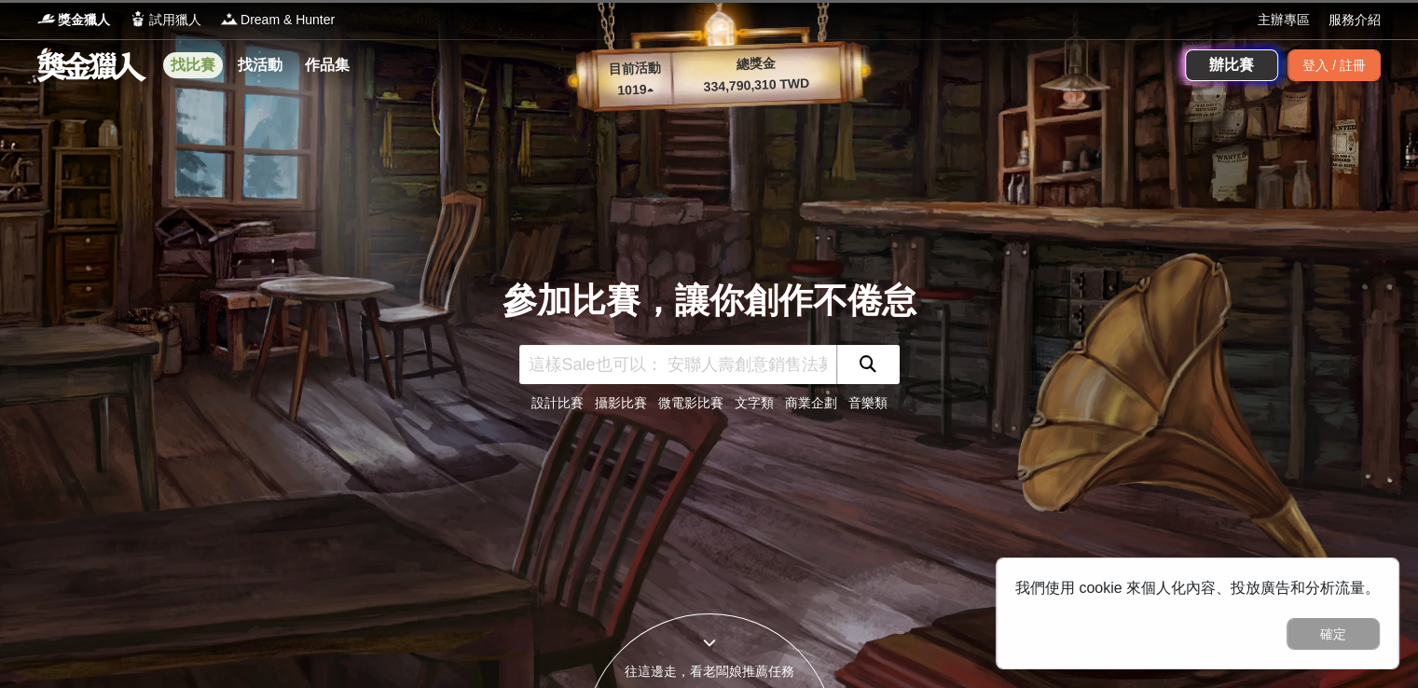
click at [170, 53] on link "找比賽" at bounding box center [193, 65] width 60 height 26
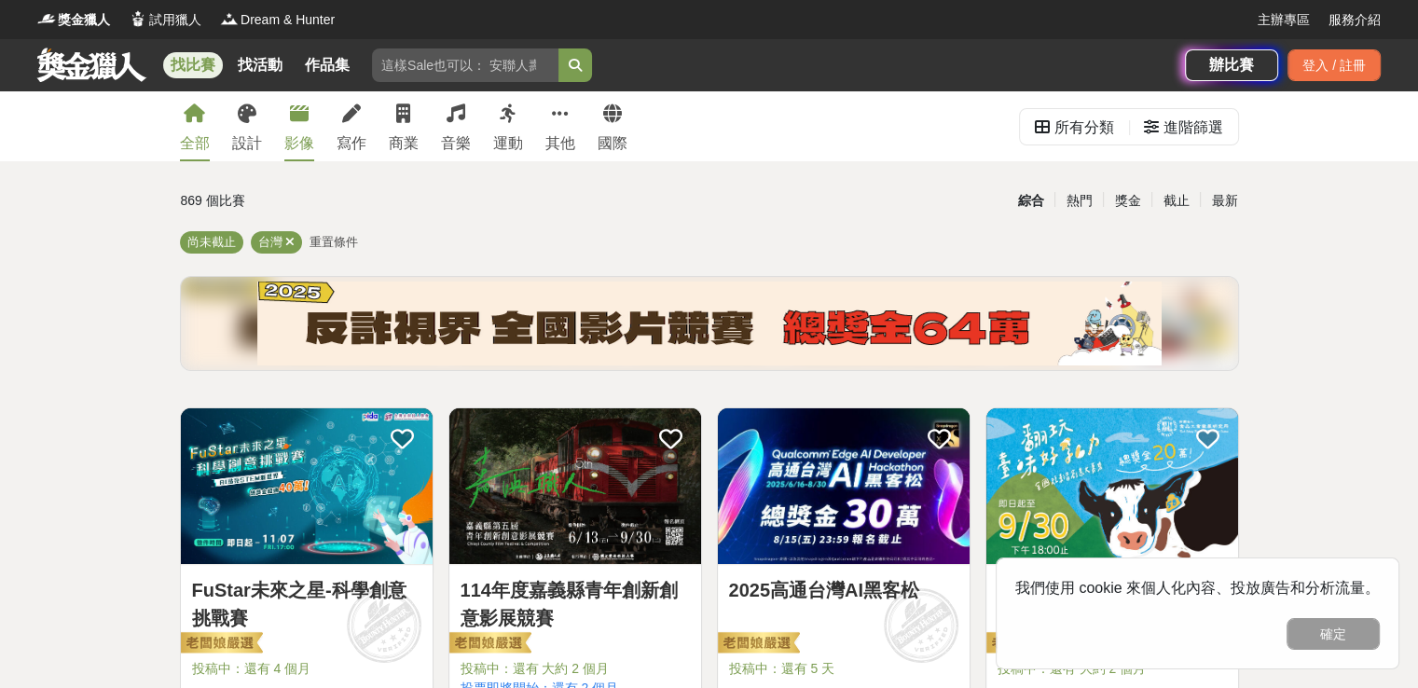
click at [304, 148] on div "影像" at bounding box center [299, 143] width 30 height 22
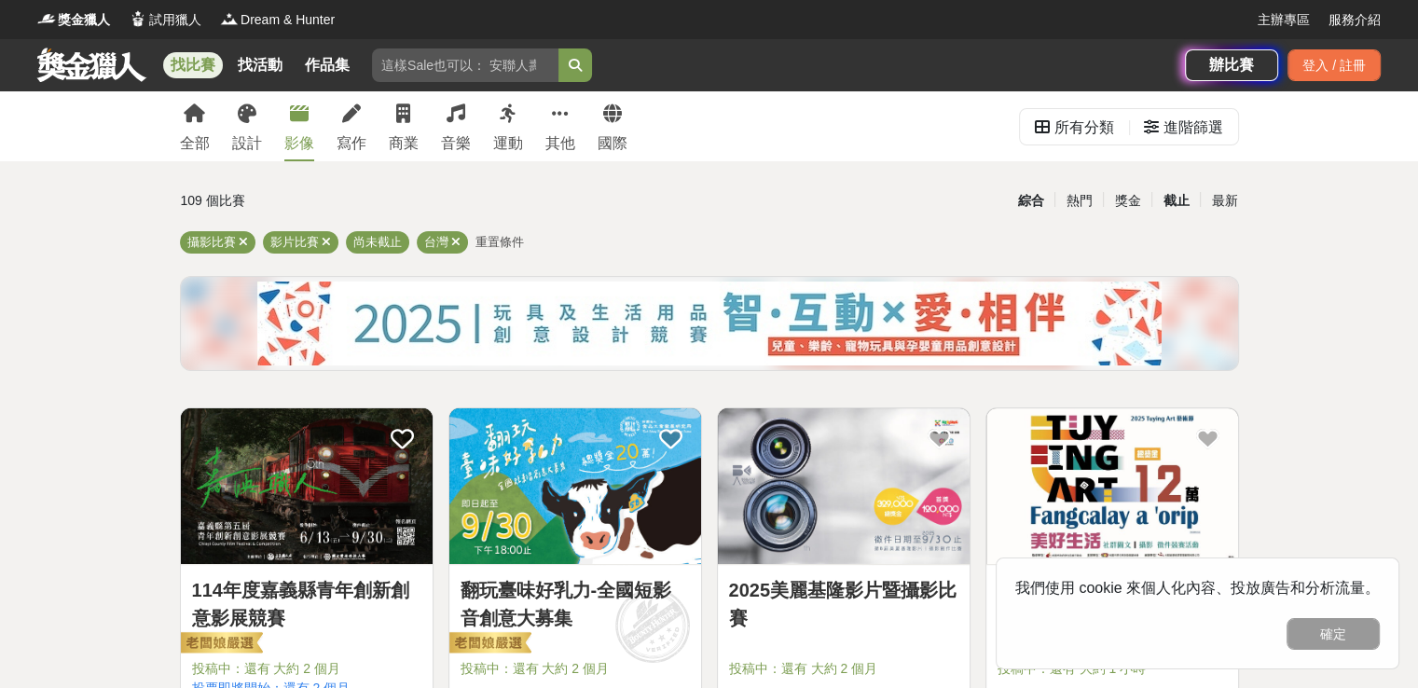
click at [1160, 192] on div "截止" at bounding box center [1175, 201] width 48 height 33
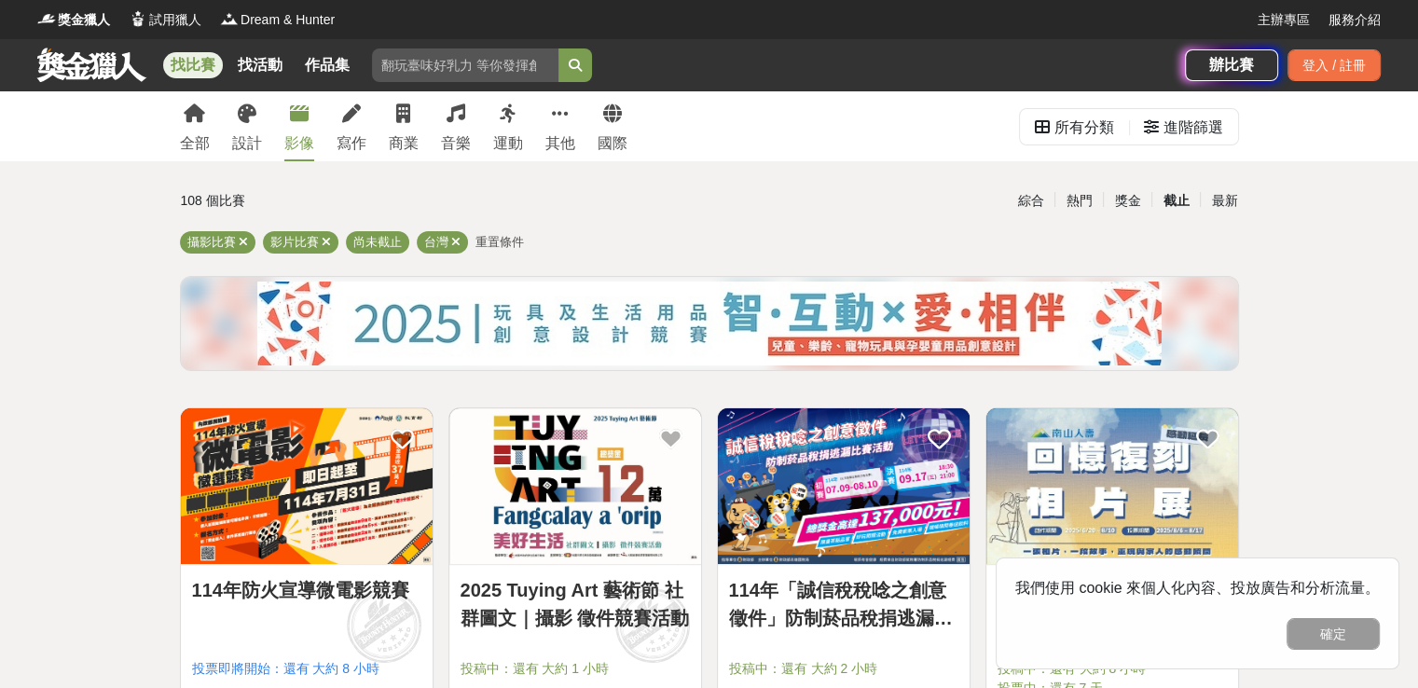
click at [618, 499] on img at bounding box center [575, 486] width 252 height 156
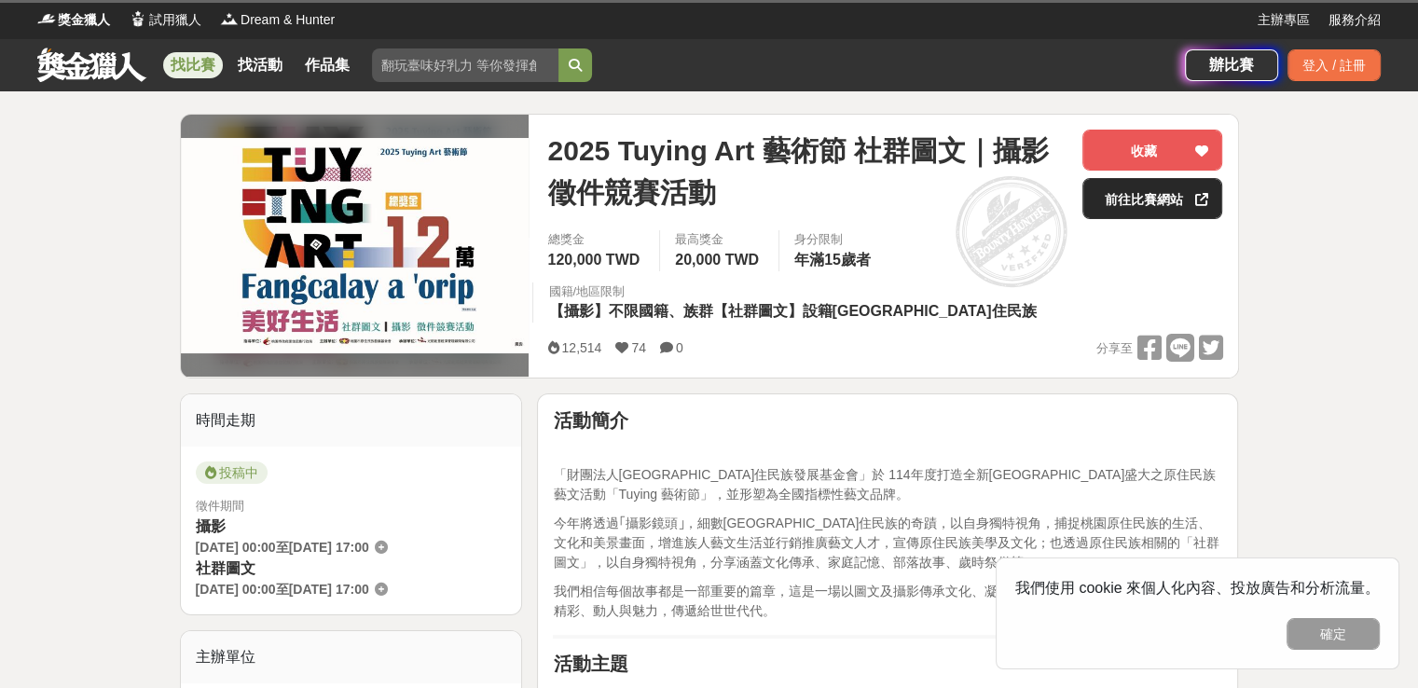
click at [1175, 198] on link "前往比賽網站" at bounding box center [1152, 198] width 140 height 41
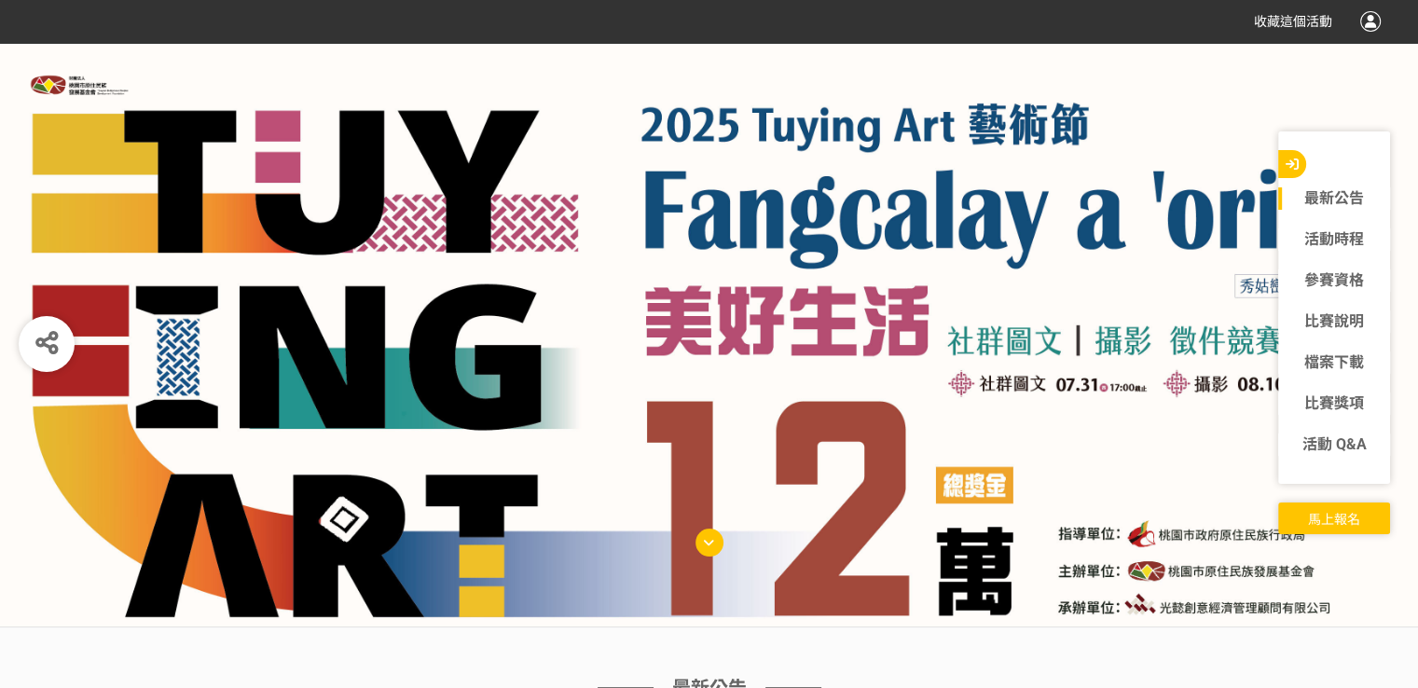
click at [1333, 520] on span "馬上報名" at bounding box center [1334, 519] width 52 height 15
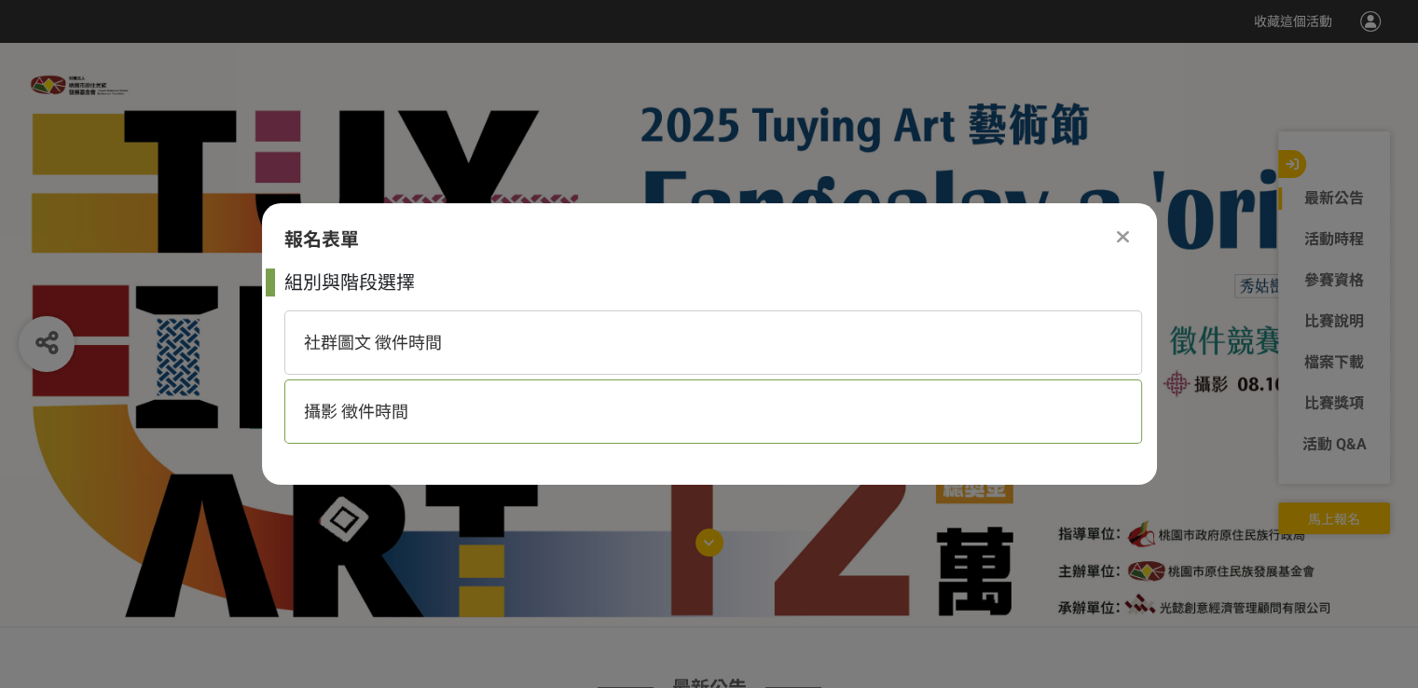
click at [317, 412] on span "攝影 徵件時間" at bounding box center [356, 412] width 104 height 20
select select "185281:185522"
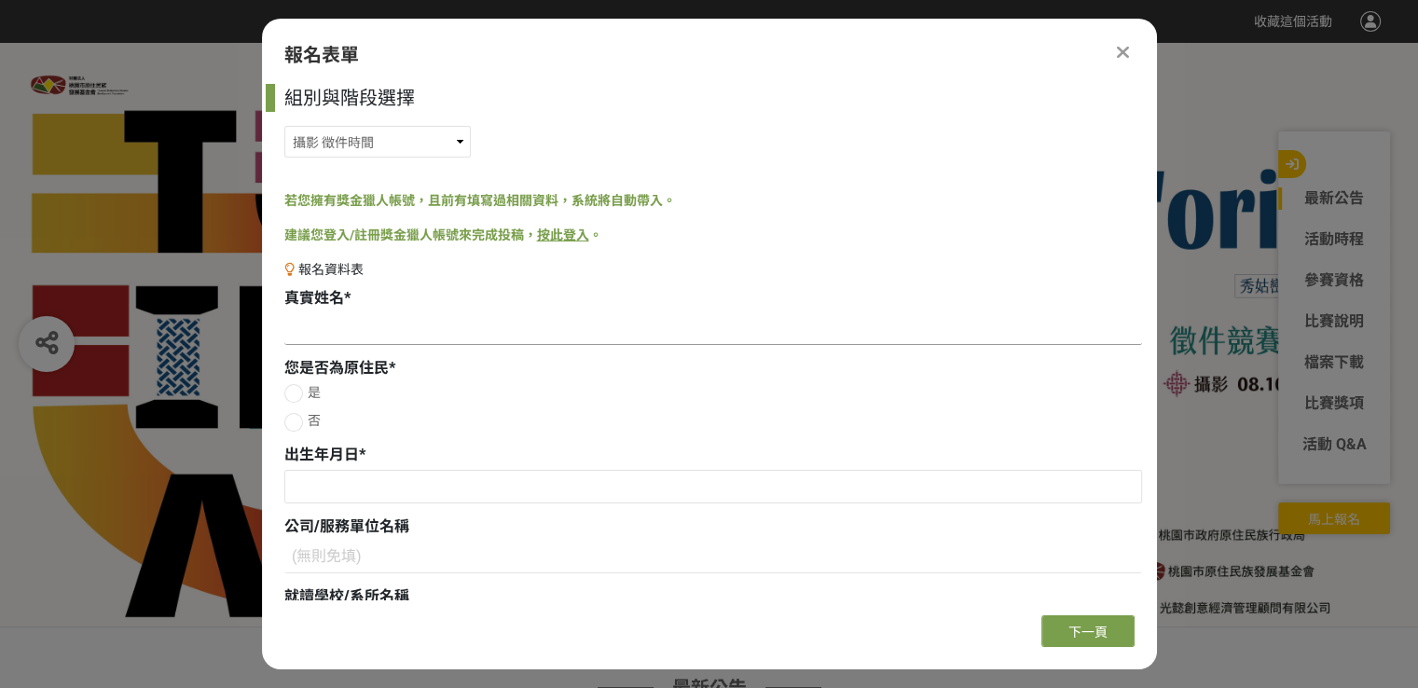
click at [380, 326] on input at bounding box center [713, 329] width 858 height 32
type input "狄蓮如"
click at [289, 423] on div at bounding box center [293, 422] width 19 height 19
radio input "true"
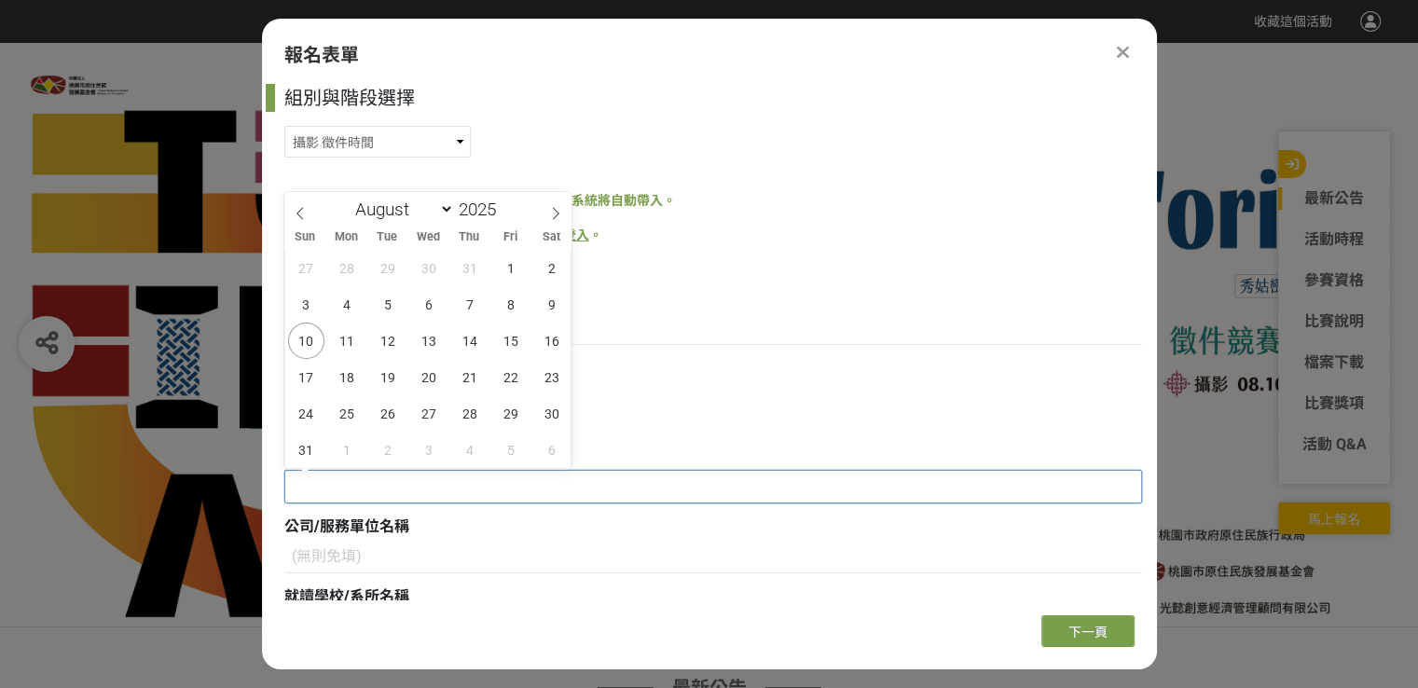
click at [384, 489] on input "text" at bounding box center [713, 487] width 856 height 32
click at [558, 217] on icon at bounding box center [555, 213] width 13 height 13
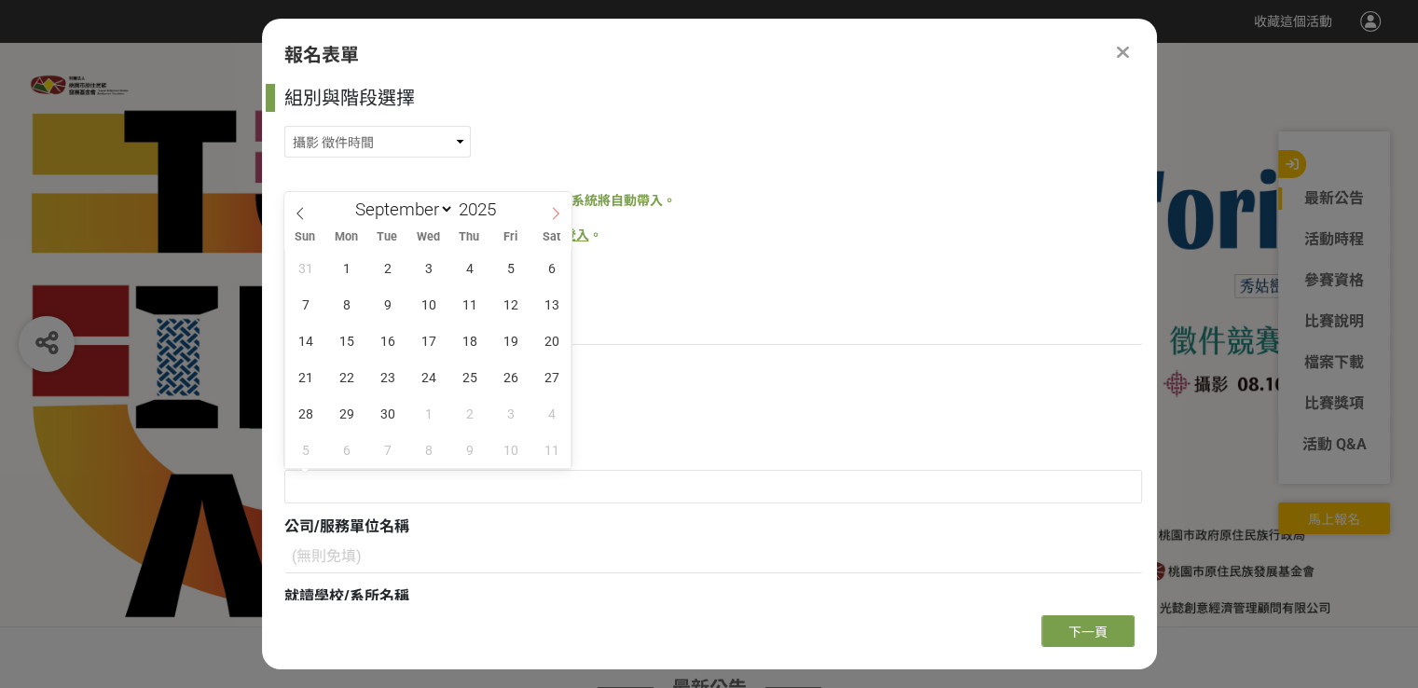
click at [558, 217] on icon at bounding box center [555, 213] width 13 height 13
select select "9"
click at [505, 205] on span at bounding box center [503, 204] width 13 height 11
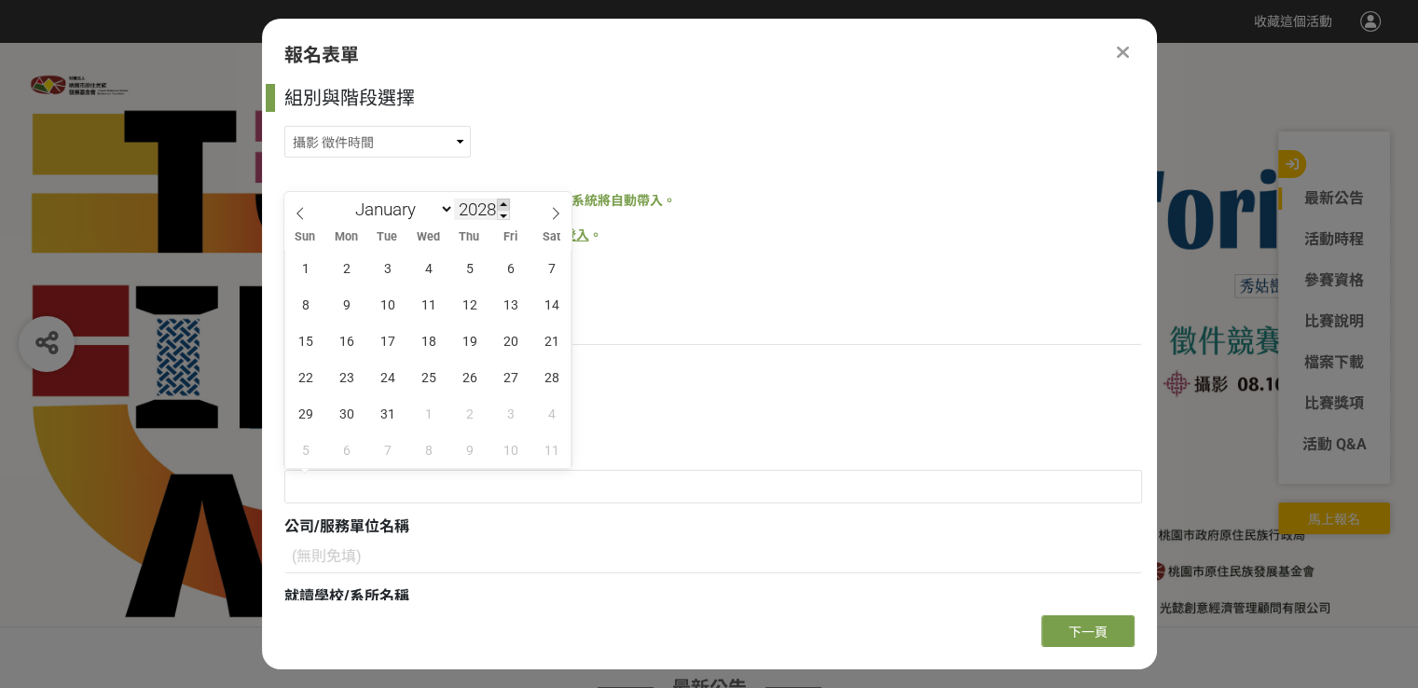
click at [505, 205] on span at bounding box center [503, 204] width 13 height 11
click at [506, 217] on span at bounding box center [503, 215] width 13 height 11
click at [504, 213] on span at bounding box center [503, 215] width 13 height 11
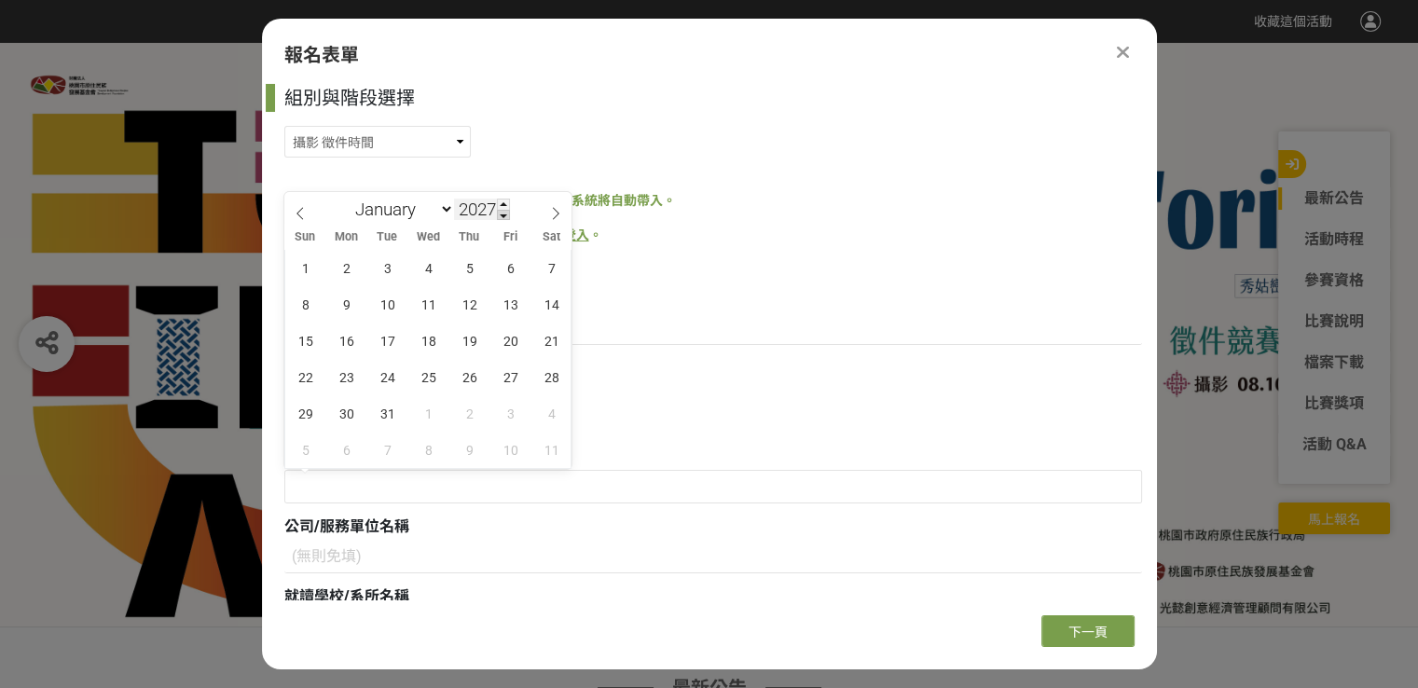
click at [504, 213] on span at bounding box center [503, 215] width 13 height 11
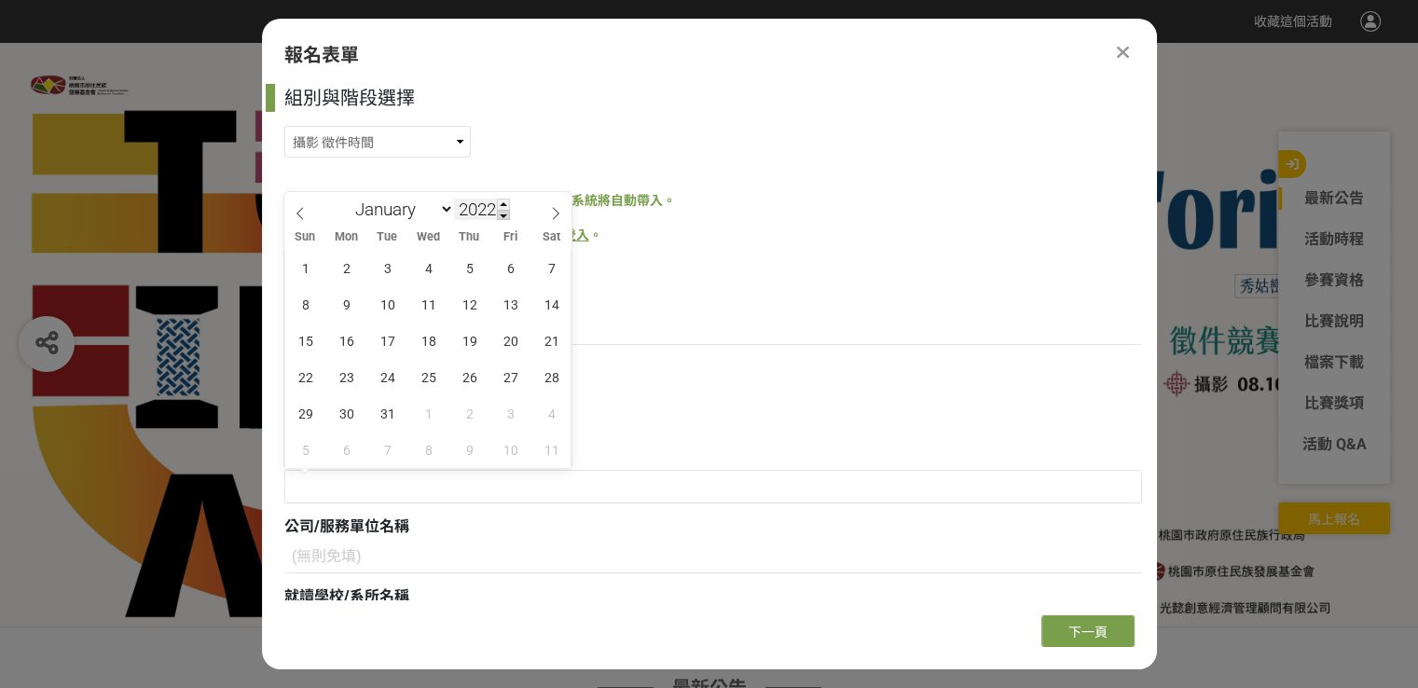
click at [504, 213] on span at bounding box center [503, 215] width 13 height 11
type input "2020"
click at [543, 213] on span at bounding box center [556, 208] width 32 height 32
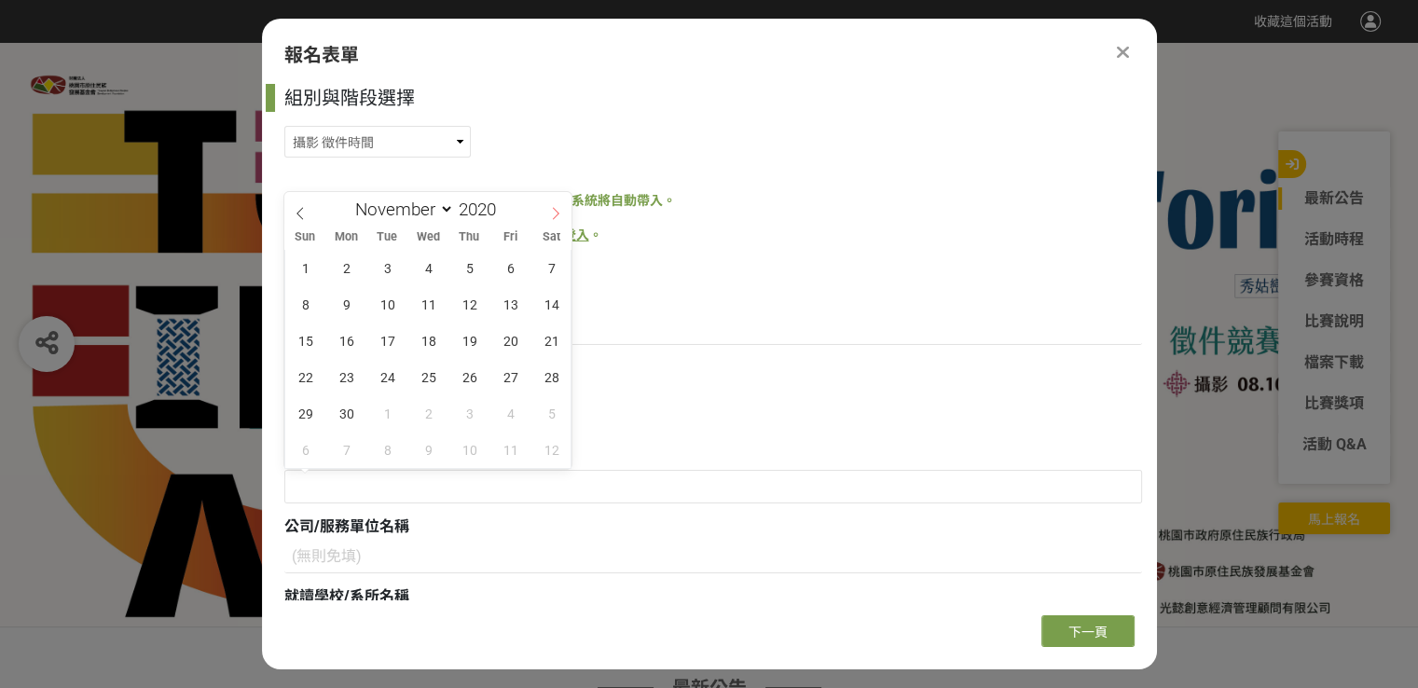
select select "11"
click at [451, 211] on select "January February March April May June July August September October November De…" at bounding box center [400, 209] width 107 height 23
click at [498, 210] on span at bounding box center [503, 215] width 13 height 11
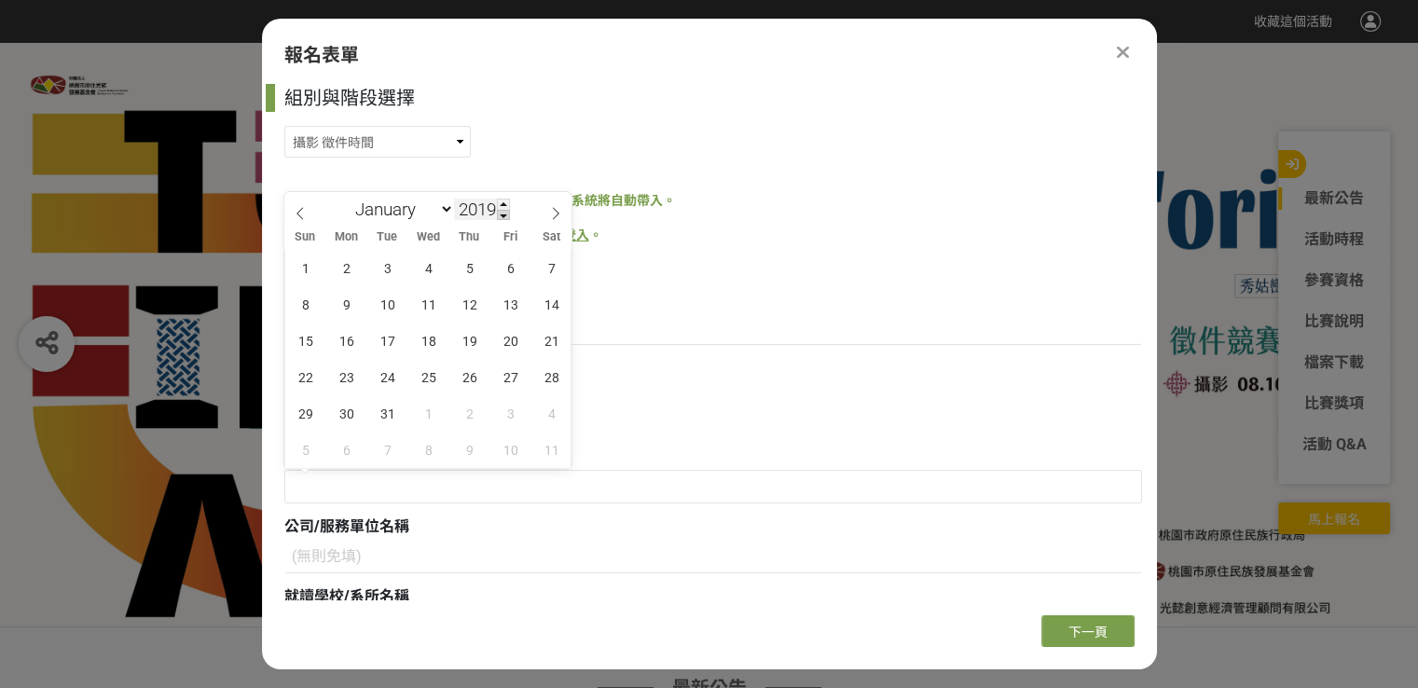
click at [498, 210] on span at bounding box center [503, 215] width 13 height 11
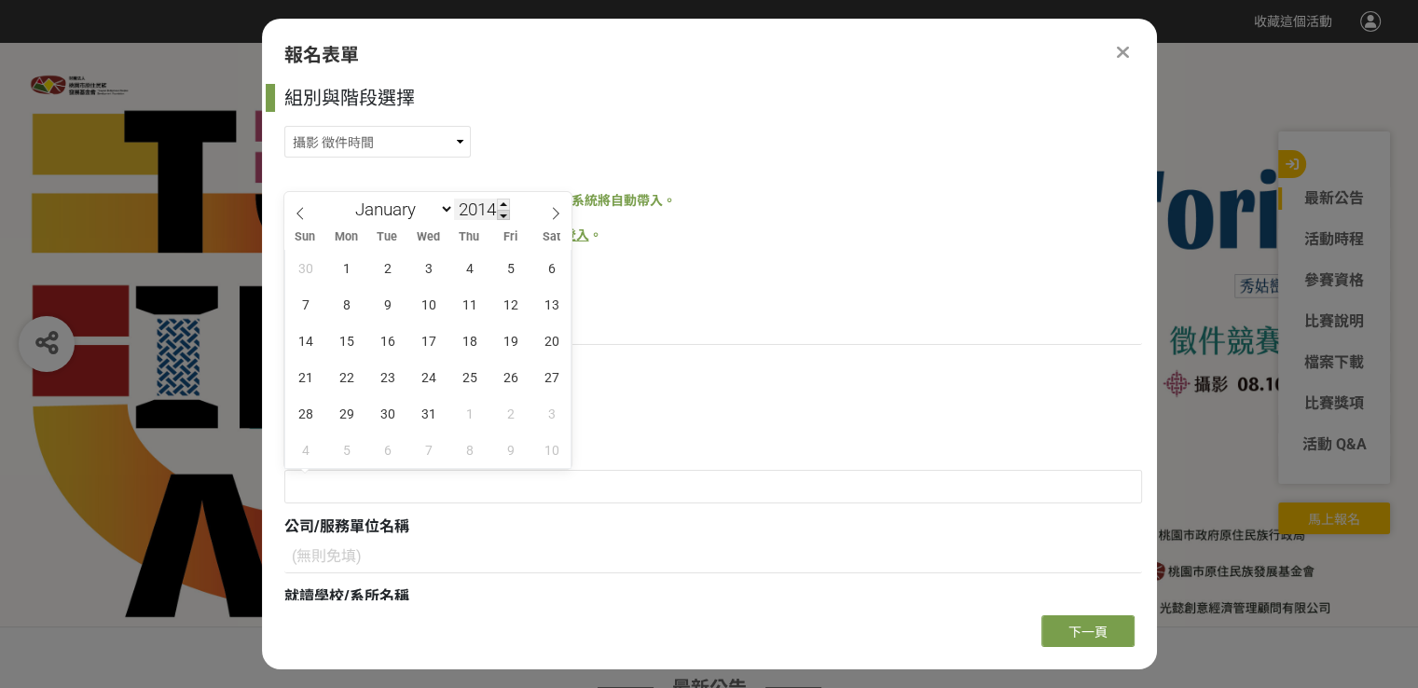
click at [498, 210] on span at bounding box center [503, 215] width 13 height 11
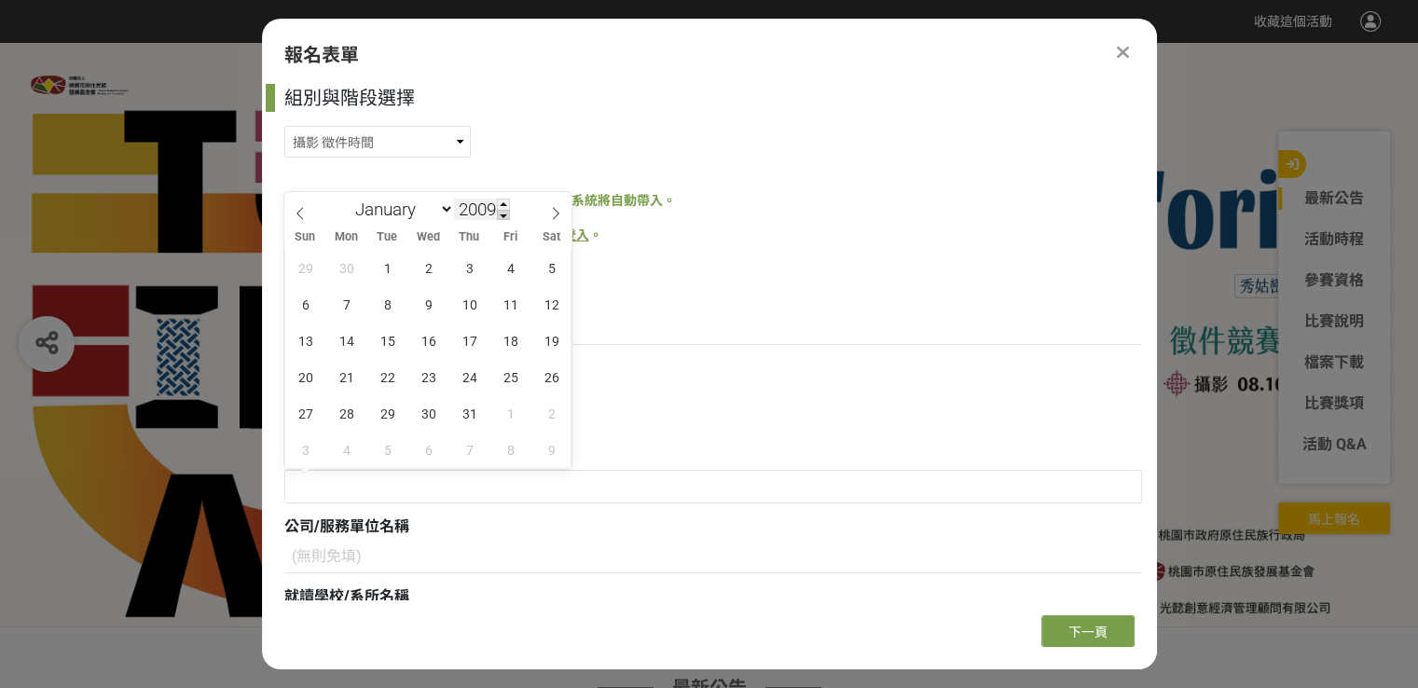
click at [501, 213] on span at bounding box center [503, 215] width 13 height 11
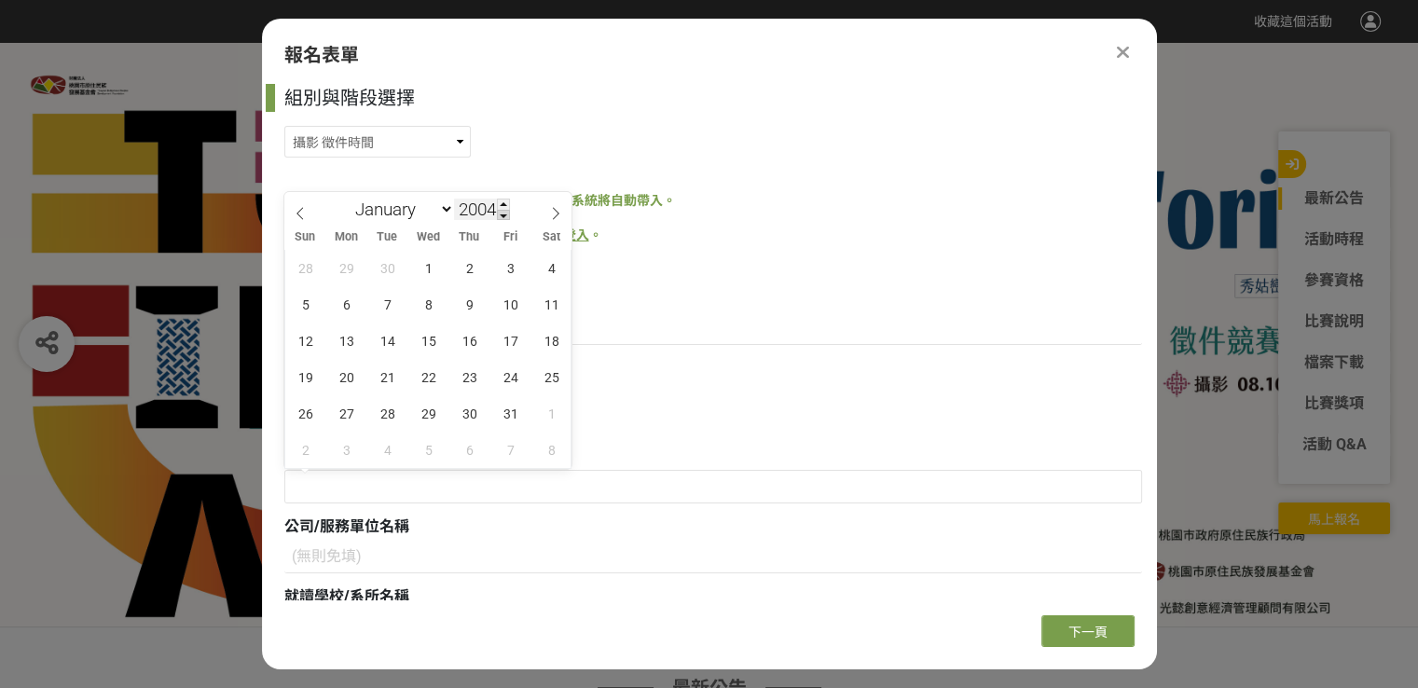
click at [501, 213] on span at bounding box center [503, 215] width 13 height 11
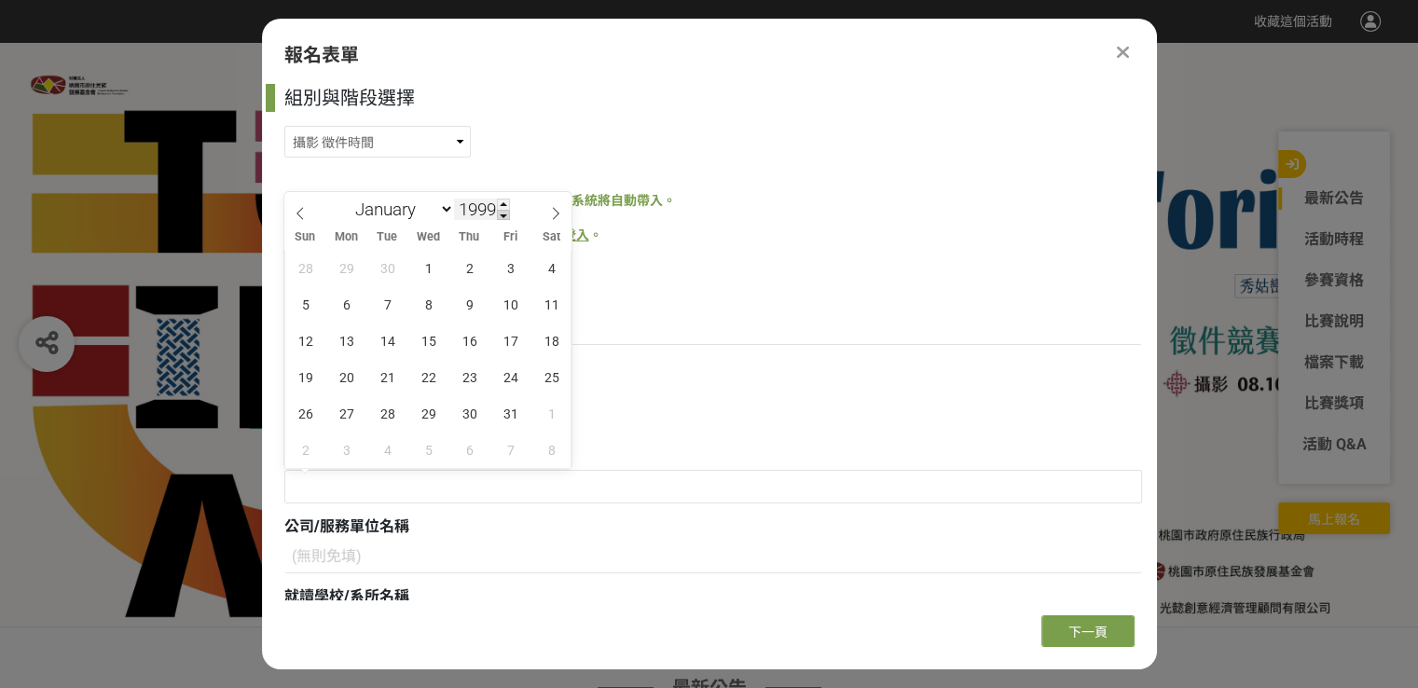
click at [501, 213] on span at bounding box center [503, 215] width 13 height 11
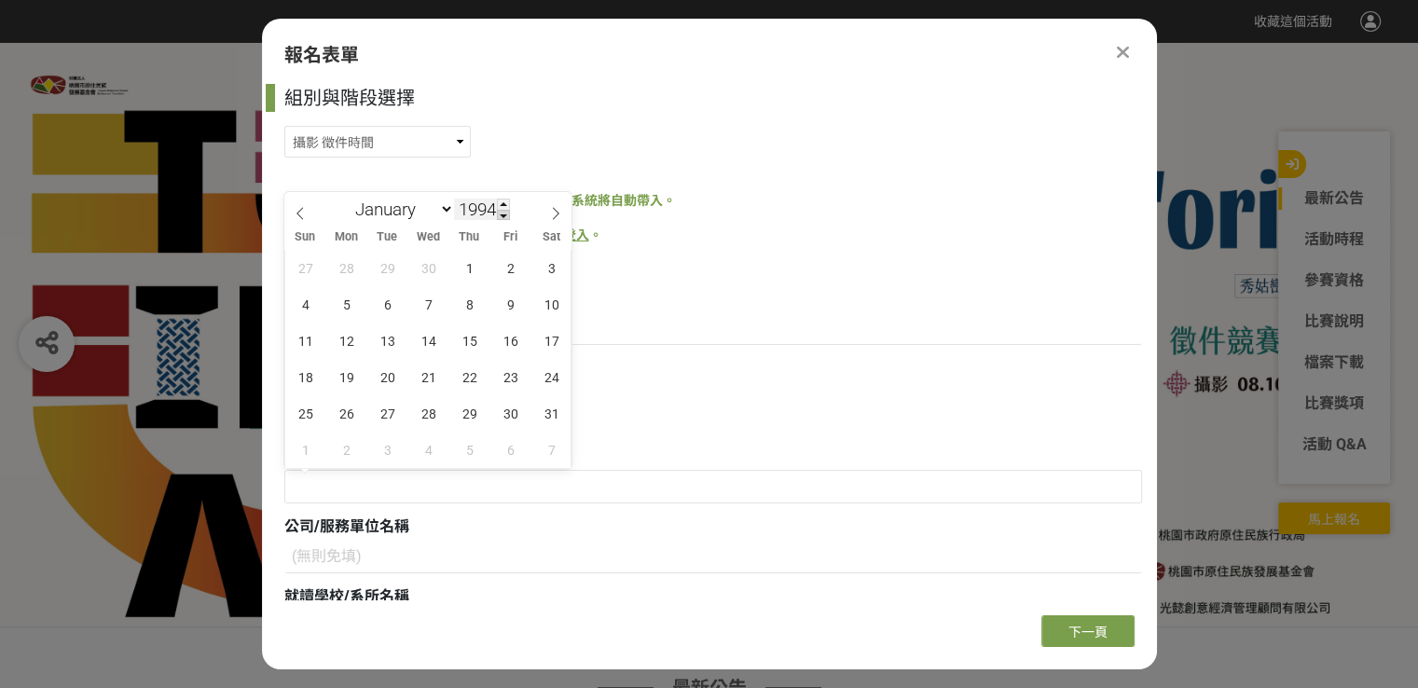
click at [501, 213] on span at bounding box center [503, 215] width 13 height 11
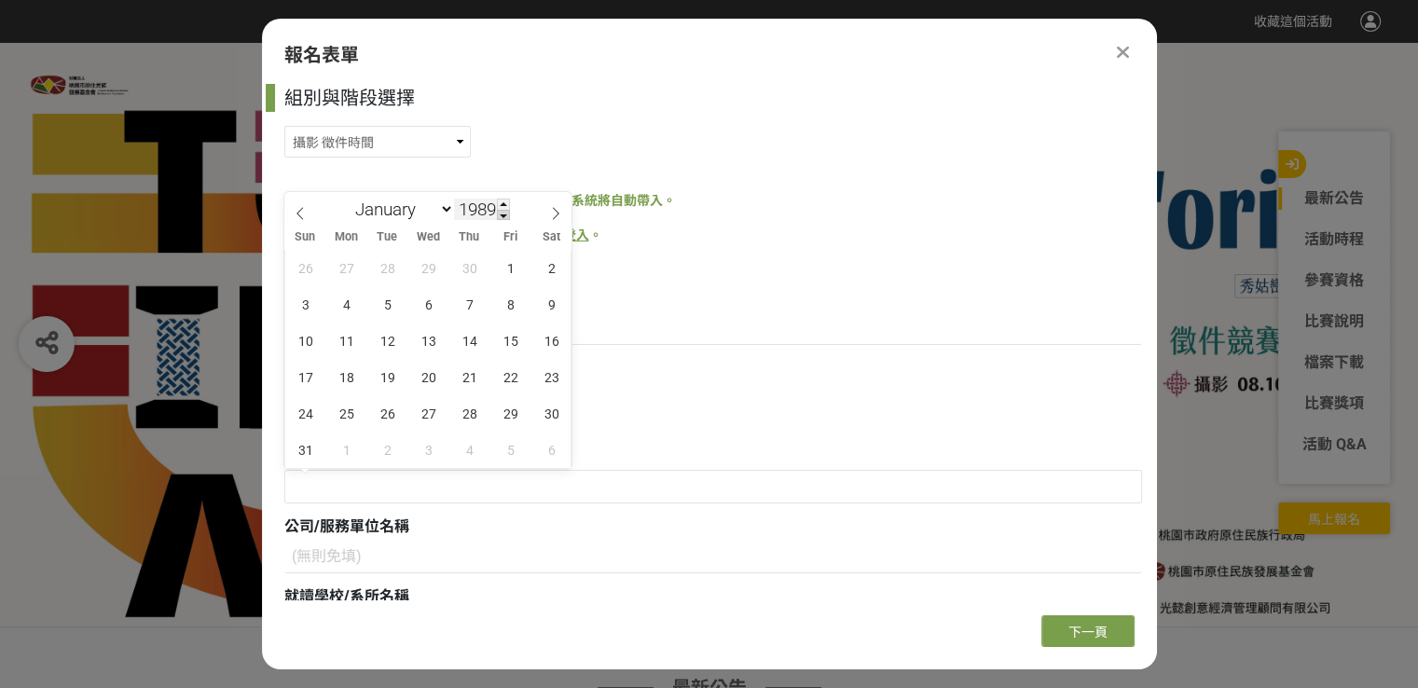
click at [501, 213] on span at bounding box center [503, 215] width 13 height 11
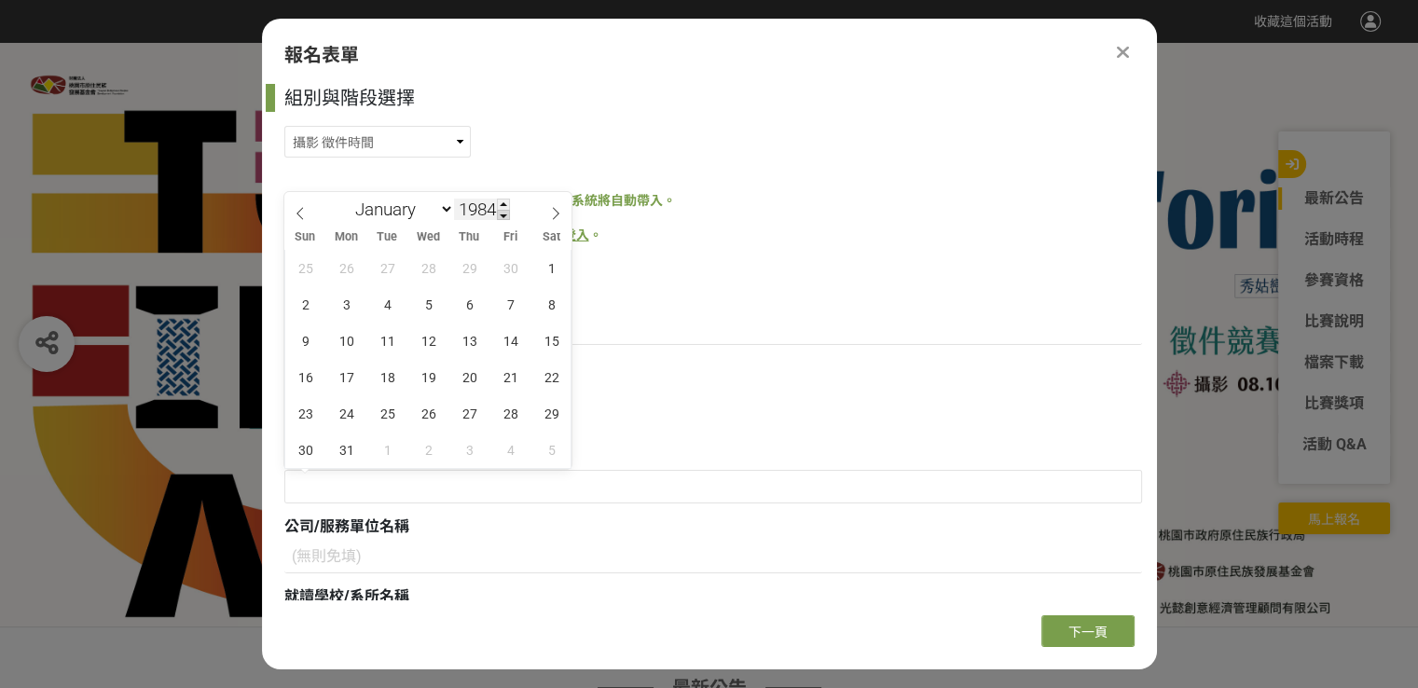
click at [501, 213] on span at bounding box center [503, 215] width 13 height 11
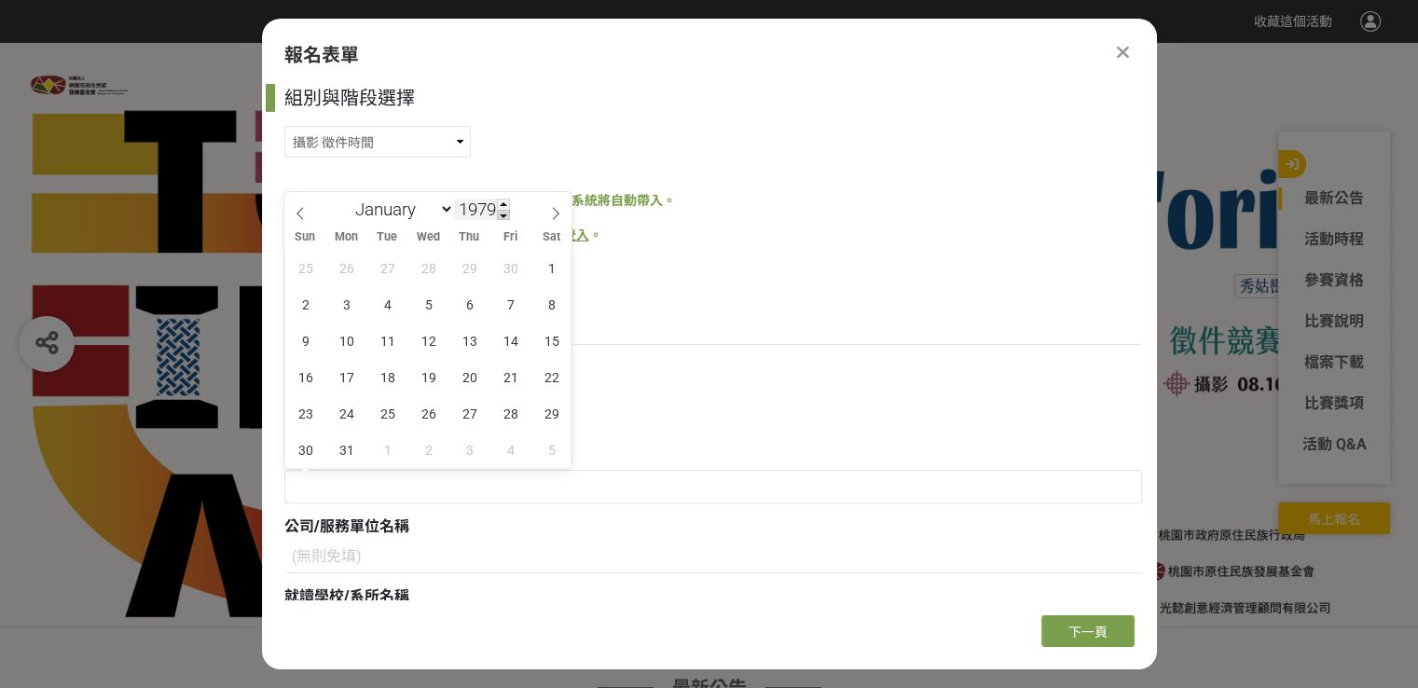
click at [501, 213] on span at bounding box center [503, 215] width 13 height 11
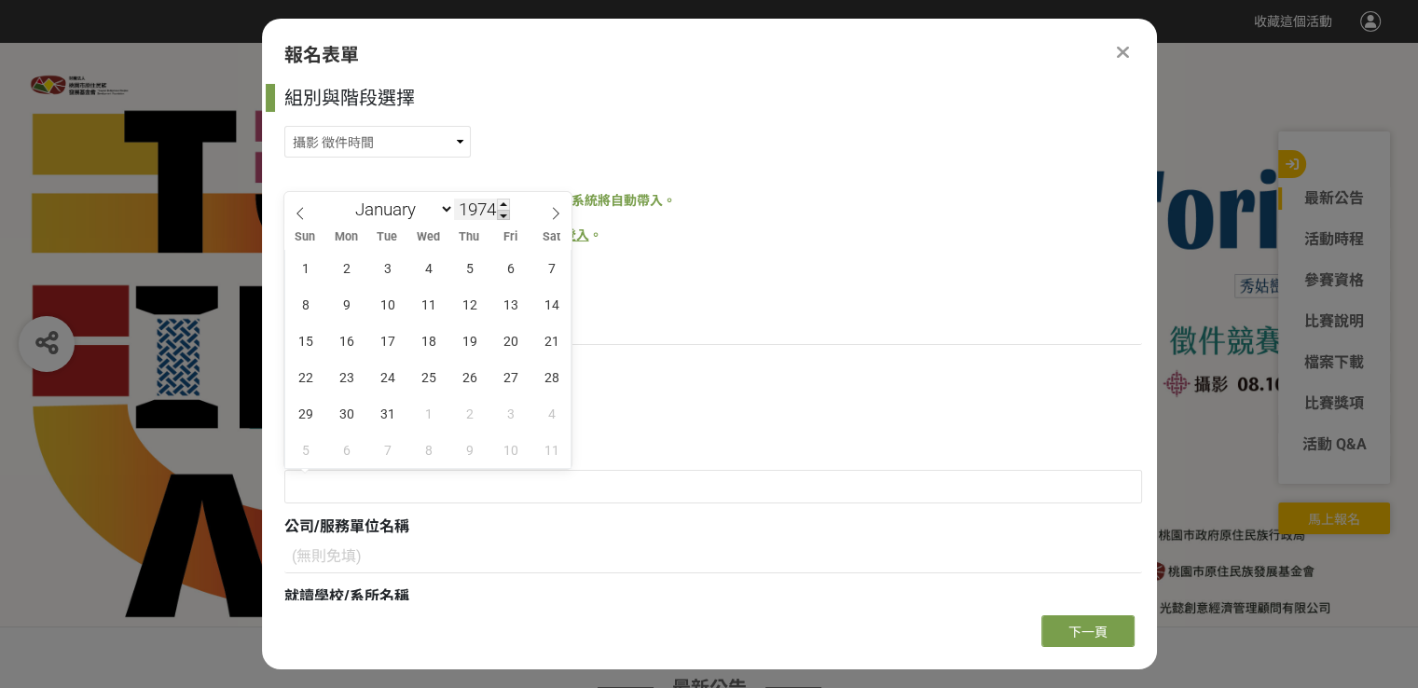
click at [501, 213] on span at bounding box center [503, 215] width 13 height 11
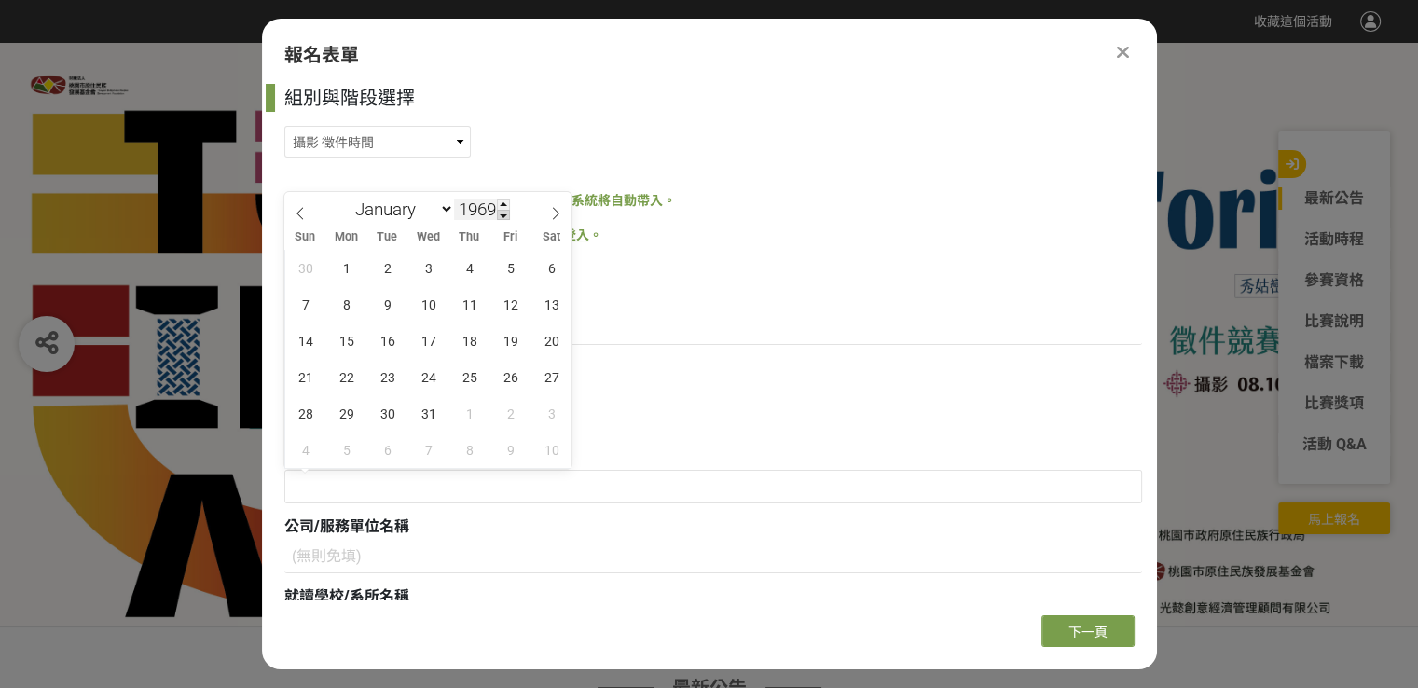
click at [501, 213] on span at bounding box center [503, 215] width 13 height 11
type input "1966"
click at [440, 214] on select "January February March April May June July August September October November De…" at bounding box center [400, 209] width 107 height 23
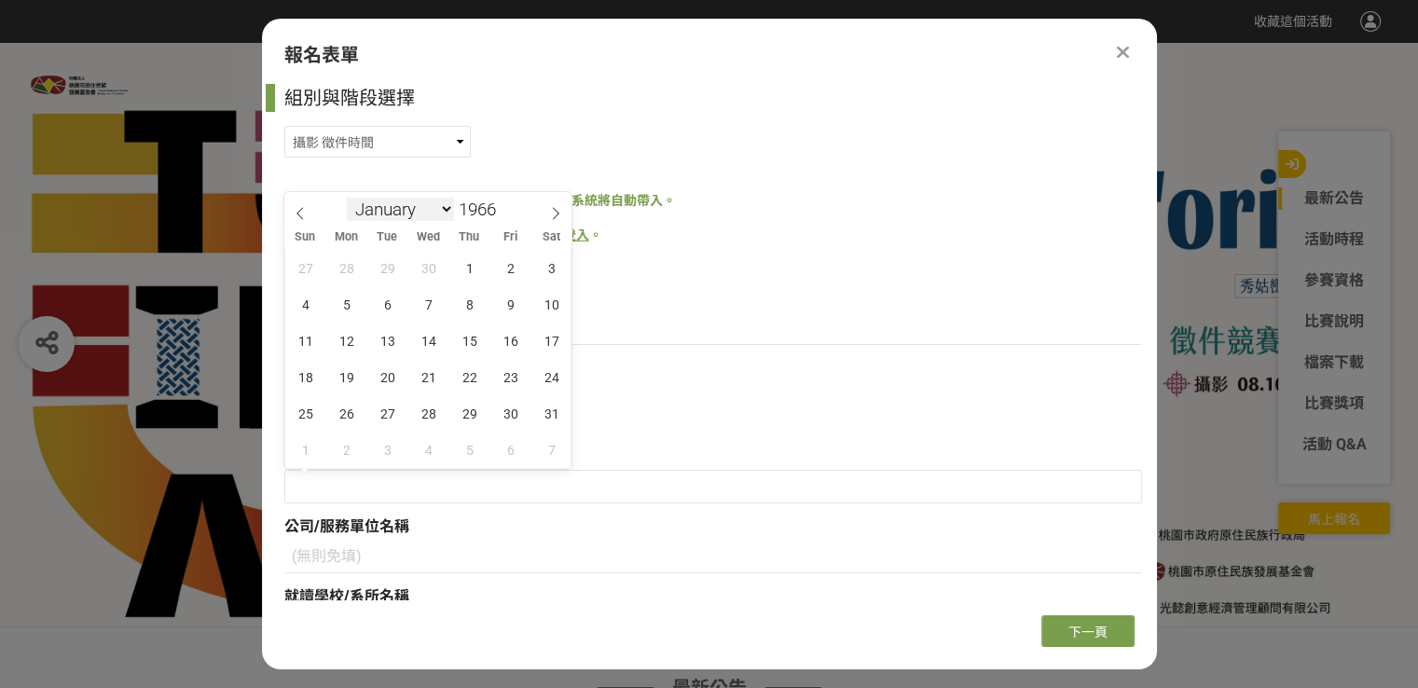
select select "6"
click at [347, 198] on select "January February March April May June July August September October November De…" at bounding box center [400, 209] width 107 height 23
click at [436, 407] on span "27" at bounding box center [429, 413] width 36 height 36
type input "[DATE]"
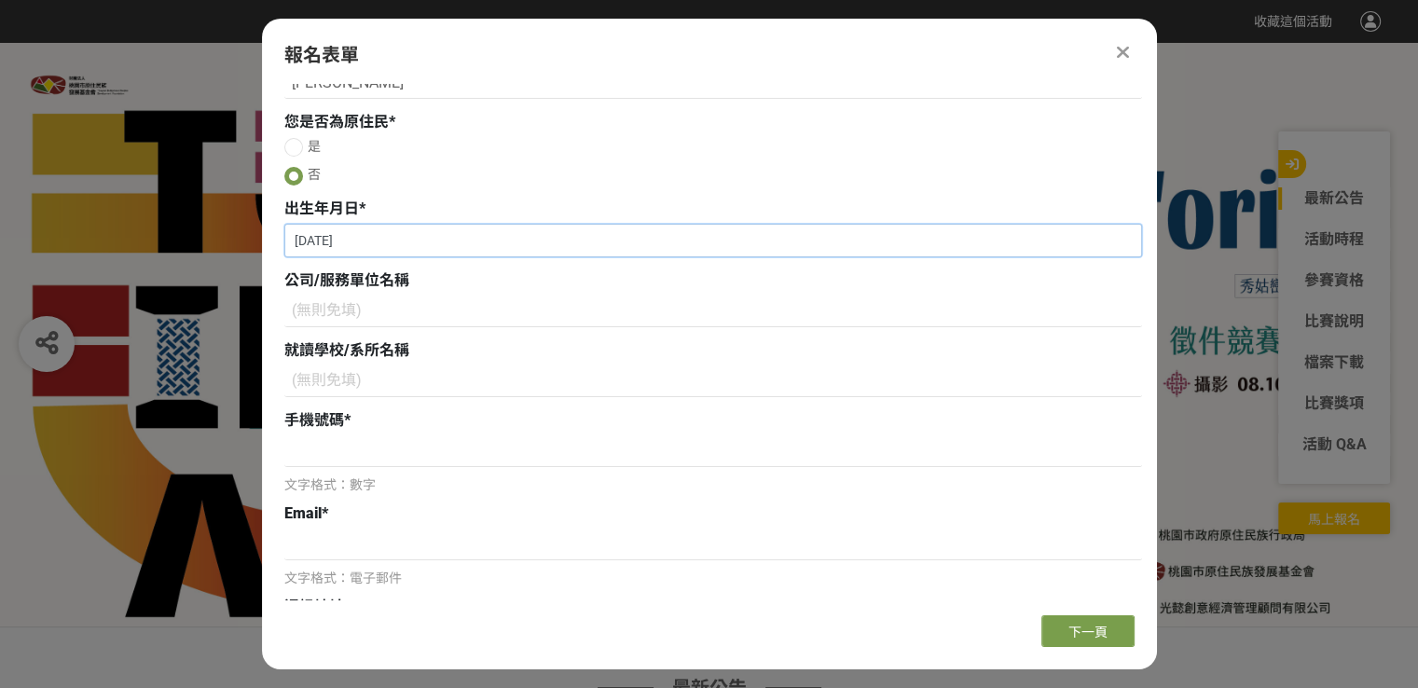
scroll to position [280, 0]
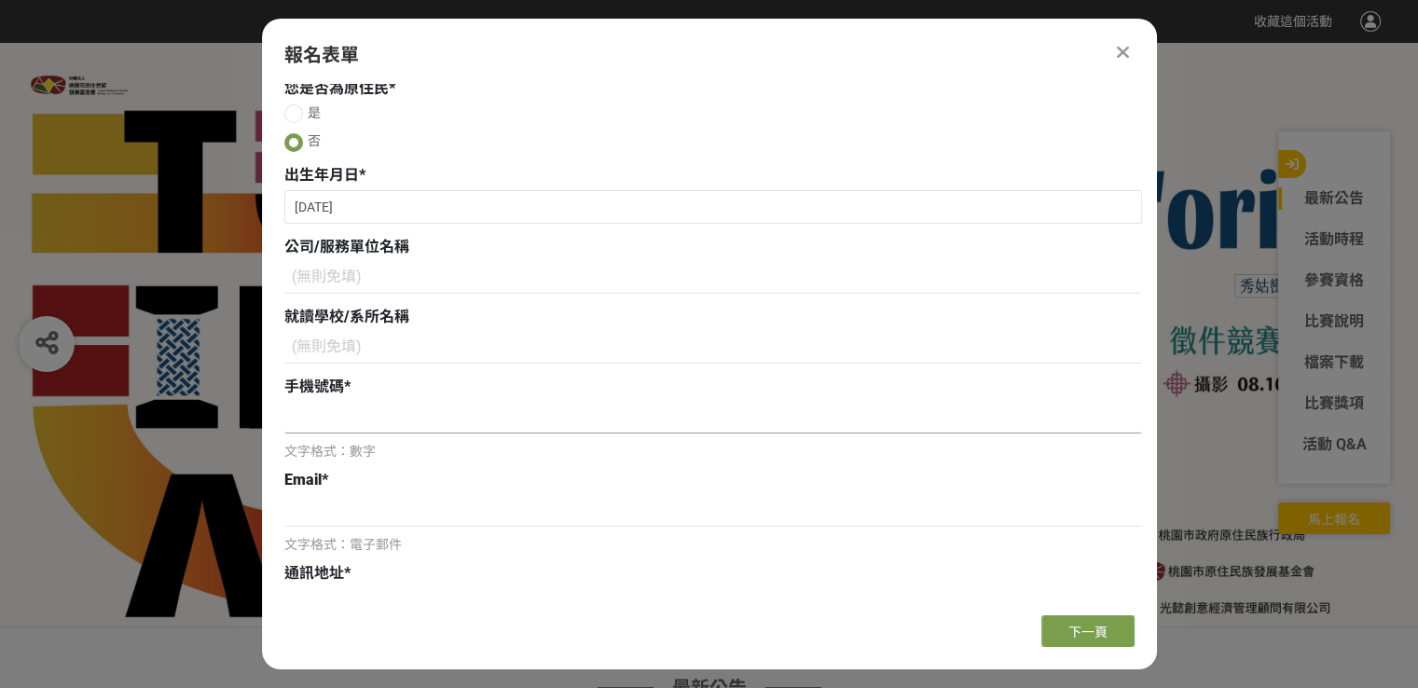
click at [332, 422] on input at bounding box center [713, 418] width 858 height 32
type input "0930326952"
click at [349, 501] on input at bounding box center [713, 511] width 858 height 32
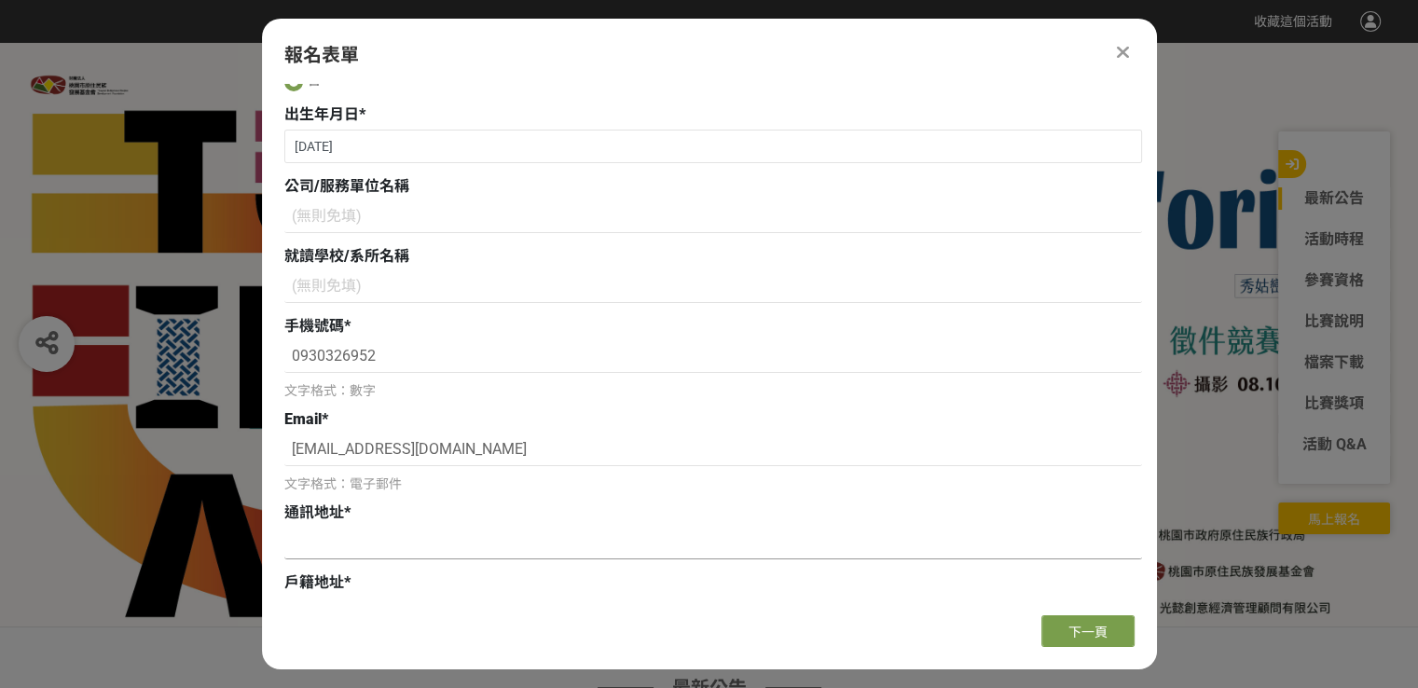
scroll to position [373, 0]
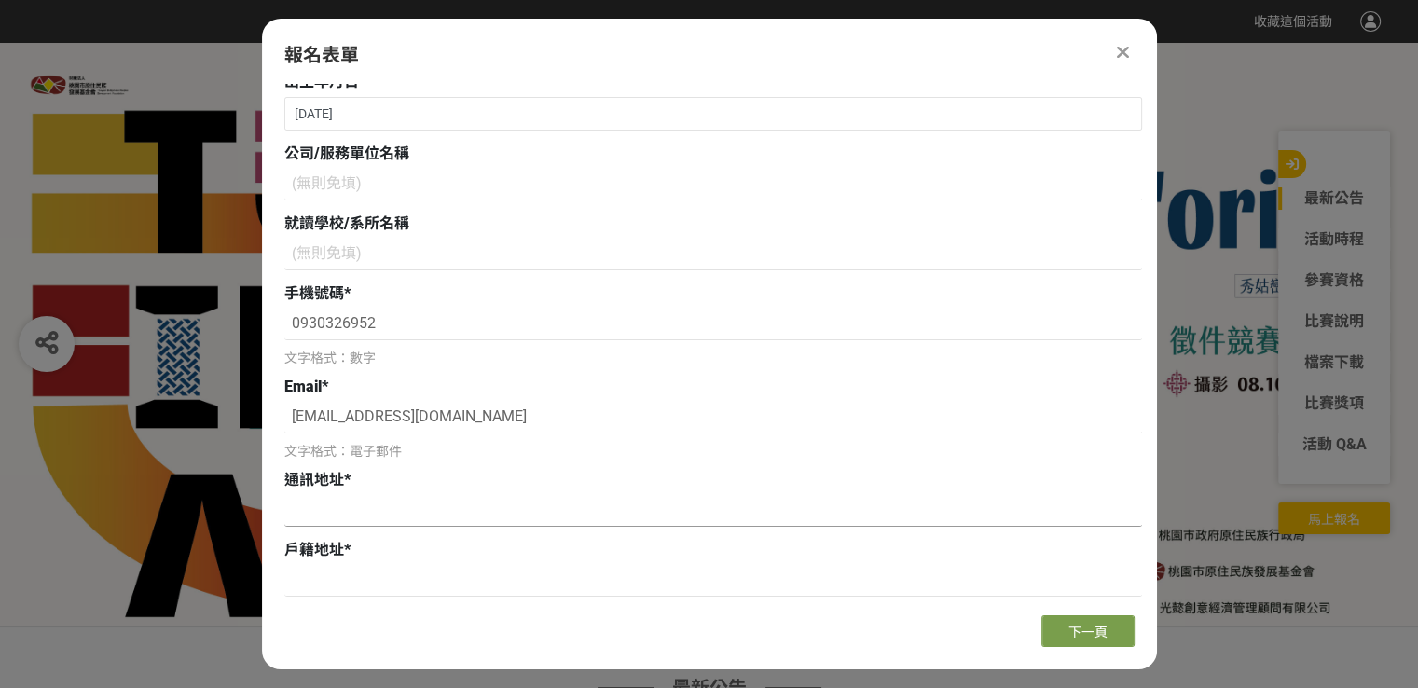
click at [570, 515] on input at bounding box center [713, 511] width 858 height 32
click at [550, 419] on input "sonic4279999@GMAIL.COM" at bounding box center [713, 418] width 858 height 32
type input "[EMAIL_ADDRESS][DOMAIN_NAME]"
click at [430, 498] on input at bounding box center [713, 511] width 858 height 32
paste input "[STREET_ADDRESS]"
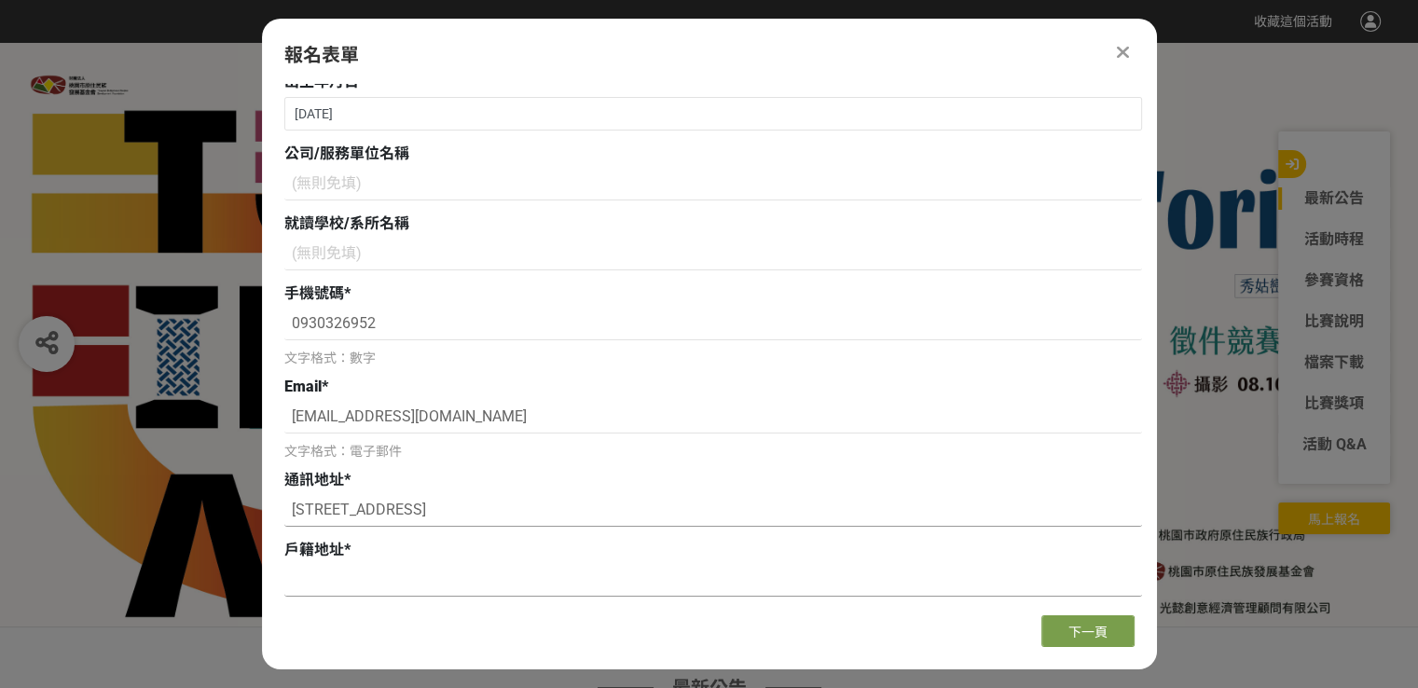
type input "[STREET_ADDRESS]"
click at [419, 584] on input at bounding box center [713, 581] width 858 height 32
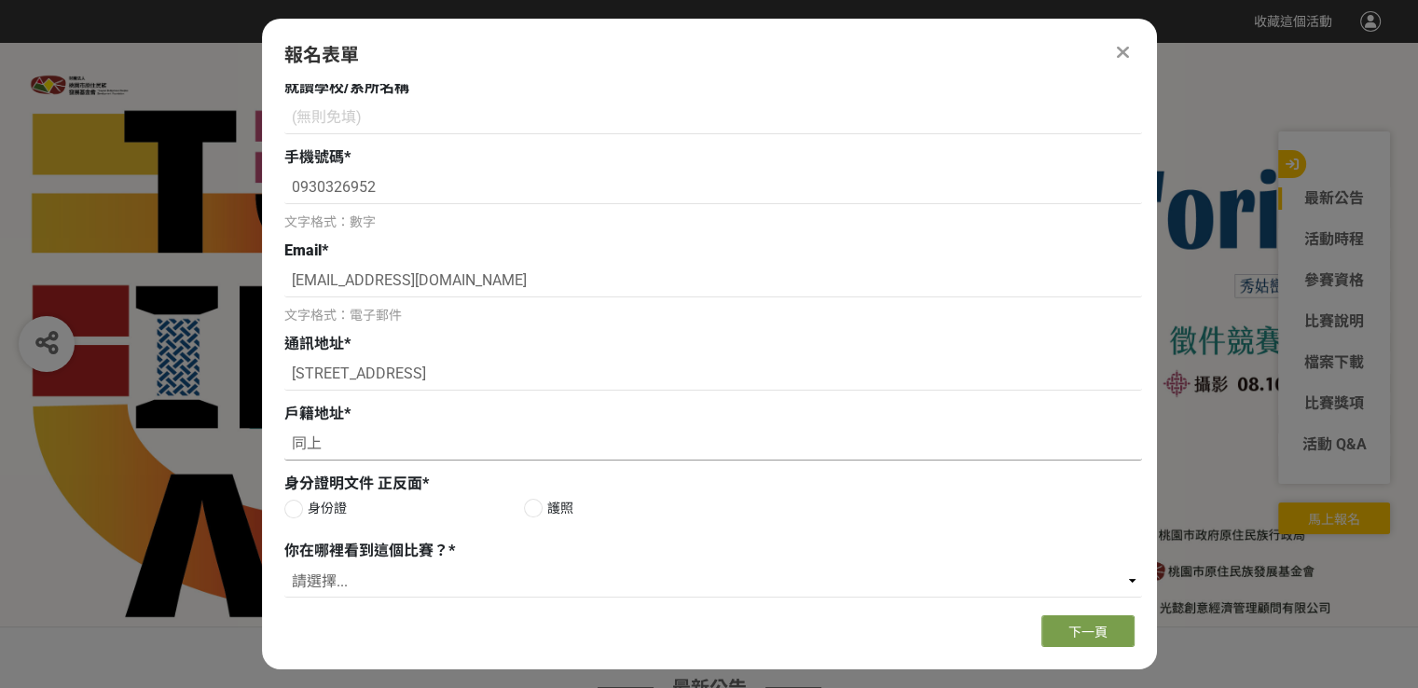
scroll to position [511, 0]
type input "同上"
click at [364, 579] on select "請選擇... 活動官網 網路媒體 Facebook / Instagram Youtube 宣傳短片 校園講座 / 老師系上推薦 電子郵件 海報 其他" at bounding box center [713, 580] width 858 height 32
select select "Facebook / Instagram"
click at [284, 564] on select "請選擇... 活動官網 網路媒體 Facebook / Instagram Youtube 宣傳短片 校園講座 / 老師系上推薦 電子郵件 海報 其他" at bounding box center [713, 580] width 858 height 32
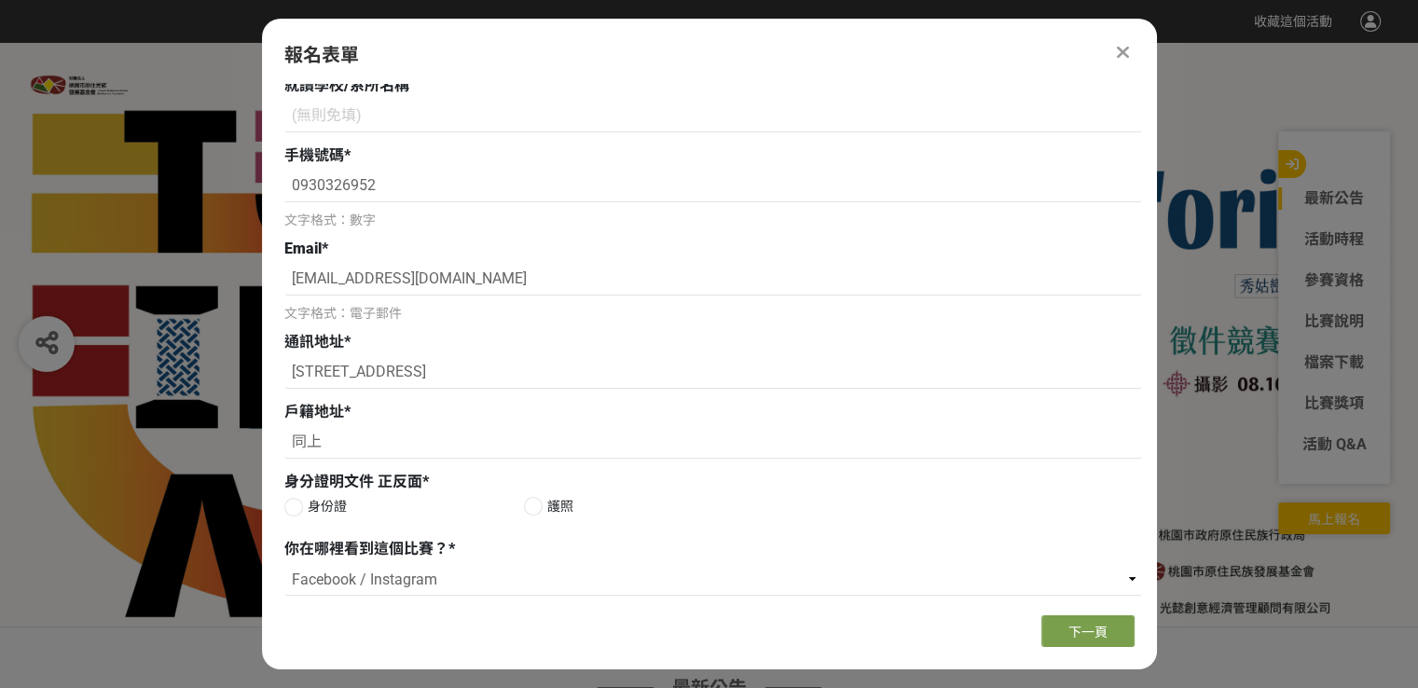
click at [287, 513] on div at bounding box center [293, 507] width 19 height 19
radio input "true"
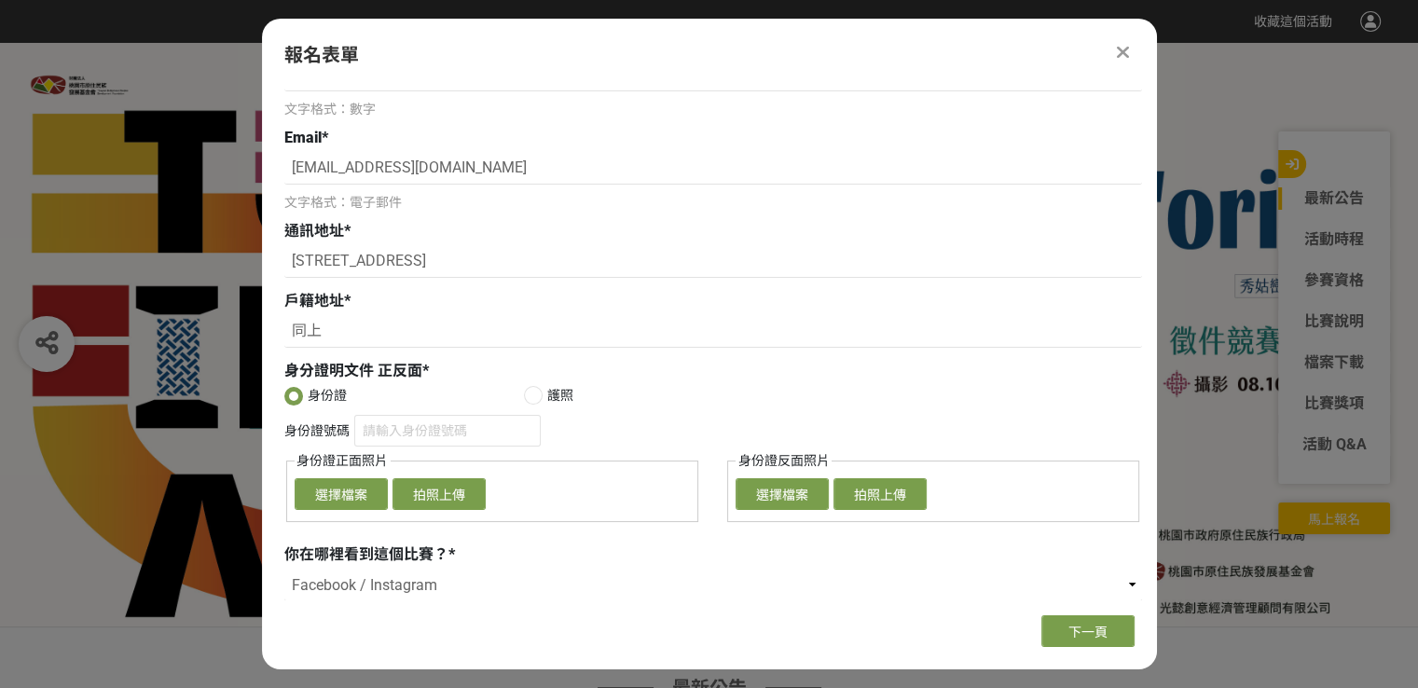
scroll to position [626, 0]
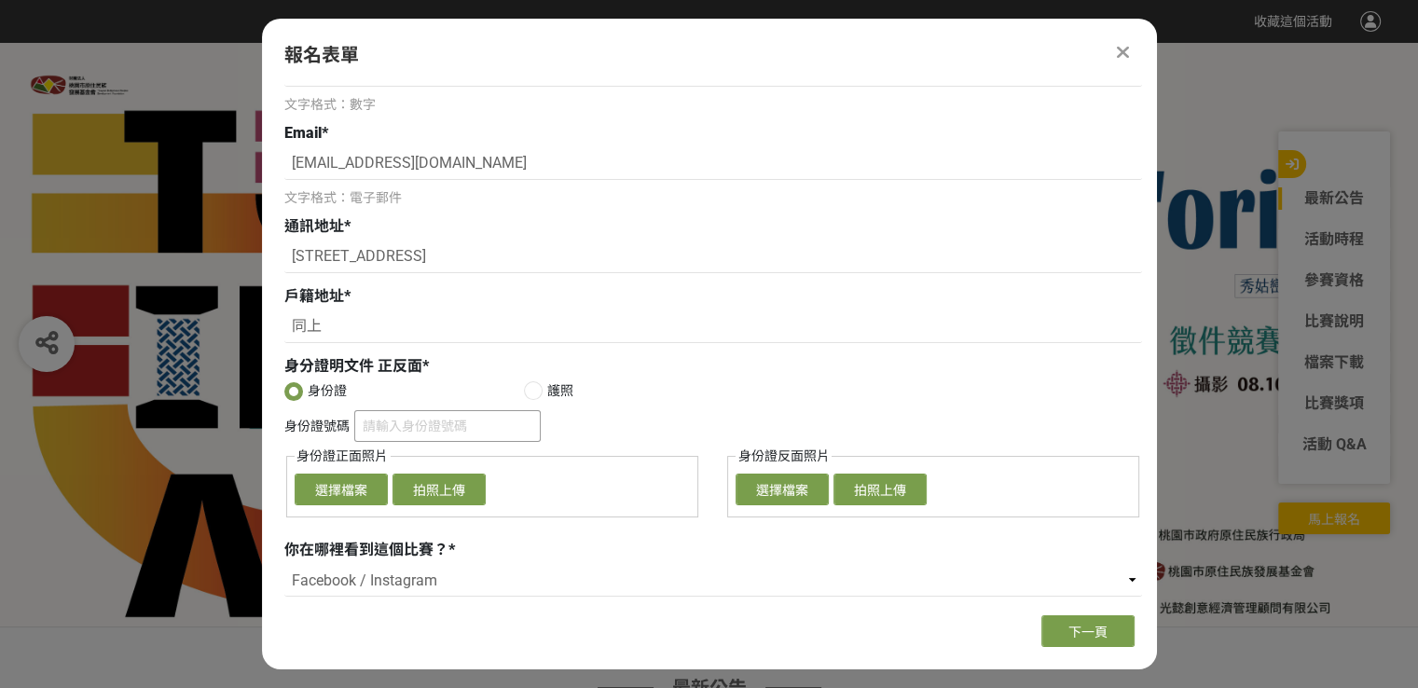
click at [405, 432] on input "身份證號碼" at bounding box center [447, 426] width 186 height 32
type input "T220190153"
click at [304, 484] on button "選擇檔案" at bounding box center [341, 490] width 93 height 32
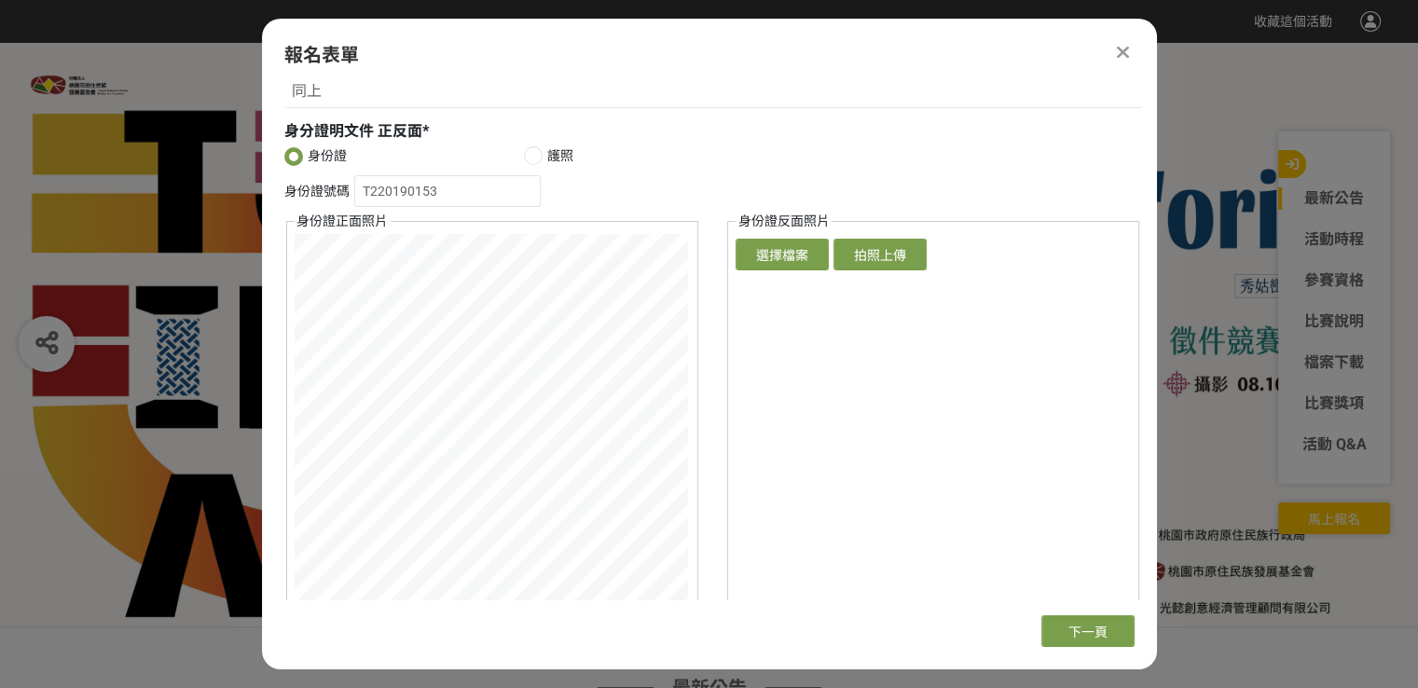
scroll to position [999, 0]
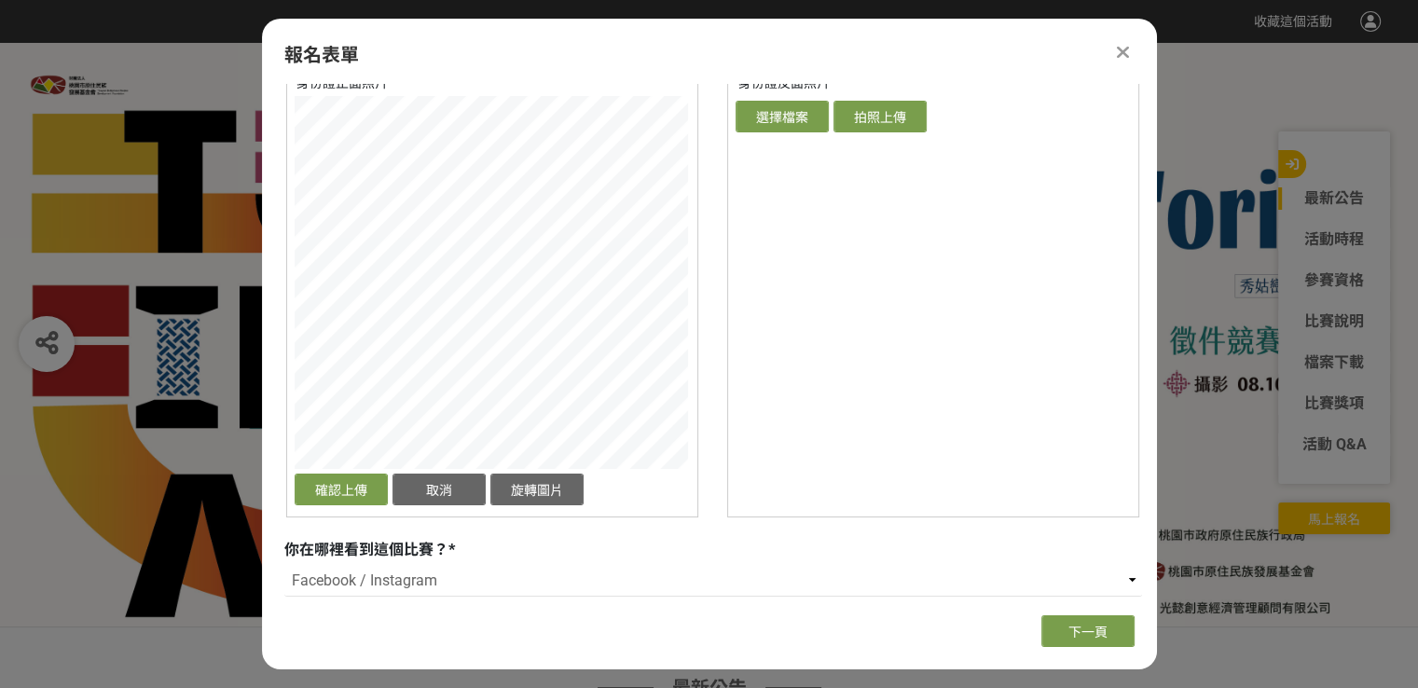
click at [735, 282] on div "身份證號碼 T220190153 身份證正面照片 確認上傳 取消 旋轉圖片 選擇檔案 拍照上傳 身份證反面照片 確認上傳 取消 旋轉圖片 選擇檔案 拍照上傳" at bounding box center [713, 277] width 858 height 480
click at [279, 282] on div "組別與階段選擇 社群圖文 徵件時間 攝影 徵件時間 若您擁有獎金獵人帳號，且前有填寫過相關資料，系統將自動帶入。 建議您登入/註冊獎金獵人帳號來完成投稿， 按…" at bounding box center [709, 342] width 895 height 516
click at [307, 493] on button "確認上傳" at bounding box center [341, 490] width 93 height 32
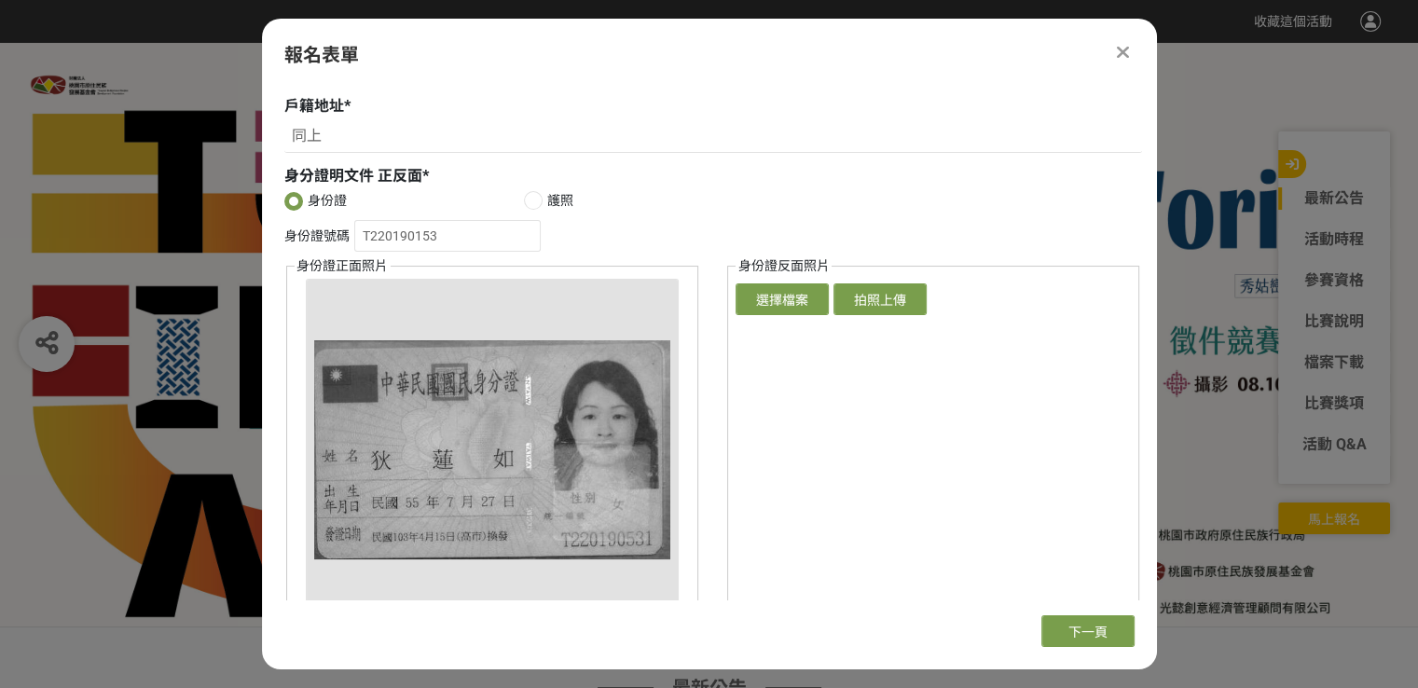
scroll to position [813, 0]
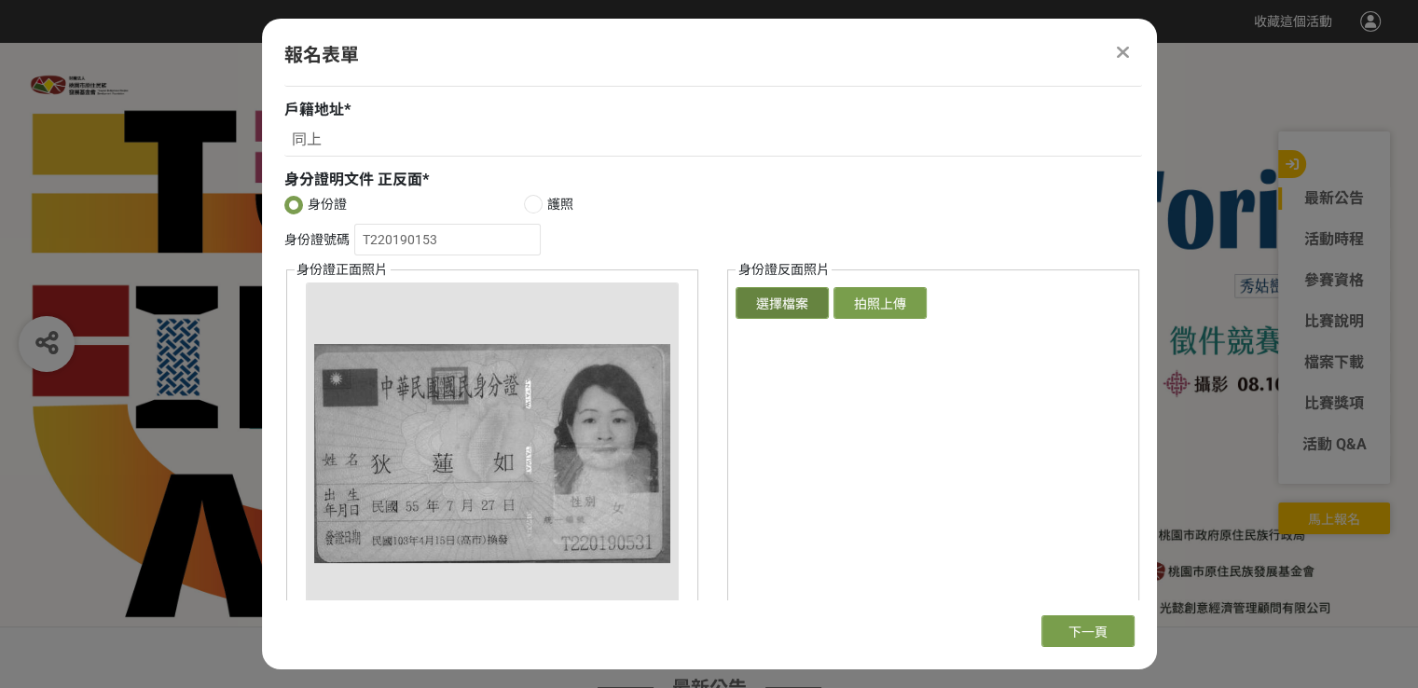
click at [775, 296] on button "選擇檔案" at bounding box center [781, 303] width 93 height 32
click at [729, 471] on fieldset "身份證反面照片 確認上傳 取消 旋轉圖片 選擇檔案 拍照上傳" at bounding box center [933, 482] width 412 height 444
click at [1132, 474] on fieldset "身份證反面照片 確認上傳 取消 旋轉圖片 選擇檔案 拍照上傳" at bounding box center [933, 482] width 412 height 444
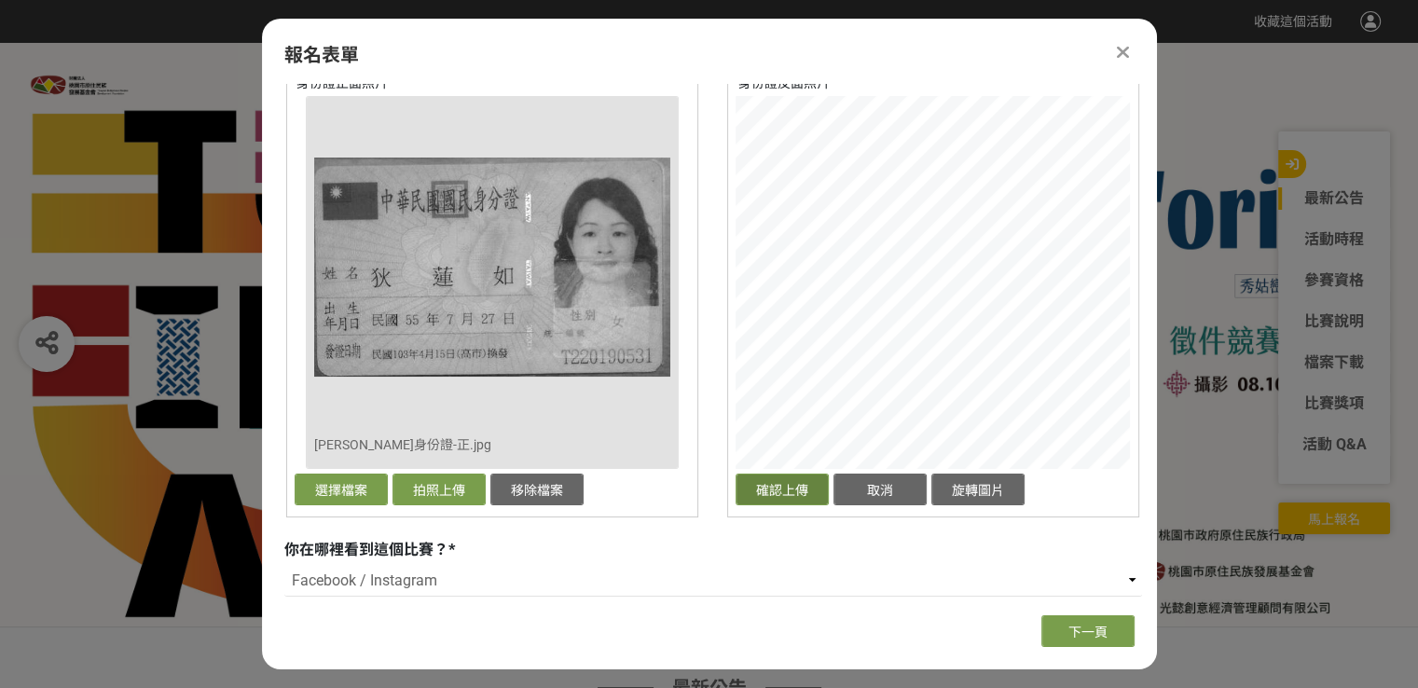
click at [794, 492] on button "確認上傳" at bounding box center [781, 490] width 93 height 32
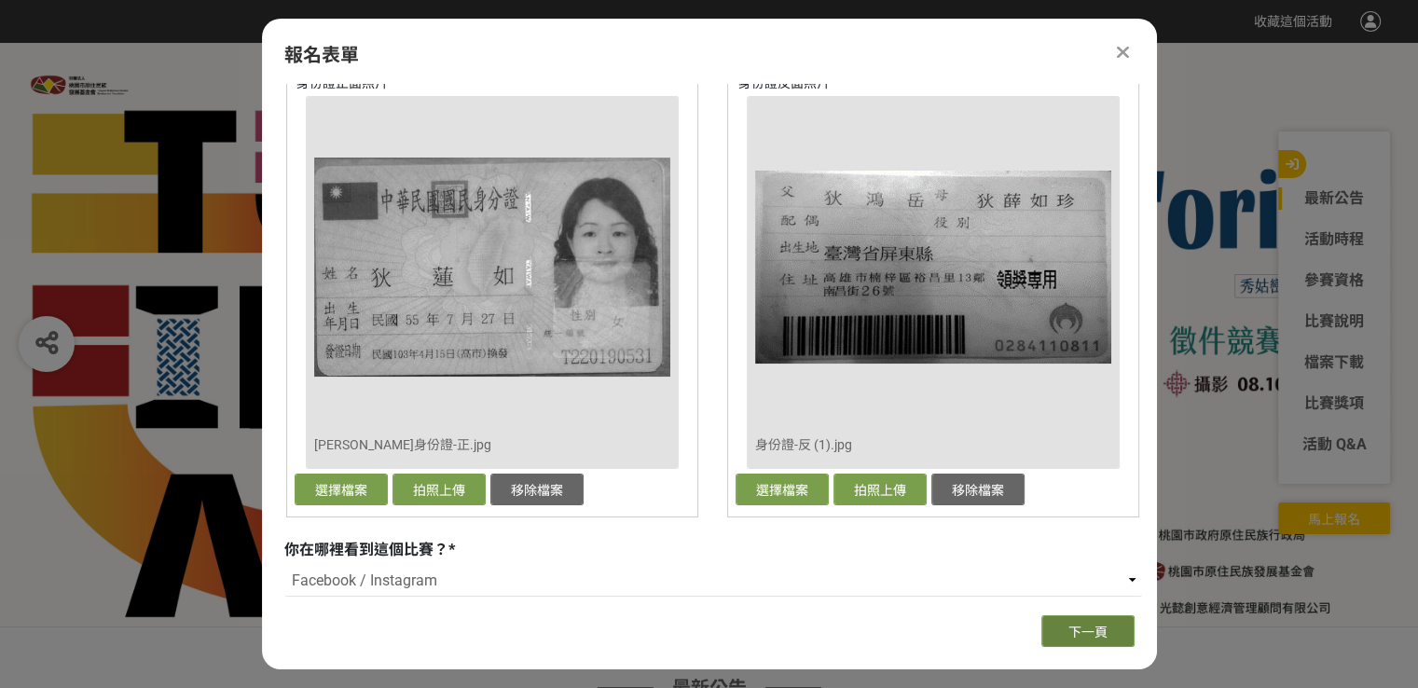
click at [1079, 629] on span "下一頁" at bounding box center [1087, 632] width 39 height 15
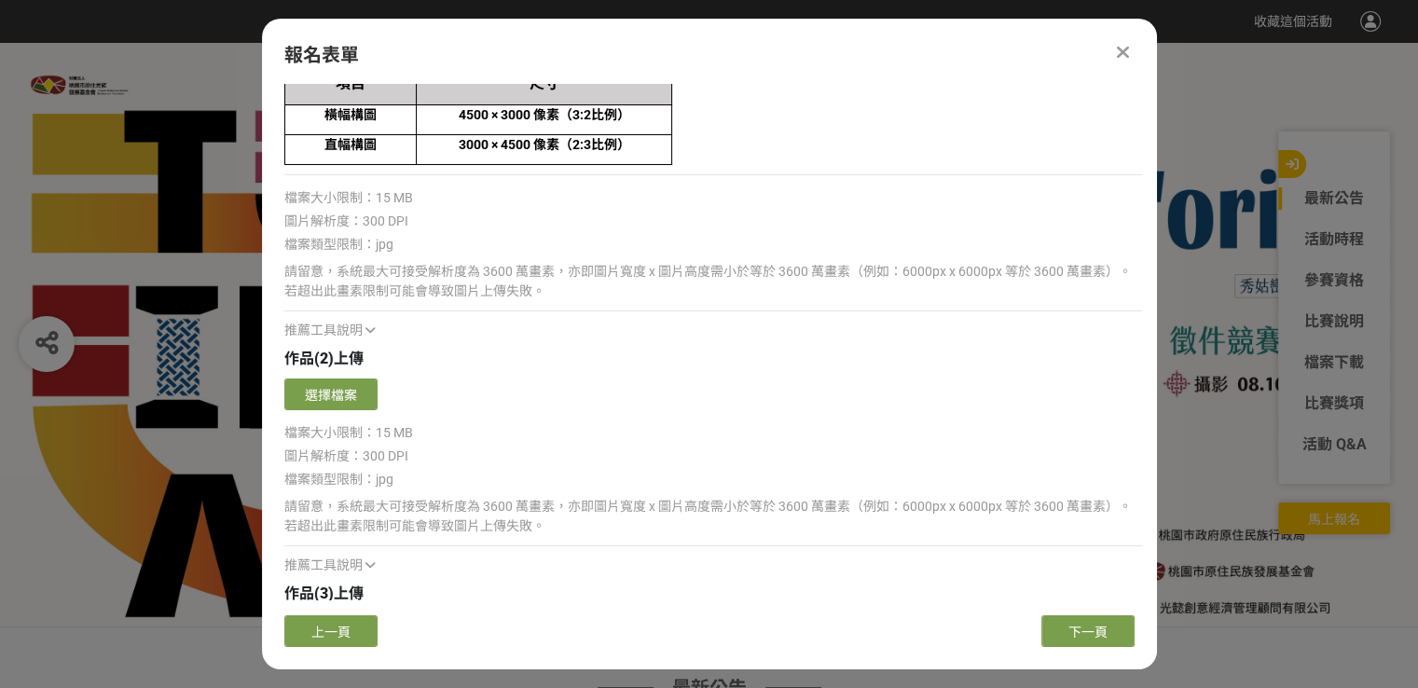
scroll to position [0, 0]
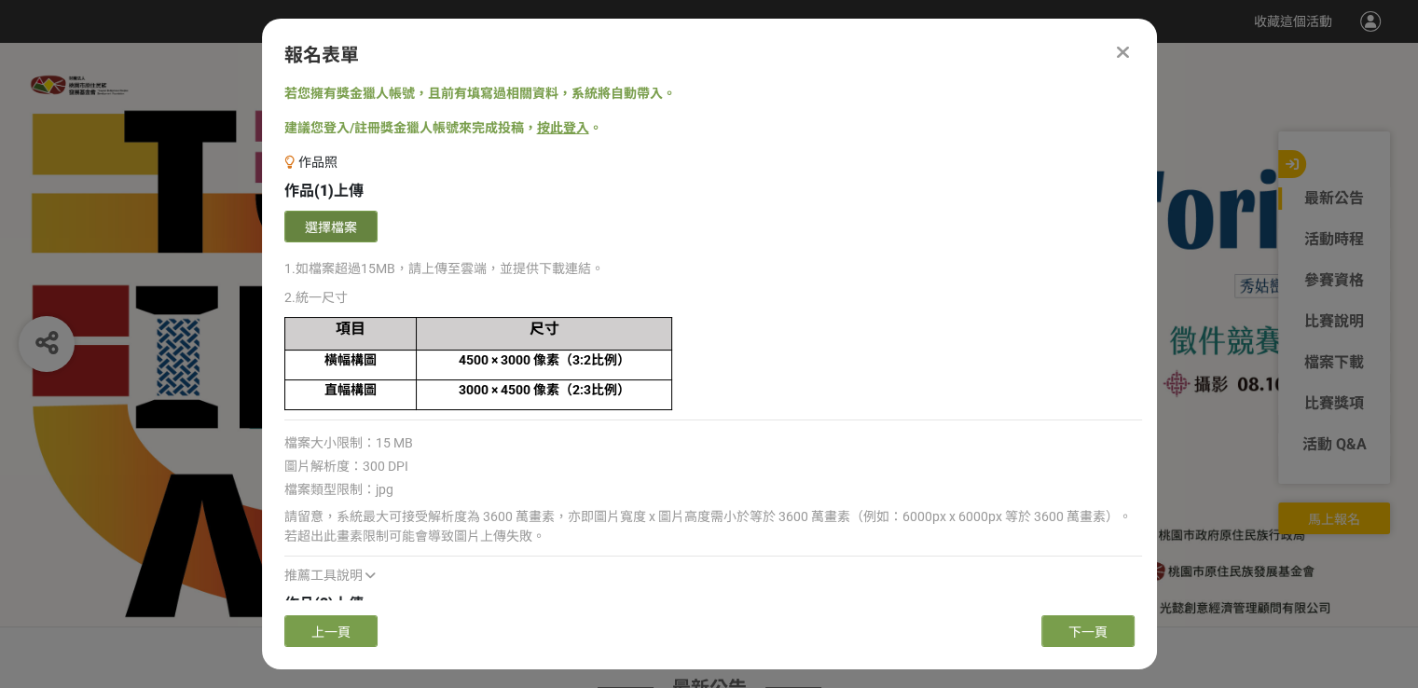
click at [349, 227] on button "選擇檔案" at bounding box center [330, 227] width 93 height 32
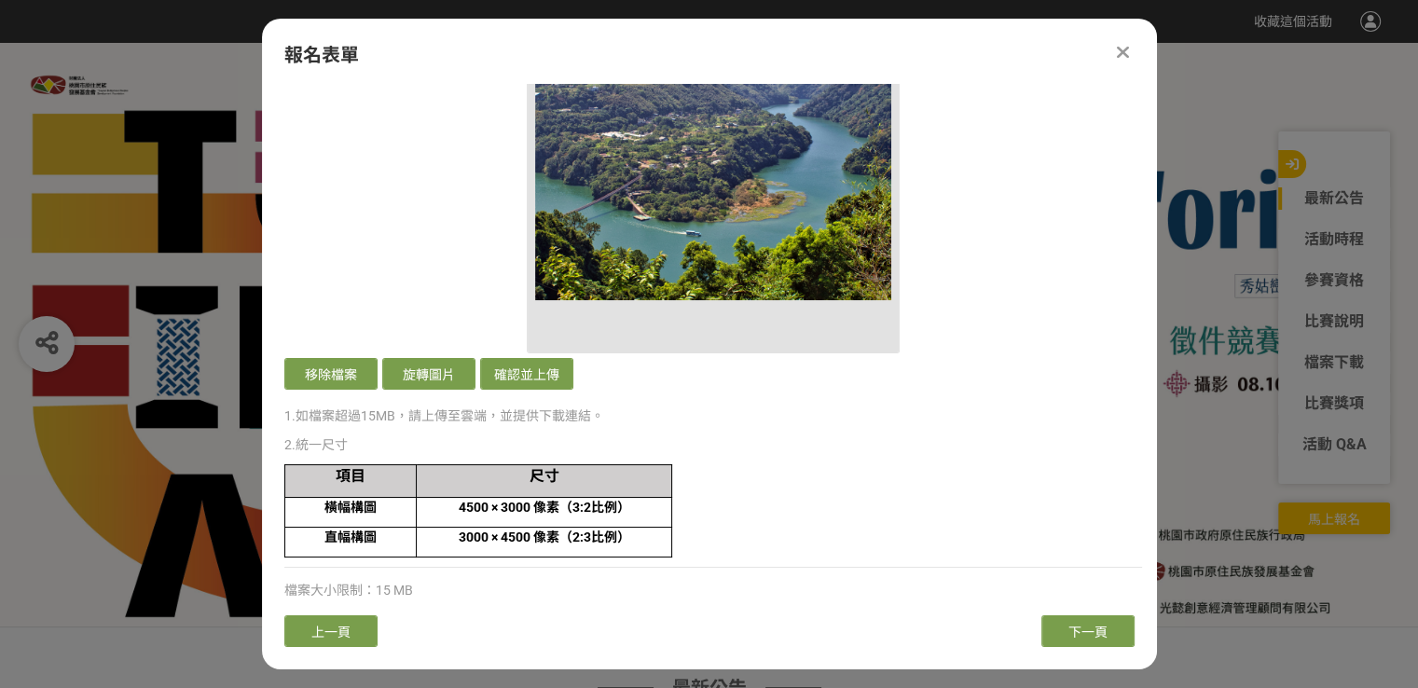
scroll to position [373, 0]
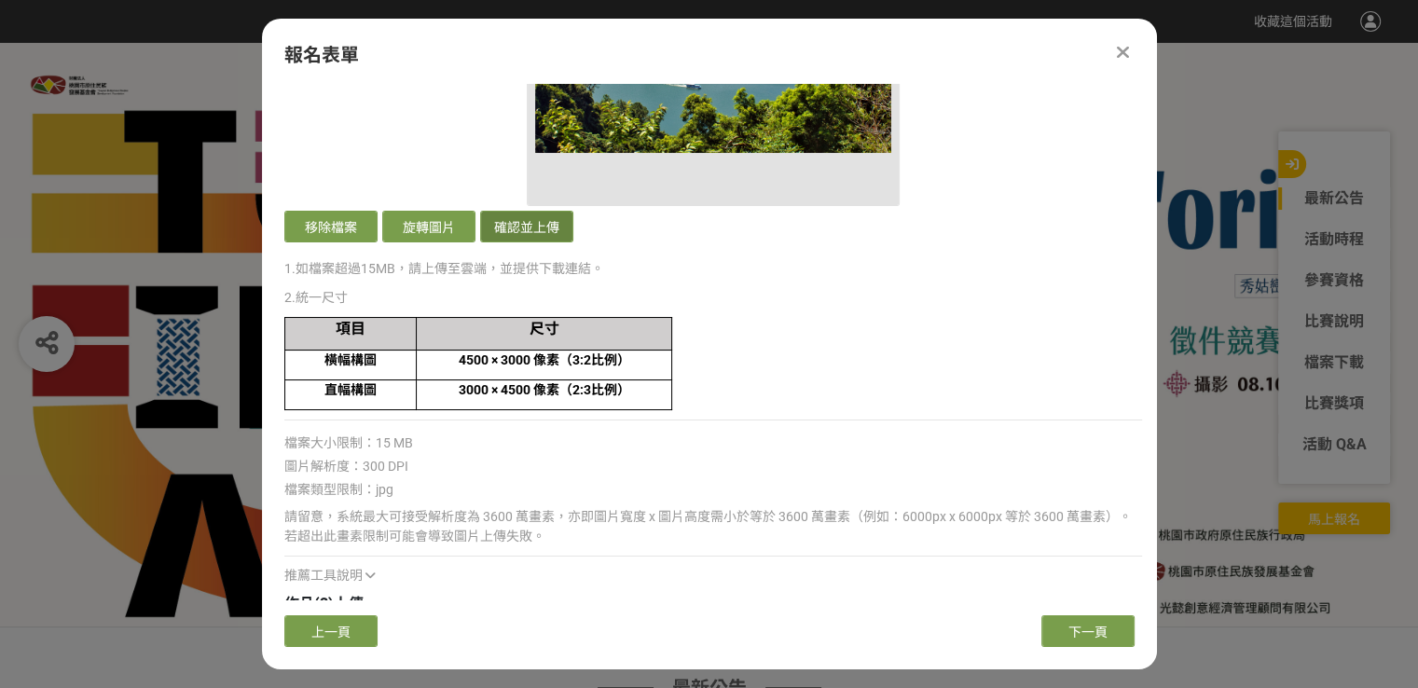
click at [519, 229] on button "確認並上傳" at bounding box center [526, 227] width 93 height 32
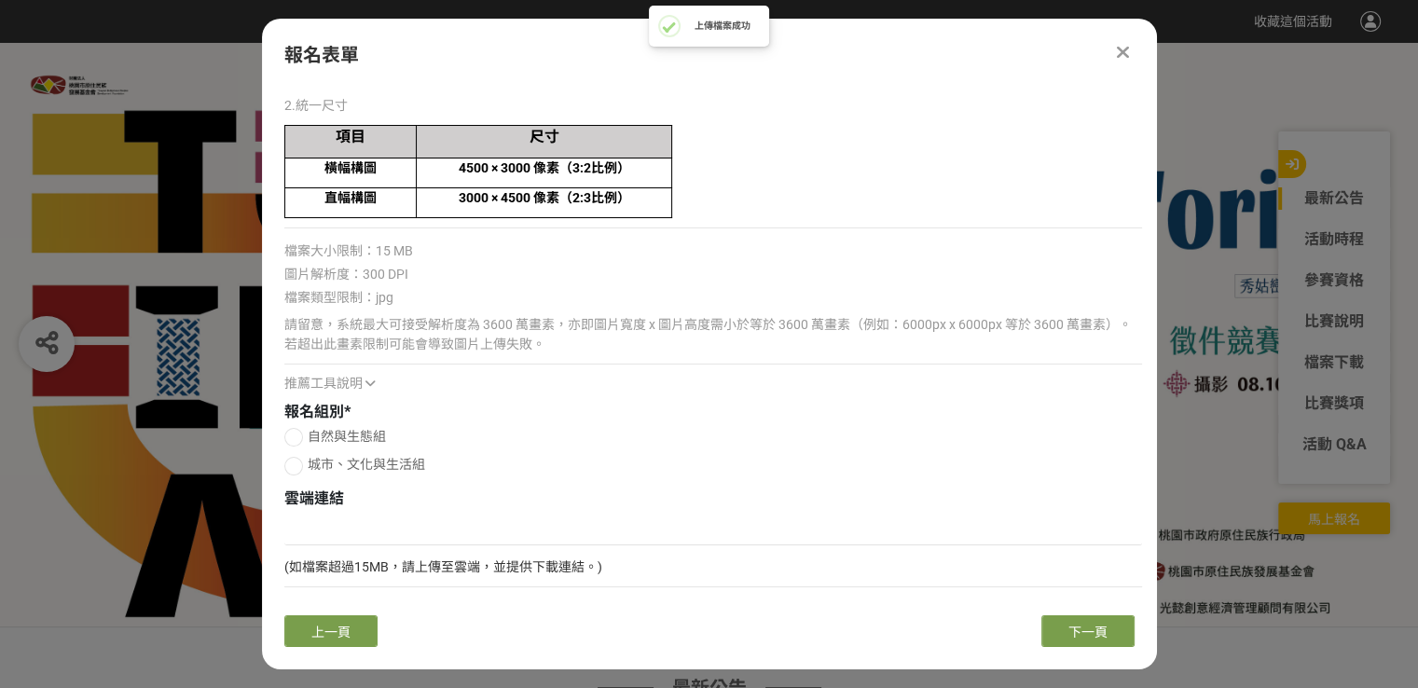
scroll to position [653, 0]
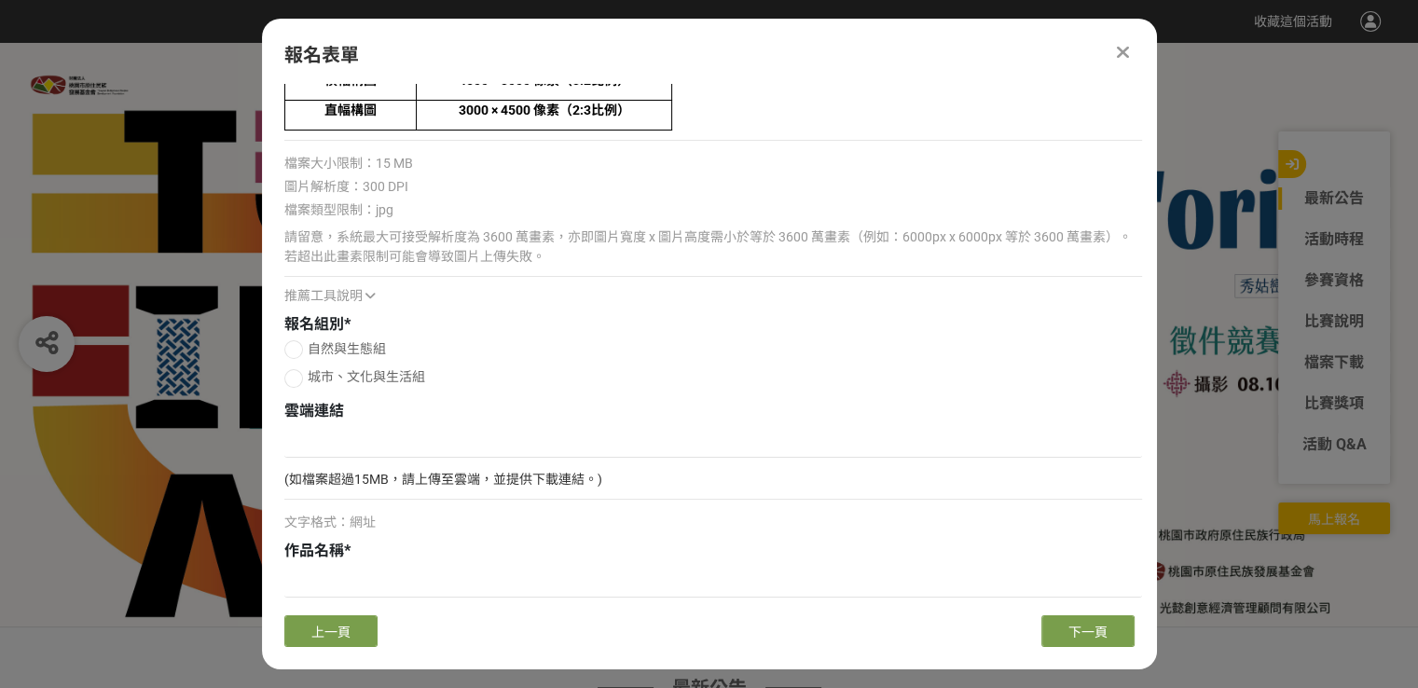
drag, startPoint x: 295, startPoint y: 342, endPoint x: 304, endPoint y: 339, distance: 9.7
click at [295, 341] on div at bounding box center [293, 349] width 19 height 19
radio input "true"
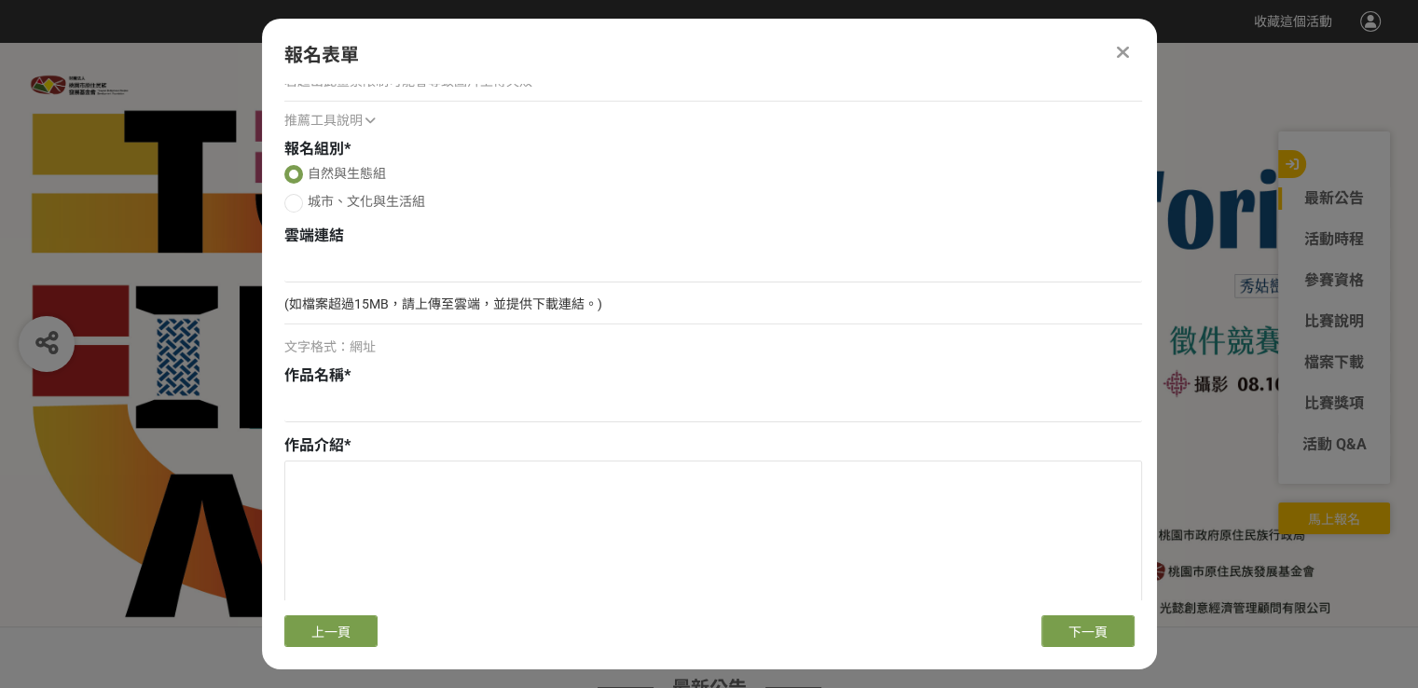
scroll to position [932, 0]
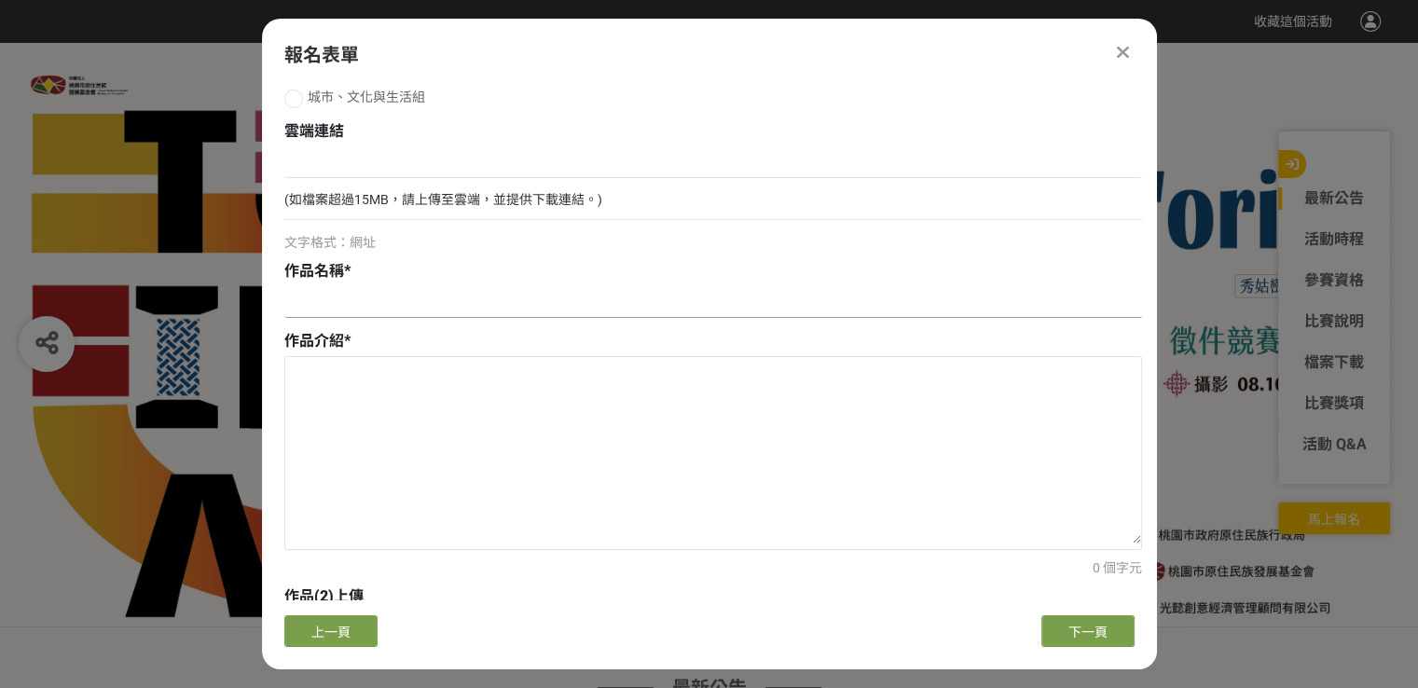
paste input "TuyingArt_狄蓮如_河流"
click at [284, 296] on input "TuyingArt_狄蓮如_河流" at bounding box center [713, 302] width 858 height 32
type input "流"
paste input "TuyingArt_狄蓮如_河流"
click at [293, 297] on input "TuyingArt_狄蓮如_河流" at bounding box center [713, 302] width 858 height 32
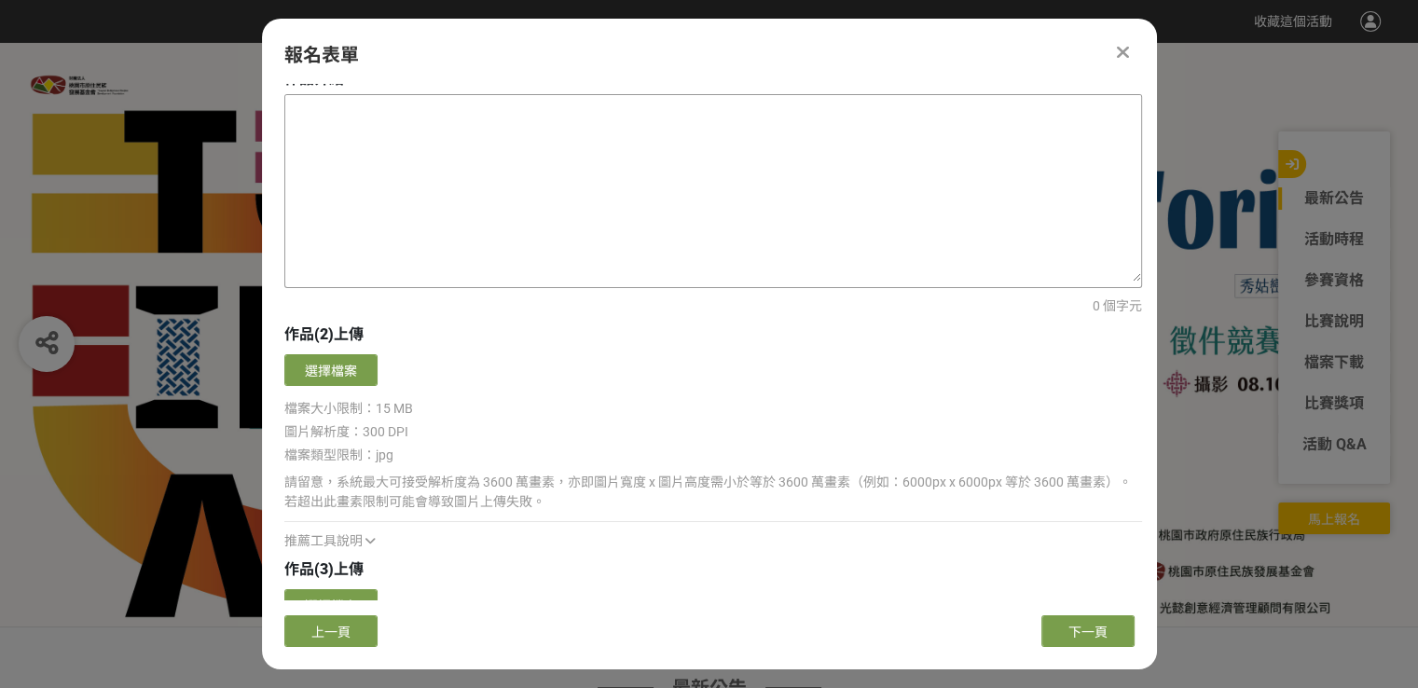
scroll to position [1212, 0]
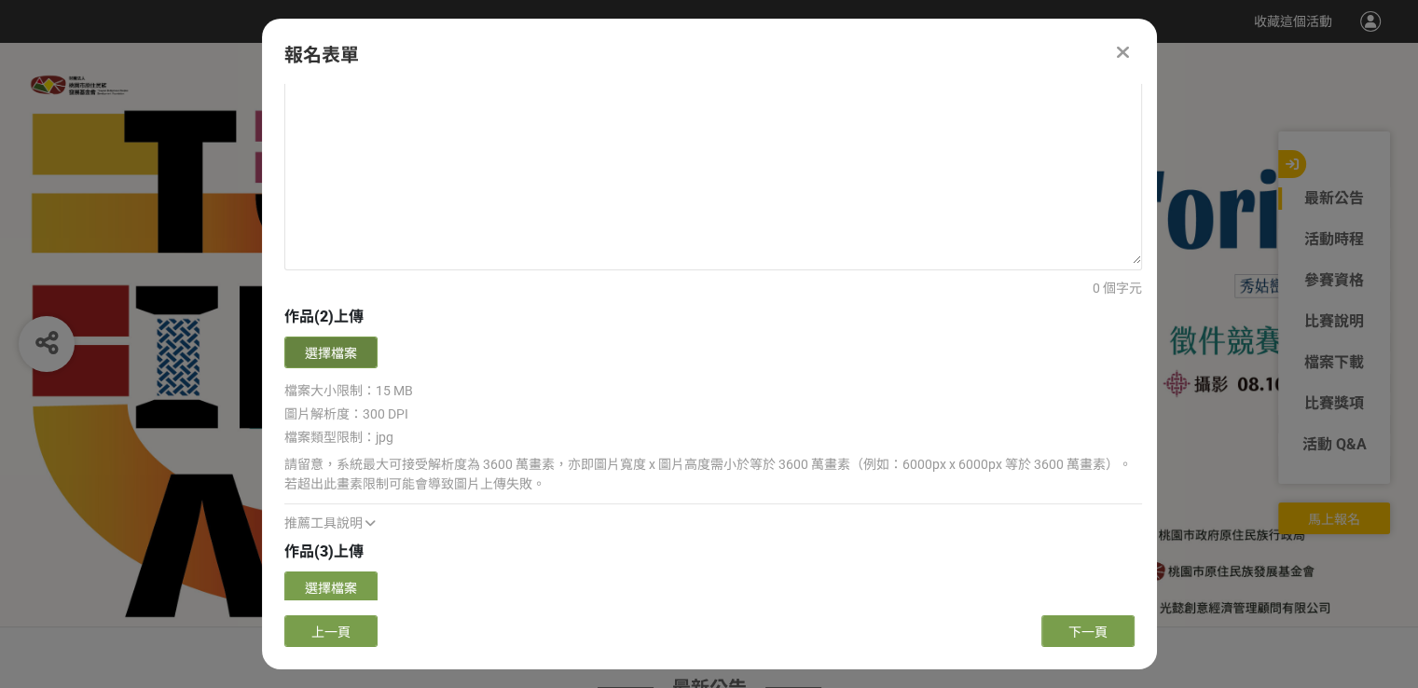
type input "河流"
click at [330, 355] on button "選擇檔案" at bounding box center [330, 353] width 93 height 32
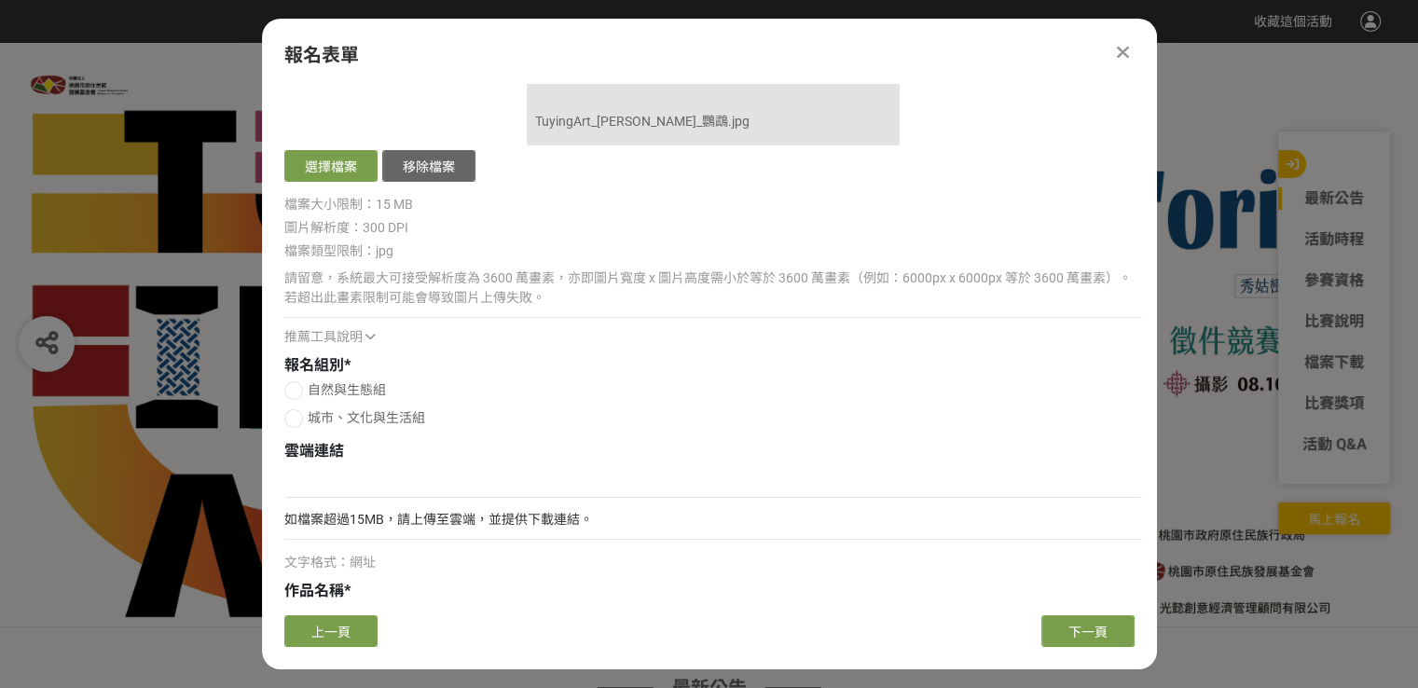
scroll to position [1864, 0]
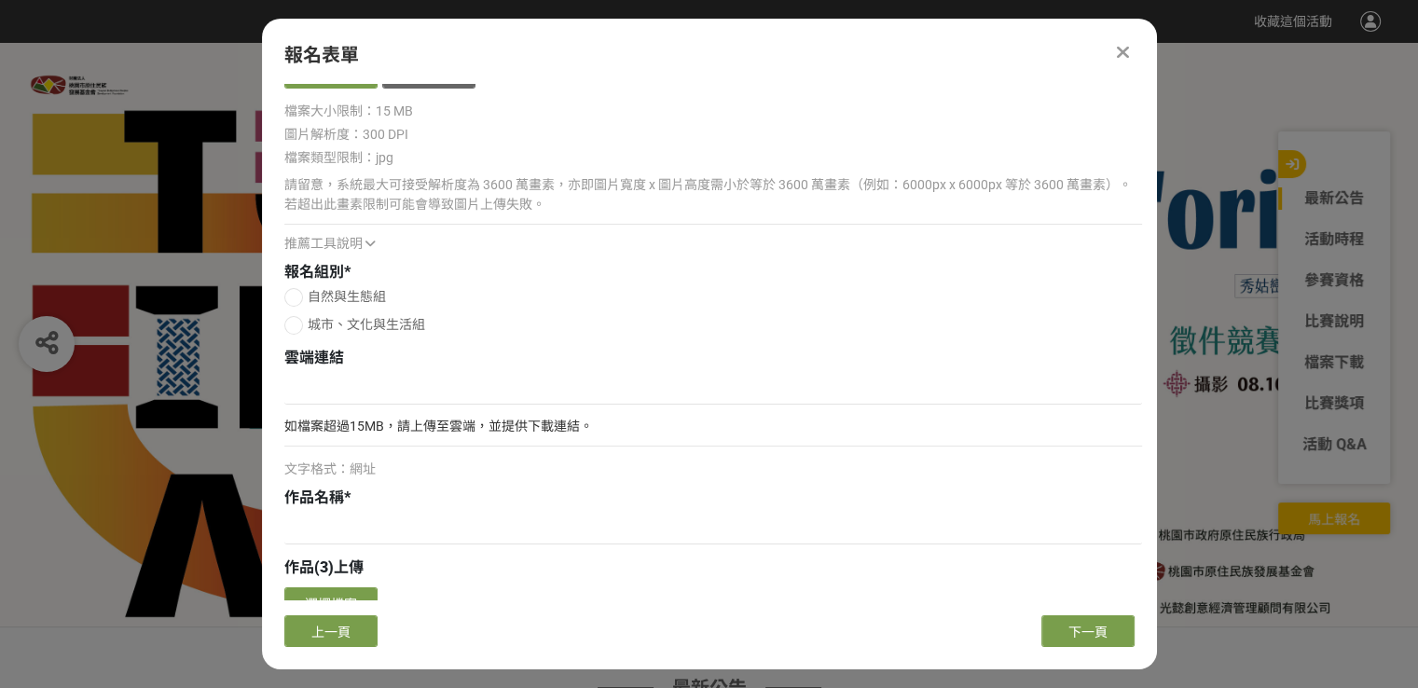
click at [317, 318] on span "城市、文化與生活組" at bounding box center [366, 324] width 117 height 15
click at [297, 319] on input "城市、文化與生活組" at bounding box center [291, 325] width 12 height 12
radio input "false"
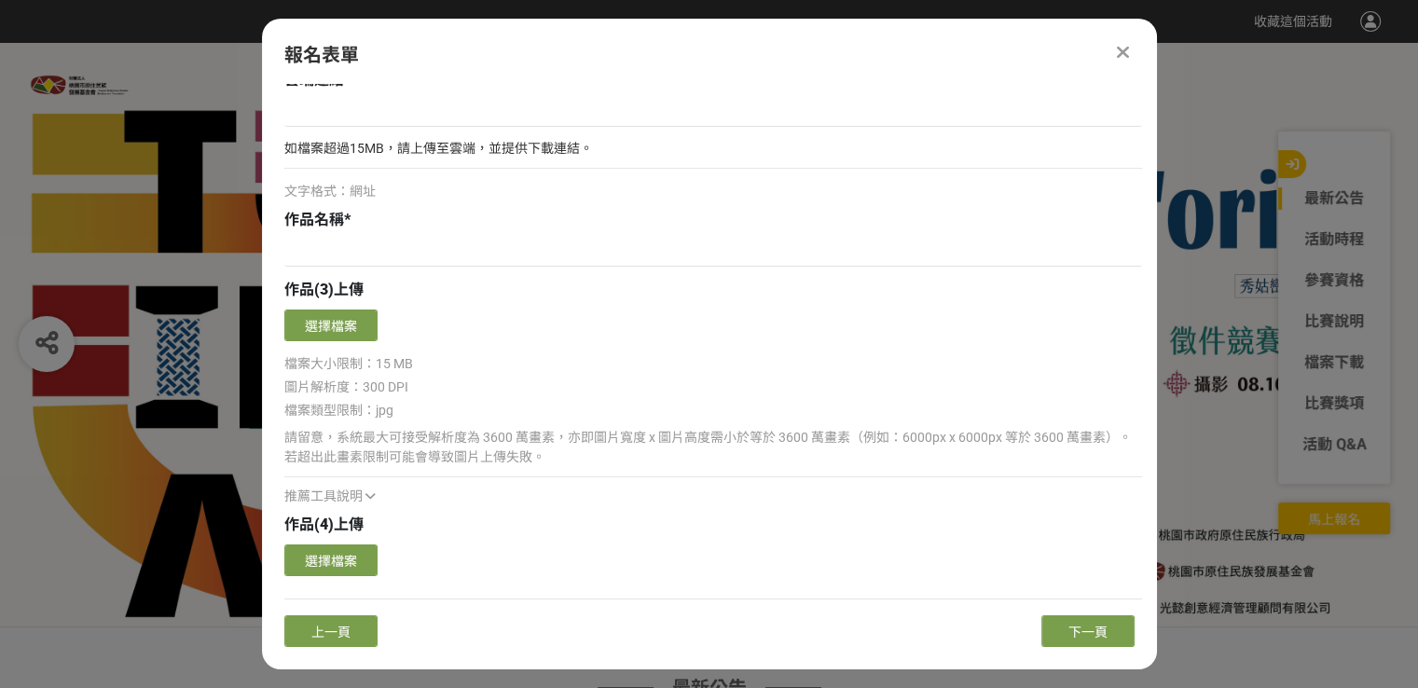
scroll to position [2144, 0]
click at [365, 314] on button "選擇檔案" at bounding box center [330, 324] width 93 height 32
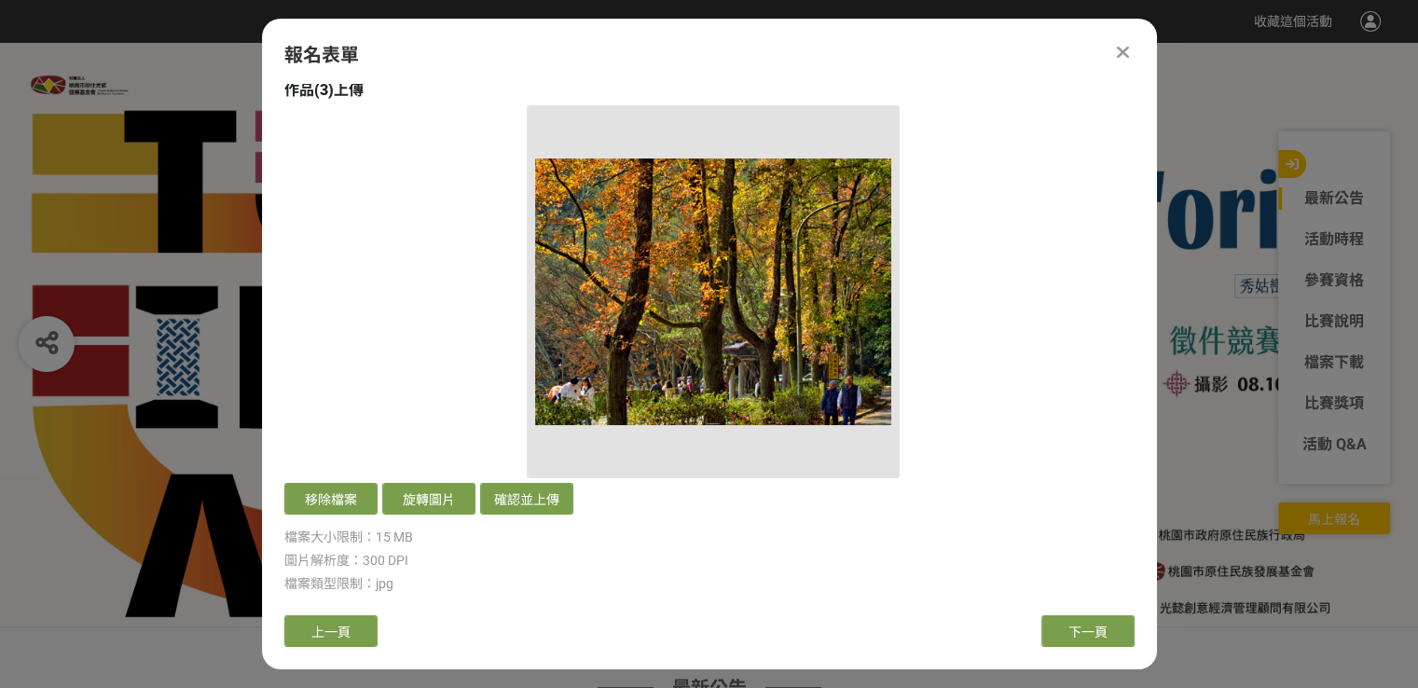
scroll to position [2424, 0]
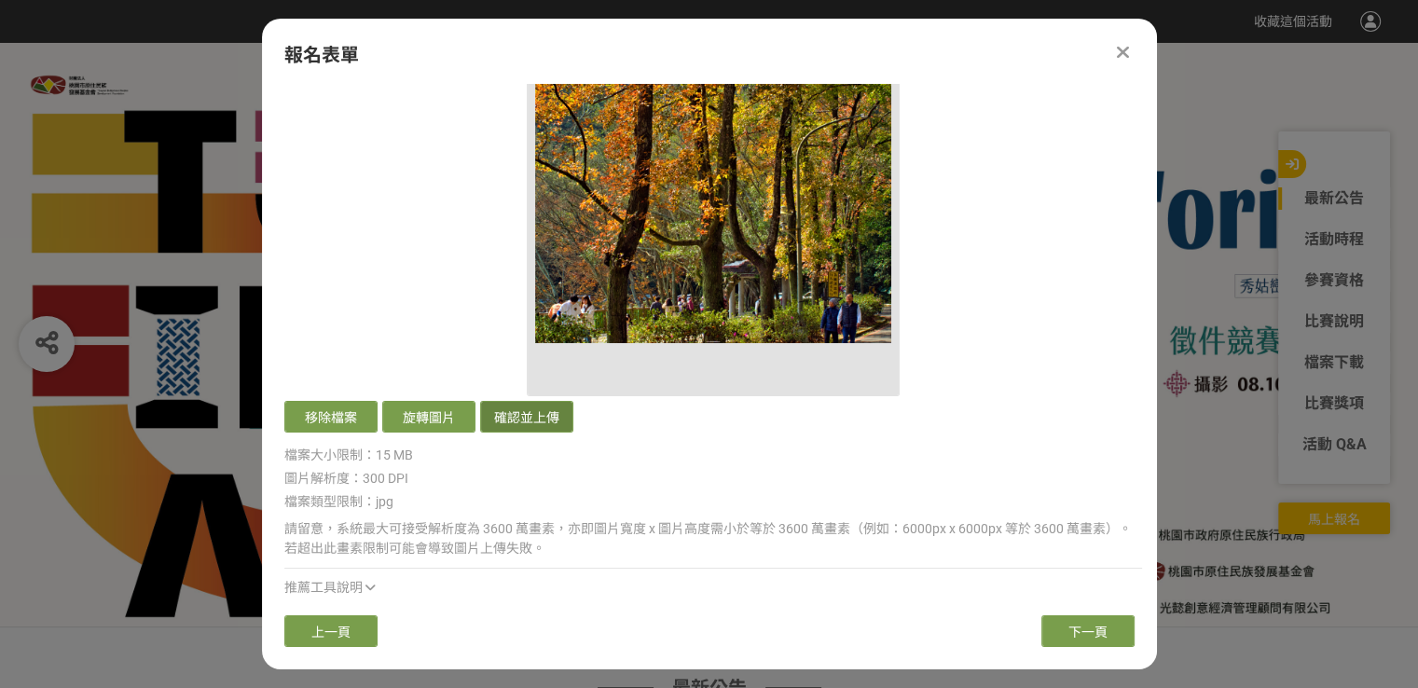
click at [505, 416] on button "確認並上傳" at bounding box center [526, 417] width 93 height 32
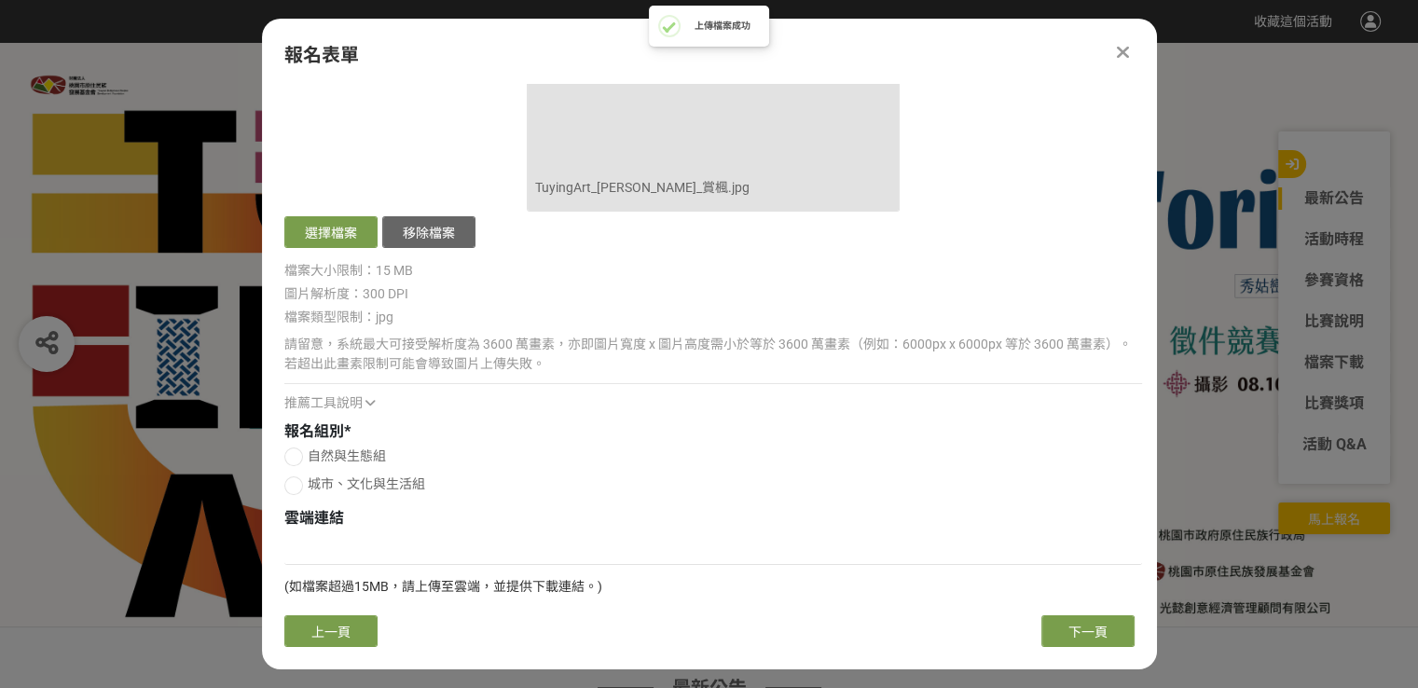
scroll to position [2703, 0]
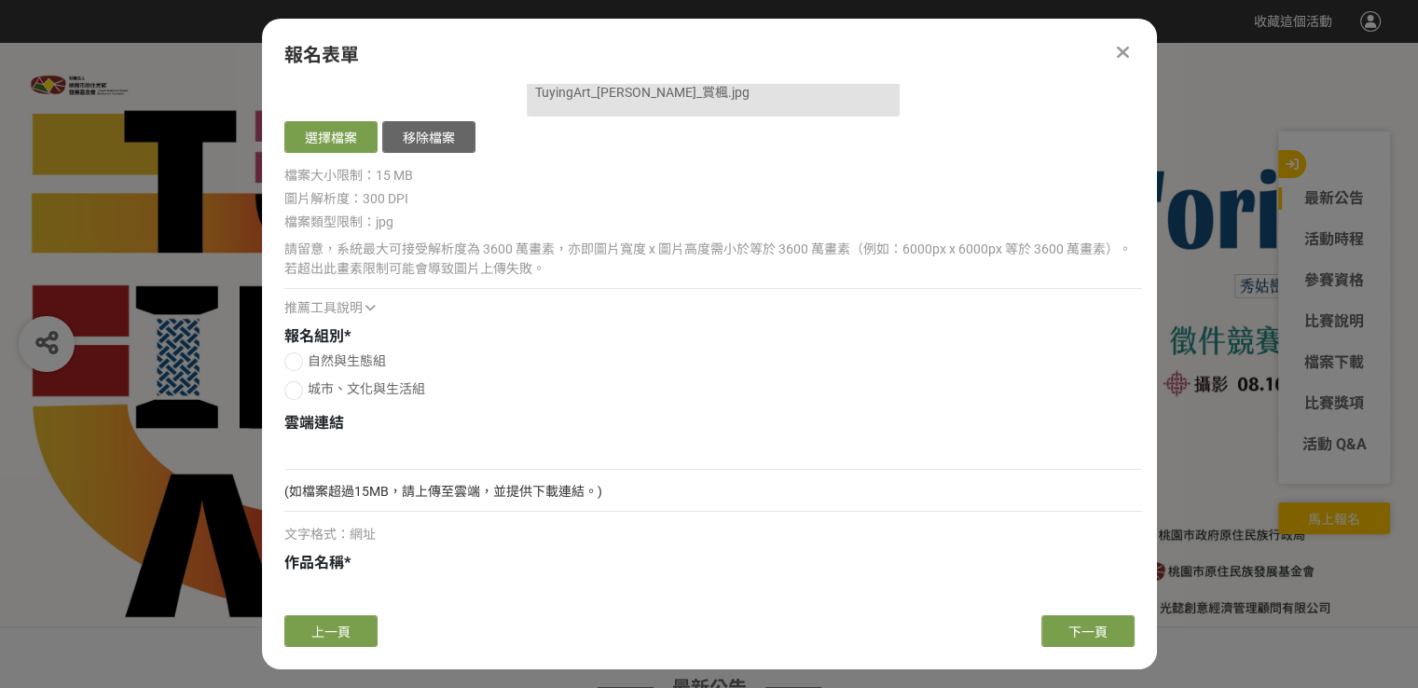
click at [288, 362] on div at bounding box center [293, 361] width 19 height 19
radio input "true"
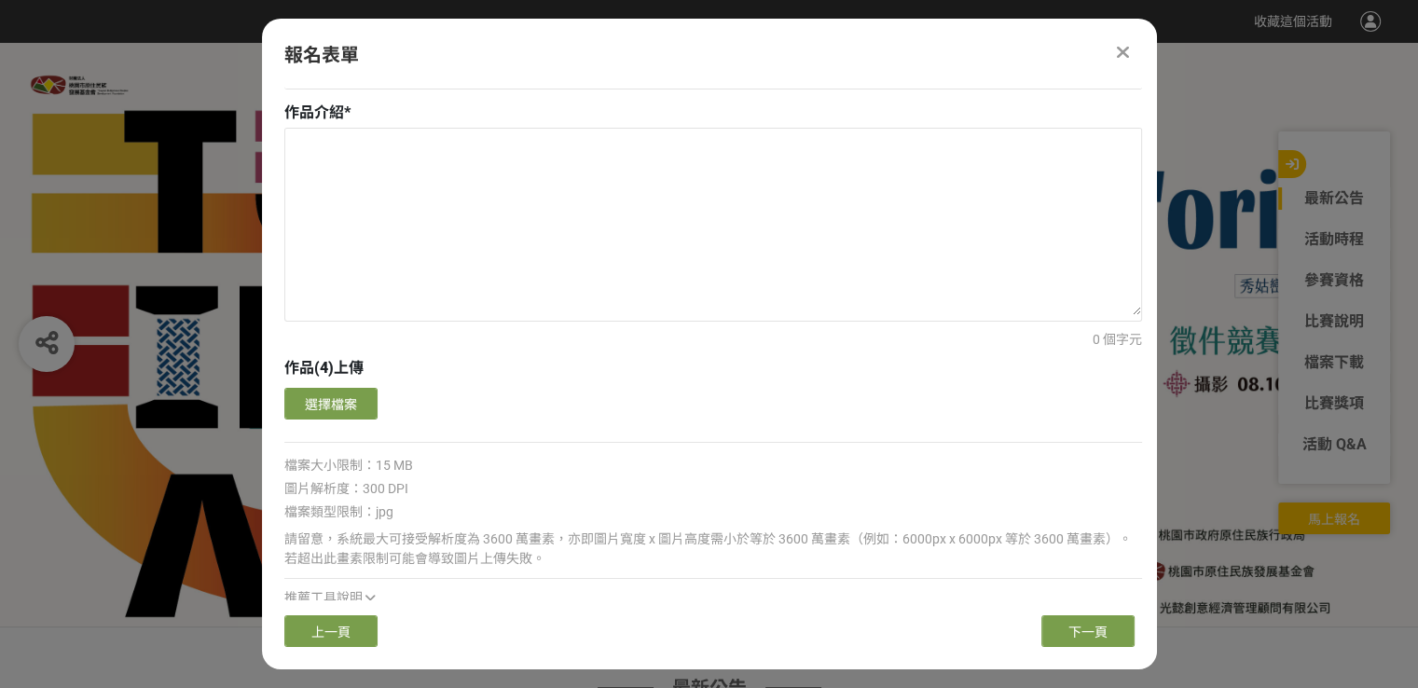
scroll to position [3228, 0]
click at [362, 384] on button "選擇檔案" at bounding box center [330, 399] width 93 height 32
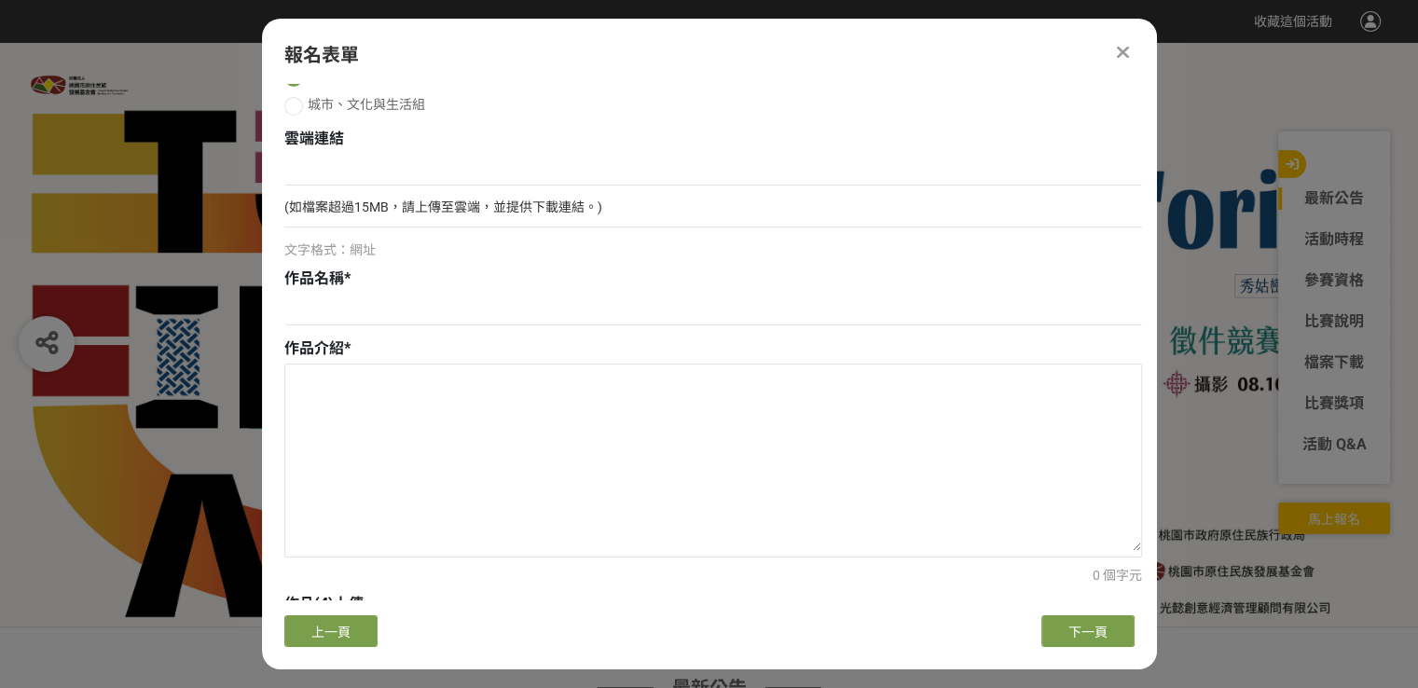
scroll to position [2669, 0]
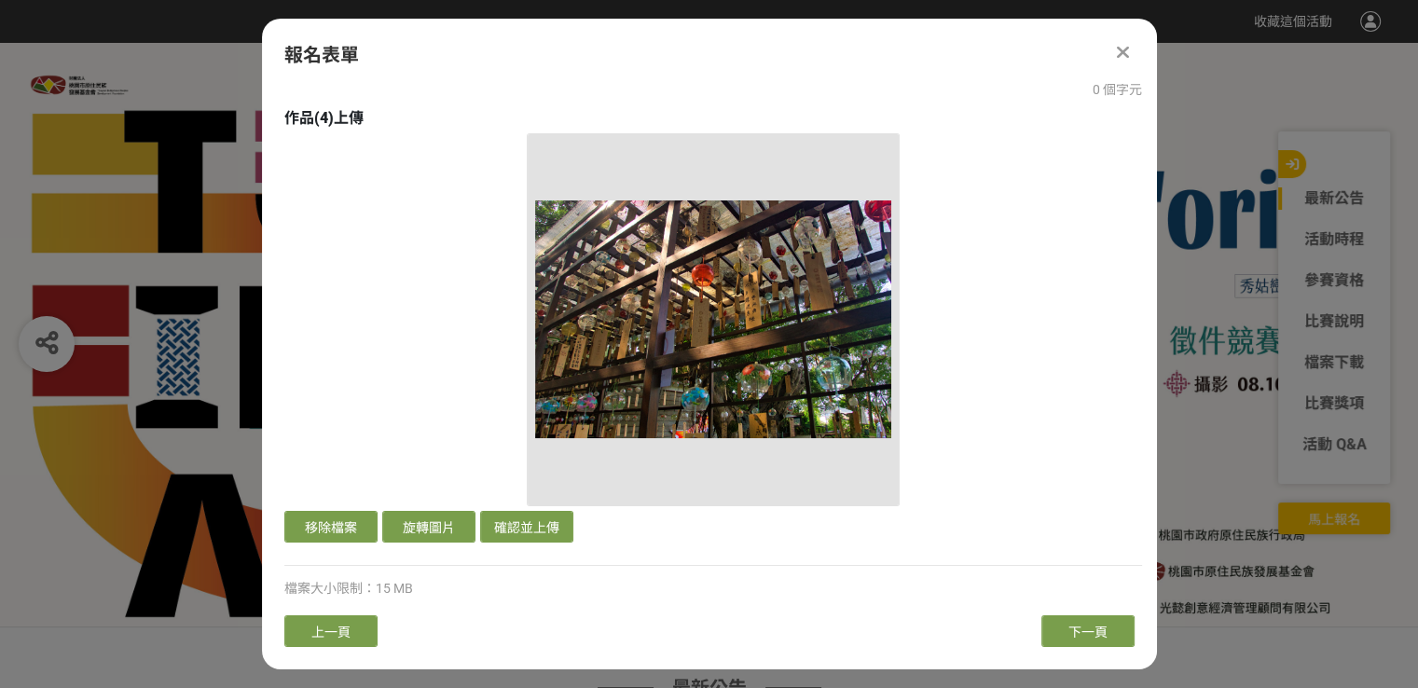
scroll to position [3601, 0]
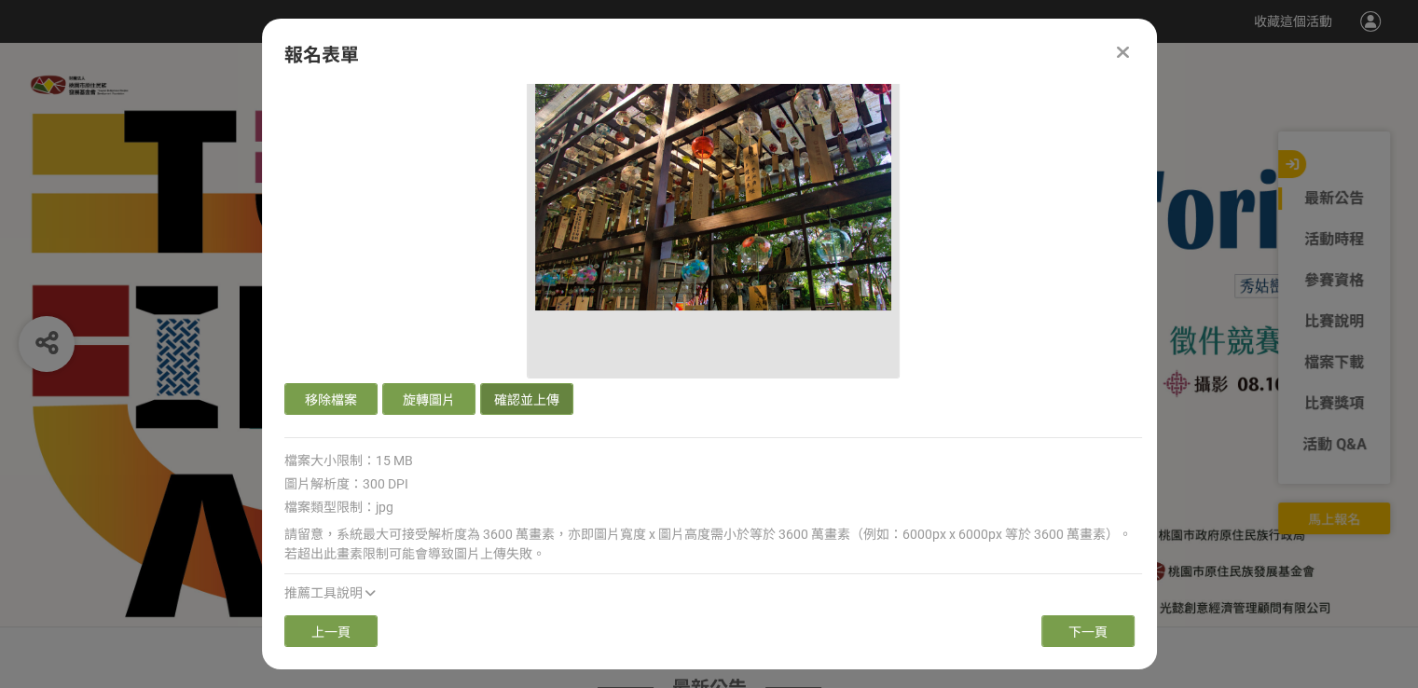
click at [505, 392] on button "確認並上傳" at bounding box center [526, 399] width 93 height 32
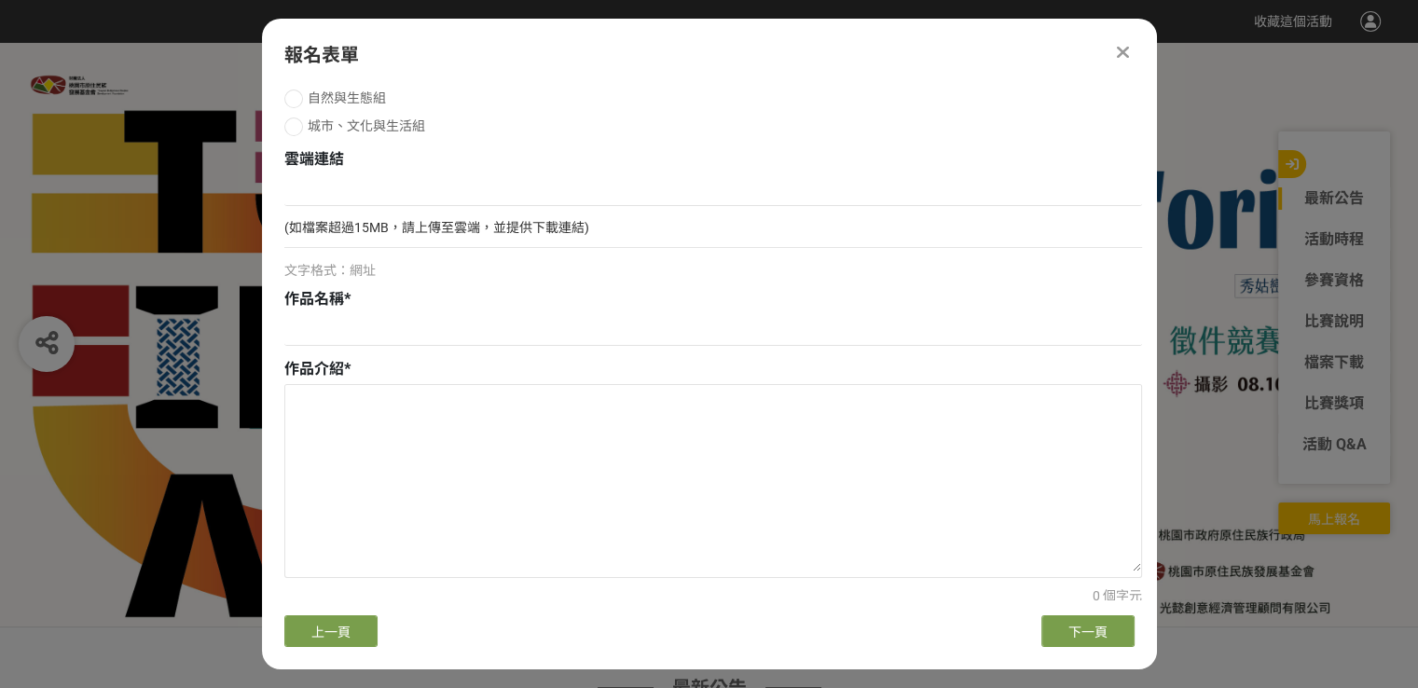
scroll to position [4407, 0]
click at [421, 317] on input at bounding box center [713, 327] width 858 height 32
paste input "風鈴"
type input "風鈴"
click at [365, 430] on textarea at bounding box center [713, 475] width 856 height 186
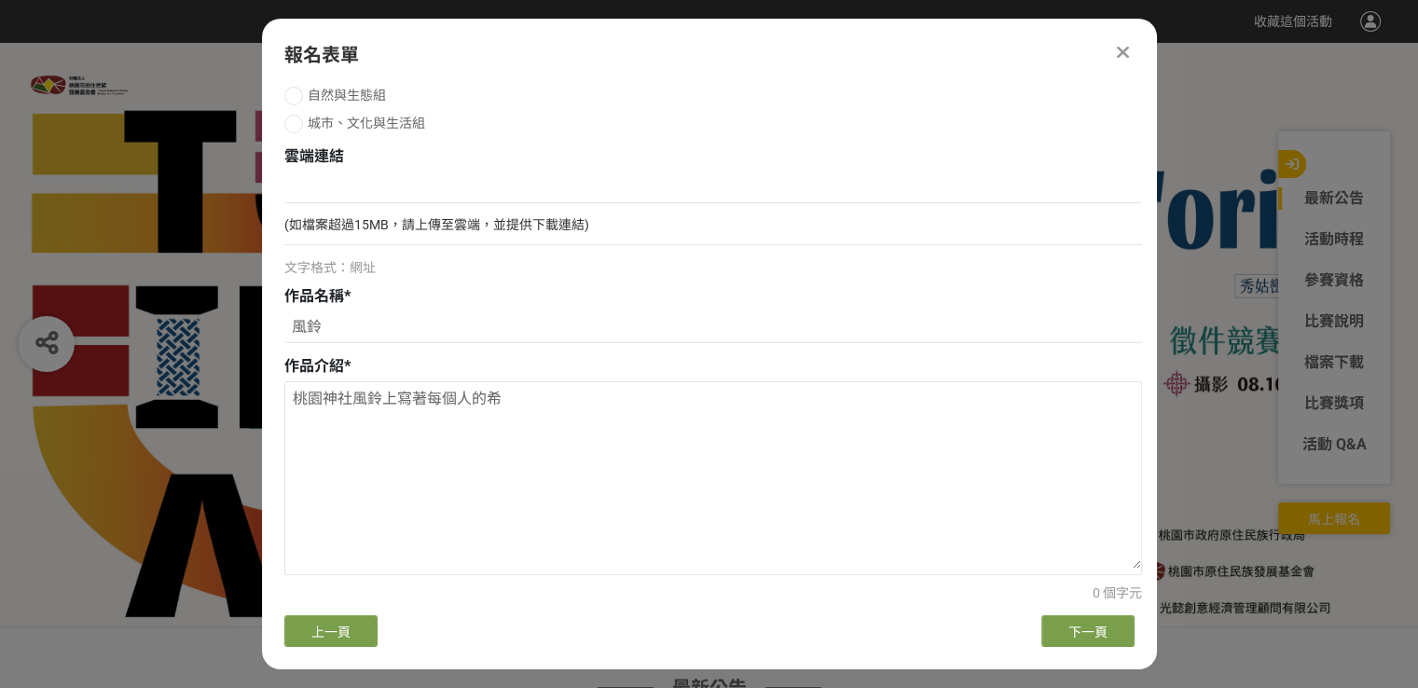
type textarea "桃園神社風鈴上寫著每個人的希望"
type textarea "桃園神社風鈴上寫著每個人的希望."
type textarea "桃園神社風鈴上寫著每個人的希望.."
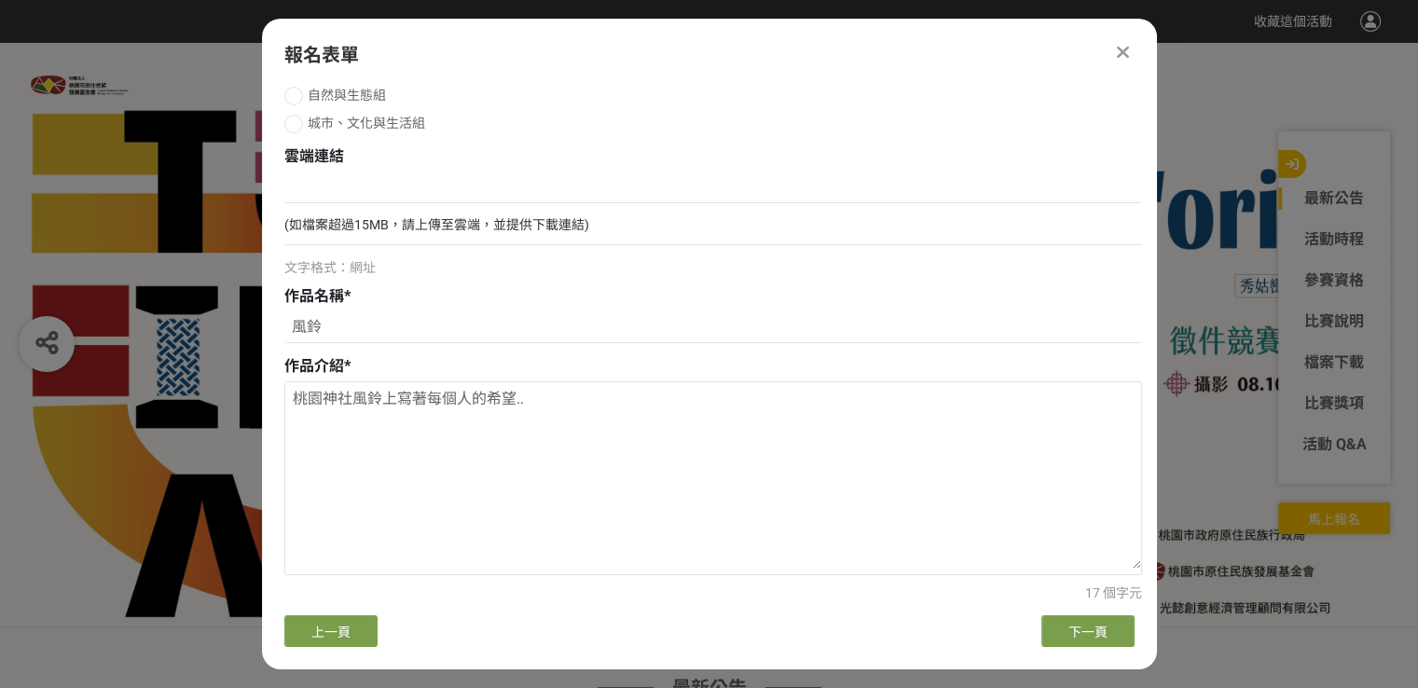
type textarea "桃園神社風鈴上寫著每個人的希望..."
type textarea "桃園神社風鈴上寫著每個人的希望...."
type textarea "桃園神社風鈴上寫著每個人的希望....."
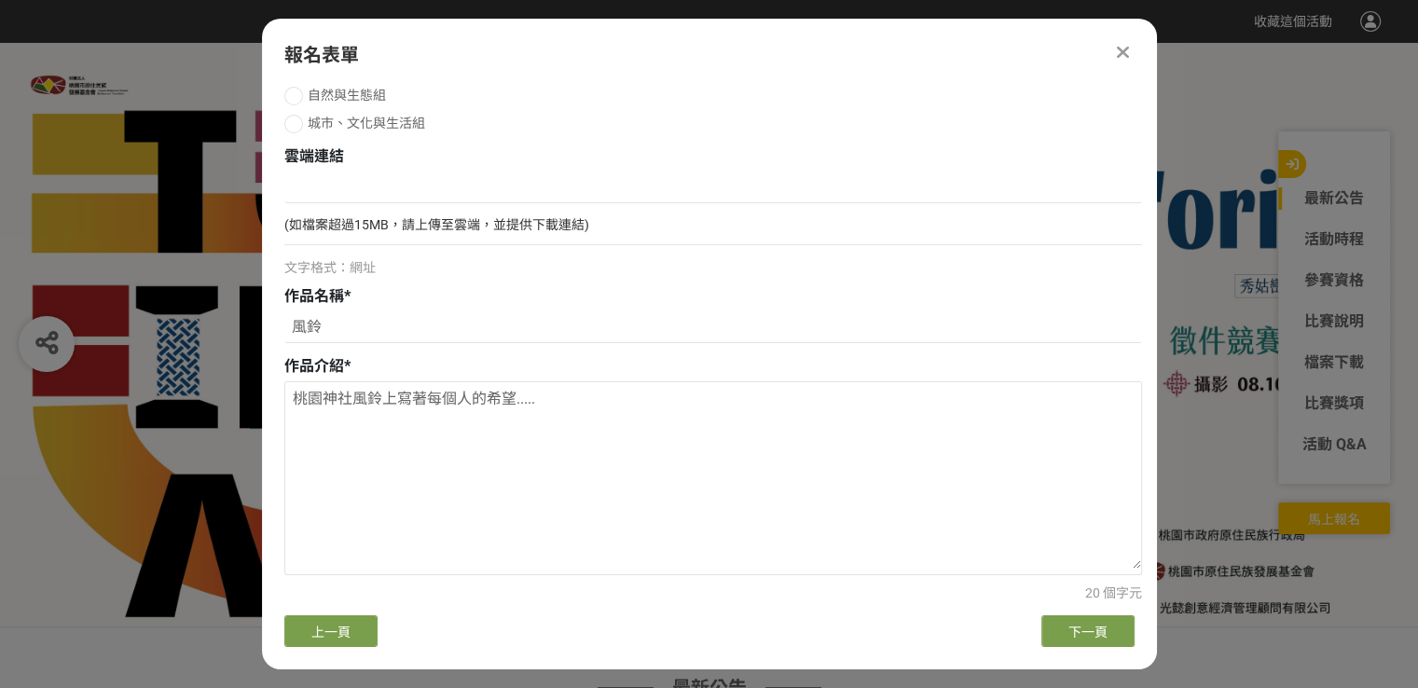
type textarea "桃園神社風鈴上寫著每個人的希望.....。"
click at [494, 392] on textarea "桃園神社風鈴上寫著每個人的希望.....。" at bounding box center [713, 475] width 856 height 186
click at [486, 397] on textarea "桃園神社風鈴上寫著每個人的希望.....。" at bounding box center [713, 475] width 856 height 186
type textarea "桃園神社風鈴上寫著每個人的願希望.....。"
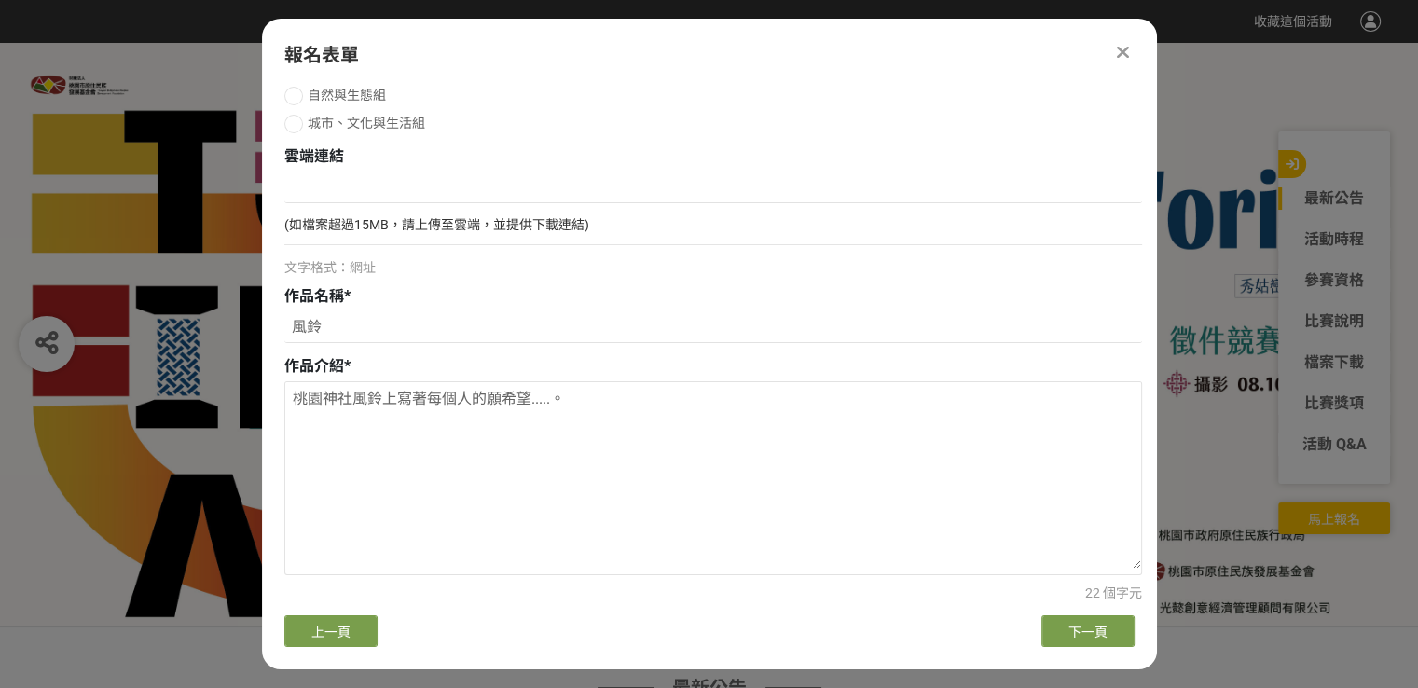
type textarea "桃園神社風鈴上寫著每個人的願望.....。"
click at [569, 406] on textarea "桃園神社風鈴上寫著每個人的願望.....。" at bounding box center [713, 475] width 856 height 186
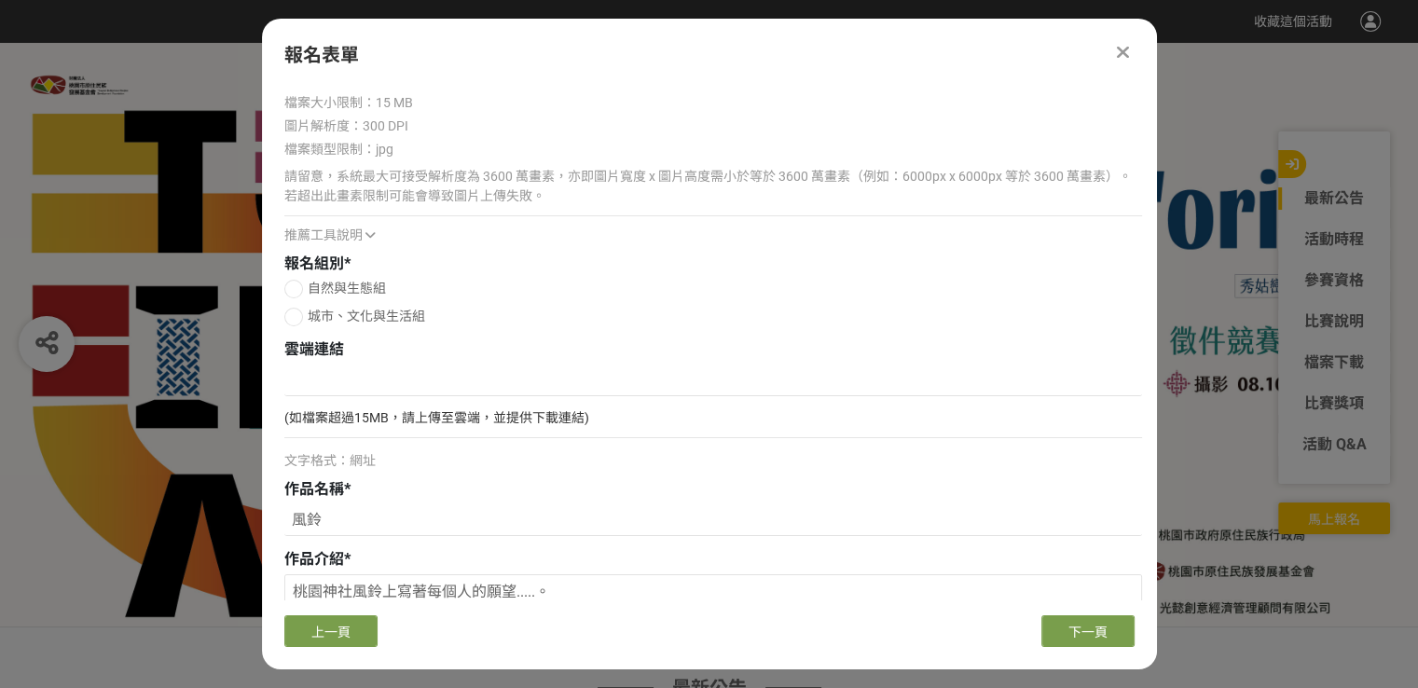
scroll to position [4221, 0]
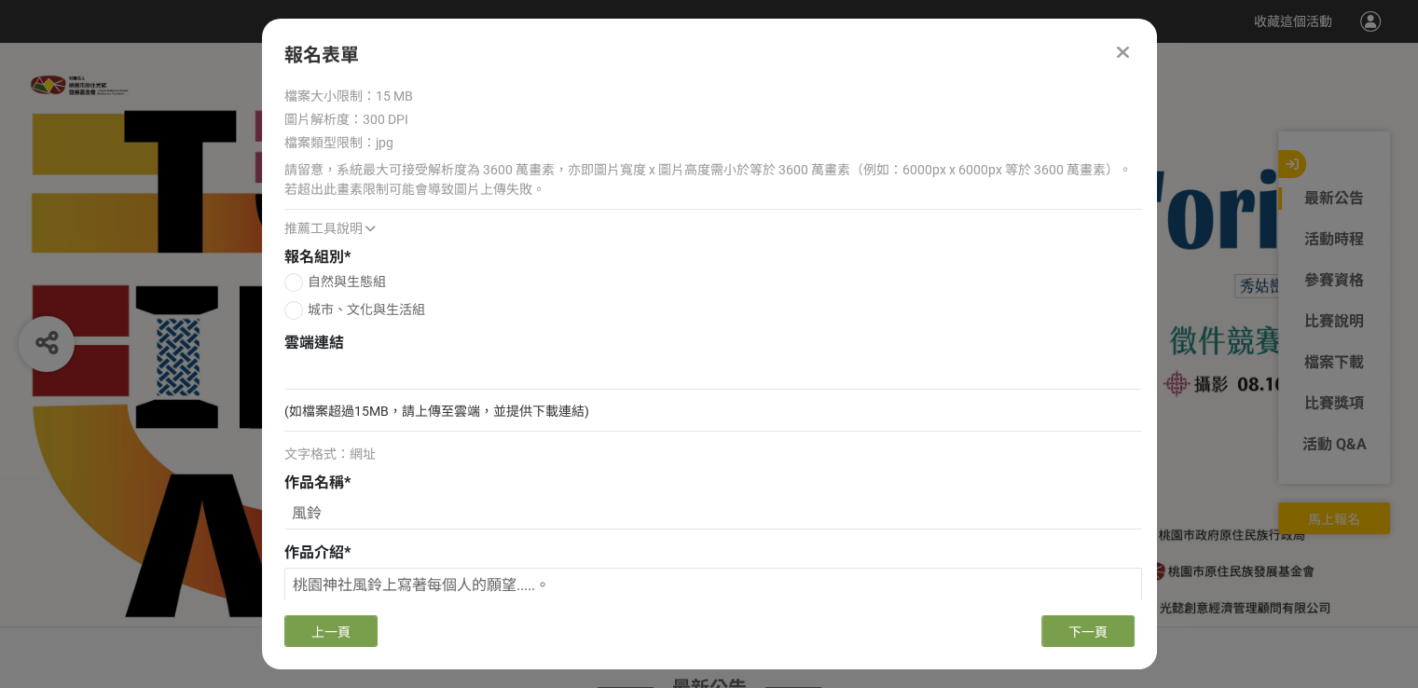
type textarea "桃園神社風鈴上寫著每個人的願望.....。"
click at [301, 302] on label "城市、文化與生活組" at bounding box center [713, 310] width 858 height 20
click at [297, 304] on input "城市、文化與生活組" at bounding box center [291, 310] width 12 height 12
radio input "false"
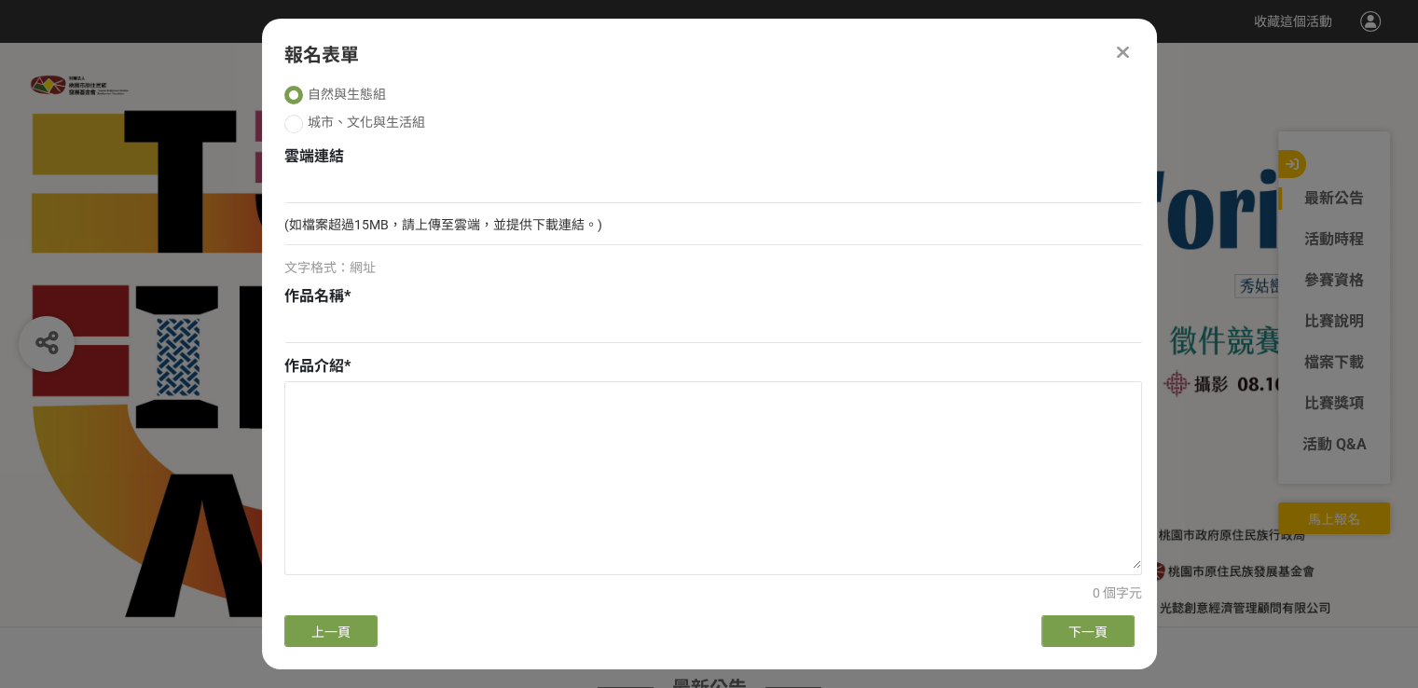
scroll to position [3196, 0]
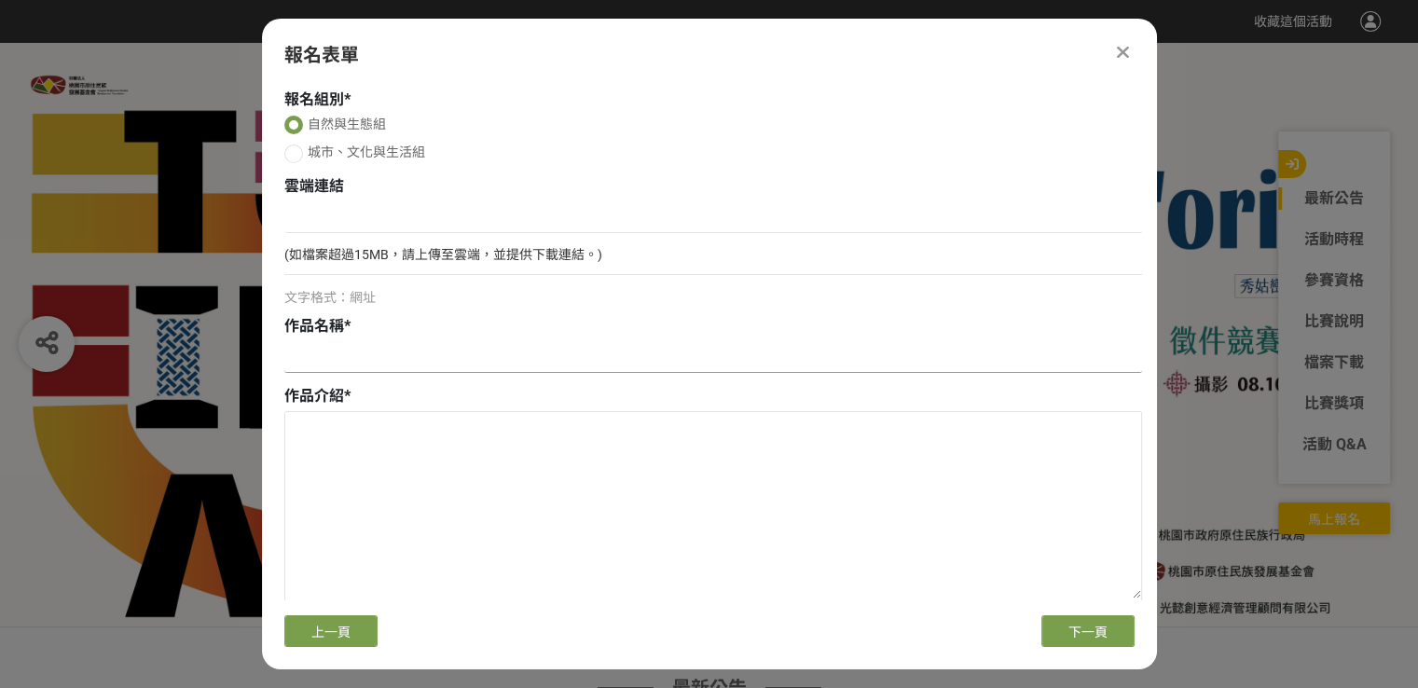
click at [418, 347] on input at bounding box center [713, 357] width 858 height 32
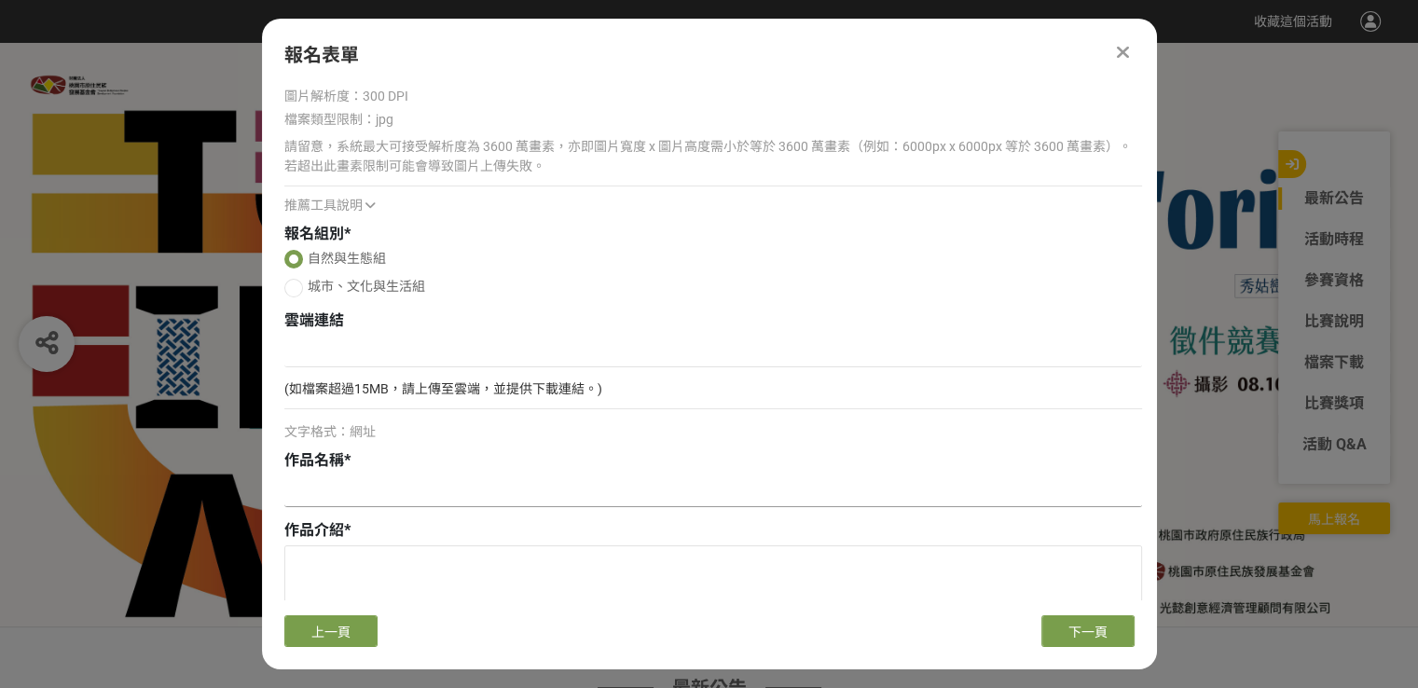
scroll to position [3102, 0]
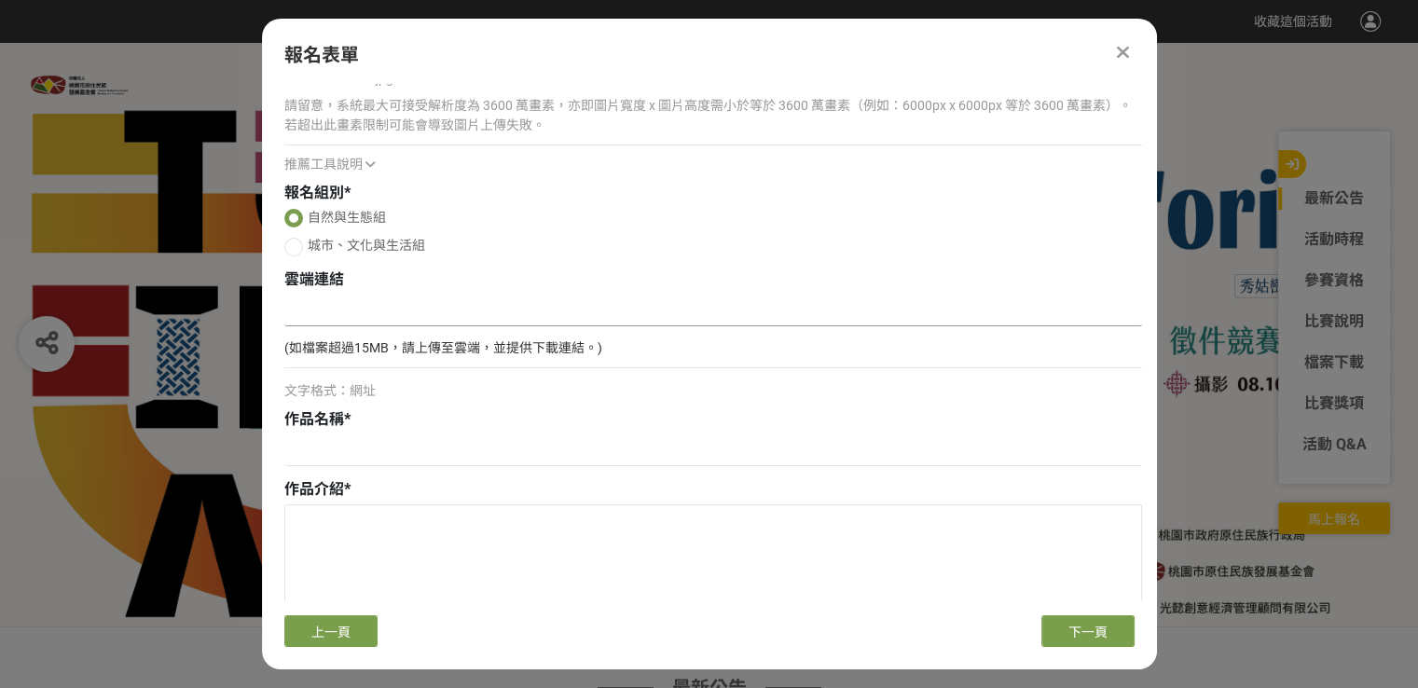
click at [322, 314] on input at bounding box center [713, 311] width 858 height 32
type input "賞楓"
click at [341, 460] on input at bounding box center [713, 450] width 858 height 32
drag, startPoint x: 291, startPoint y: 309, endPoint x: 323, endPoint y: 311, distance: 32.7
click at [323, 311] on input "賞楓" at bounding box center [713, 311] width 858 height 32
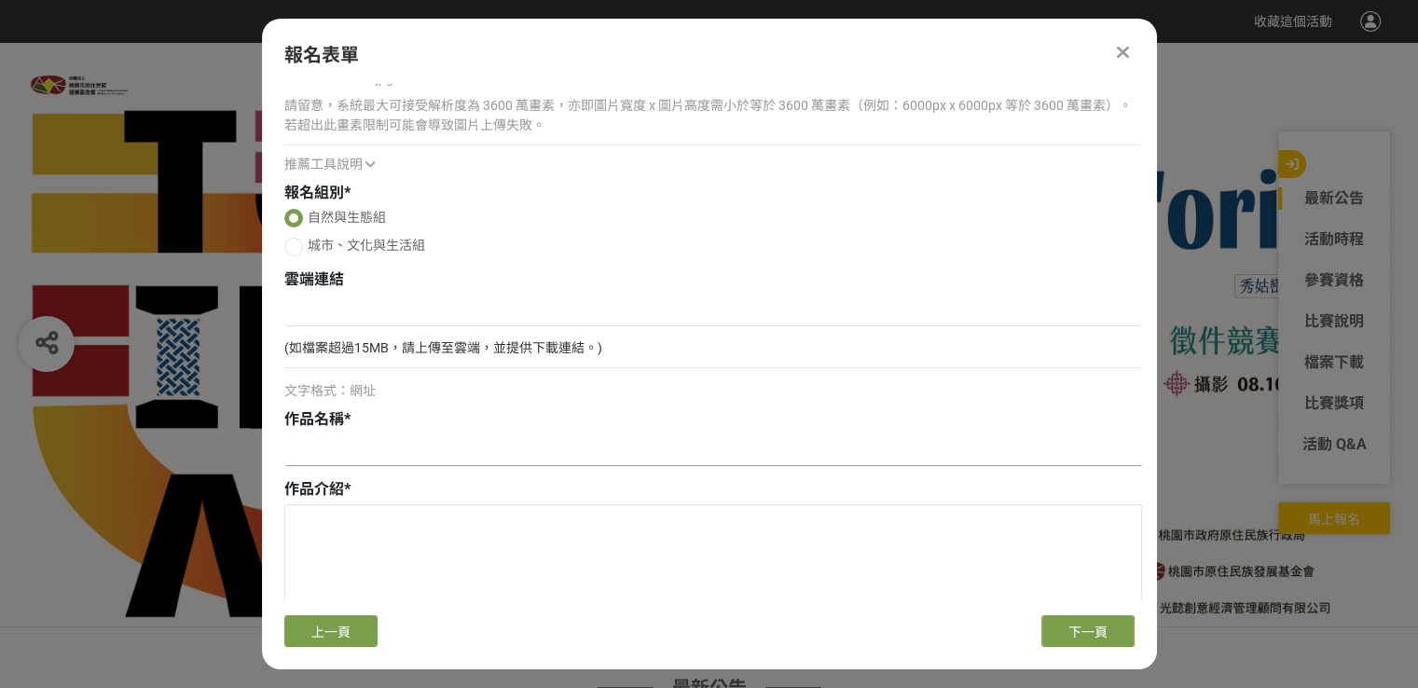
click at [302, 445] on input at bounding box center [713, 450] width 858 height 32
paste input "賞楓"
type input "賞楓"
click at [315, 547] on textarea at bounding box center [713, 598] width 856 height 186
paste textarea "賞楓"
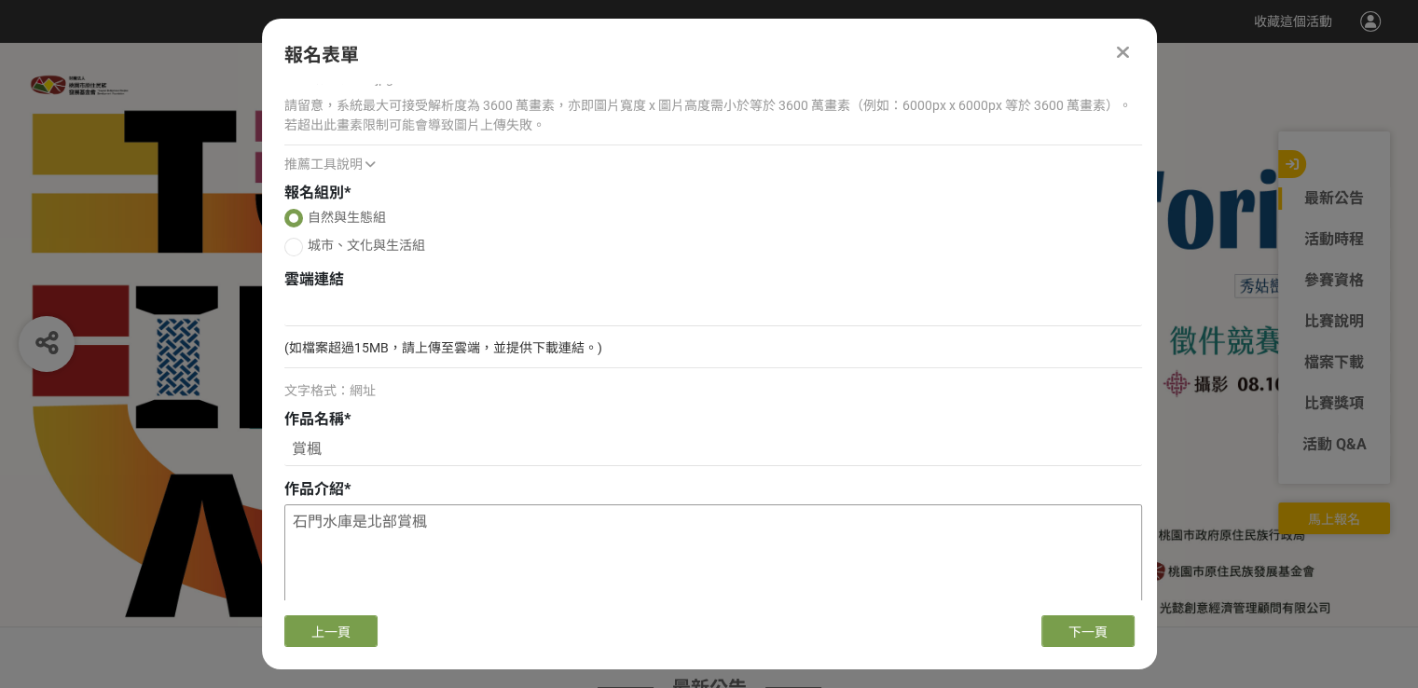
click at [392, 528] on textarea "石門水庫是北部賞楓" at bounding box center [713, 598] width 856 height 186
click at [475, 530] on textarea "石門水庫是北部著名賞楓" at bounding box center [713, 598] width 856 height 186
click at [604, 519] on textarea "石門水庫是北部著名賞楓風景區之一......。" at bounding box center [713, 598] width 856 height 186
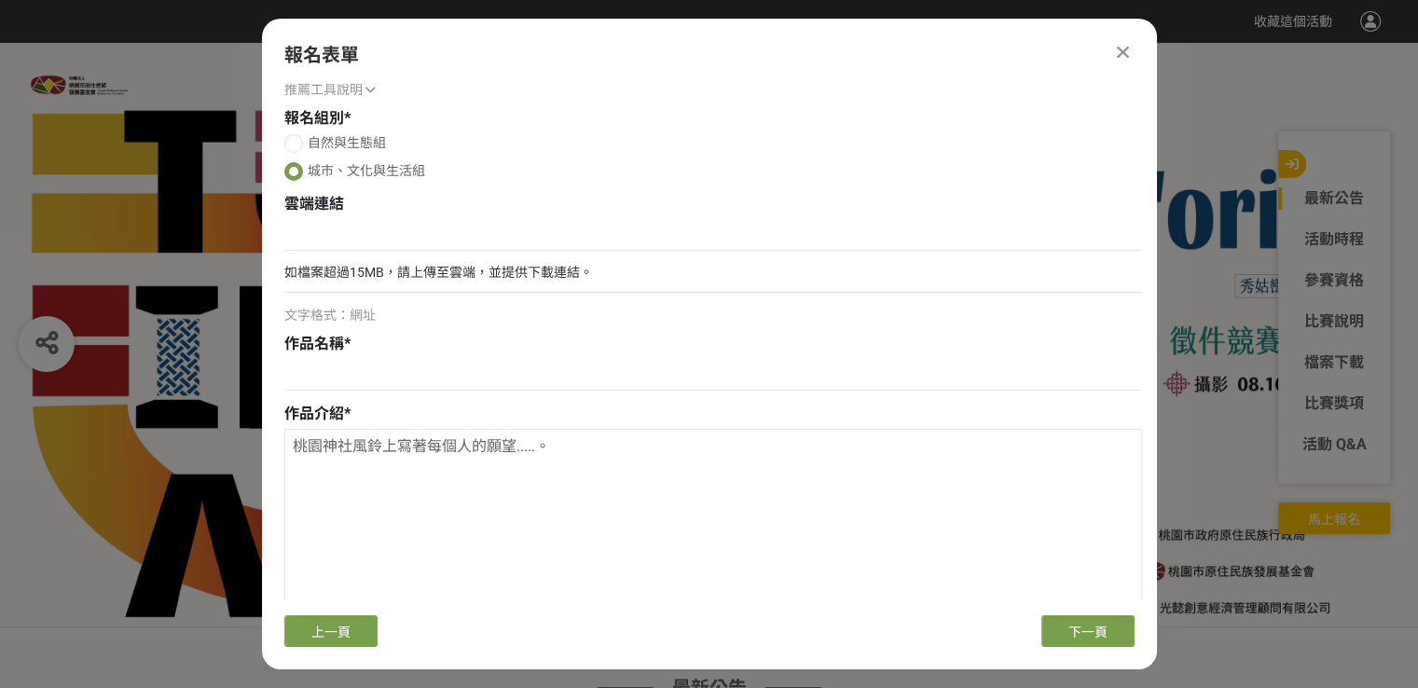
scroll to position [2077, 0]
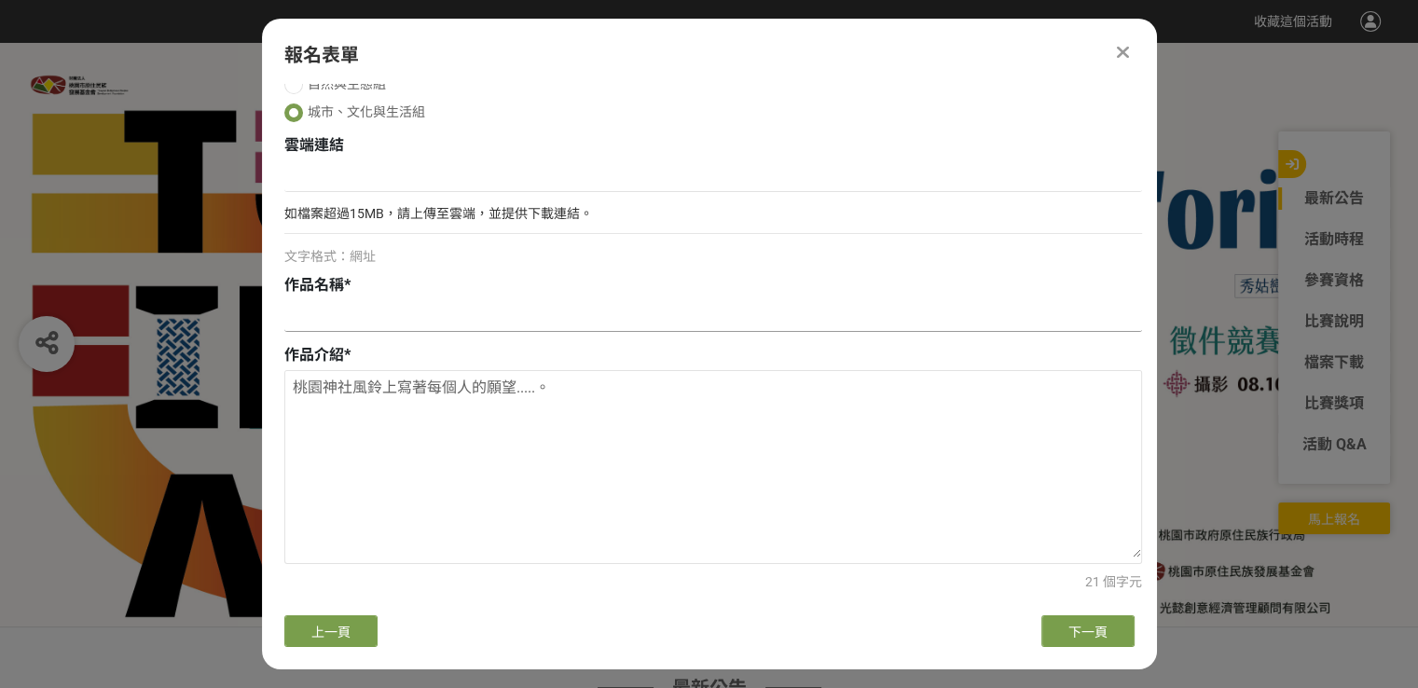
type textarea "石門水庫是北部著名賞楓風景區之一......。"
click at [333, 311] on input at bounding box center [713, 316] width 858 height 32
paste input "鸚鵡"
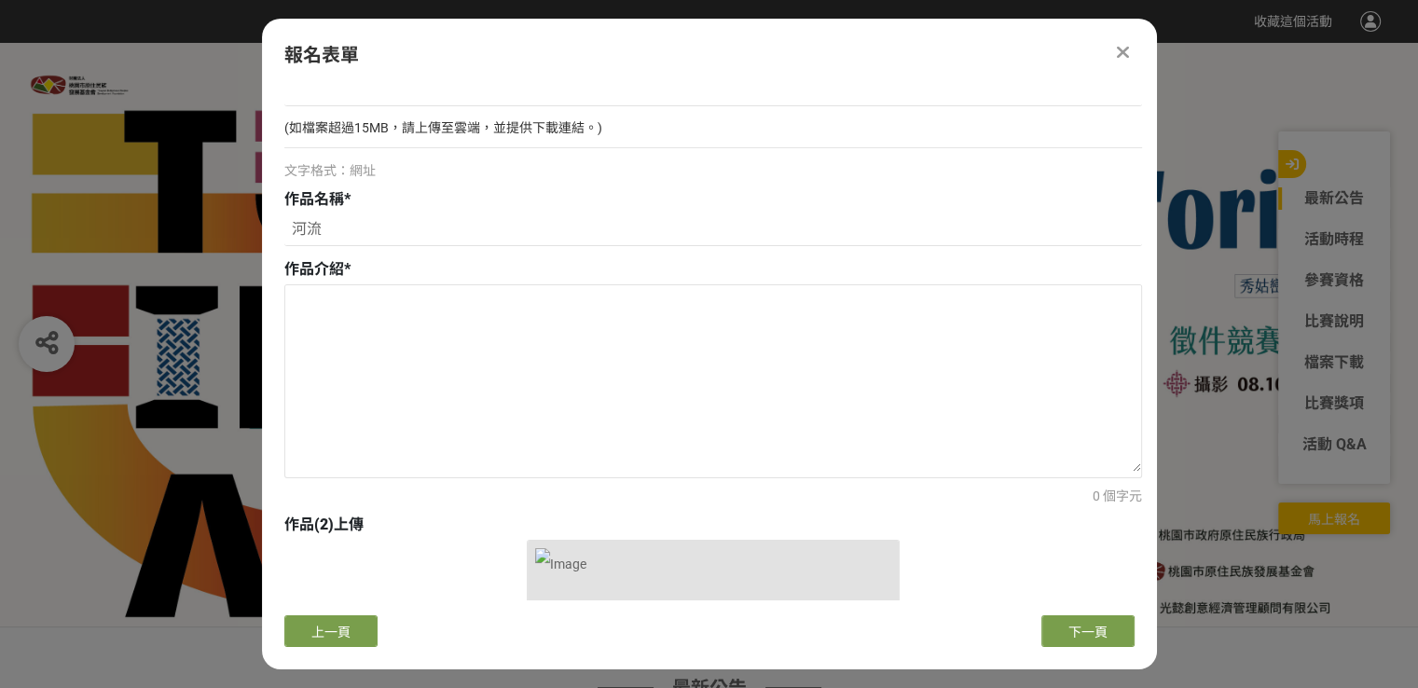
scroll to position [958, 0]
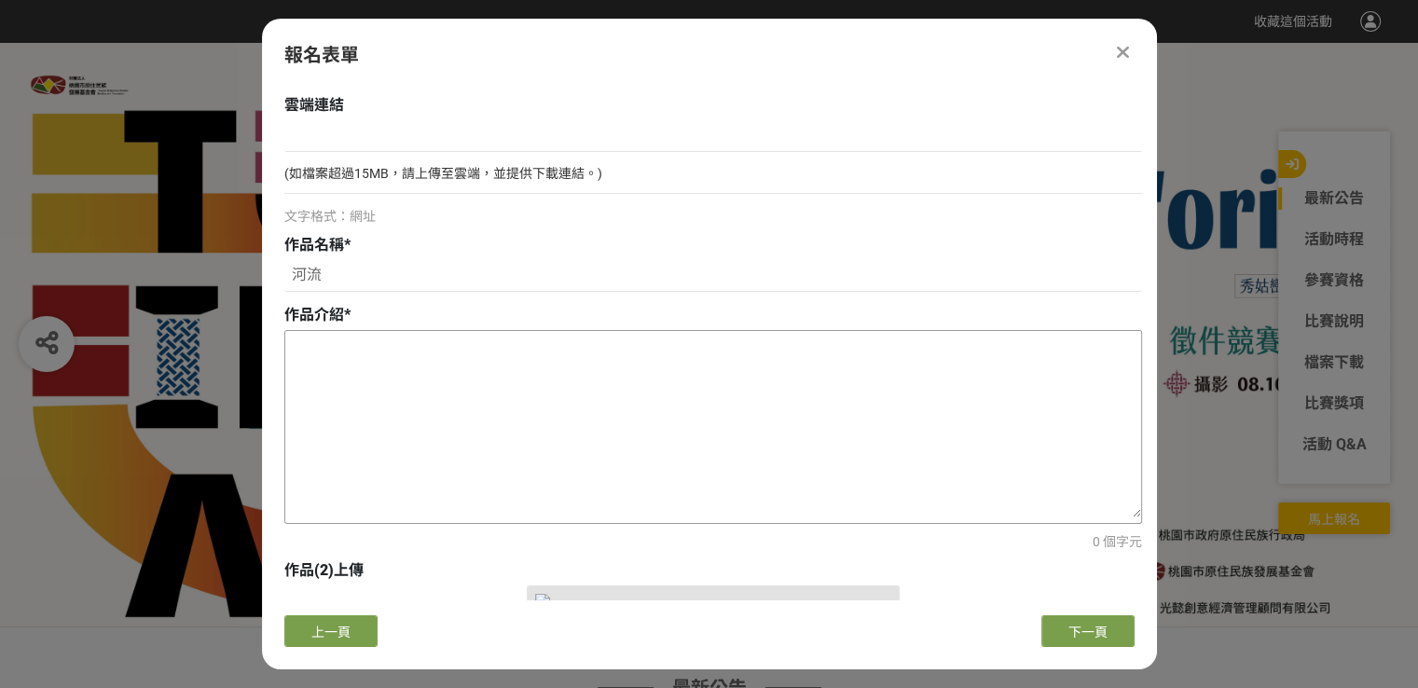
type input "鸚鵡"
click at [406, 335] on textarea at bounding box center [713, 424] width 856 height 186
drag, startPoint x: 292, startPoint y: 346, endPoint x: 350, endPoint y: 346, distance: 57.8
click at [350, 346] on textarea "石門水庫" at bounding box center [713, 424] width 856 height 186
click at [369, 348] on textarea "石門水庫" at bounding box center [713, 424] width 856 height 186
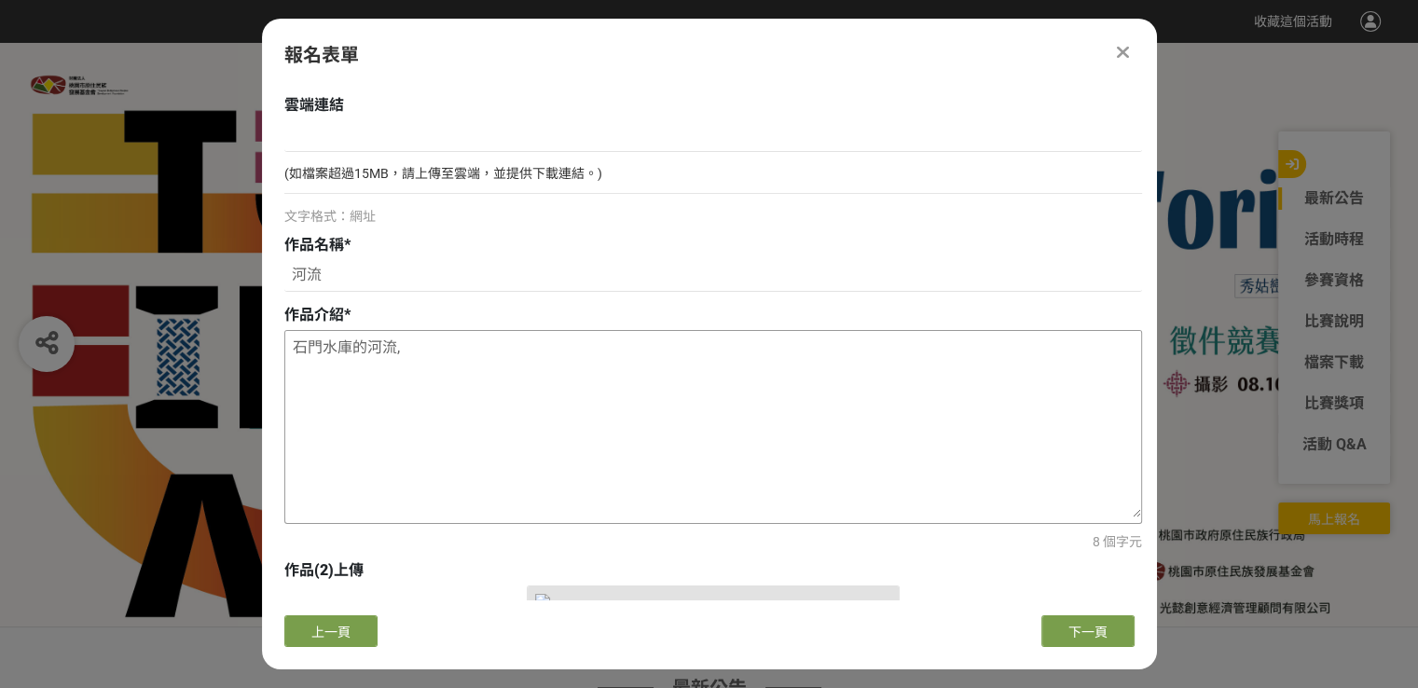
paste textarea "從廣袤深遠山區流出平原的最後一道狹窄深邃的峽谷，谷坡陡峻且險要，遠望如一座堅固的門關"
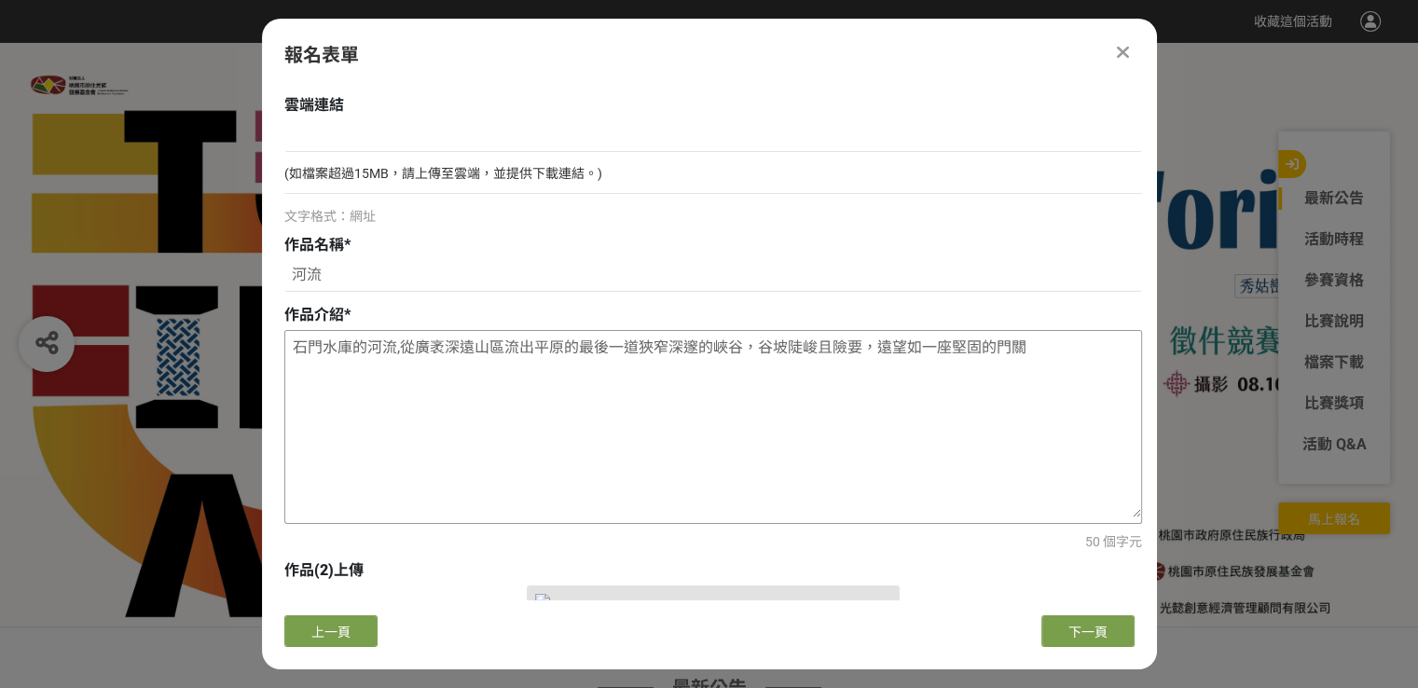
click at [565, 346] on textarea "石門水庫的河流,從廣袤深遠山區流出平原的最後一道狹窄深邃的峽谷，谷坡陡峻且險要，遠望如一座堅固的門關" at bounding box center [713, 424] width 856 height 186
click at [759, 348] on textarea "石門水庫的河流,從廣袤深遠山區流出平原到最後一道狹窄深邃的峽谷，谷坡陡峻且險要，遠望如一座堅固的門關" at bounding box center [713, 424] width 856 height 186
click at [899, 351] on textarea "石門水庫的河流,從廣袤深遠山區流出平原到最後一道狹窄深邃的峽谷，遠望如一座堅固的門關" at bounding box center [713, 424] width 856 height 186
type textarea "石門水庫的河流,從廣袤深遠山區流出平原到最後一道狹窄深邃的峽谷，遠望如一座堅固的門關.....。"
click at [1093, 626] on span "下一頁" at bounding box center [1087, 632] width 39 height 15
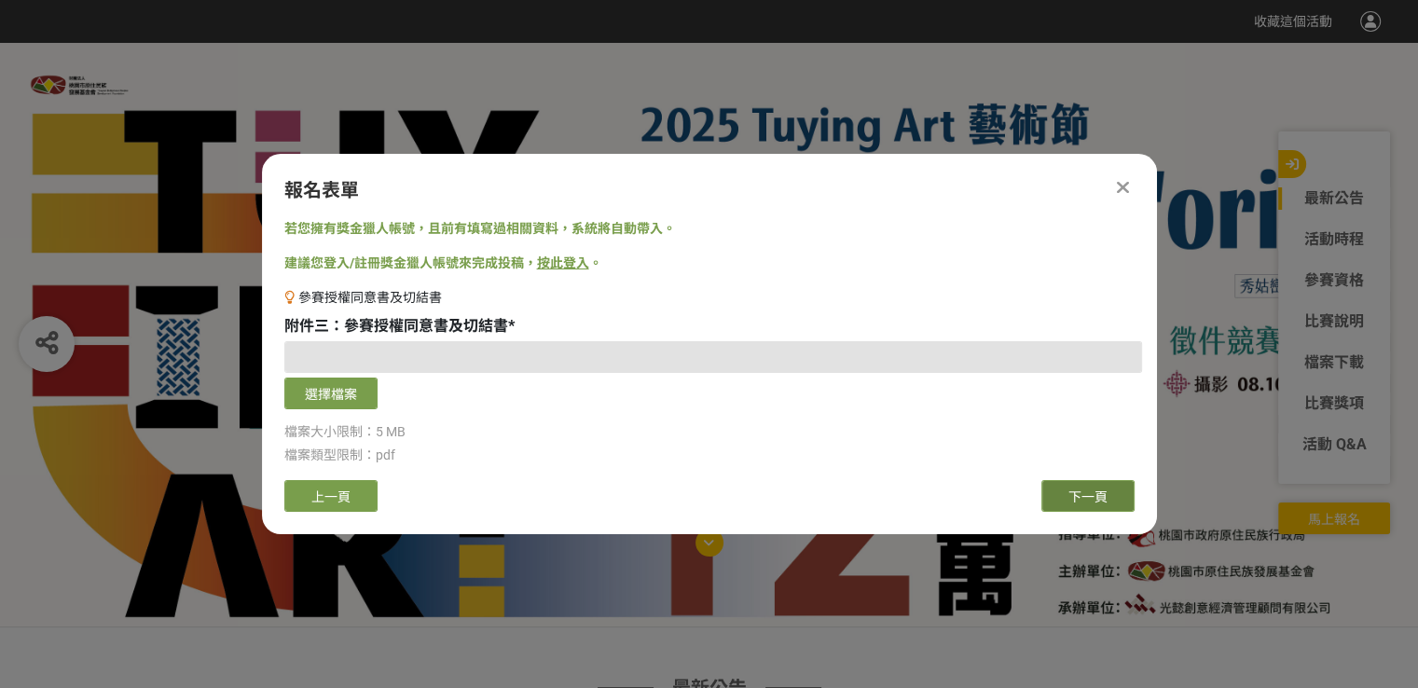
scroll to position [0, 0]
click at [343, 383] on button "選擇檔案" at bounding box center [330, 394] width 93 height 32
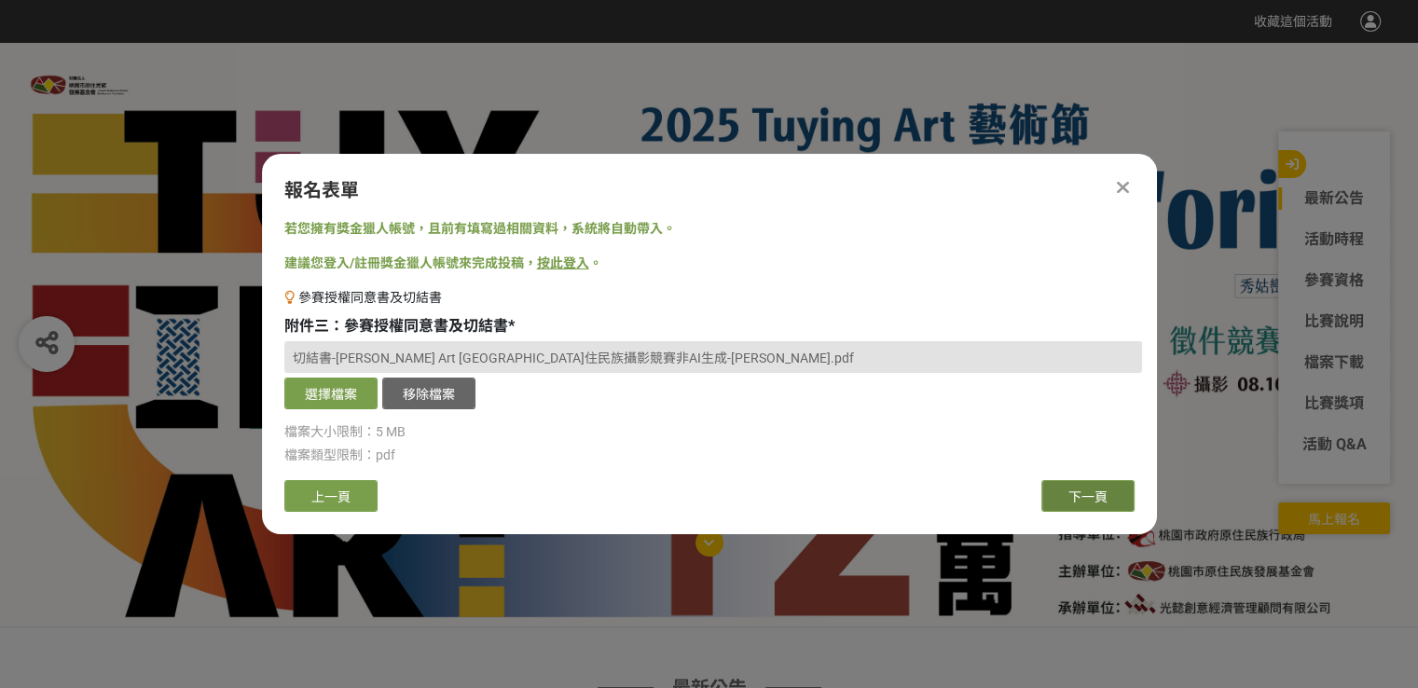
click at [1068, 489] on span "下一頁" at bounding box center [1087, 496] width 39 height 15
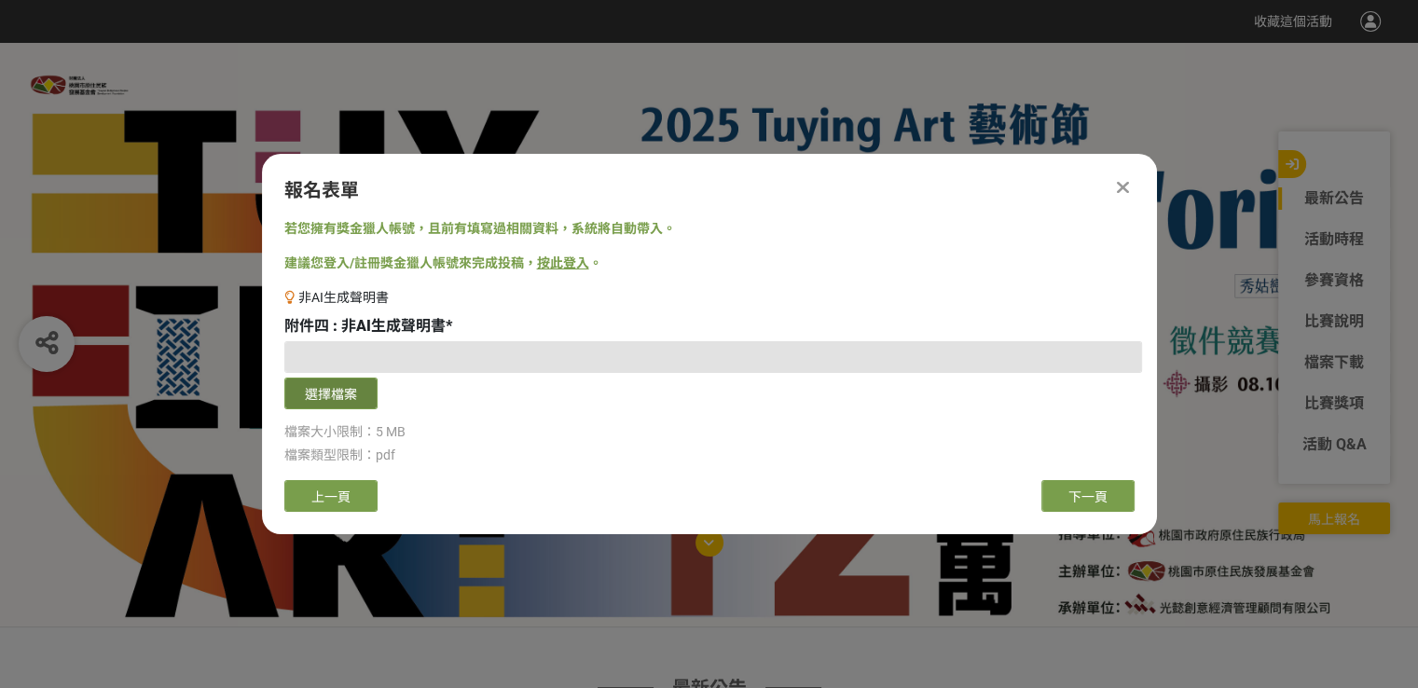
click at [324, 396] on button "選擇檔案" at bounding box center [330, 394] width 93 height 32
click at [341, 387] on button "選擇檔案" at bounding box center [330, 394] width 93 height 32
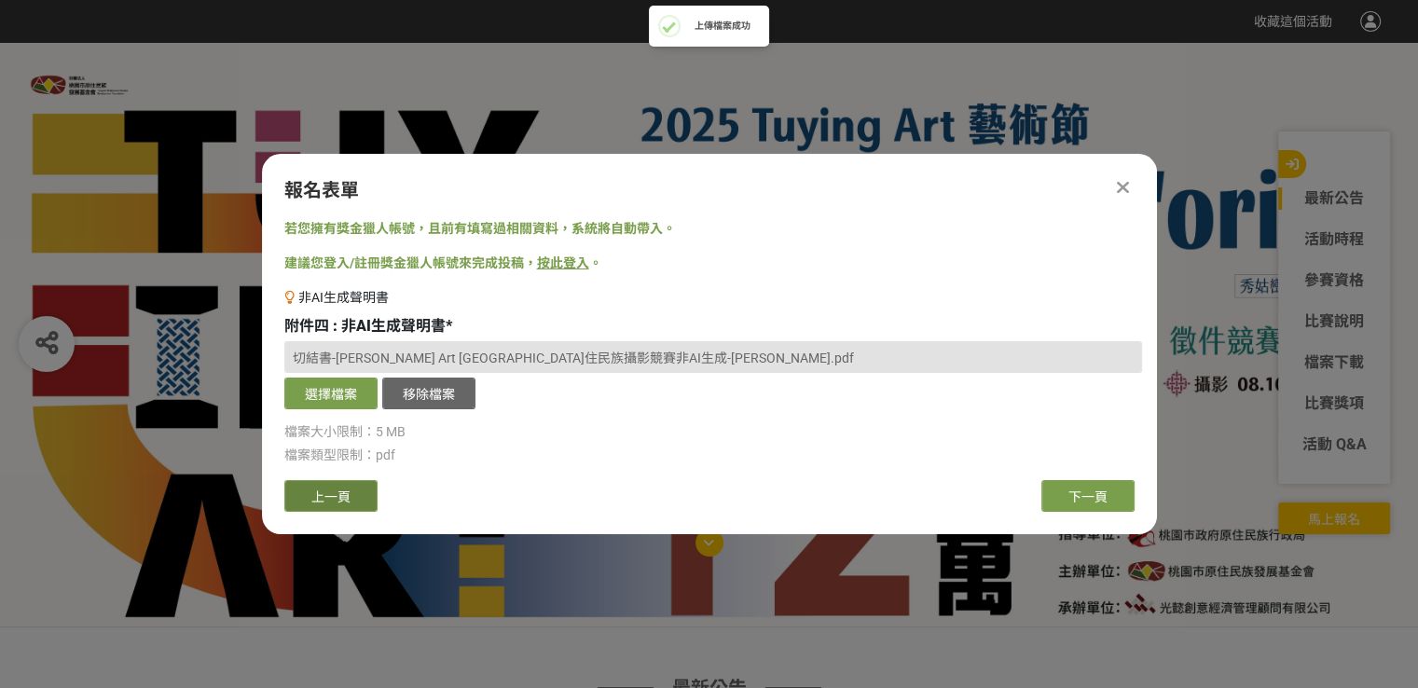
click at [313, 487] on button "上一頁" at bounding box center [330, 496] width 93 height 32
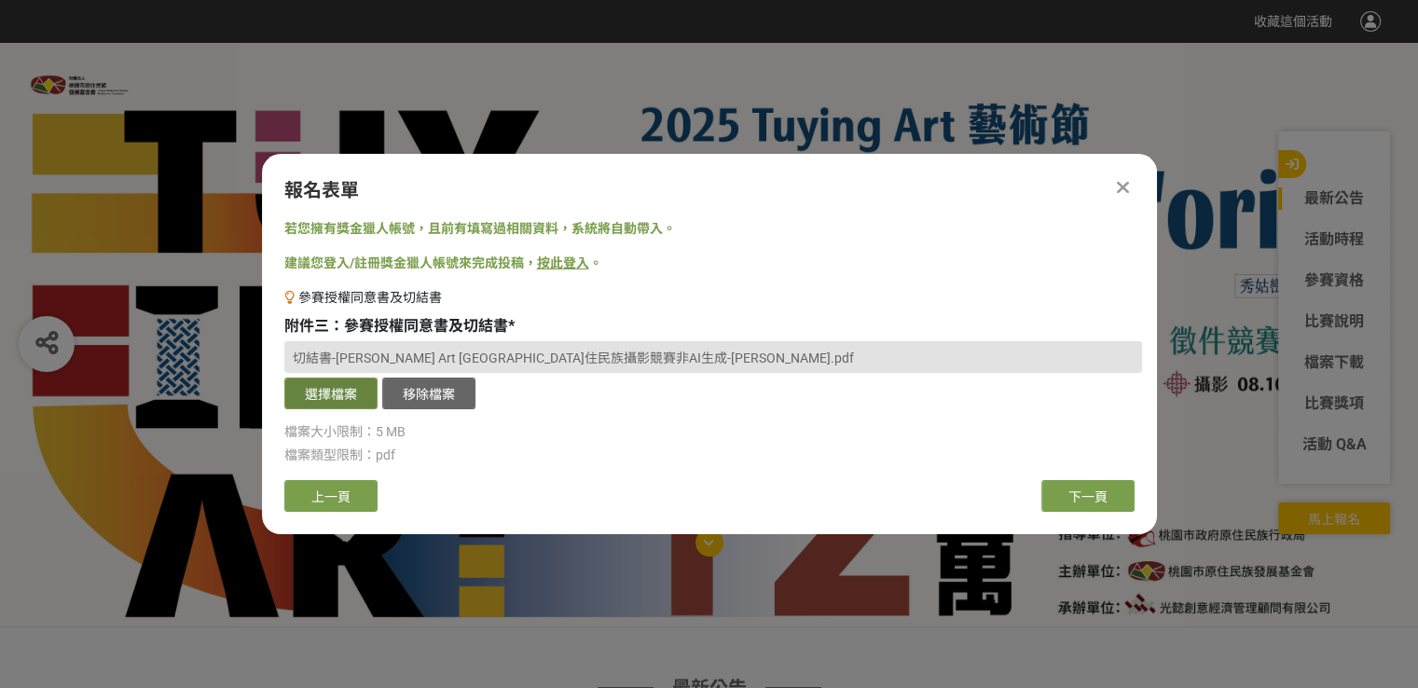
click at [337, 392] on button "選擇檔案" at bounding box center [330, 394] width 93 height 32
click at [1079, 492] on span "下一頁" at bounding box center [1087, 496] width 39 height 15
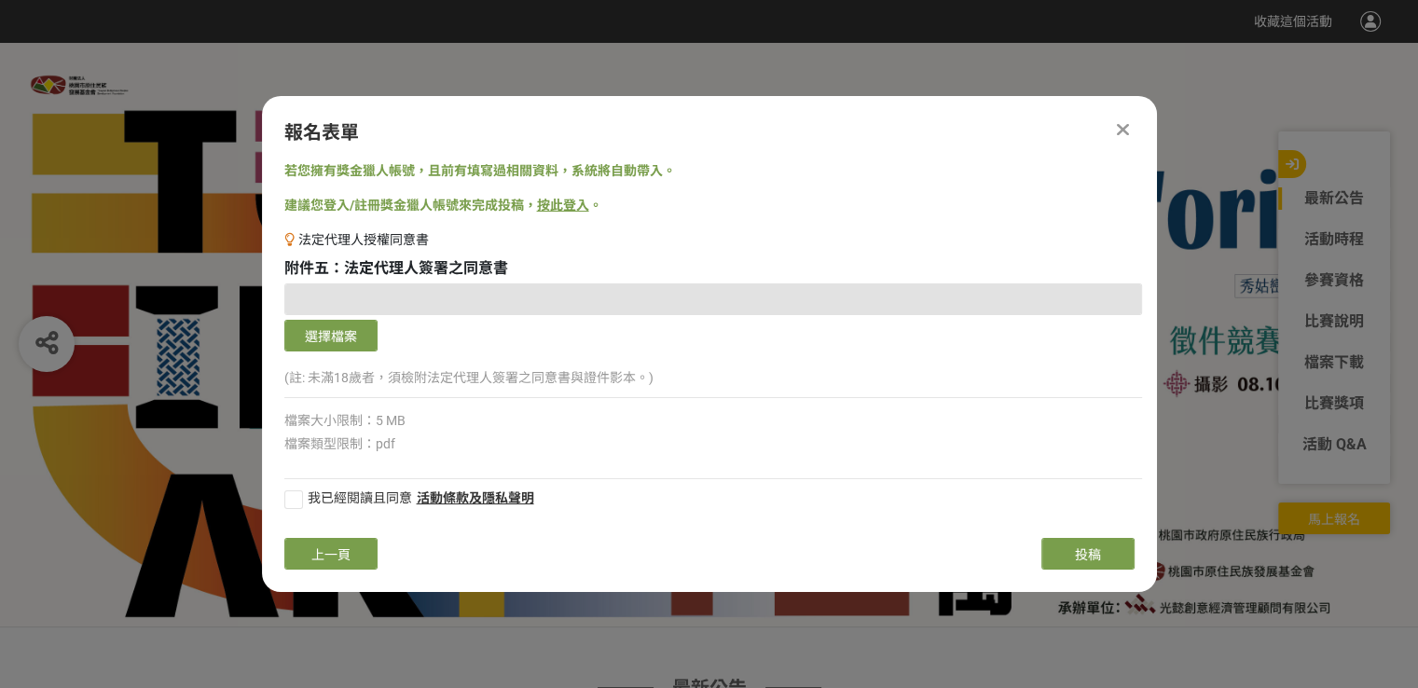
click at [296, 490] on div at bounding box center [293, 499] width 19 height 19
checkbox input "true"
click at [1098, 555] on span "投稿" at bounding box center [1088, 554] width 26 height 15
click at [1049, 553] on button "投稿" at bounding box center [1087, 554] width 93 height 32
click at [346, 547] on span "上一頁" at bounding box center [330, 554] width 39 height 15
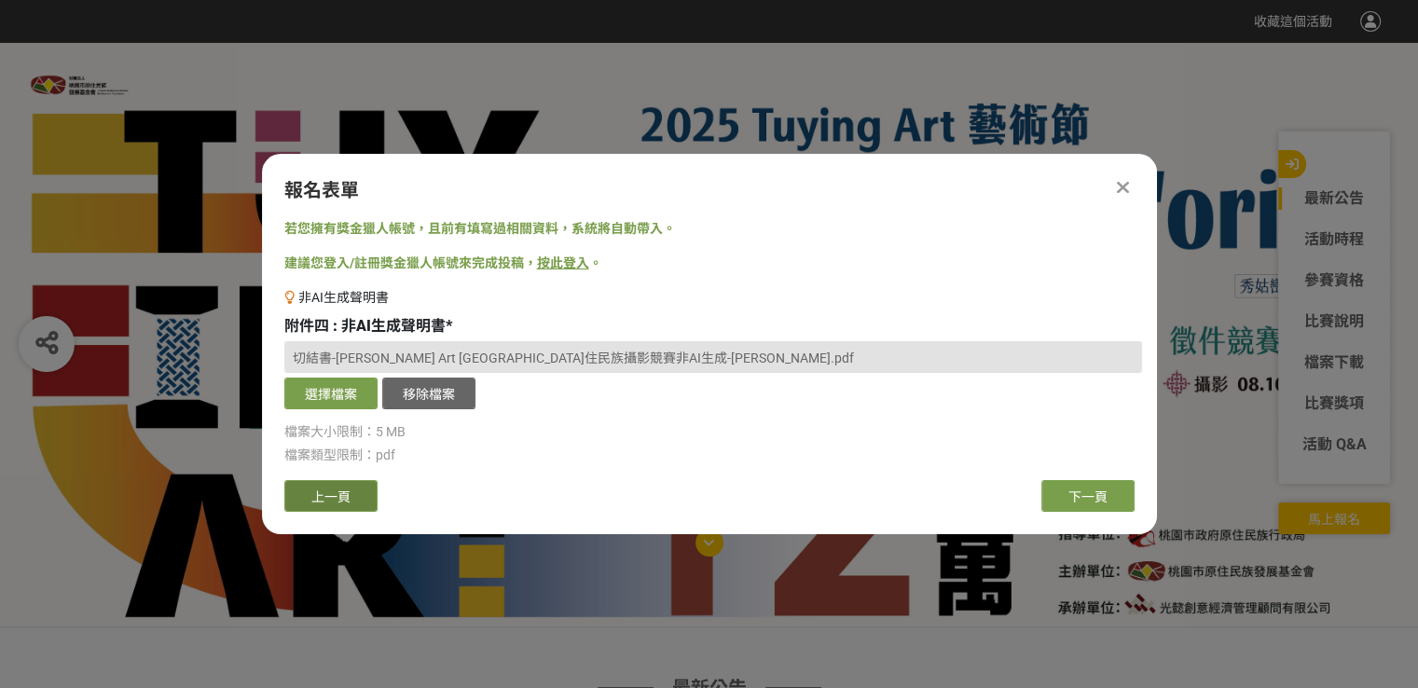
click at [346, 545] on div at bounding box center [709, 335] width 1418 height 584
click at [361, 502] on button "上一頁" at bounding box center [330, 496] width 93 height 32
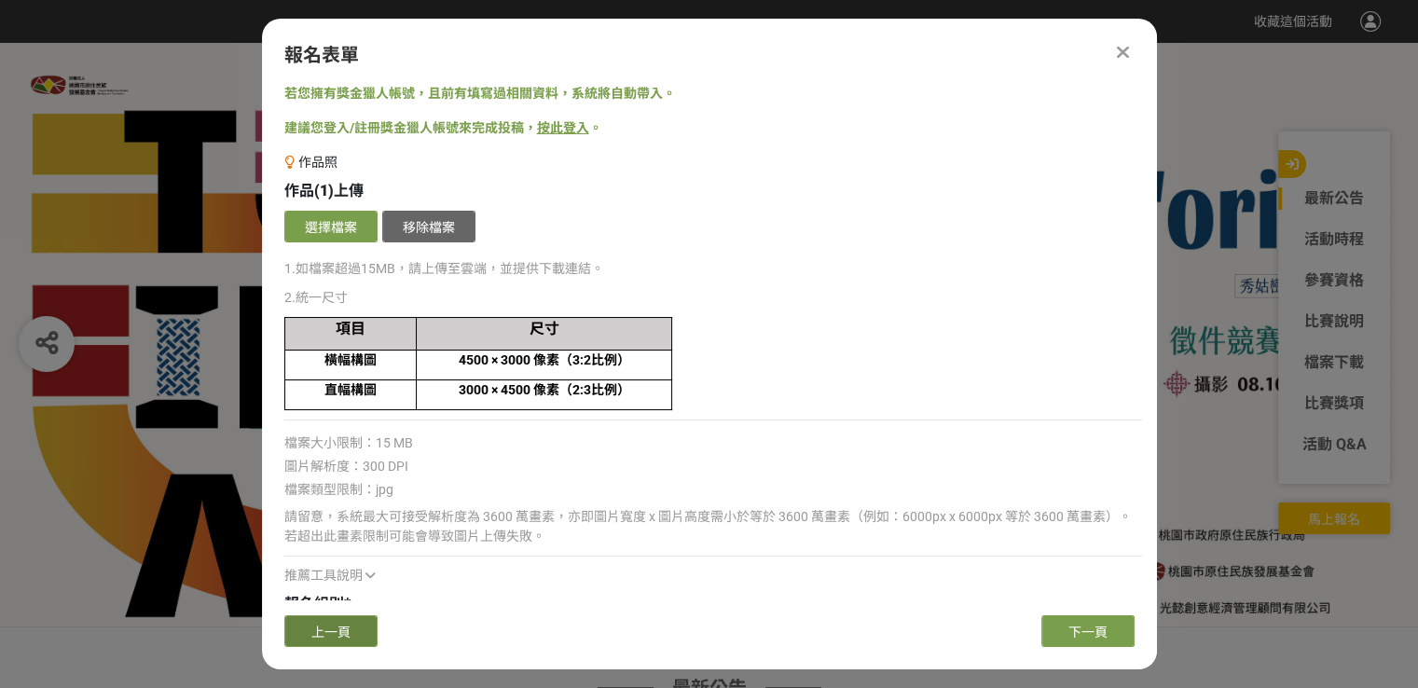
click at [352, 620] on button "上一頁" at bounding box center [330, 631] width 93 height 32
select select "185281:185522"
select select "Facebook / Instagram"
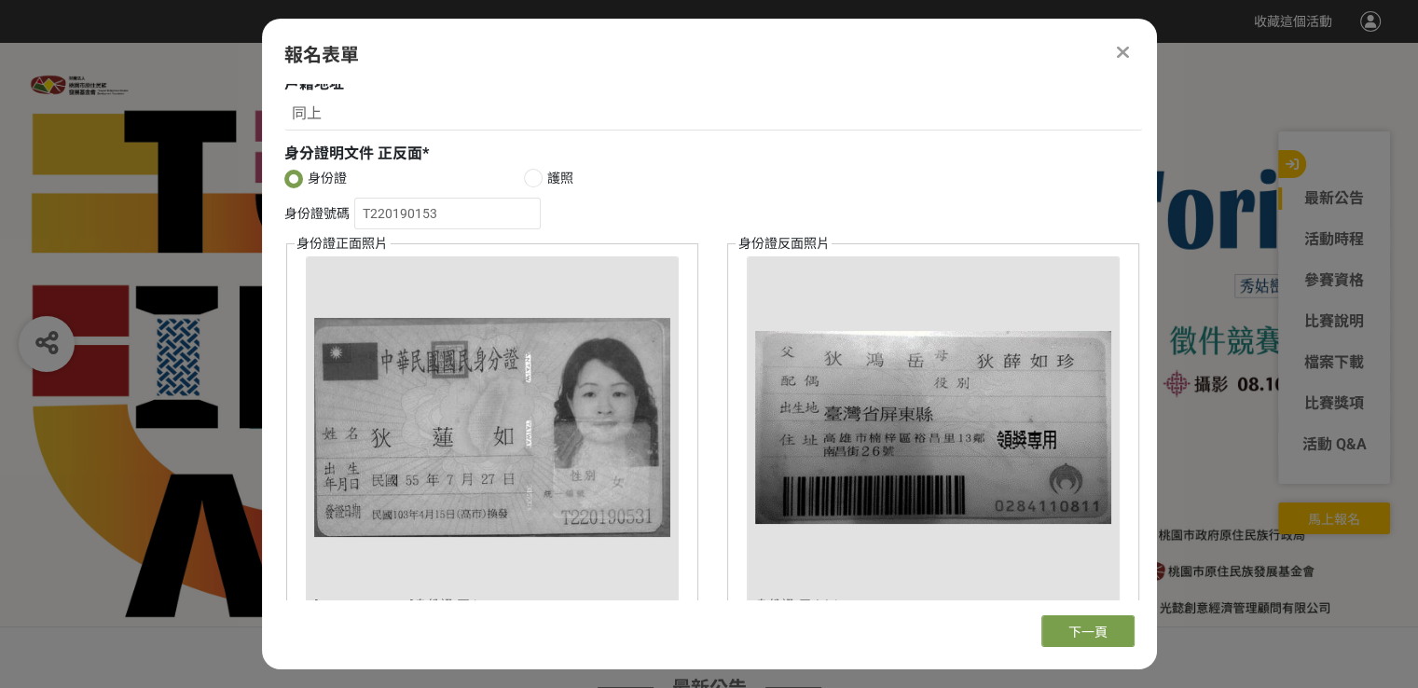
scroll to position [746, 0]
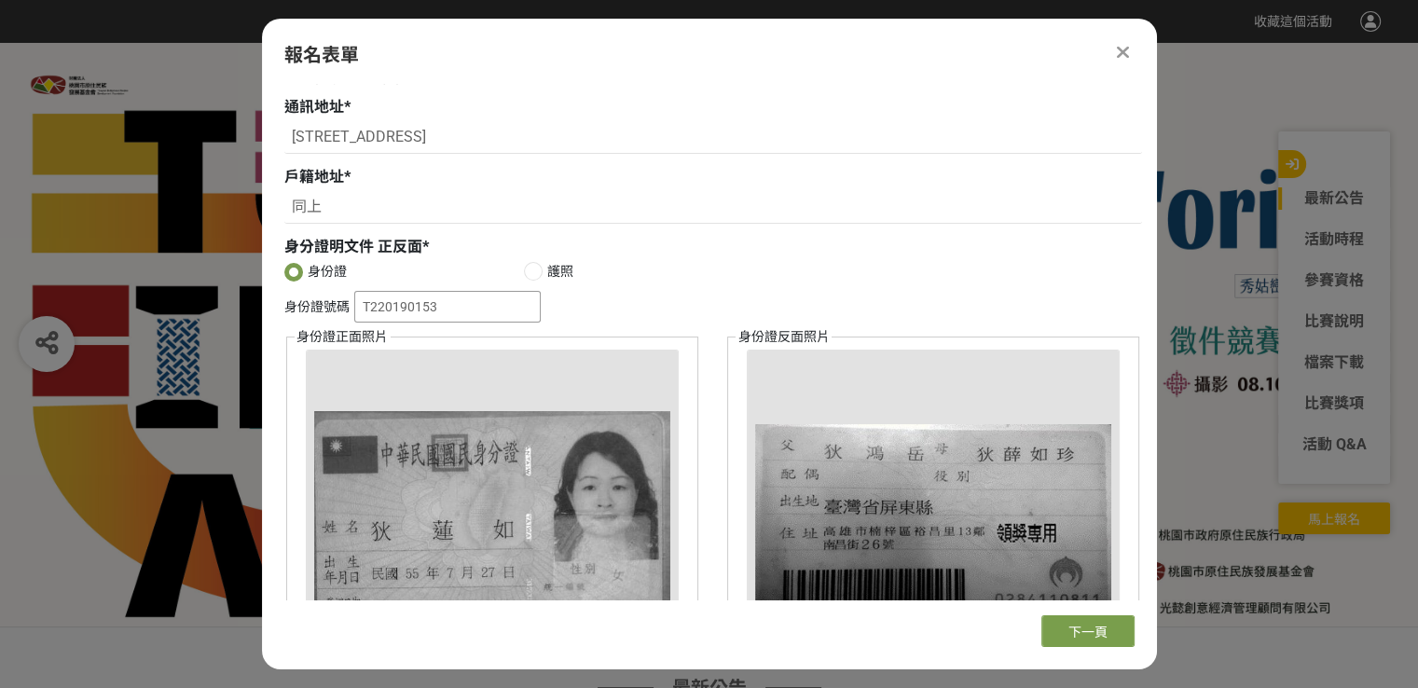
click at [423, 310] on input "T220190153" at bounding box center [447, 307] width 186 height 32
click at [361, 309] on input "T220190153" at bounding box center [447, 307] width 186 height 32
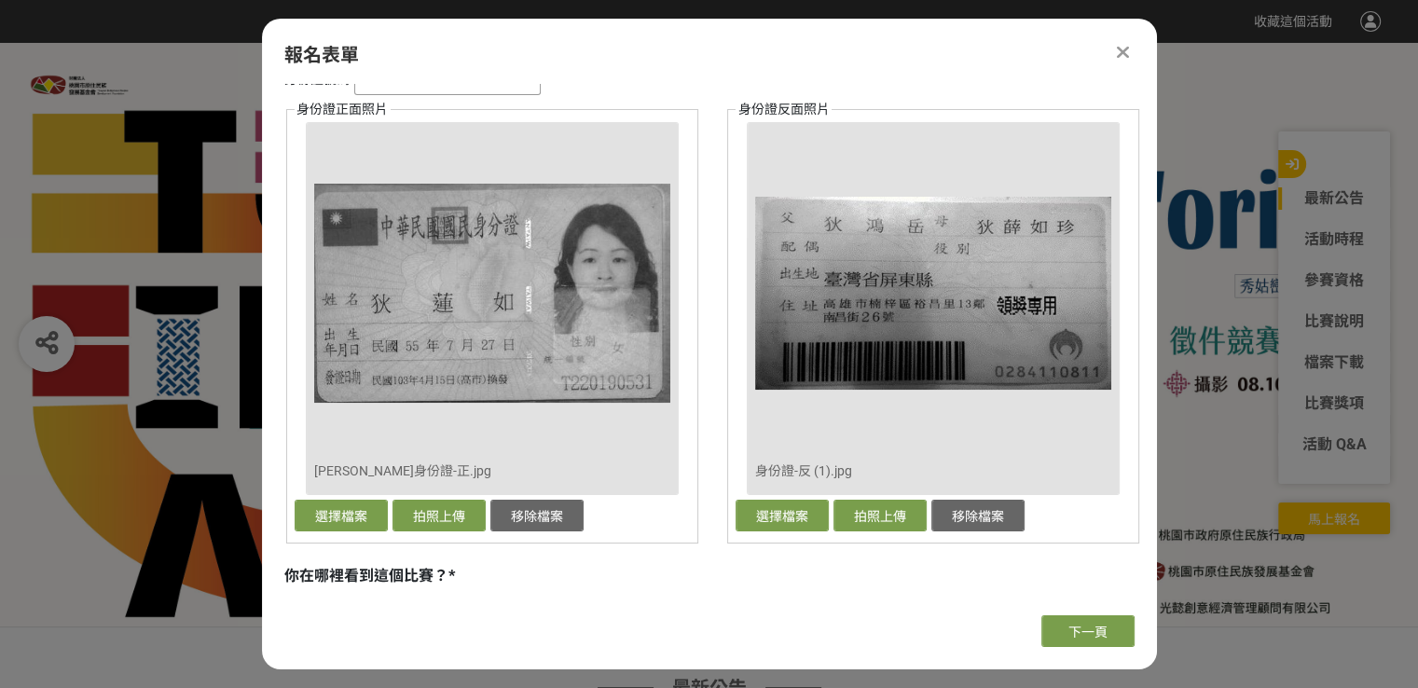
scroll to position [999, 0]
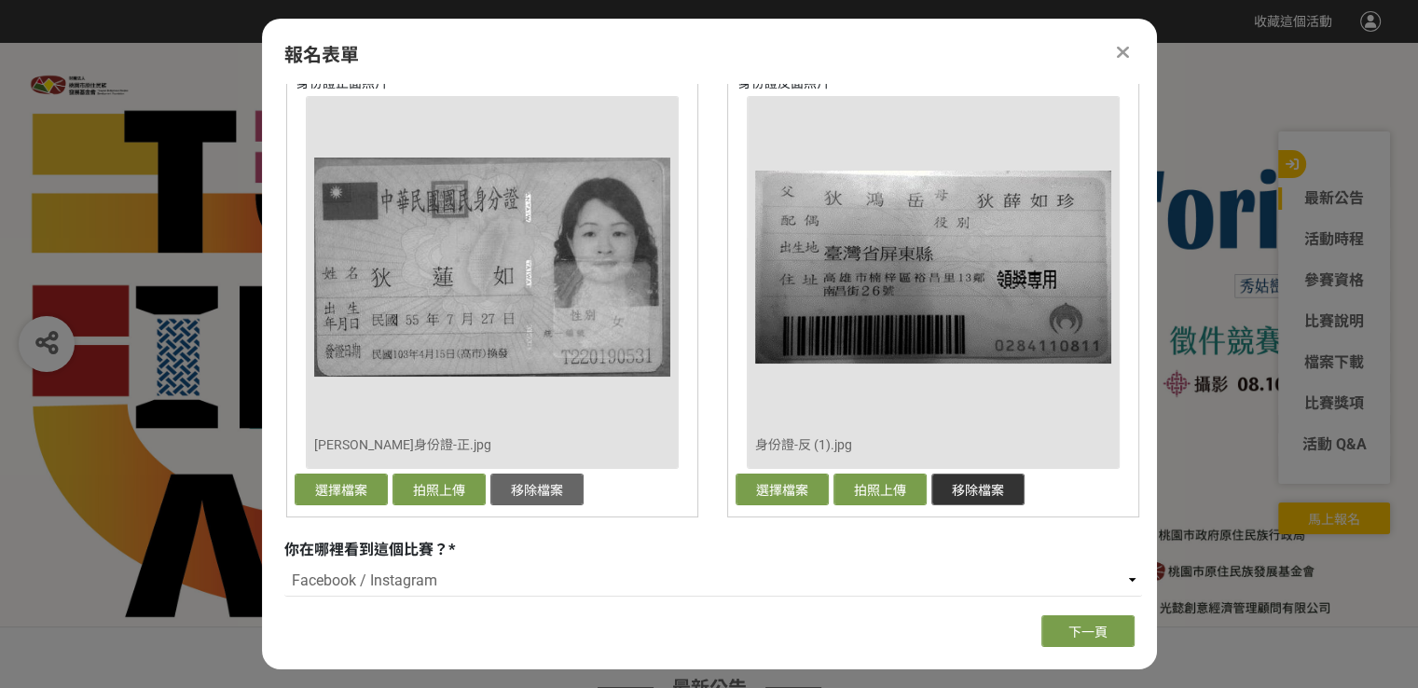
click at [988, 489] on button "移除檔案" at bounding box center [977, 490] width 93 height 32
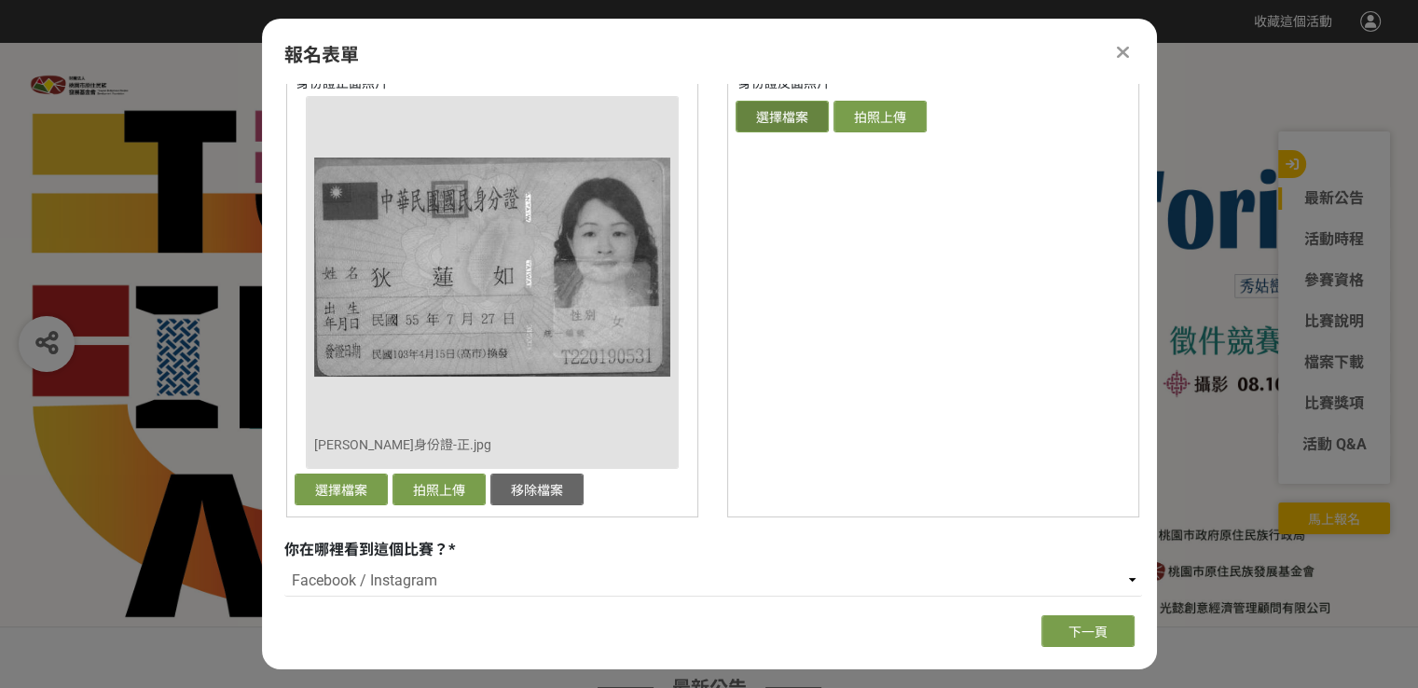
click at [771, 119] on button "選擇檔案" at bounding box center [781, 117] width 93 height 32
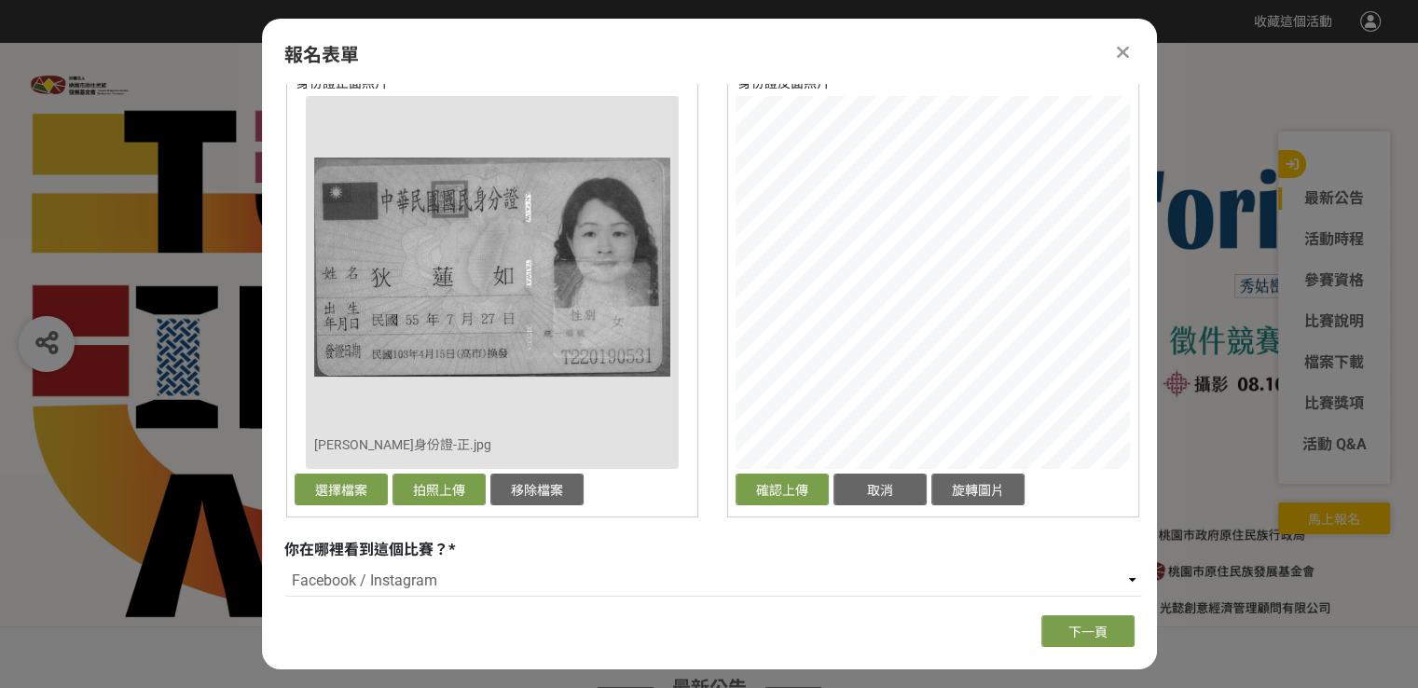
click at [708, 272] on div "身份證號碼 T220190153 身份證正面照片 確認上傳 取消 旋轉圖片 移除檔案 狄蓮如身份證-正.jpg 選擇檔案 拍照上傳 移除檔案 身份證反面照片 …" at bounding box center [713, 277] width 858 height 480
click at [745, 486] on button "確認上傳" at bounding box center [781, 490] width 93 height 32
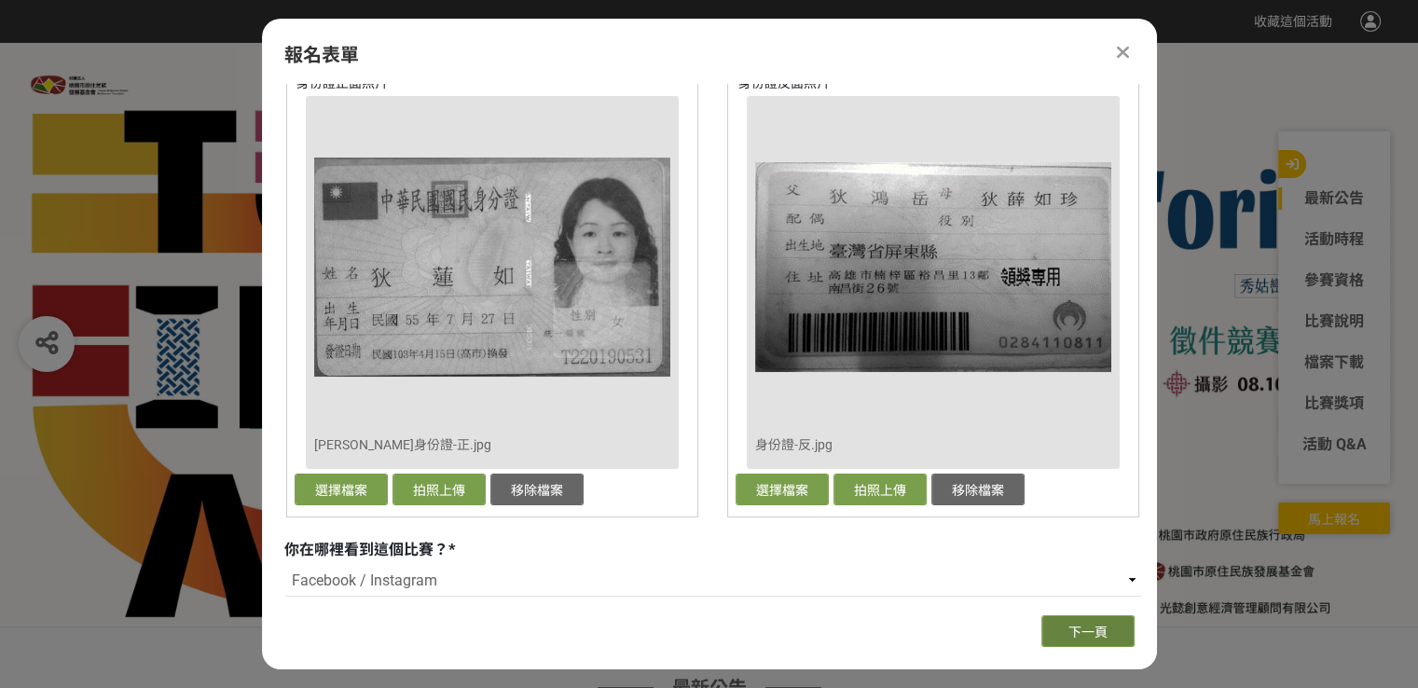
click at [1053, 632] on button "下一頁" at bounding box center [1087, 631] width 93 height 32
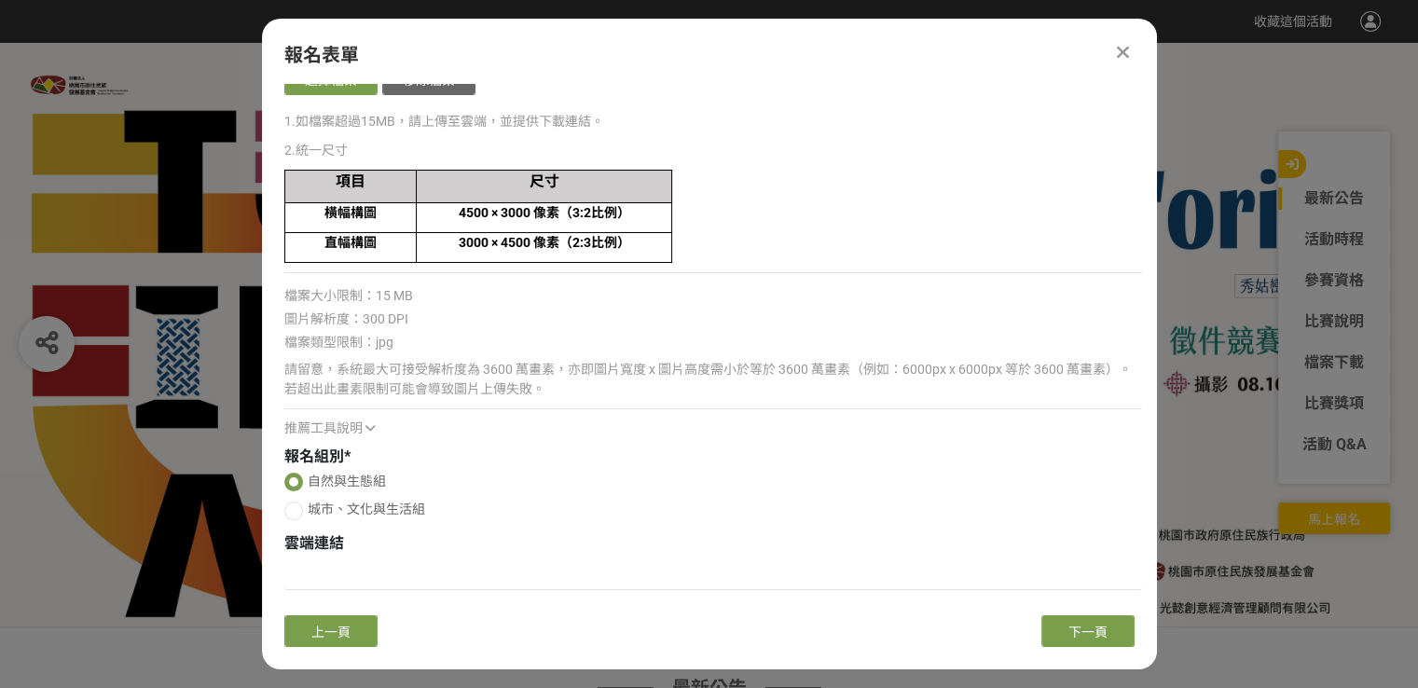
scroll to position [0, 0]
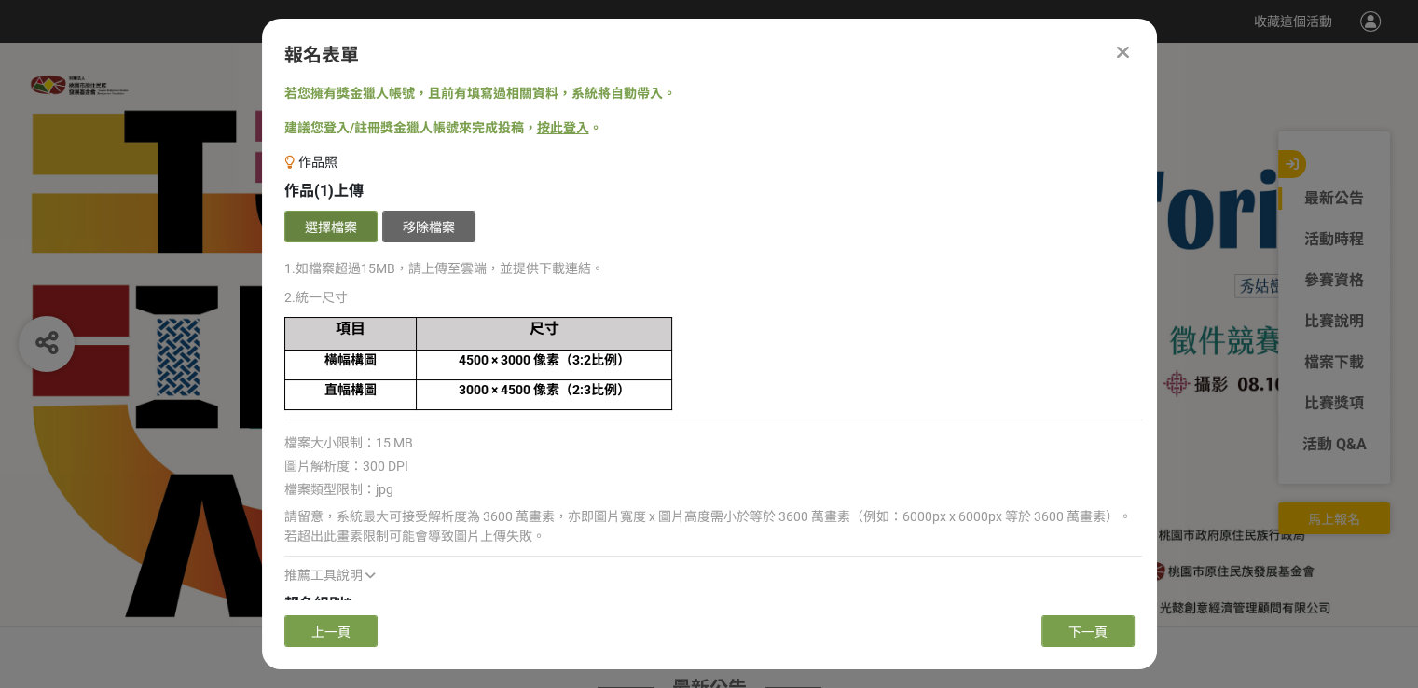
click at [358, 222] on button "選擇檔案" at bounding box center [330, 227] width 93 height 32
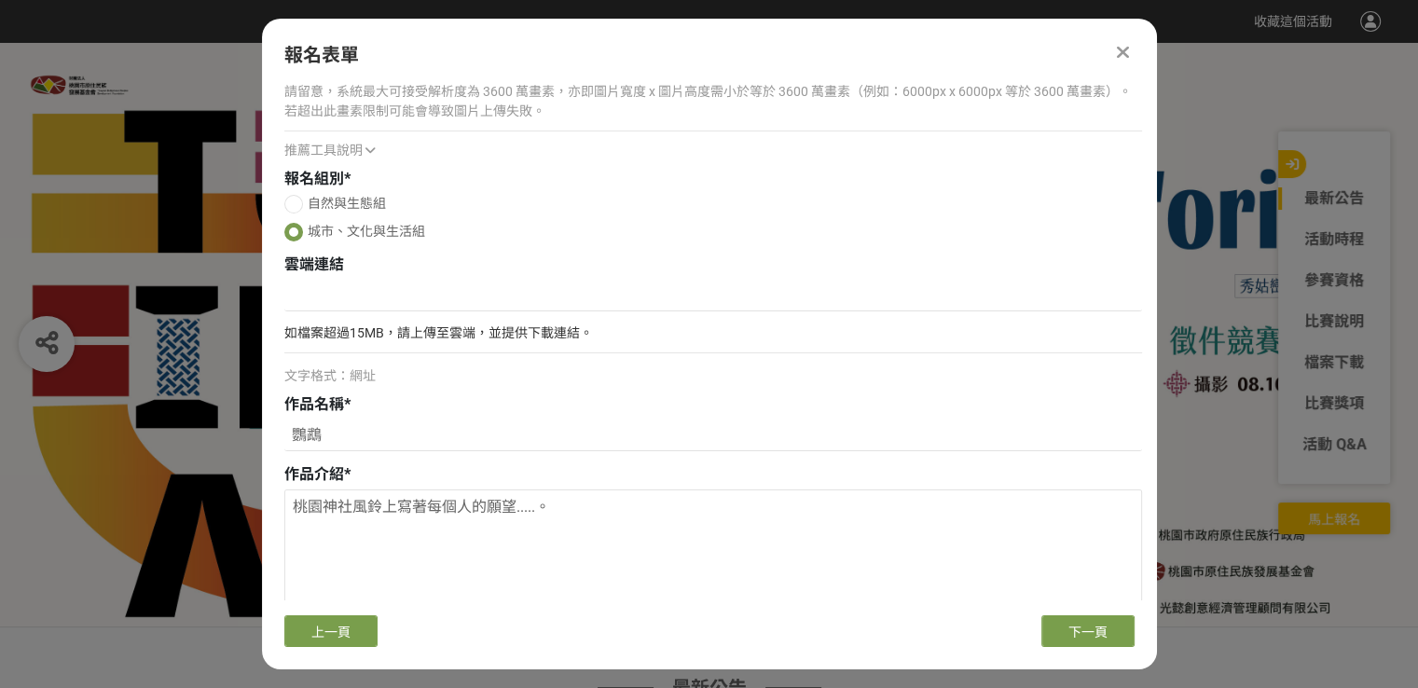
scroll to position [1398, 0]
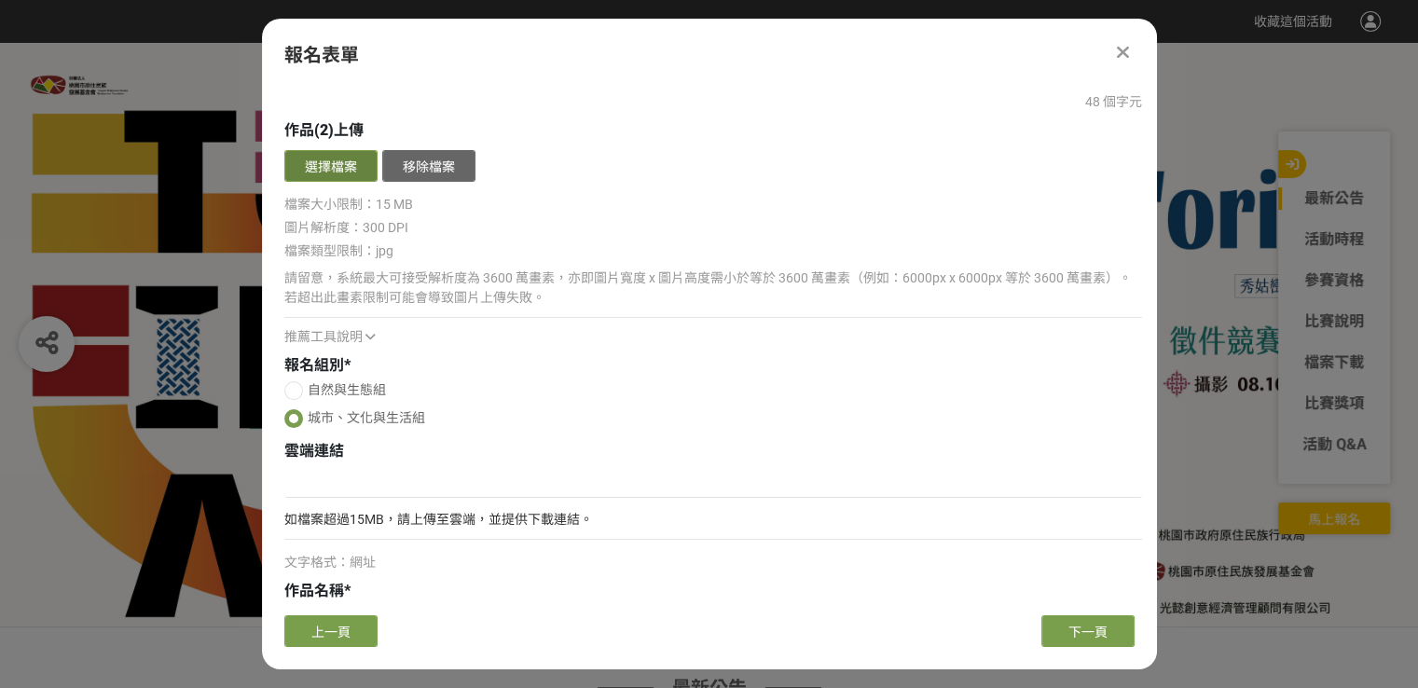
click at [319, 165] on button "選擇檔案" at bounding box center [330, 166] width 93 height 32
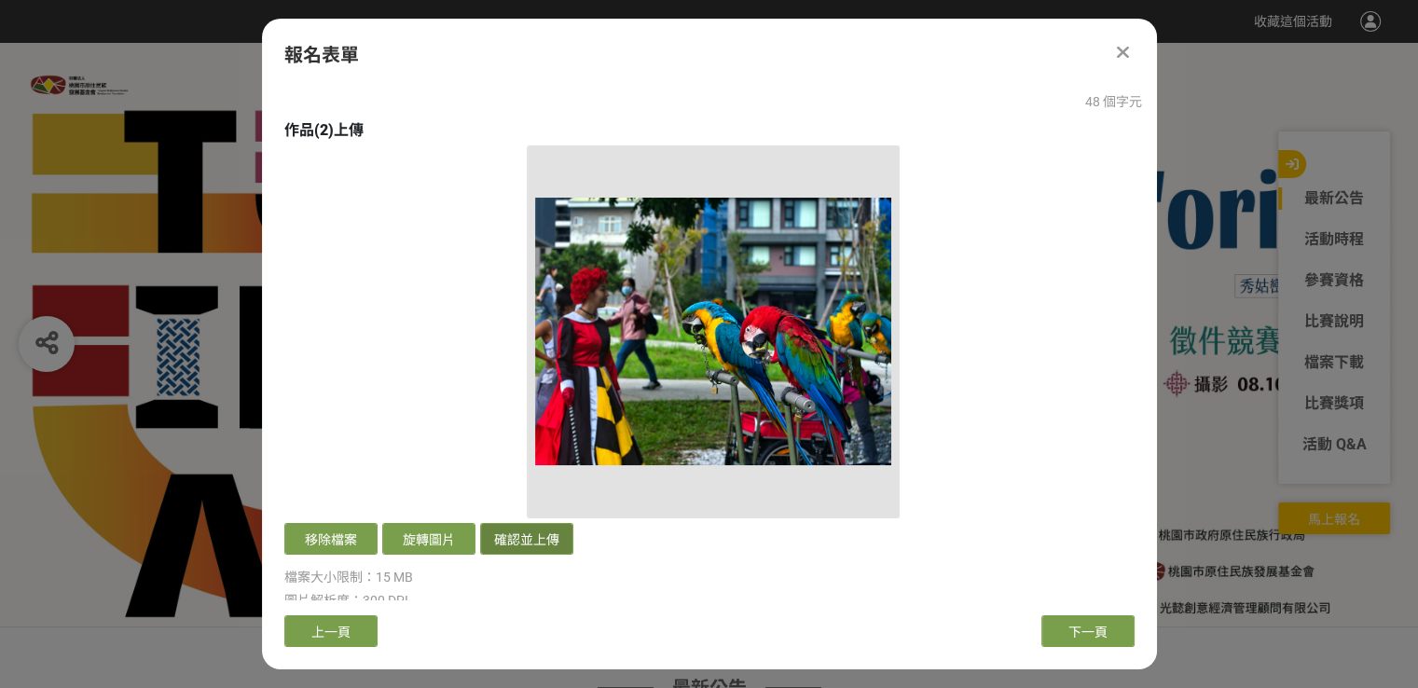
click at [537, 543] on button "確認並上傳" at bounding box center [526, 539] width 93 height 32
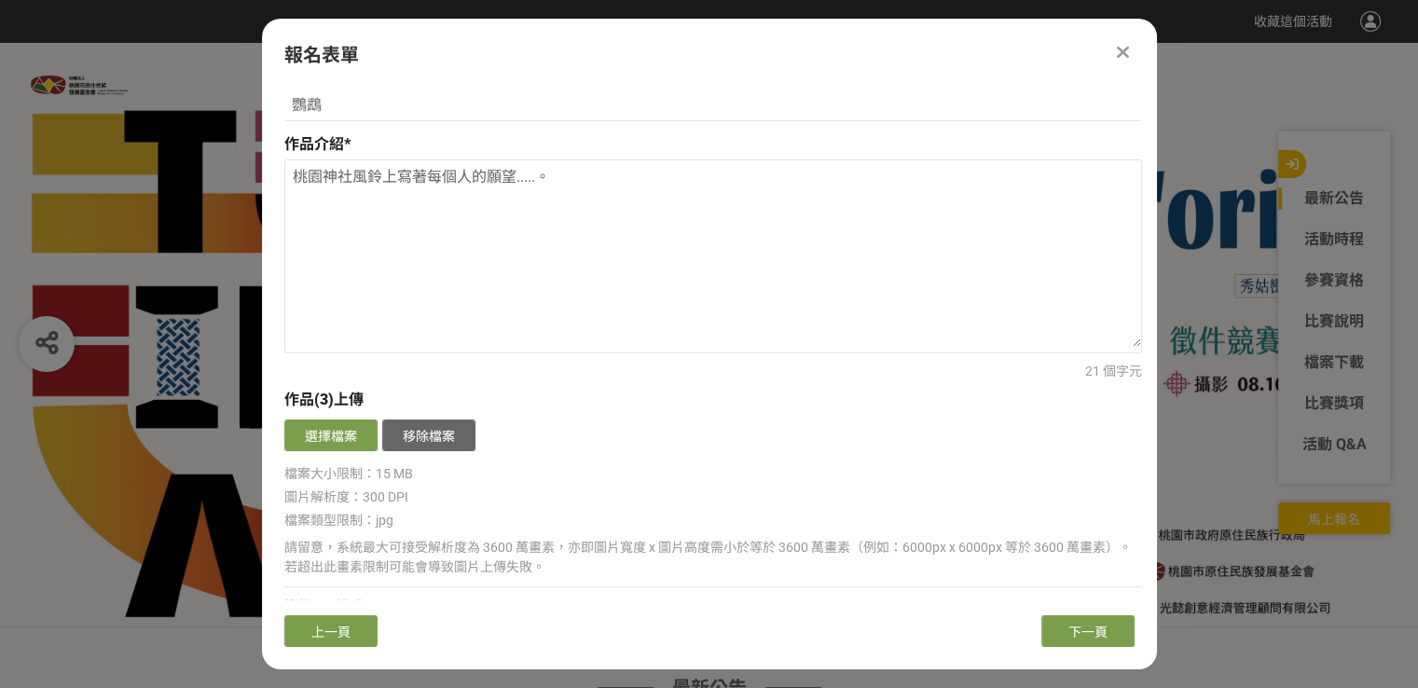
scroll to position [2330, 0]
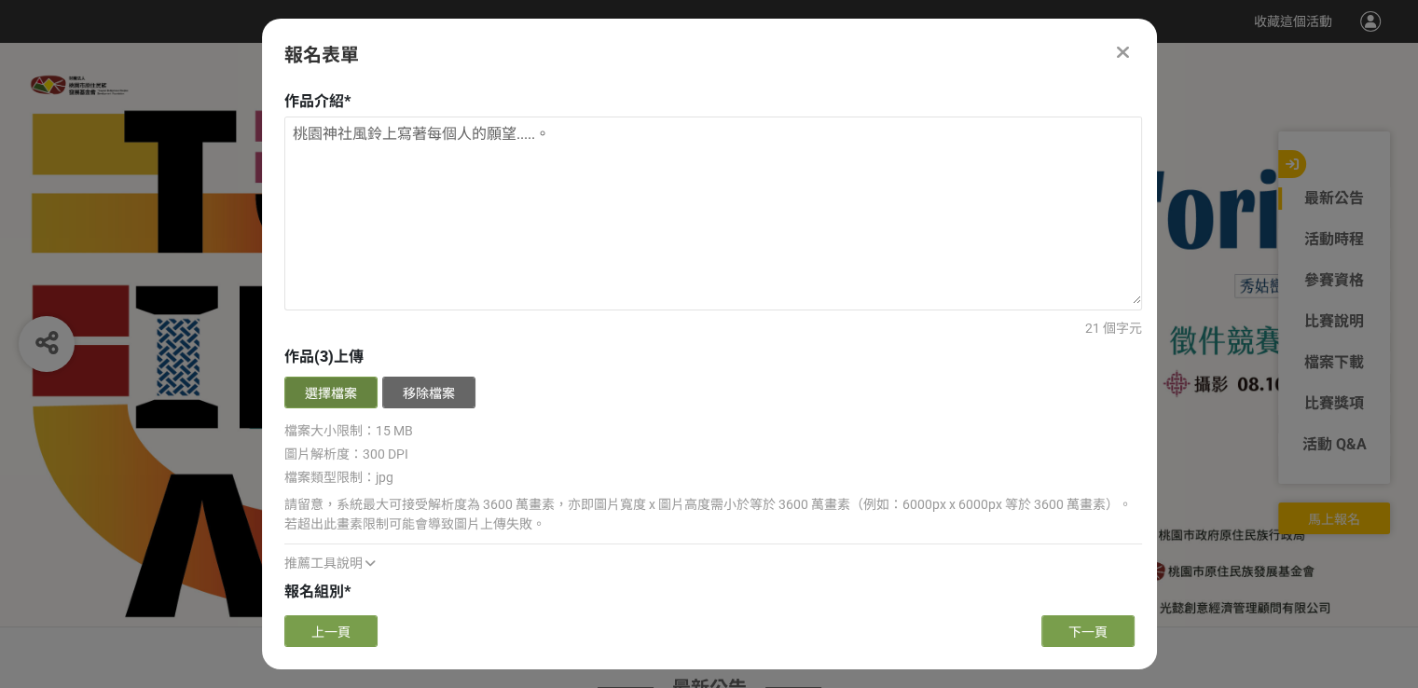
click at [339, 389] on button "選擇檔案" at bounding box center [330, 393] width 93 height 32
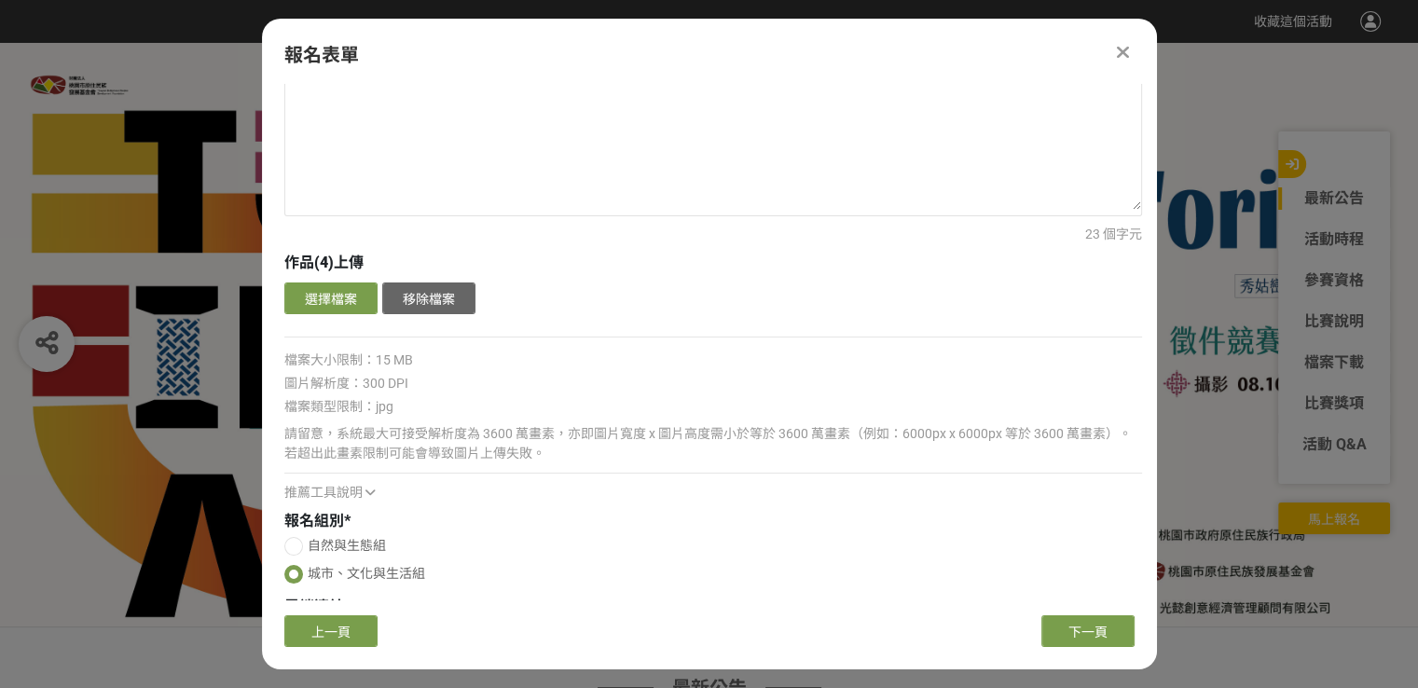
scroll to position [3636, 0]
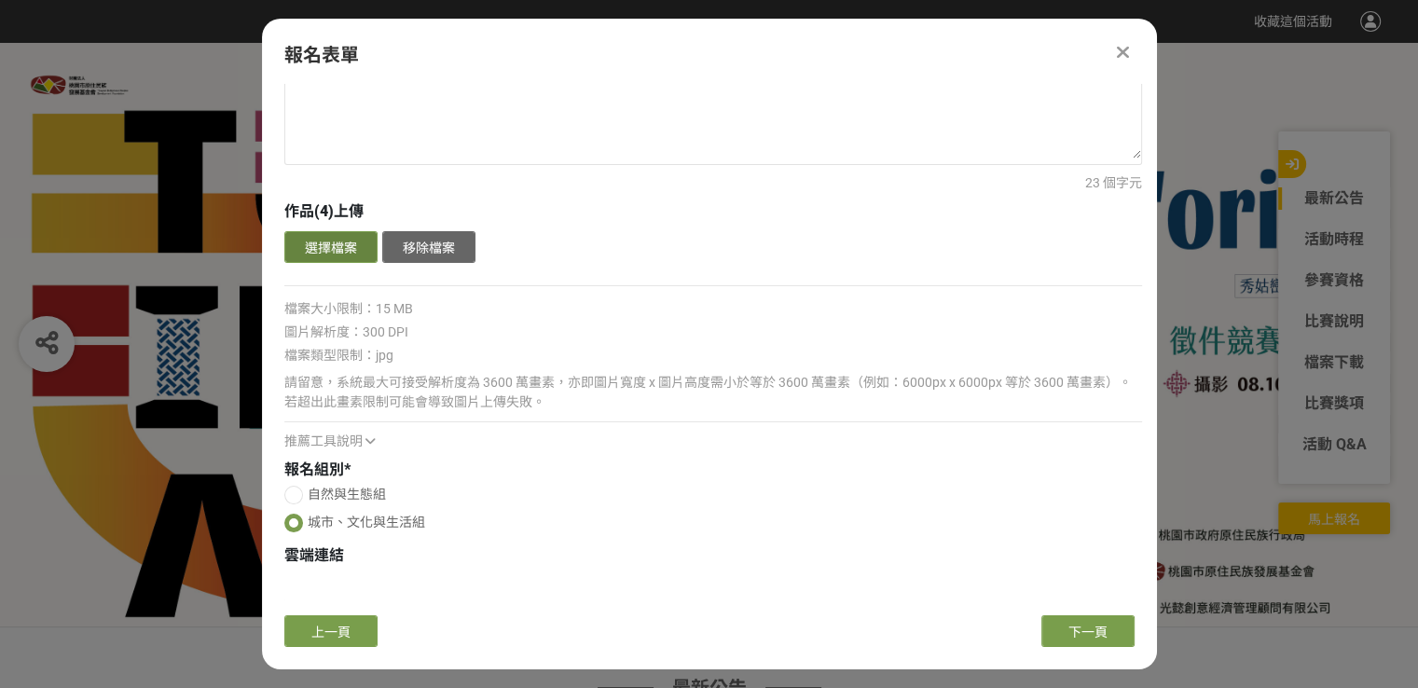
click at [340, 245] on button "選擇檔案" at bounding box center [330, 247] width 93 height 32
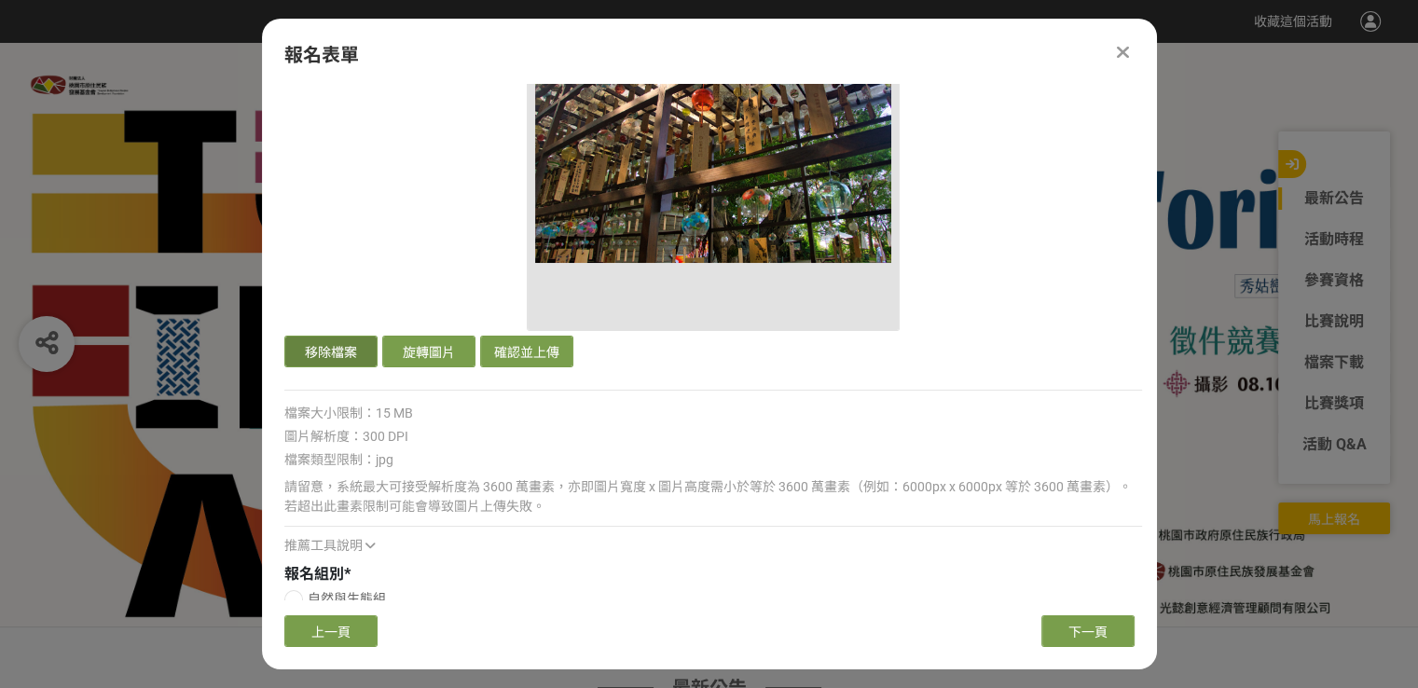
scroll to position [3915, 0]
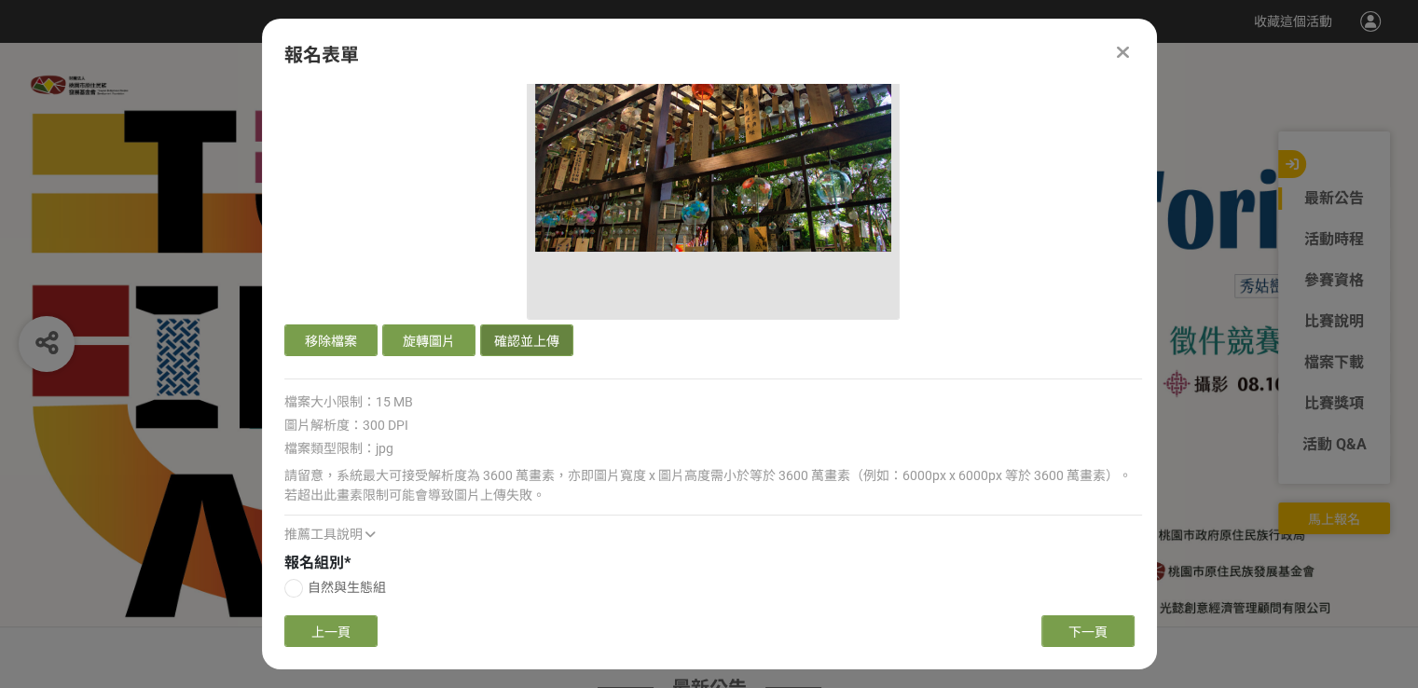
click at [504, 328] on button "確認並上傳" at bounding box center [526, 340] width 93 height 32
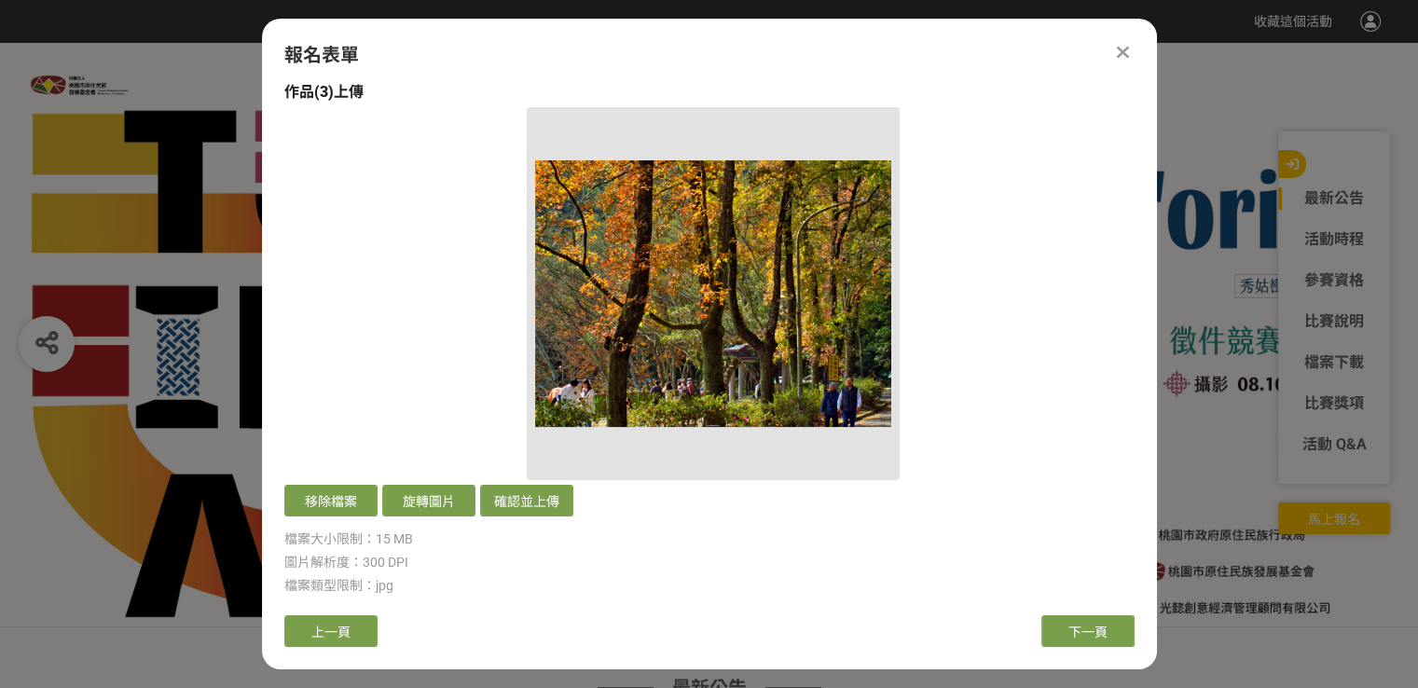
scroll to position [2517, 0]
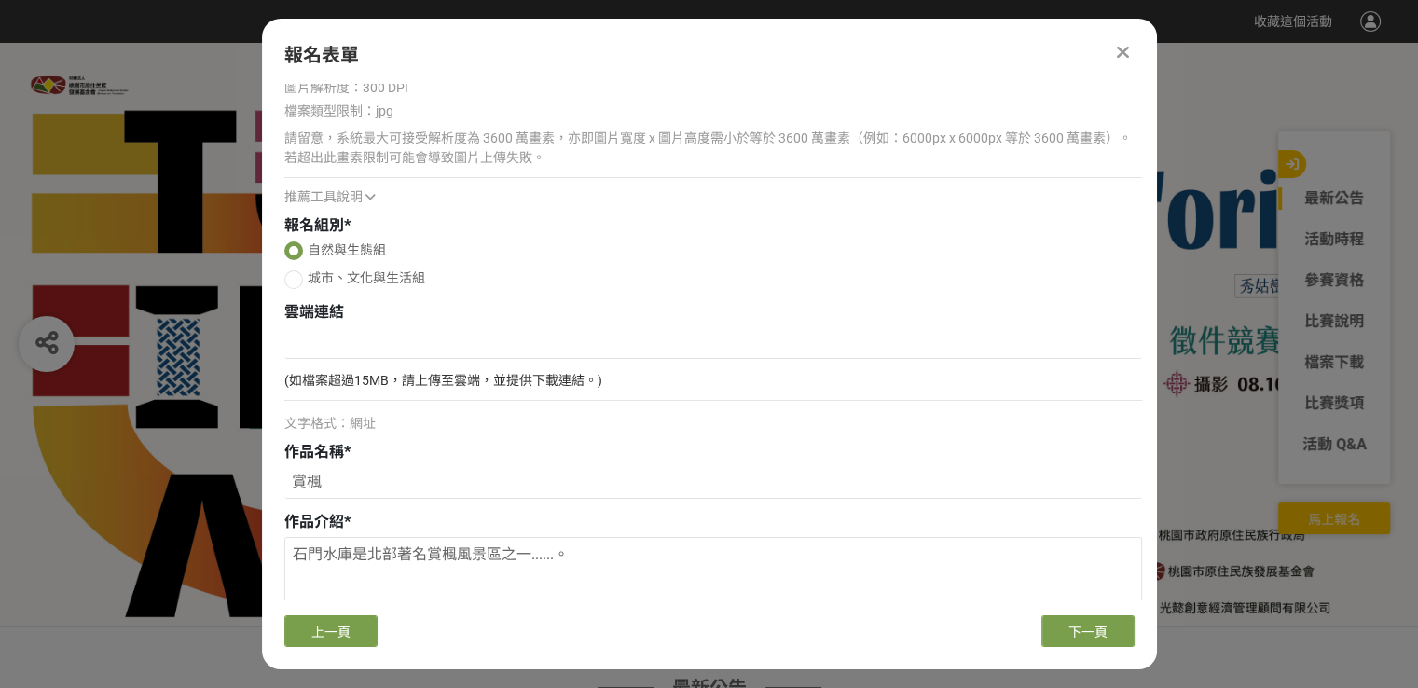
scroll to position [3076, 0]
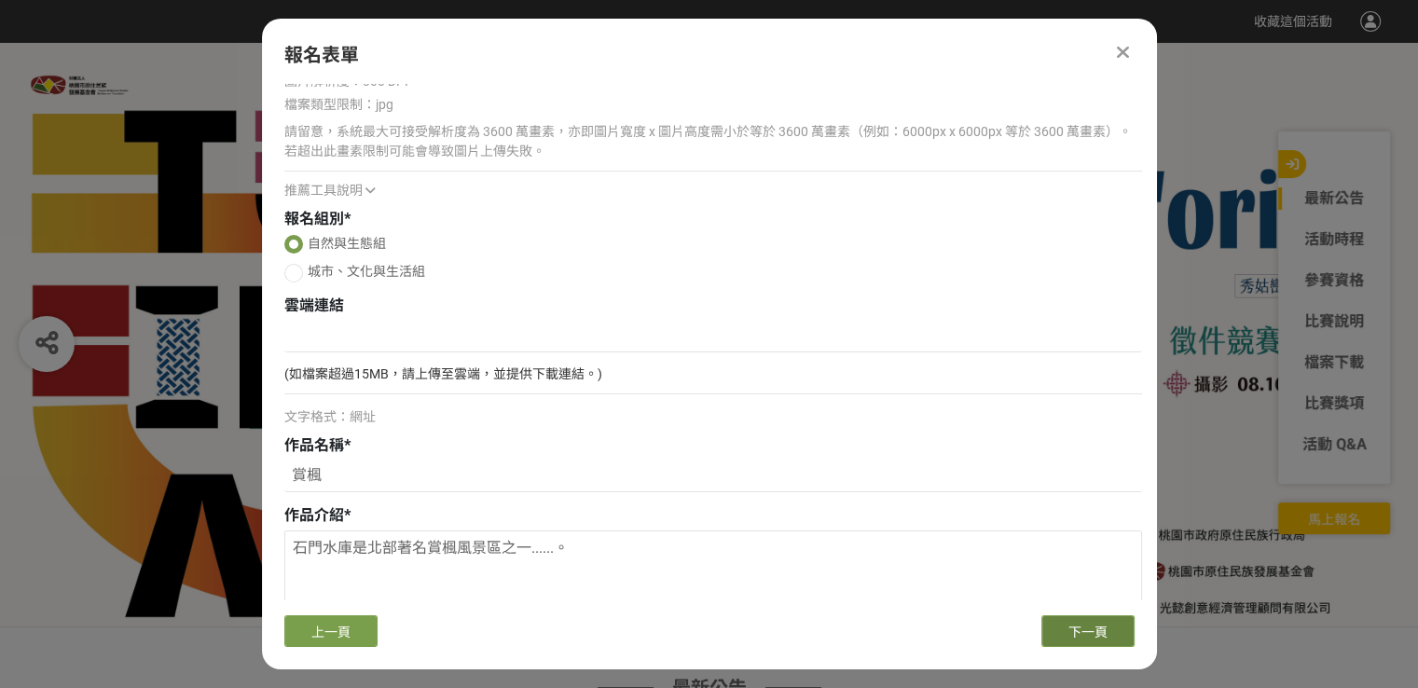
click at [1082, 625] on span "下一頁" at bounding box center [1087, 632] width 39 height 15
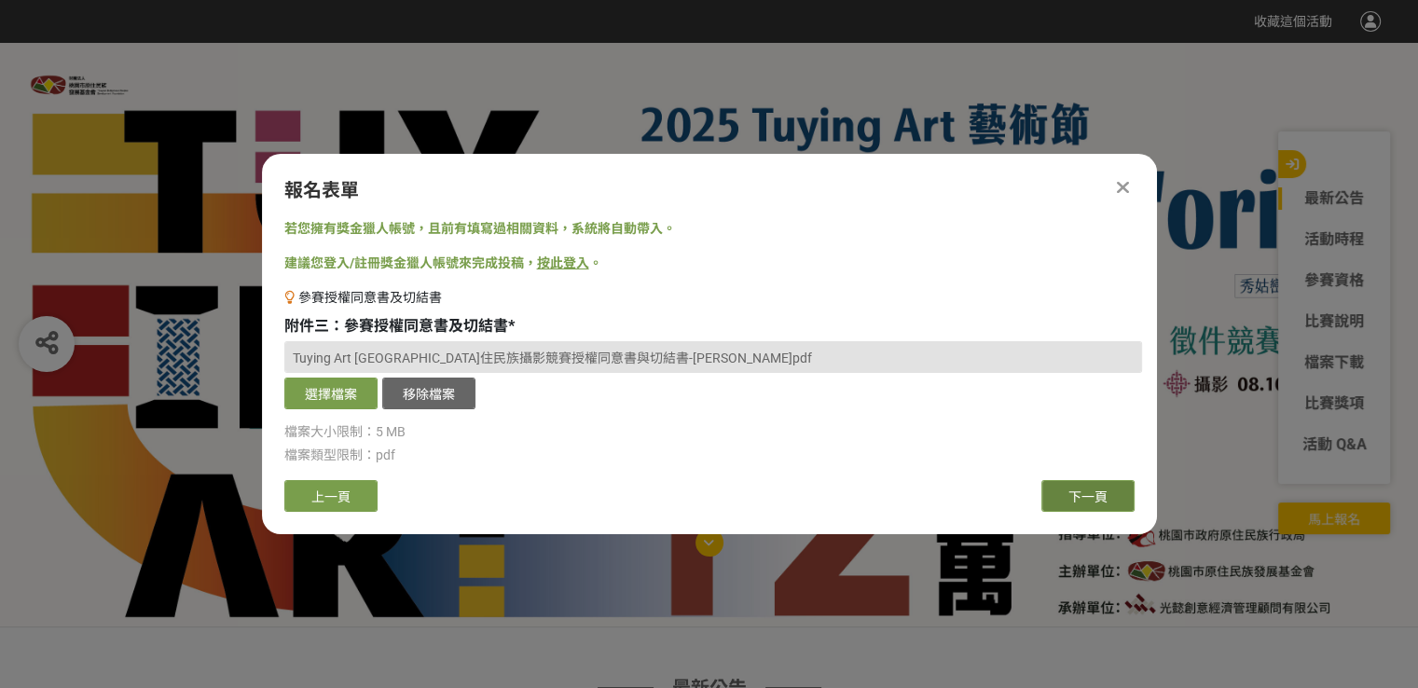
click at [1093, 482] on button "下一頁" at bounding box center [1087, 496] width 93 height 32
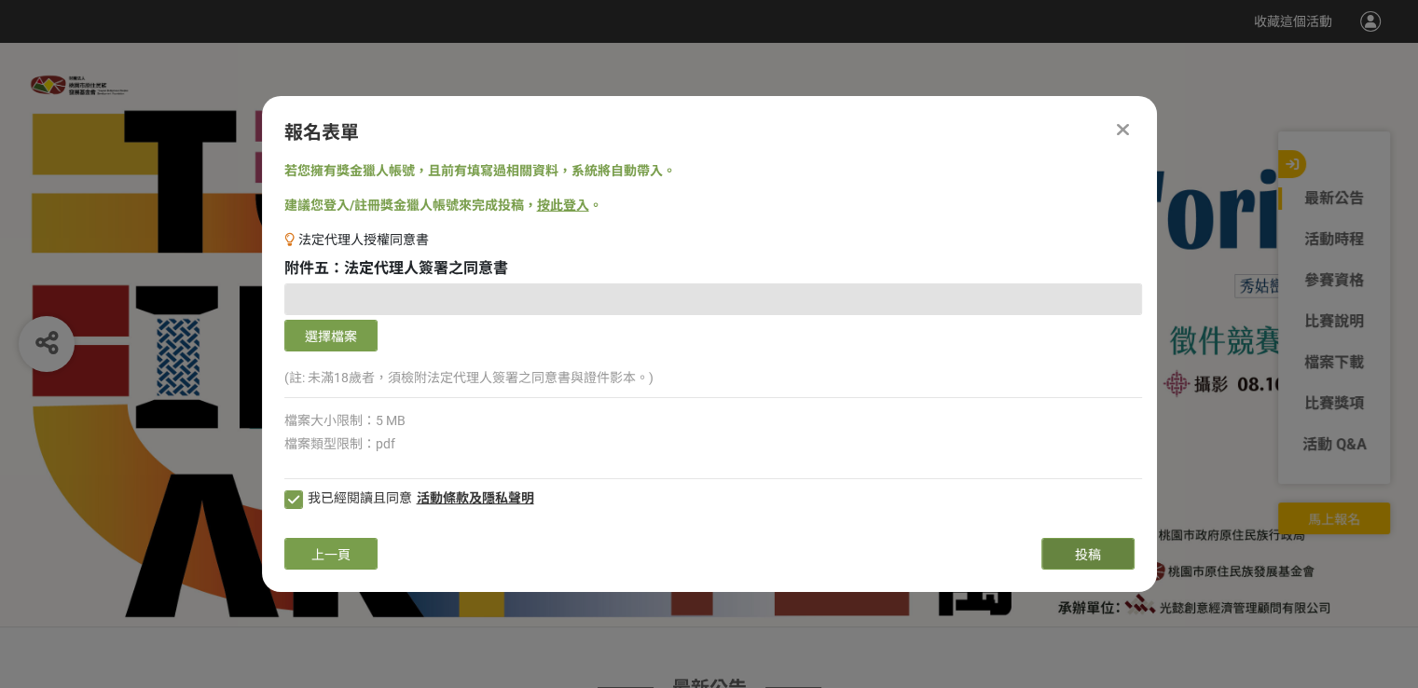
click at [1081, 547] on span "投稿" at bounding box center [1088, 554] width 26 height 15
click at [1088, 547] on span "投稿" at bounding box center [1088, 554] width 26 height 15
click at [322, 549] on span "上一頁" at bounding box center [330, 554] width 39 height 15
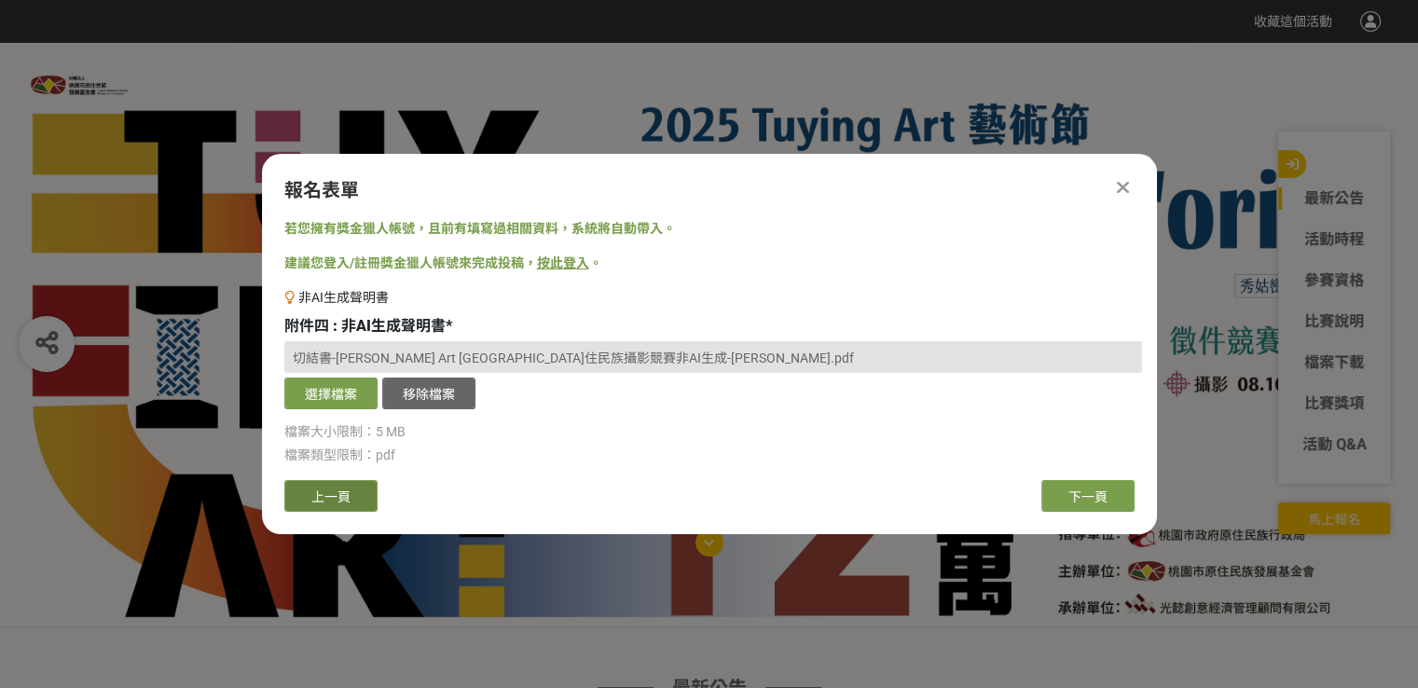
click at [336, 504] on button "上一頁" at bounding box center [330, 496] width 93 height 32
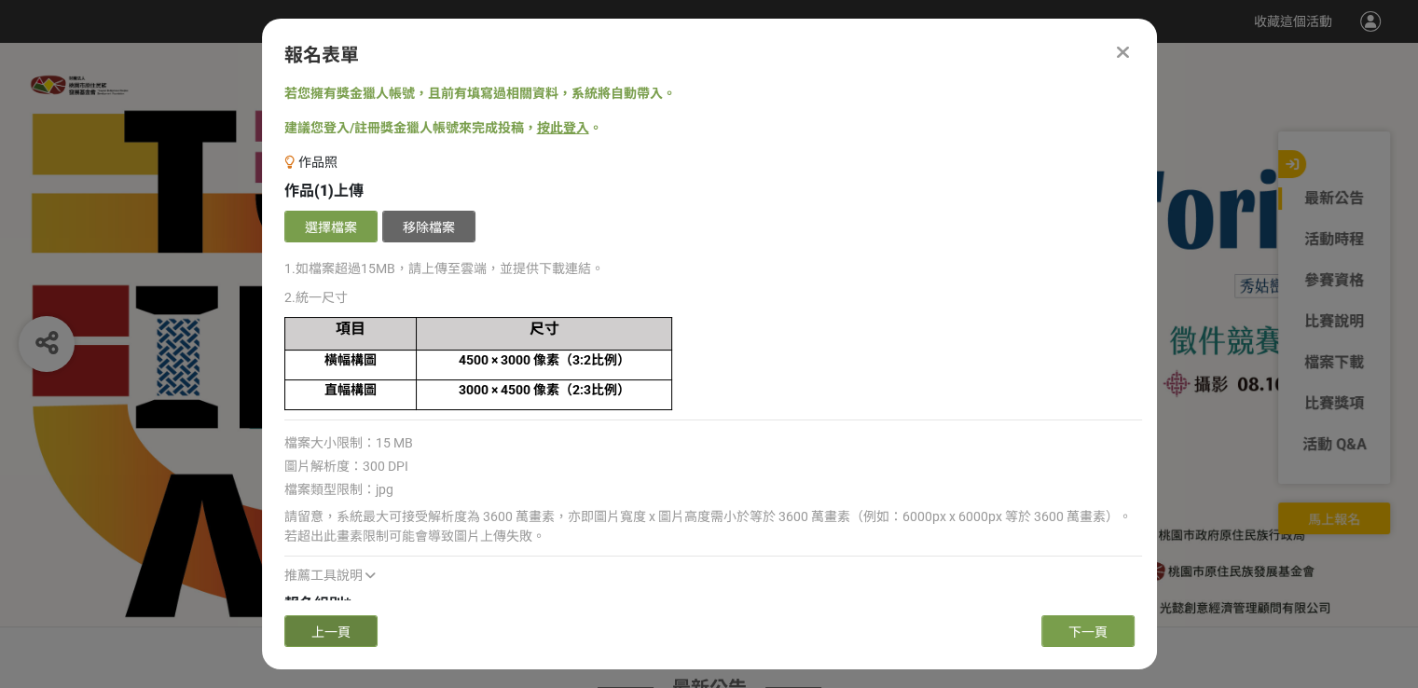
click at [330, 625] on span "上一頁" at bounding box center [330, 632] width 39 height 15
select select "185281:185522"
select select "Facebook / Instagram"
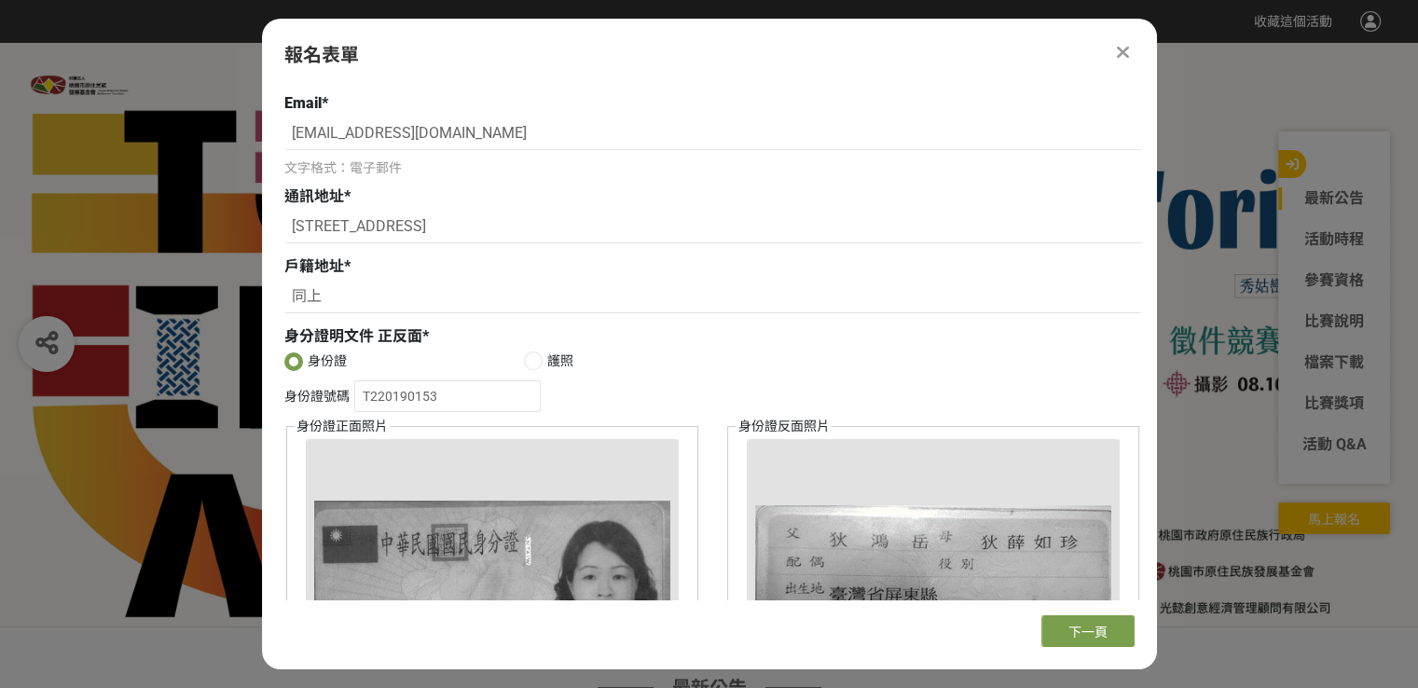
scroll to position [746, 0]
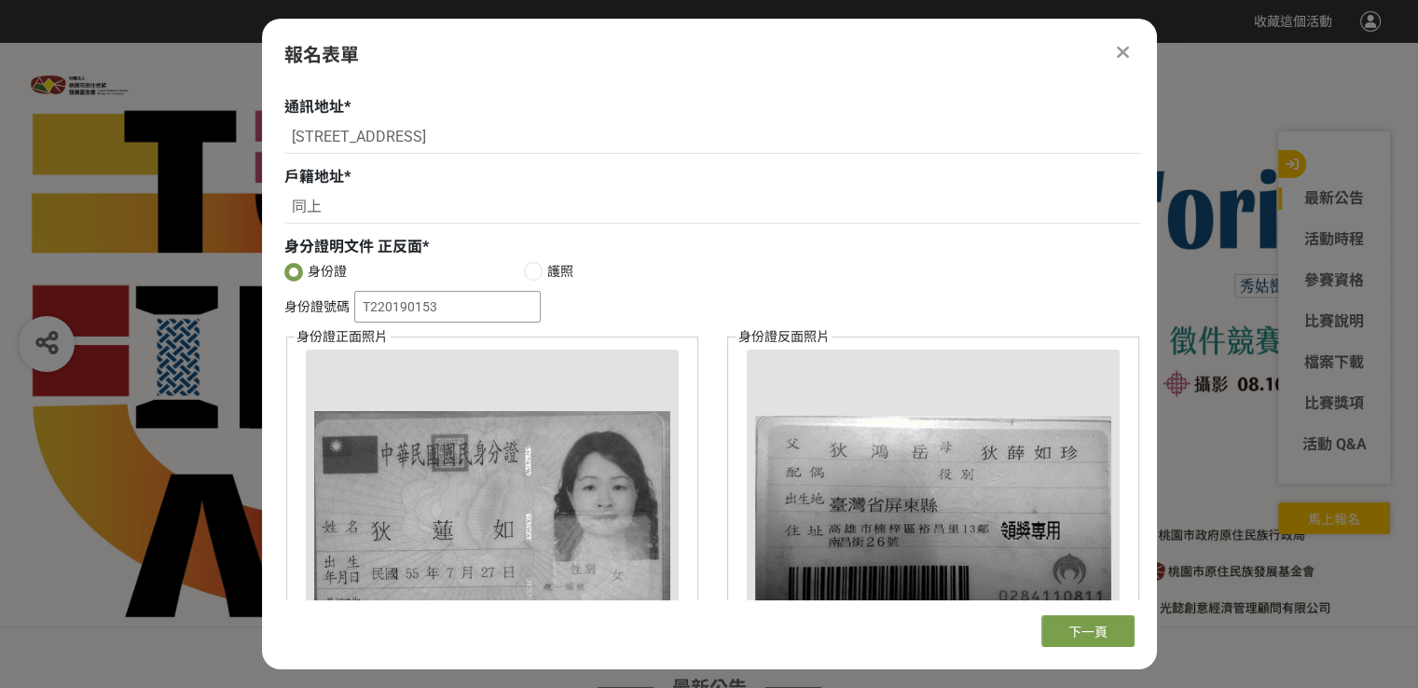
click at [360, 298] on input "T220190153" at bounding box center [447, 307] width 186 height 32
type input "3"
click at [383, 307] on input "tT" at bounding box center [447, 307] width 186 height 32
type input "t"
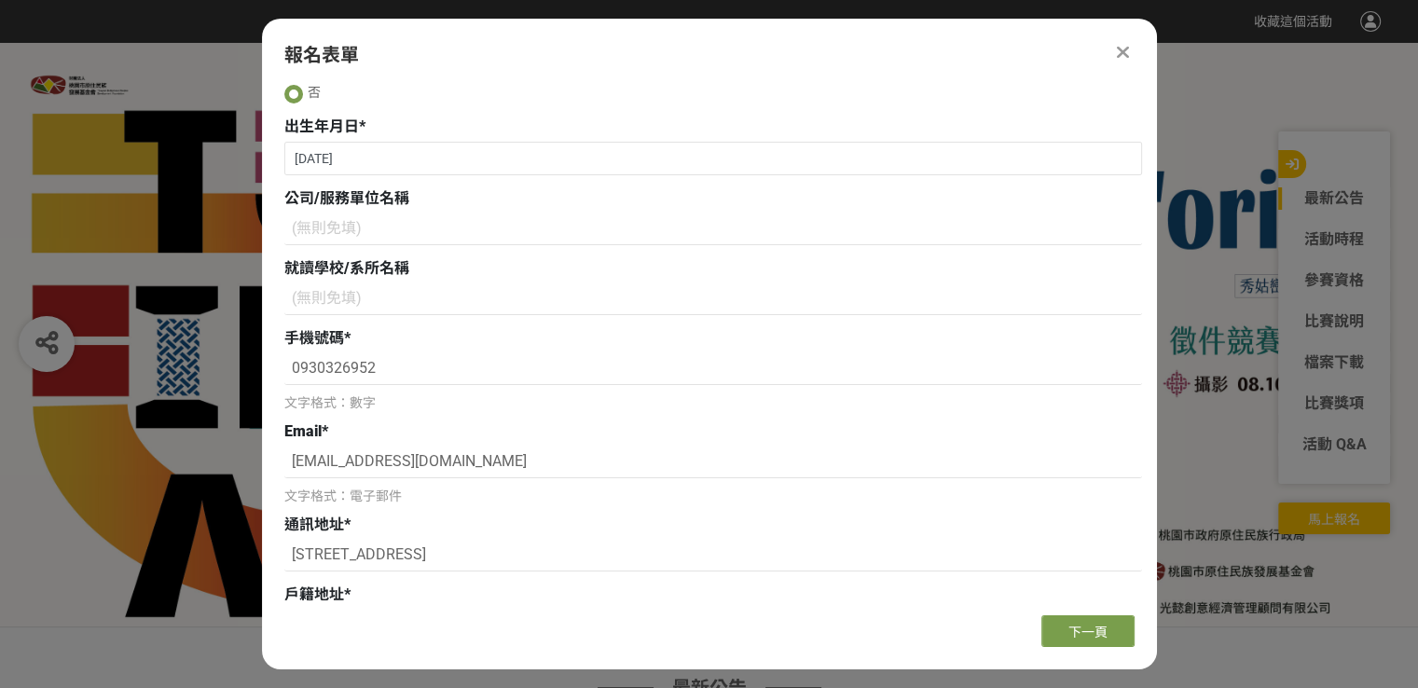
scroll to position [186, 0]
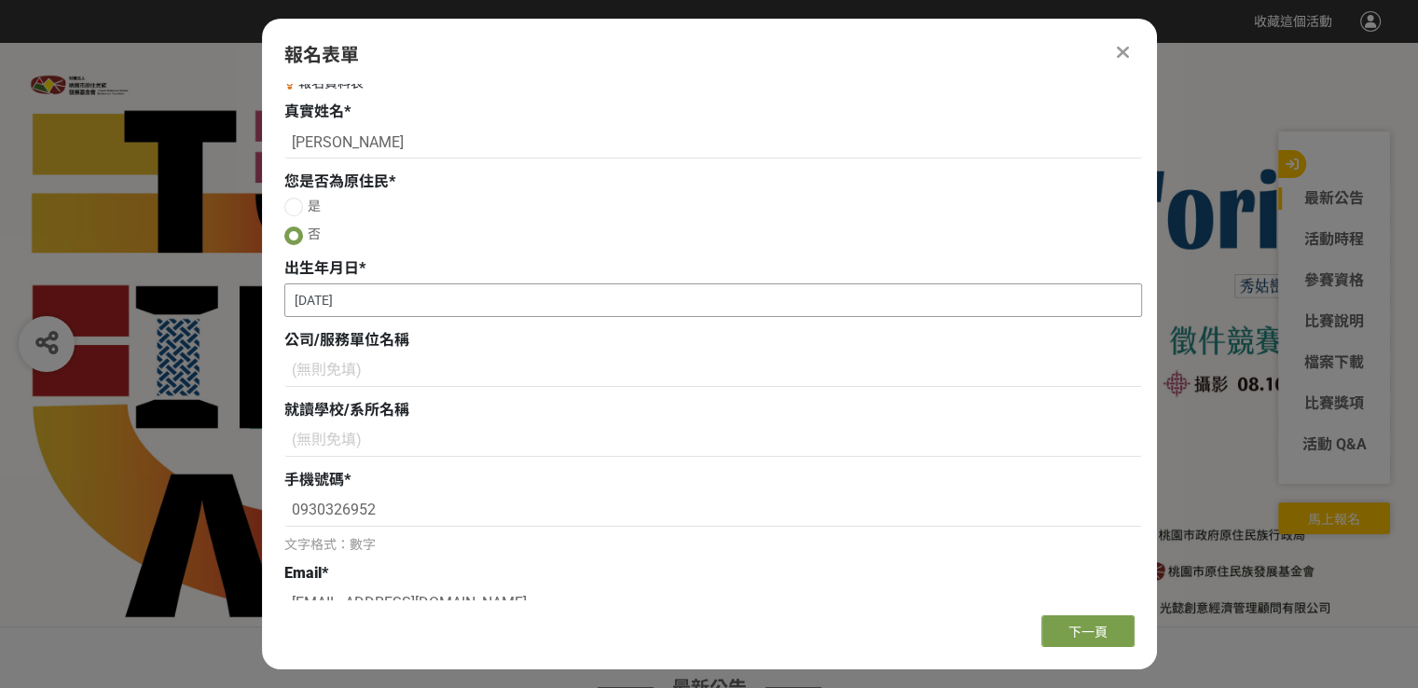
type input "T220190146"
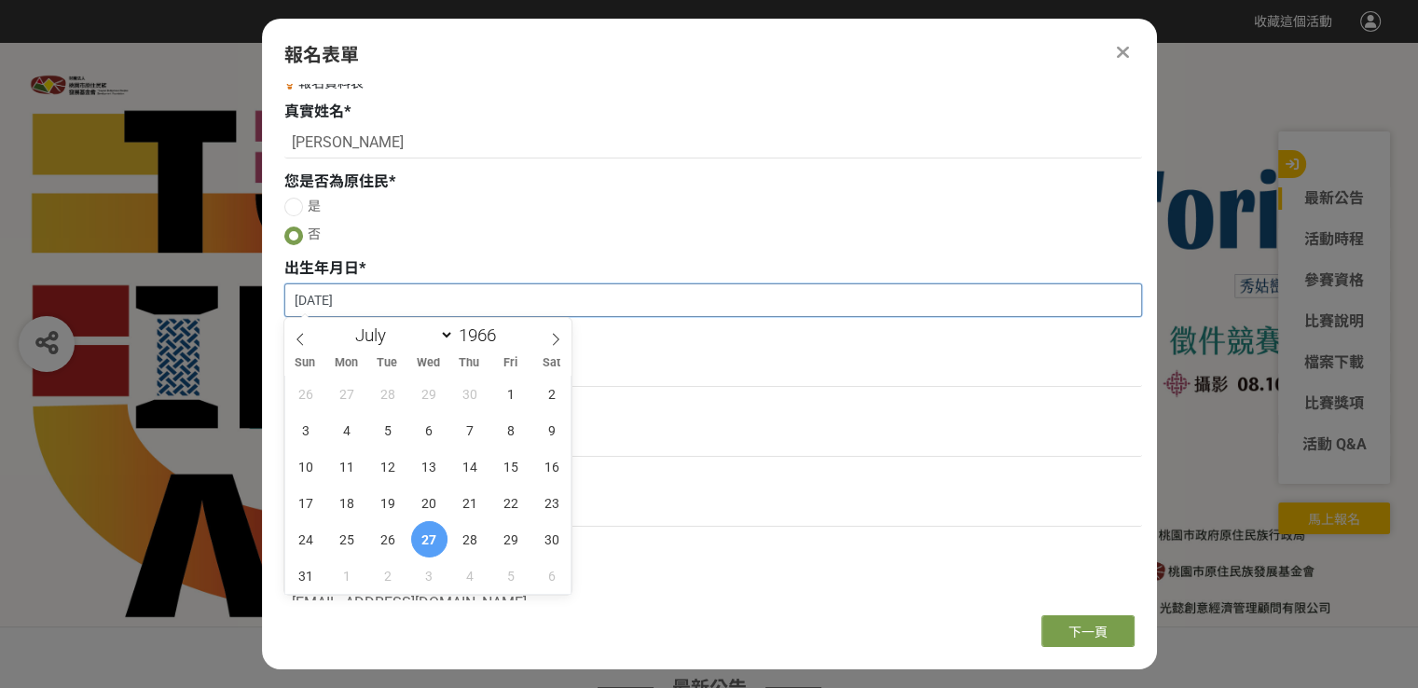
click at [732, 294] on input "[DATE]" at bounding box center [713, 300] width 856 height 32
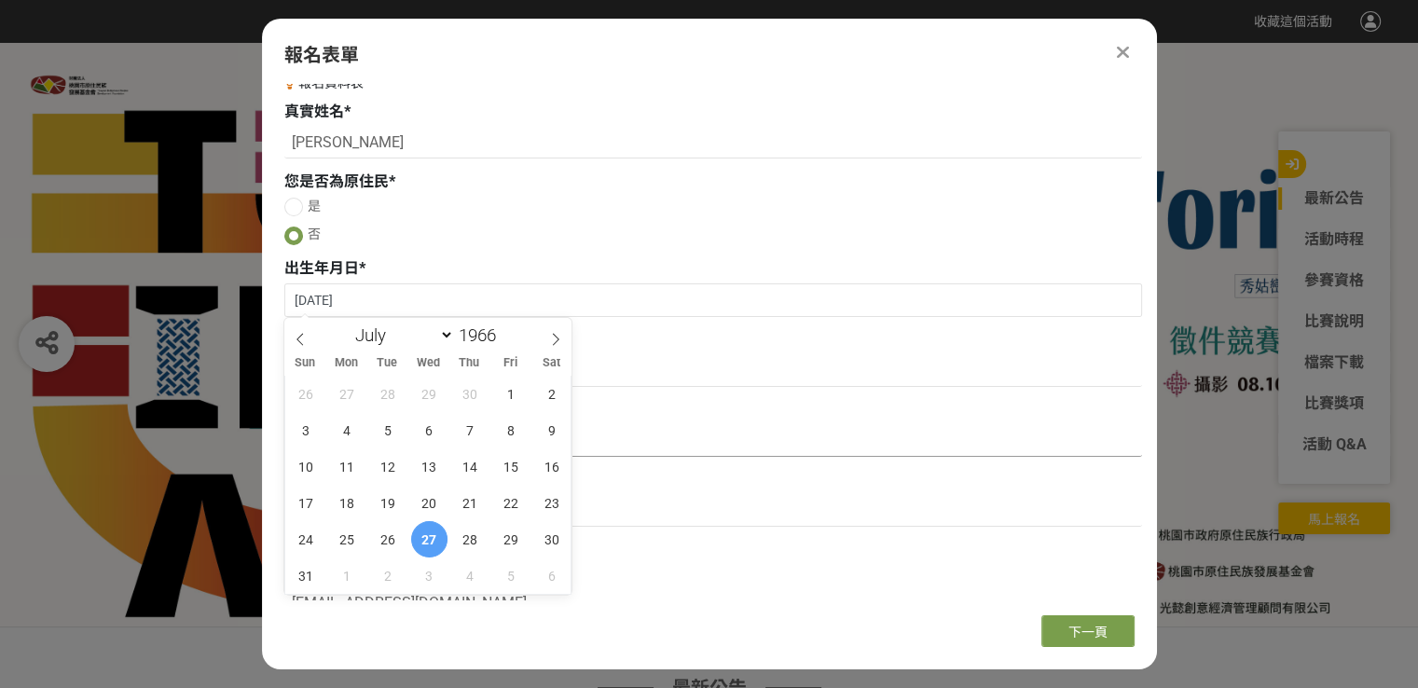
click at [850, 436] on input at bounding box center [713, 441] width 858 height 32
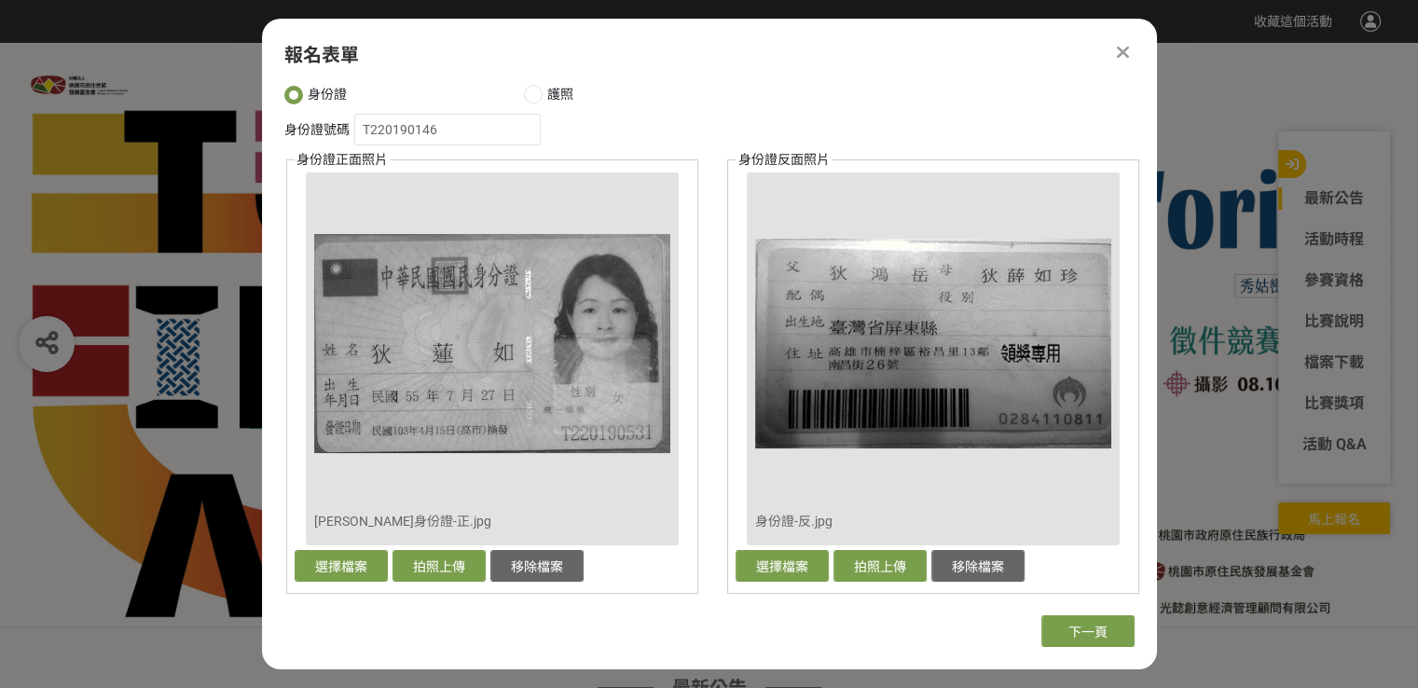
scroll to position [999, 0]
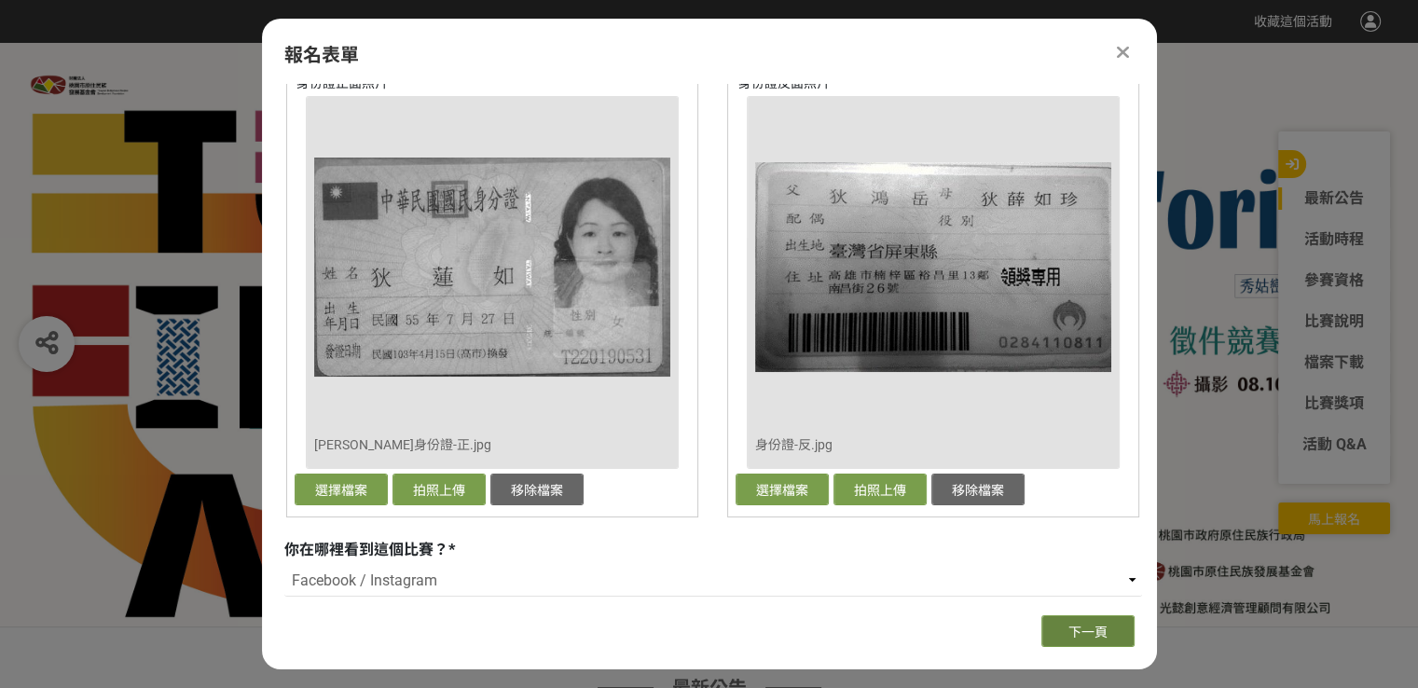
click at [1081, 630] on span "下一頁" at bounding box center [1087, 632] width 39 height 15
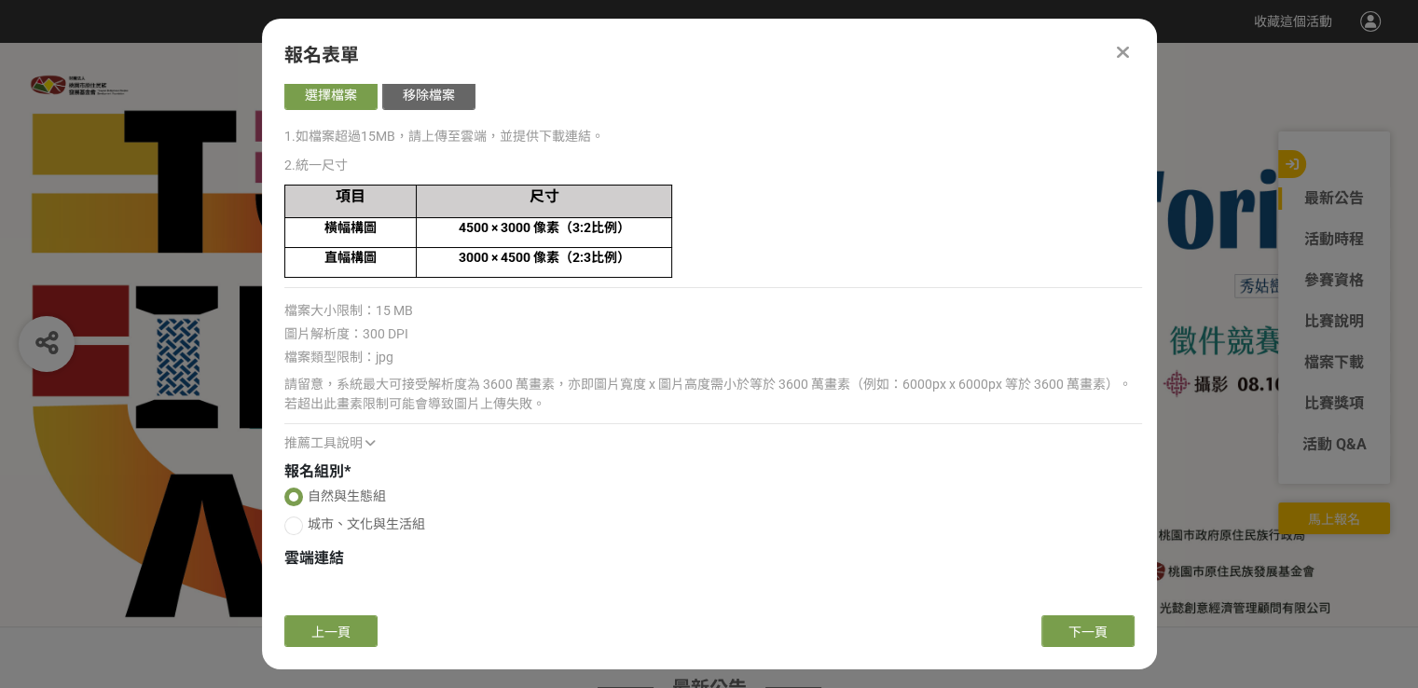
scroll to position [0, 0]
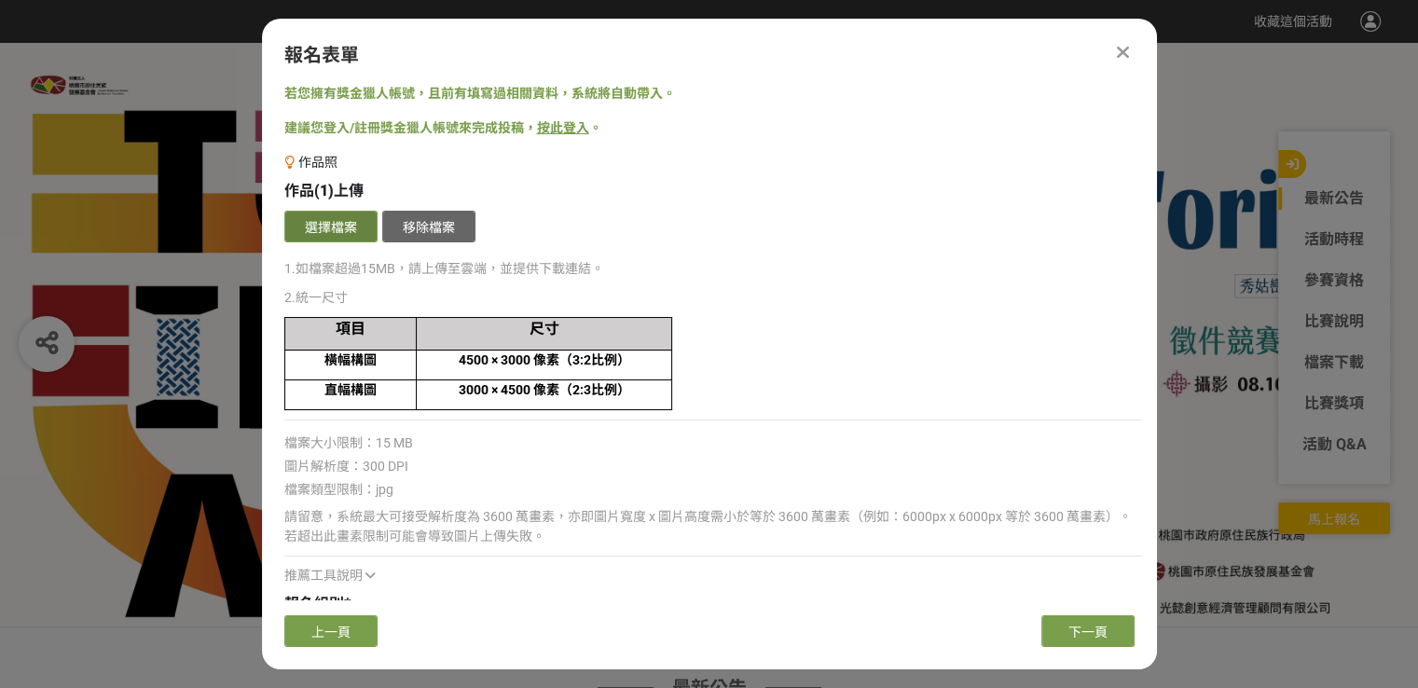
click at [332, 225] on button "選擇檔案" at bounding box center [330, 227] width 93 height 32
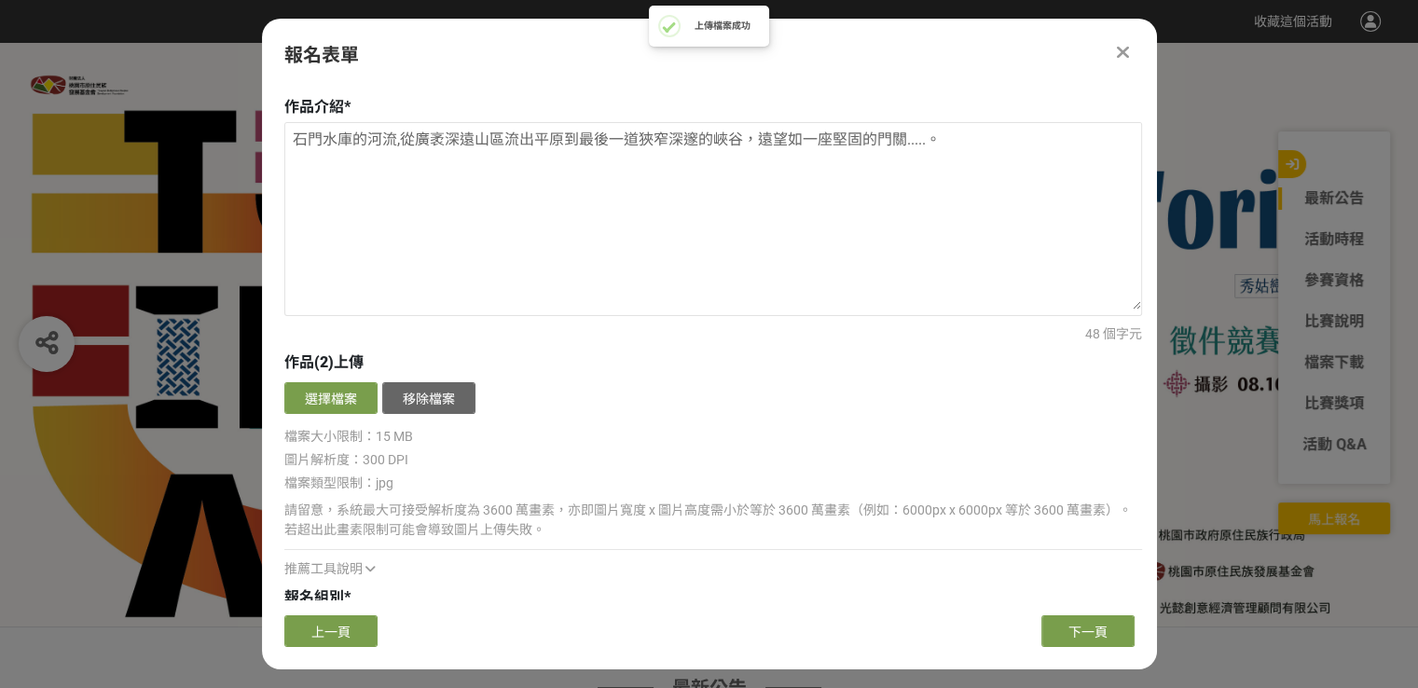
scroll to position [1212, 0]
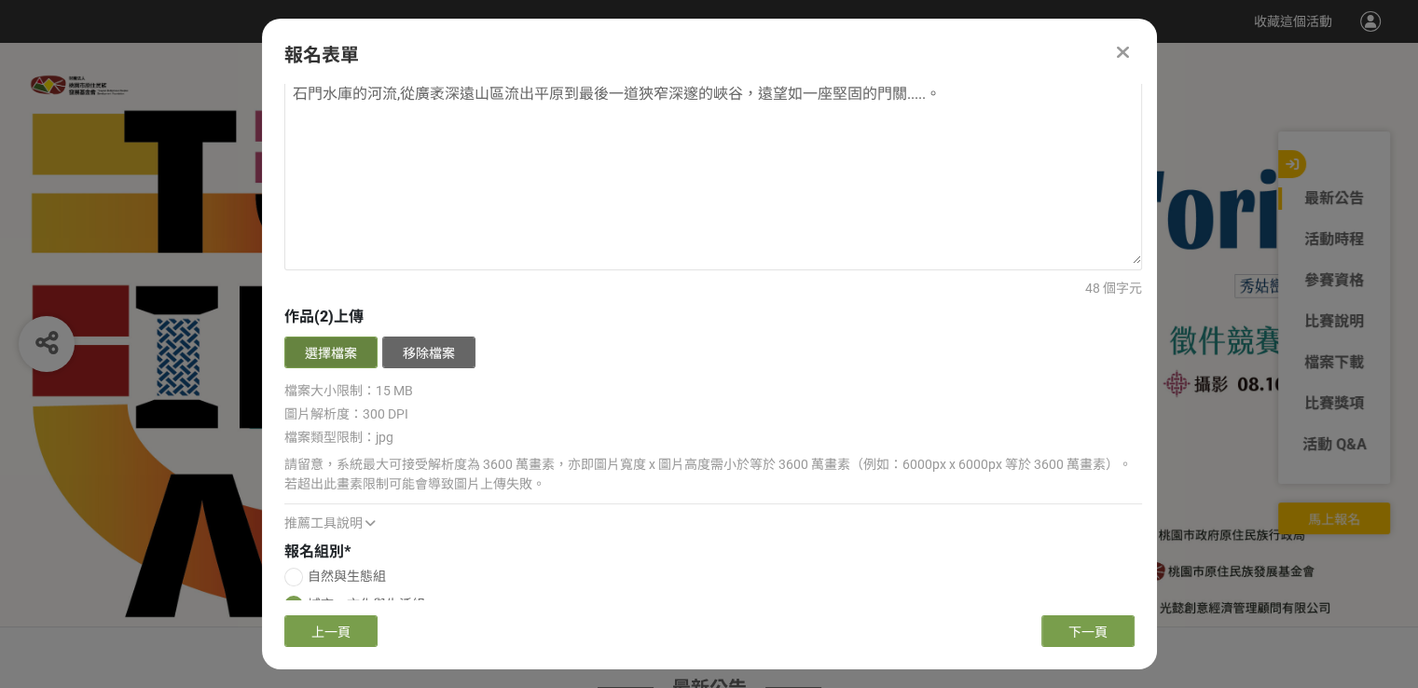
click at [336, 348] on button "選擇檔案" at bounding box center [330, 353] width 93 height 32
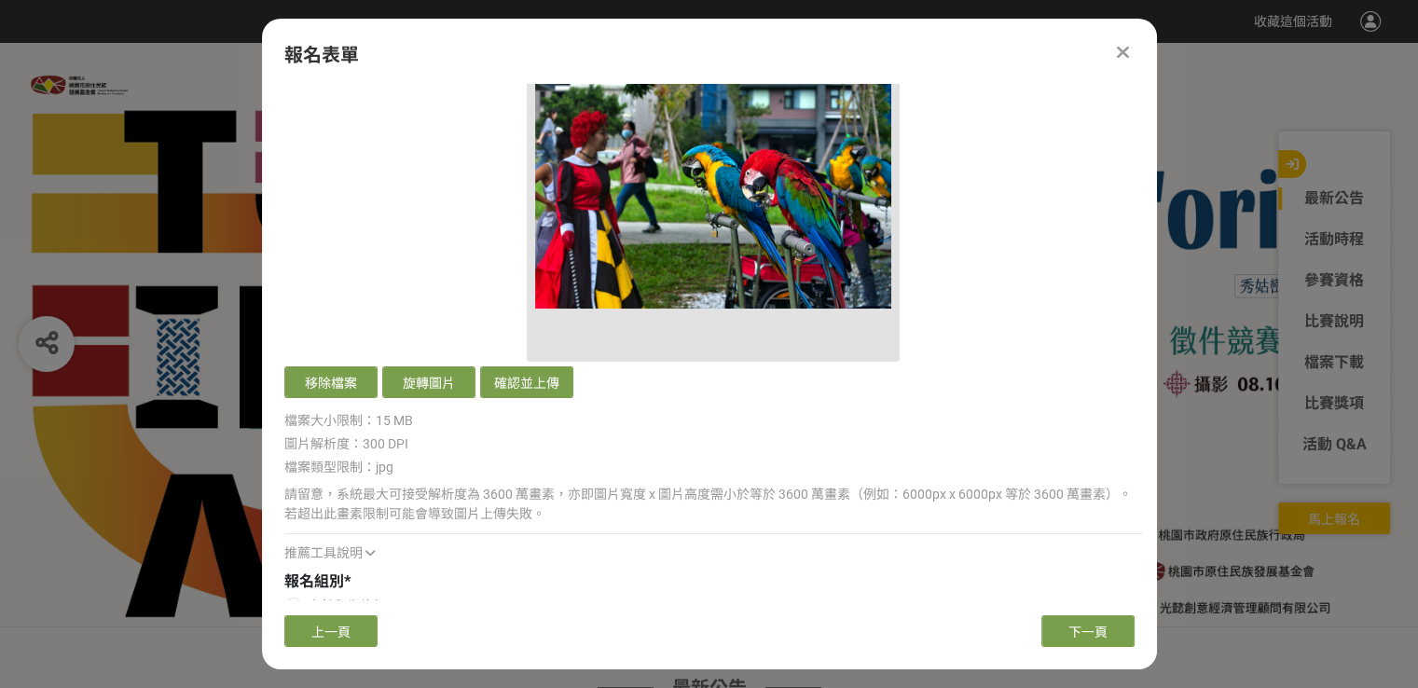
scroll to position [1585, 0]
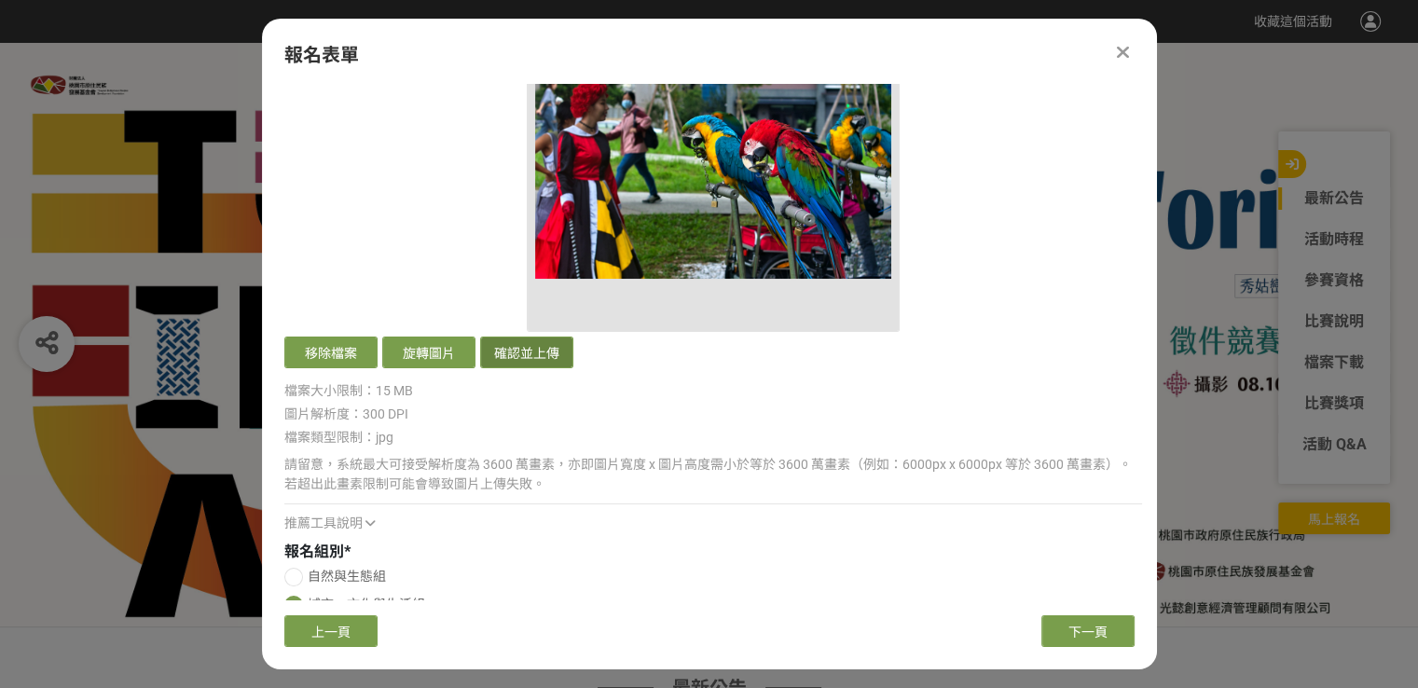
click at [509, 351] on button "確認並上傳" at bounding box center [526, 353] width 93 height 32
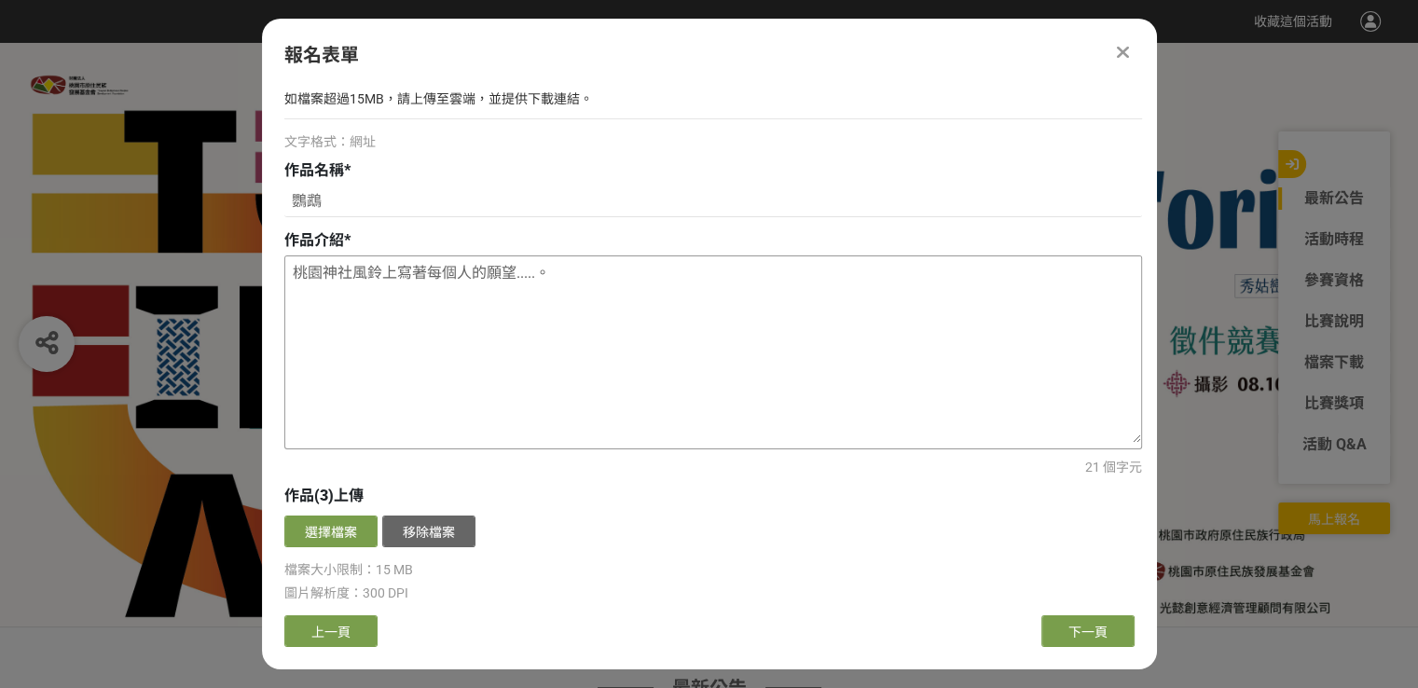
scroll to position [2237, 0]
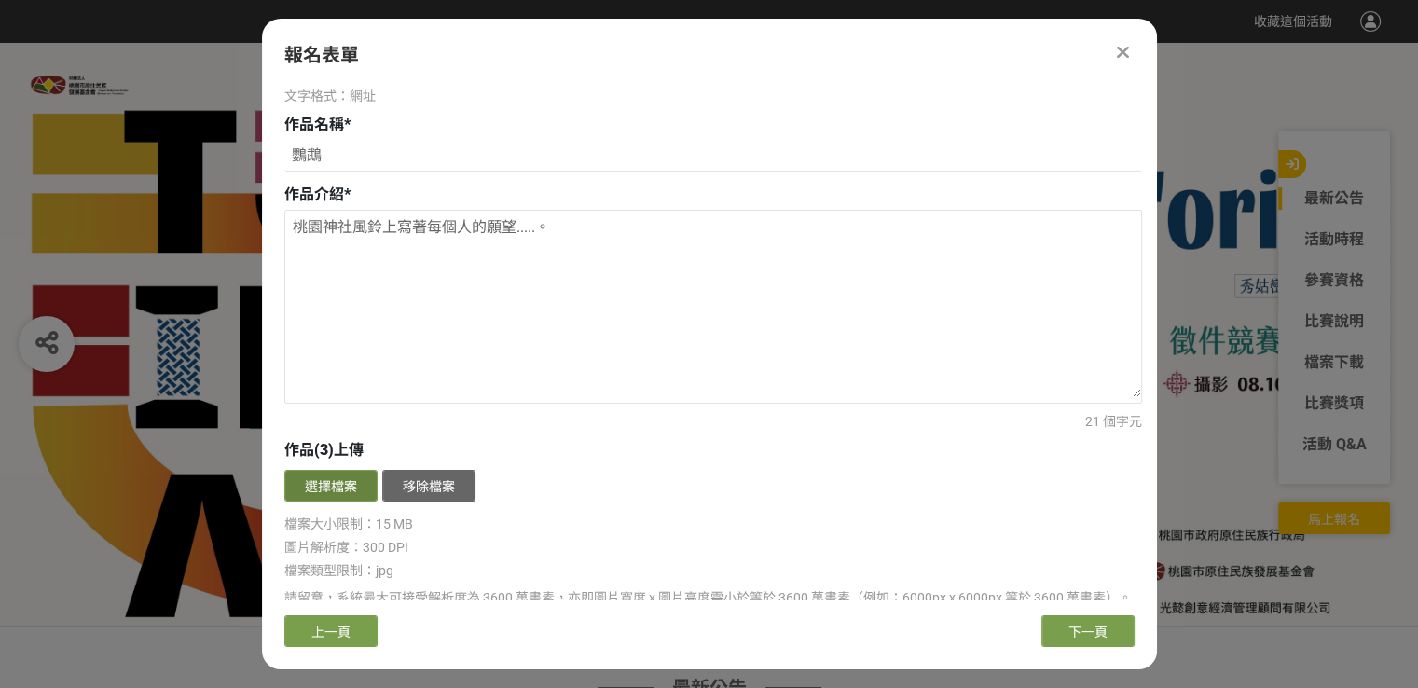
click at [342, 486] on button "選擇檔案" at bounding box center [330, 486] width 93 height 32
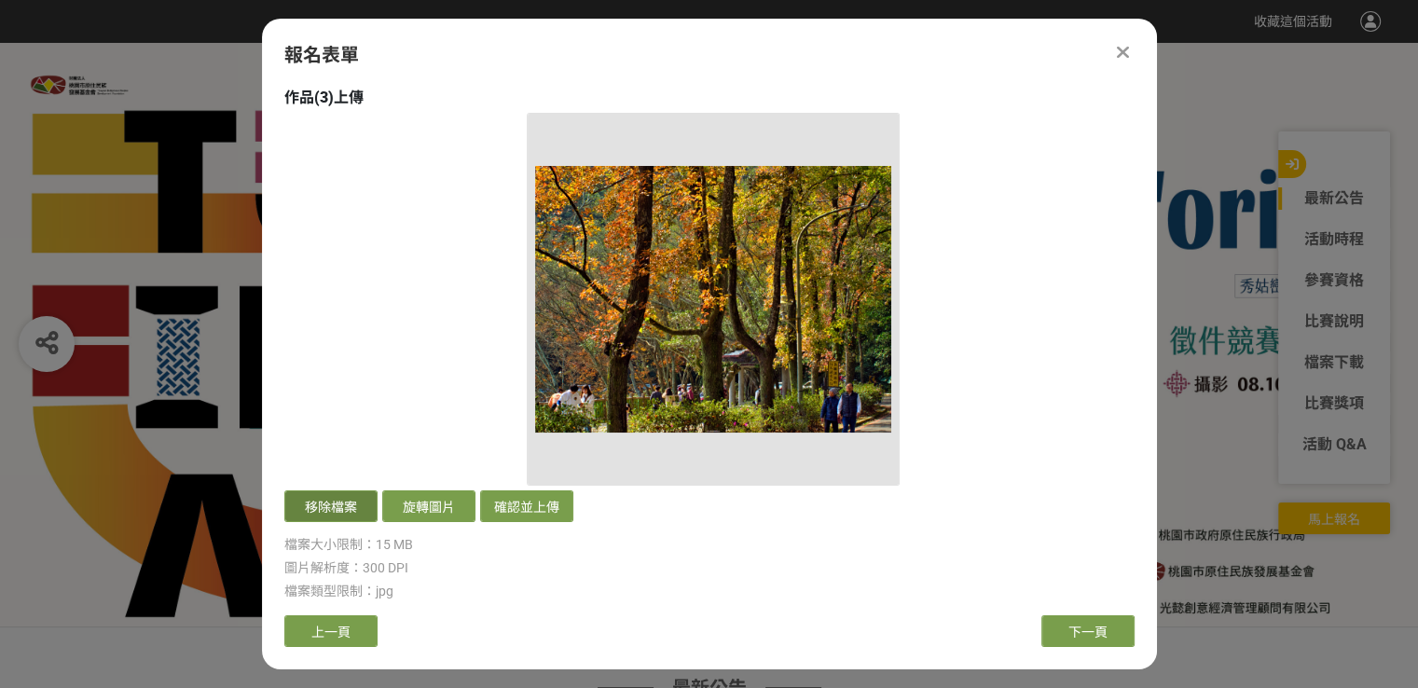
scroll to position [2703, 0]
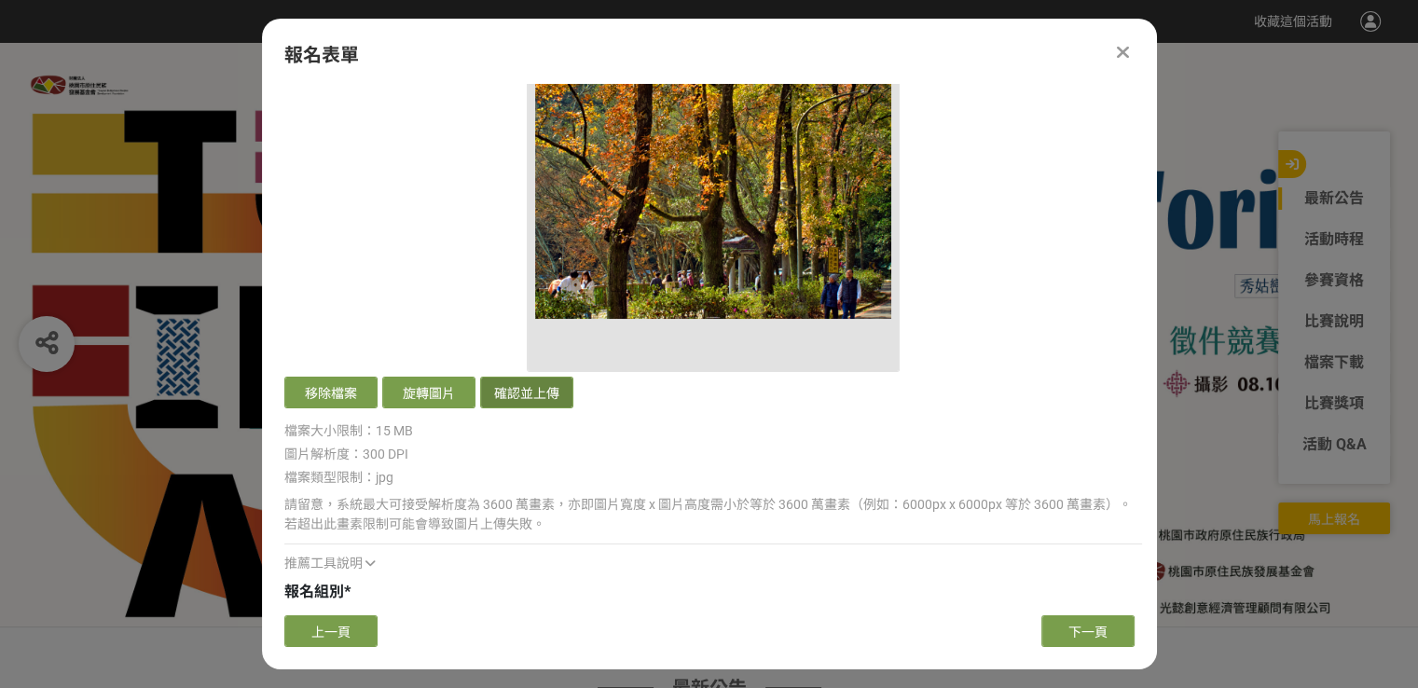
click at [516, 383] on button "確認並上傳" at bounding box center [526, 393] width 93 height 32
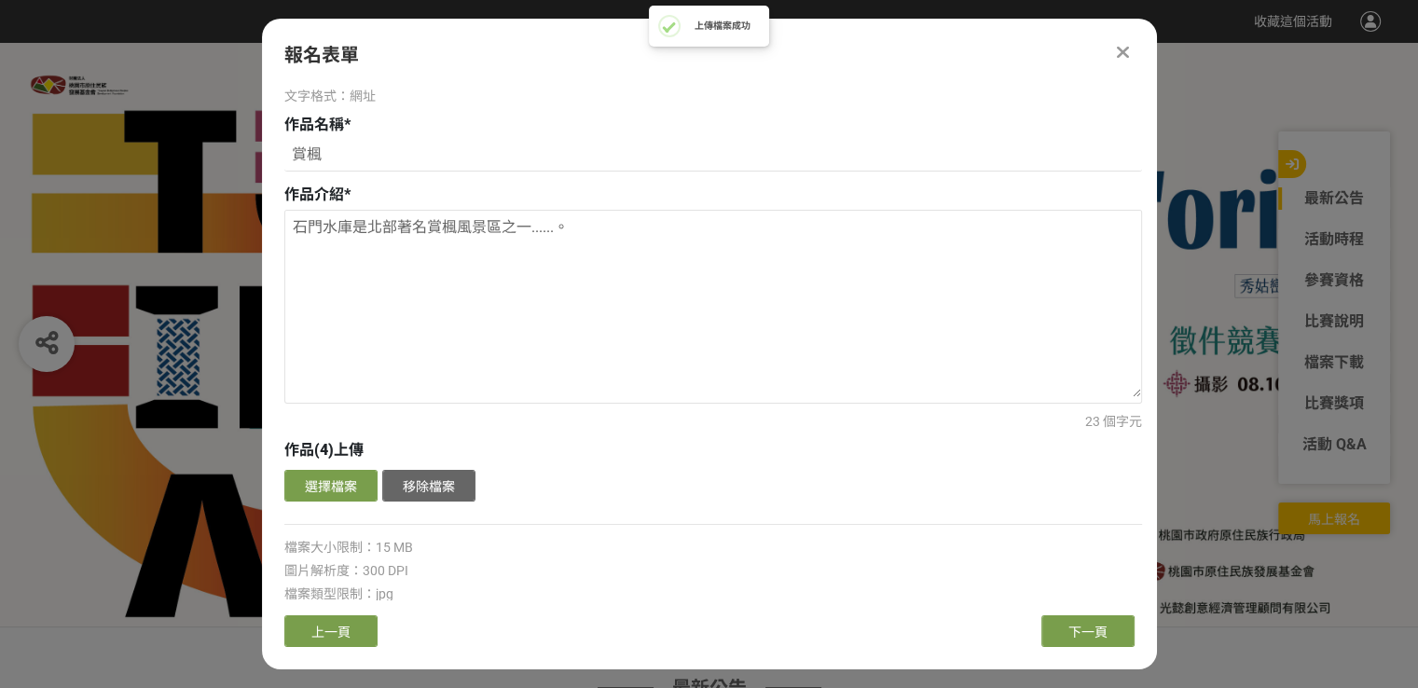
scroll to position [3449, 0]
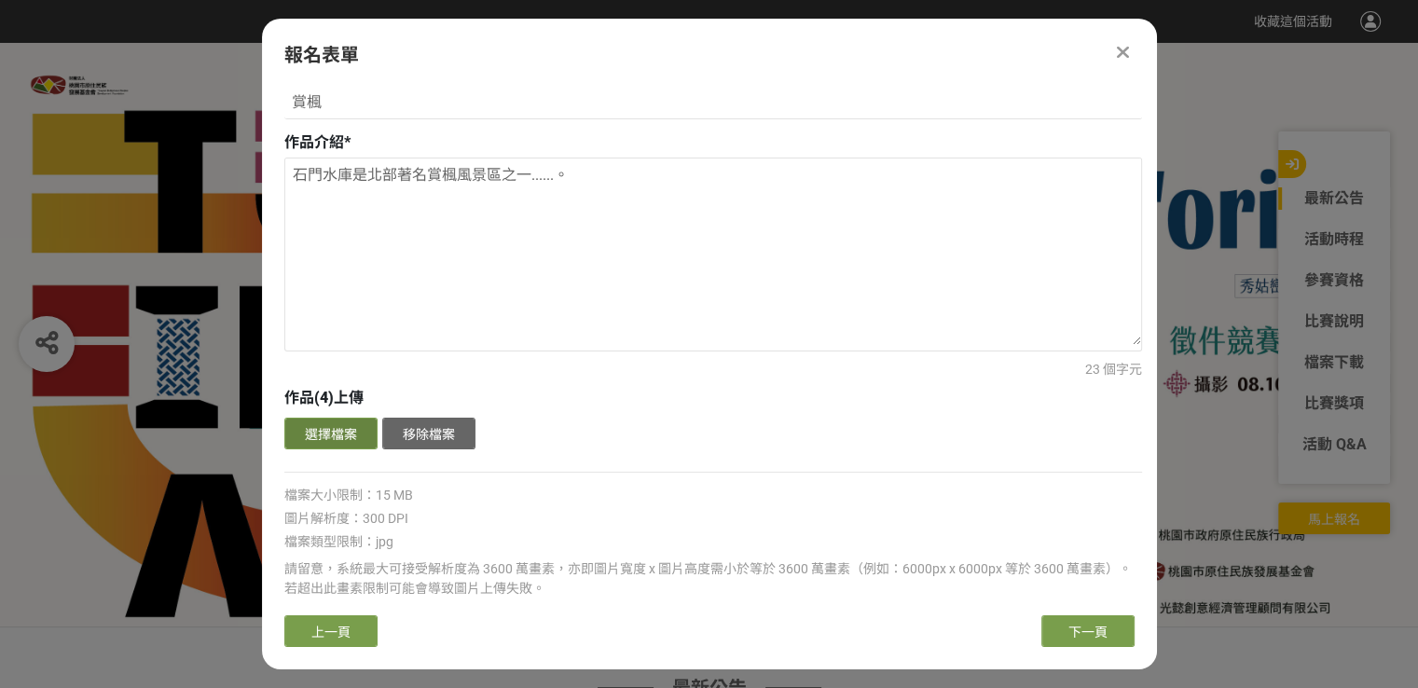
click at [297, 430] on button "選擇檔案" at bounding box center [330, 434] width 93 height 32
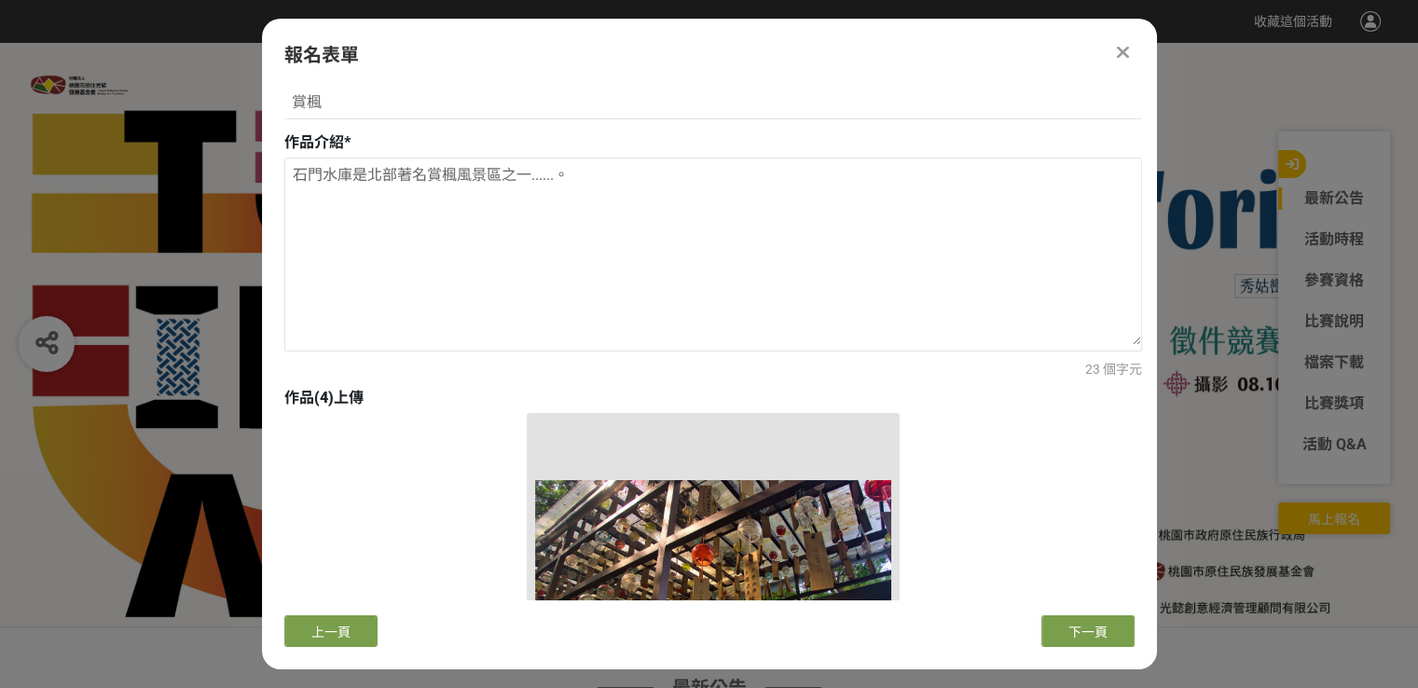
scroll to position [3915, 0]
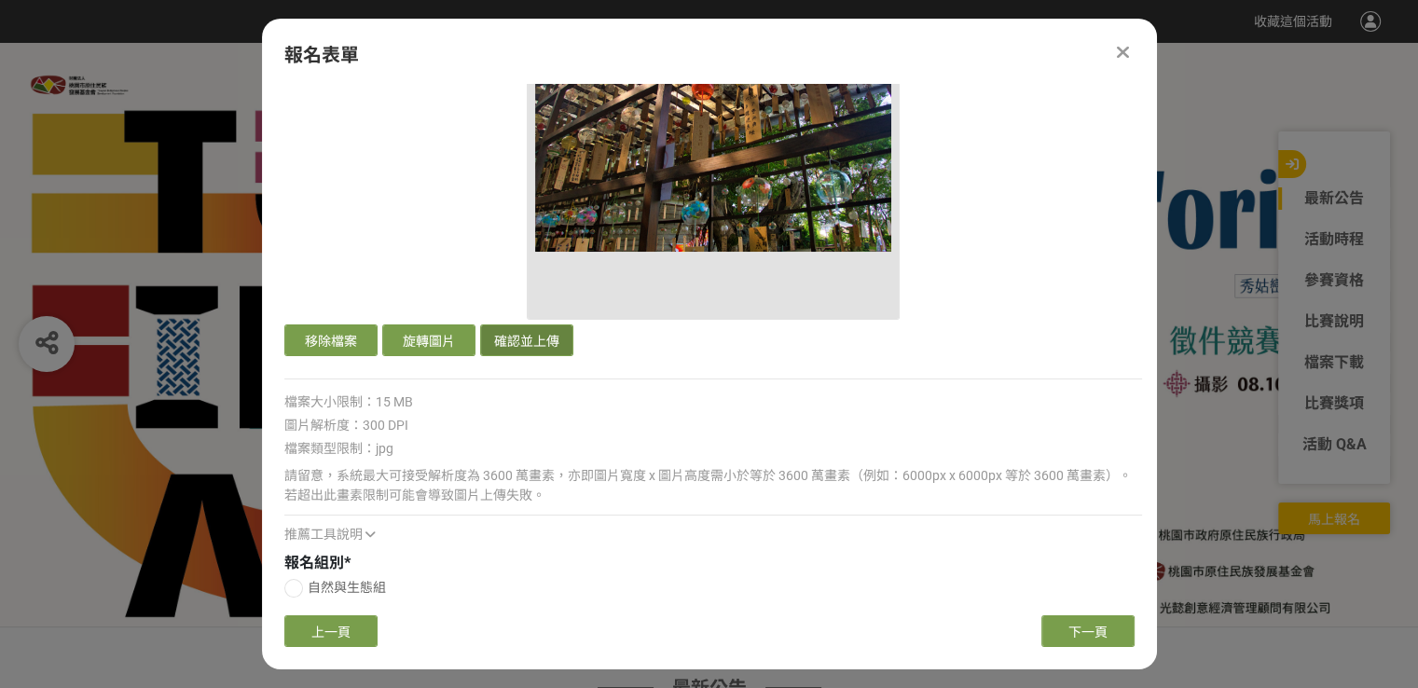
click at [533, 331] on button "確認並上傳" at bounding box center [526, 340] width 93 height 32
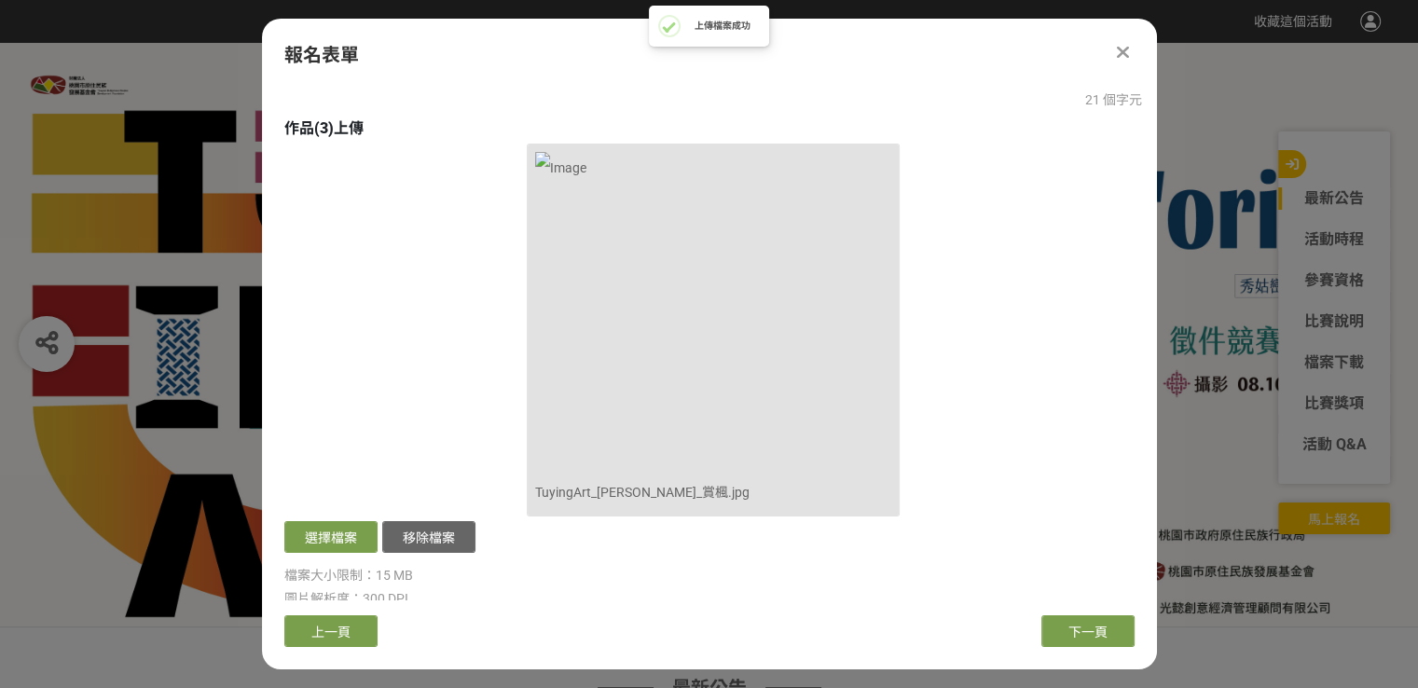
scroll to position [2517, 0]
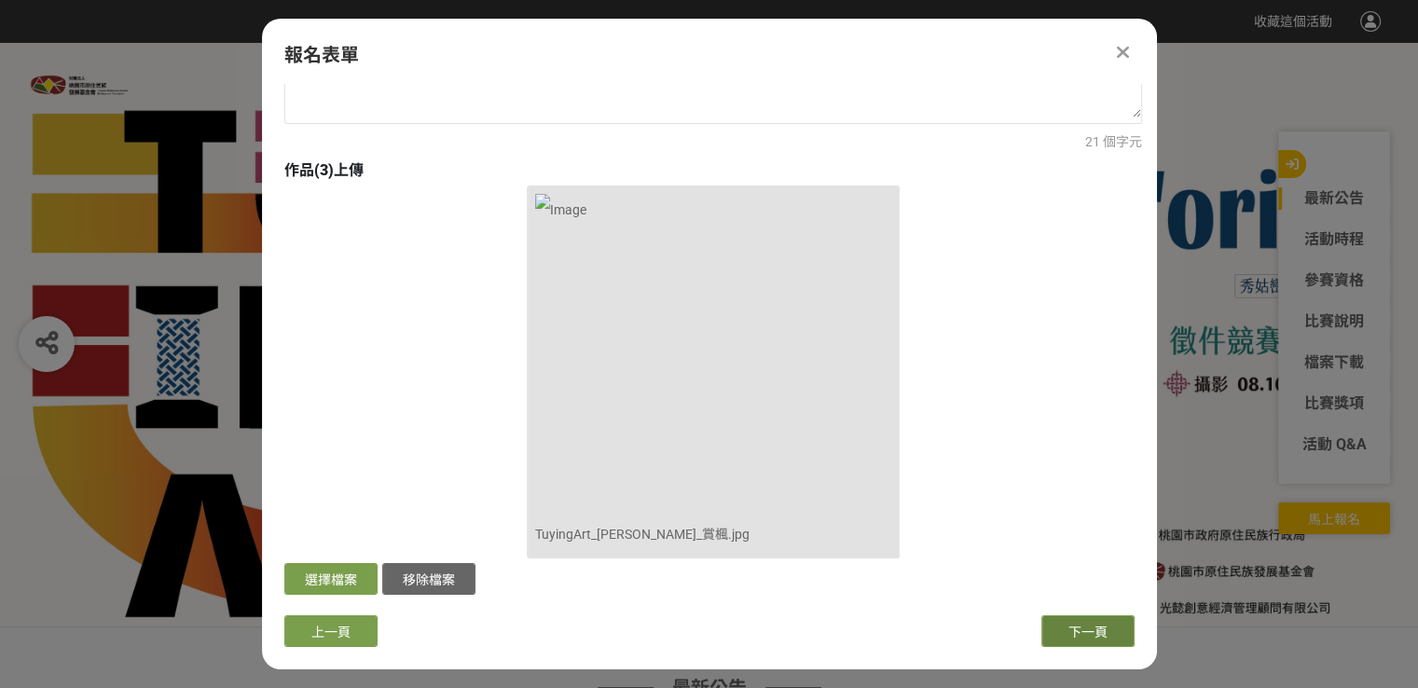
click at [1085, 641] on button "下一頁" at bounding box center [1087, 631] width 93 height 32
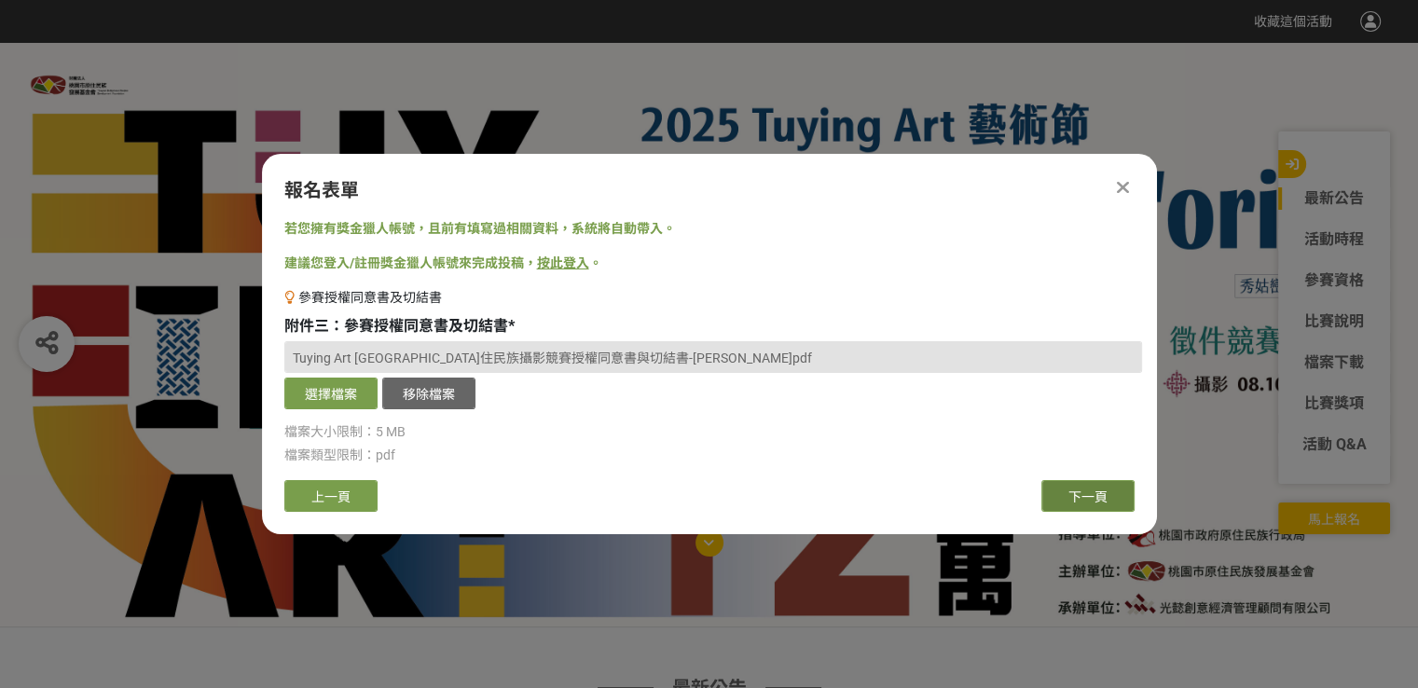
click at [1078, 490] on span "下一頁" at bounding box center [1087, 496] width 39 height 15
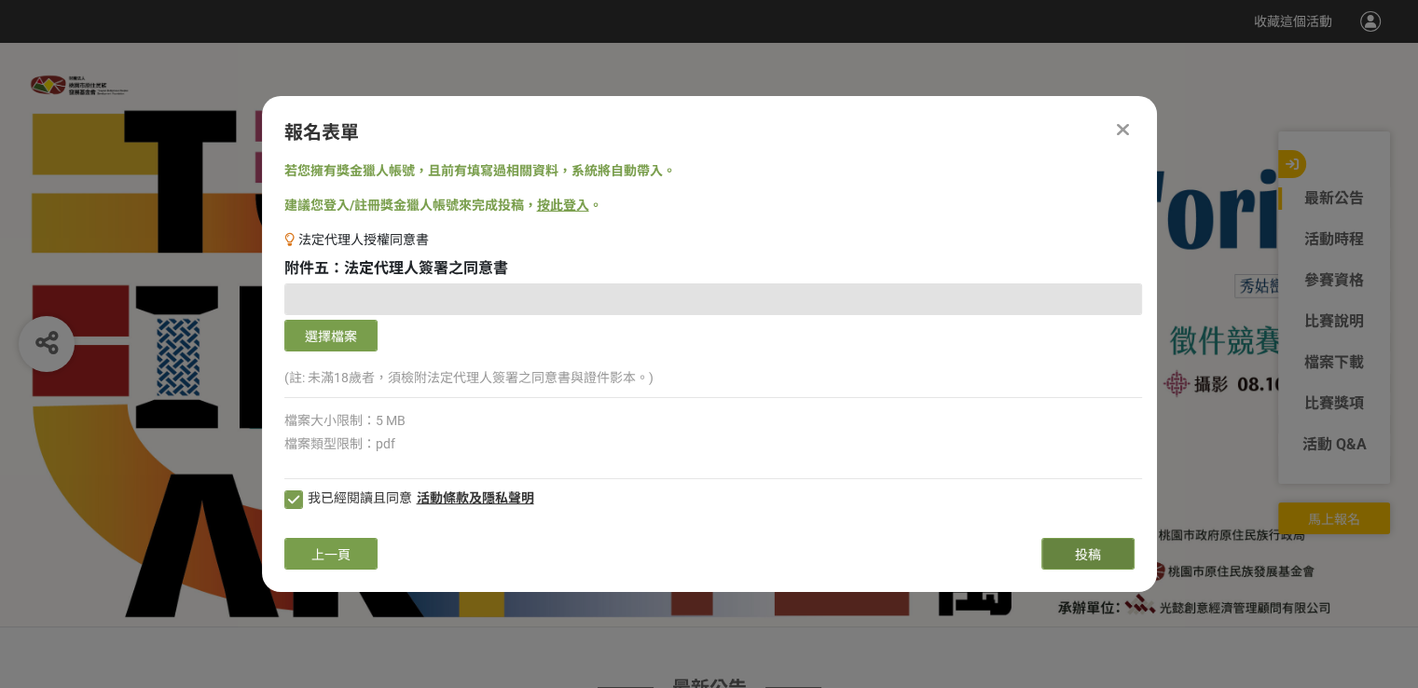
click at [1113, 547] on button "投稿" at bounding box center [1087, 554] width 93 height 32
click at [1092, 557] on span "投稿" at bounding box center [1088, 554] width 26 height 15
click at [1045, 550] on button "投稿" at bounding box center [1087, 554] width 93 height 32
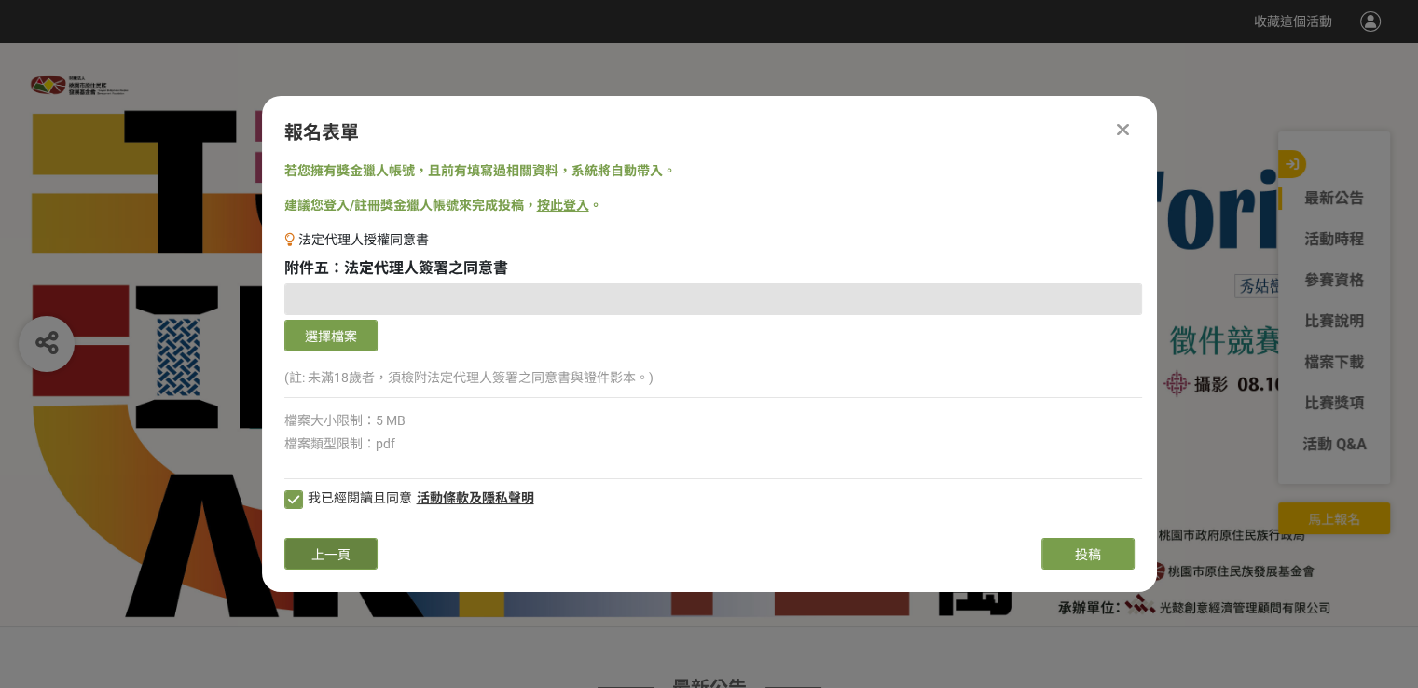
click at [287, 559] on button "上一頁" at bounding box center [330, 554] width 93 height 32
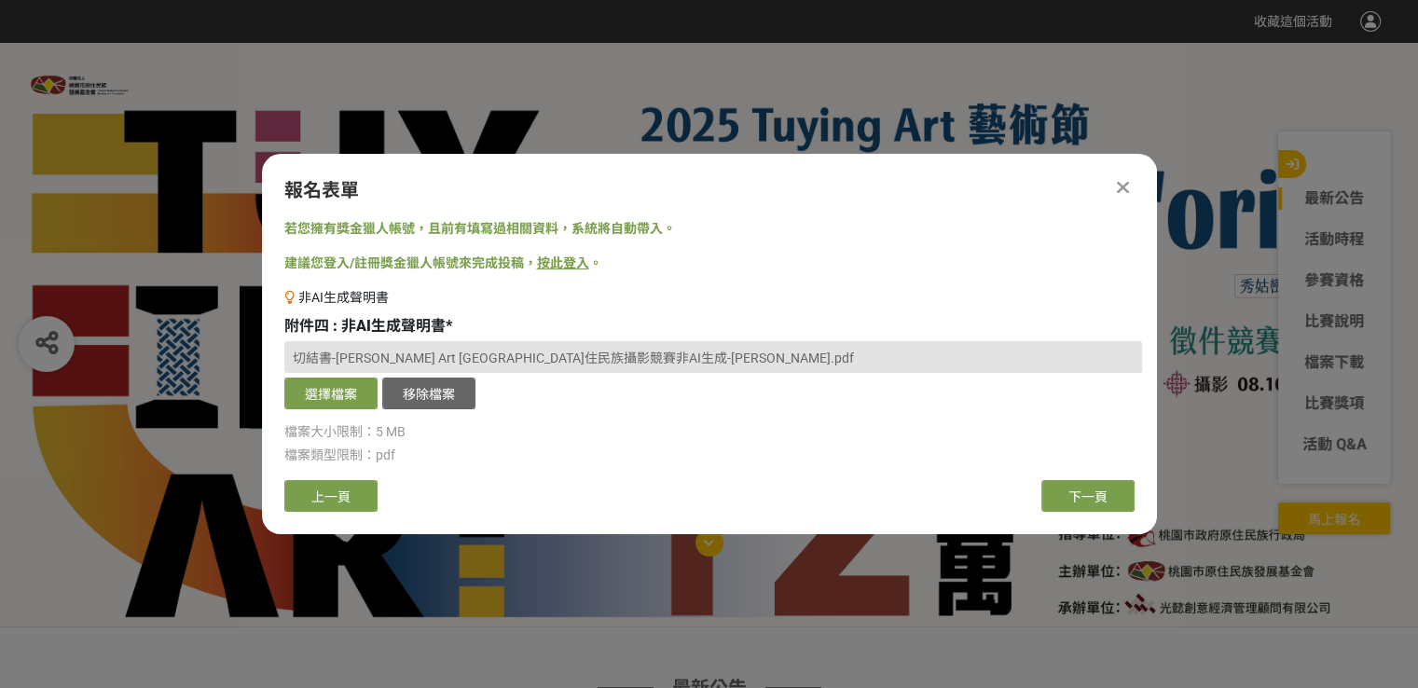
click at [315, 515] on div "報名表單 若您擁有獎金獵人帳號，且前有填寫過相關資料，系統將自動帶入。 建議您登入/註冊獎金獵人帳號來完成投稿， 按此登入 。 非AI生成聲明書 附件四 : …" at bounding box center [709, 344] width 895 height 380
click at [315, 502] on span "上一頁" at bounding box center [330, 496] width 39 height 15
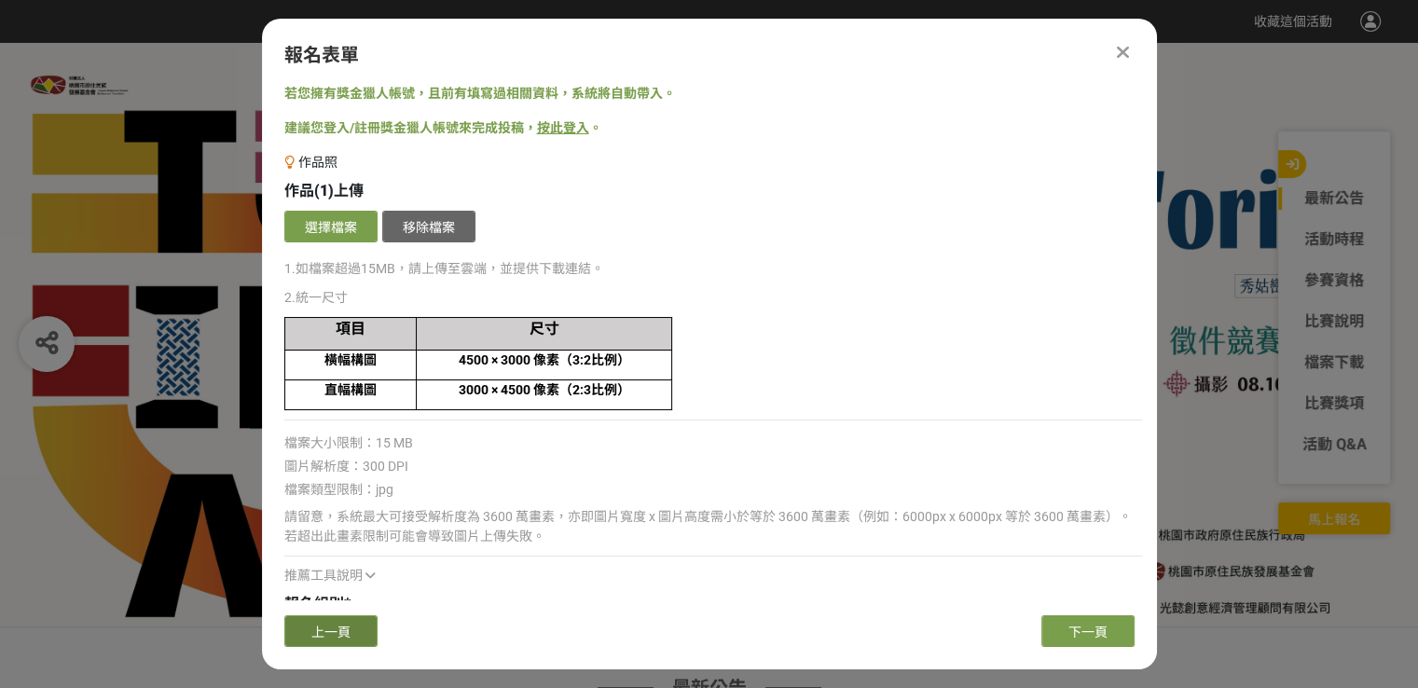
click at [334, 620] on button "上一頁" at bounding box center [330, 631] width 93 height 32
select select "185281:185522"
select select "Facebook / Instagram"
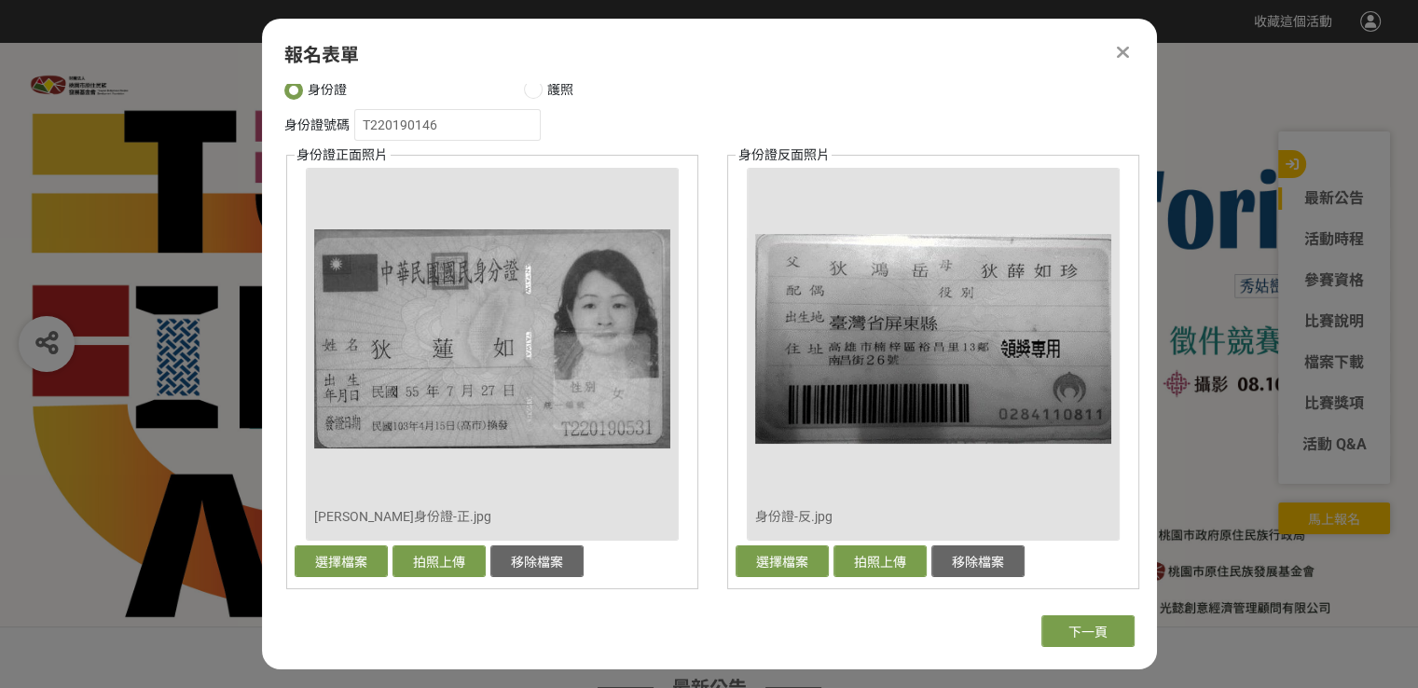
scroll to position [720, 0]
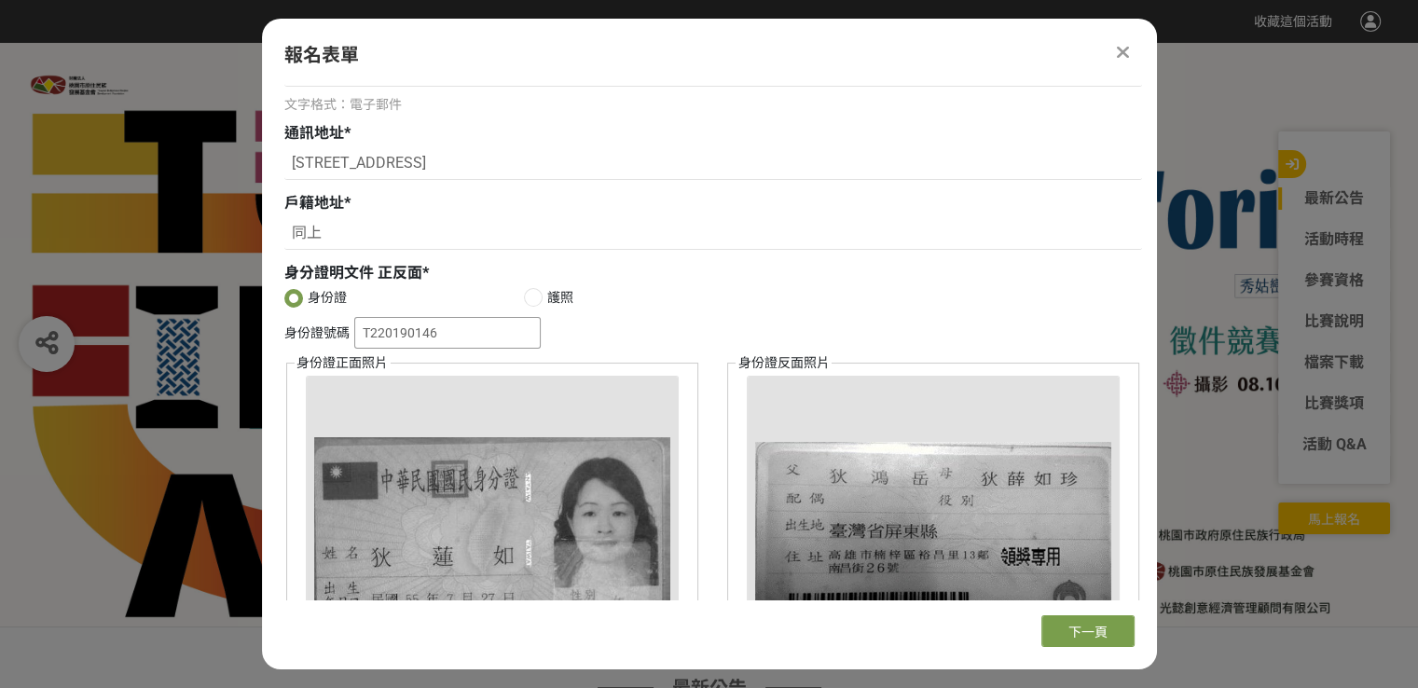
click at [444, 337] on input "T220190146" at bounding box center [447, 333] width 186 height 32
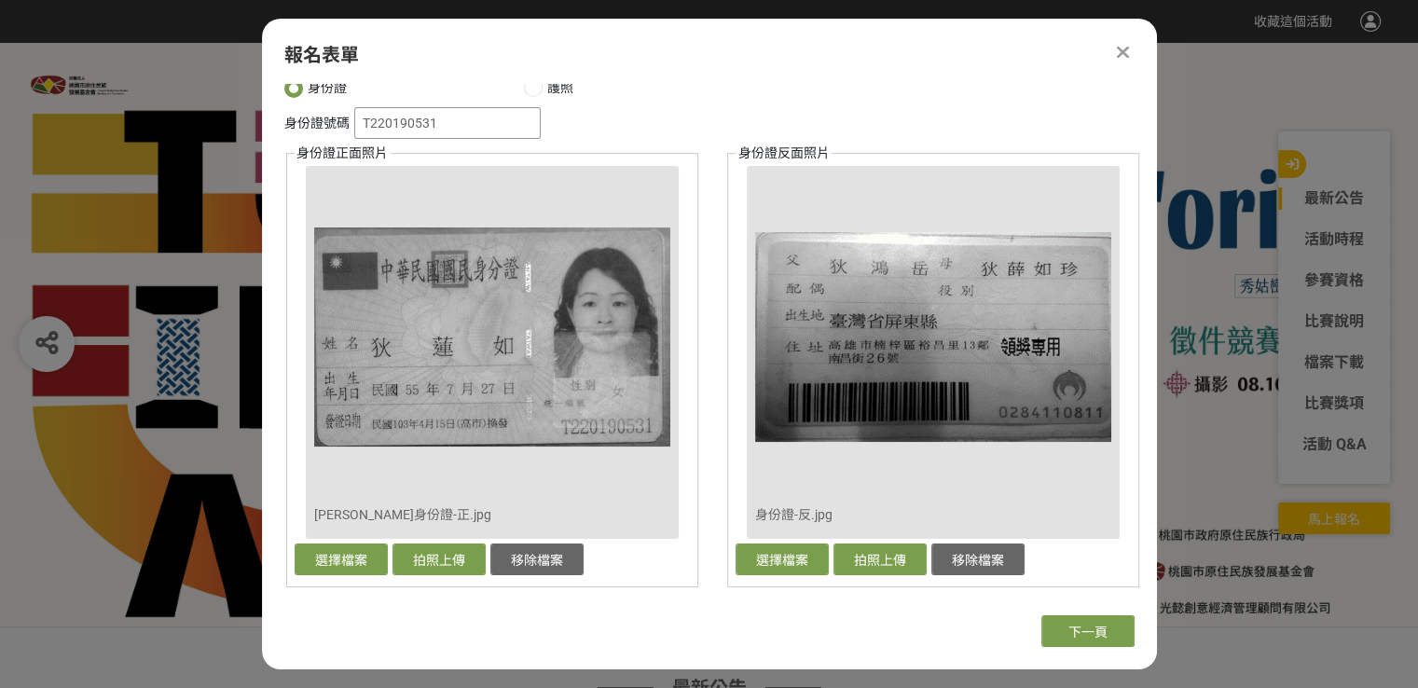
scroll to position [999, 0]
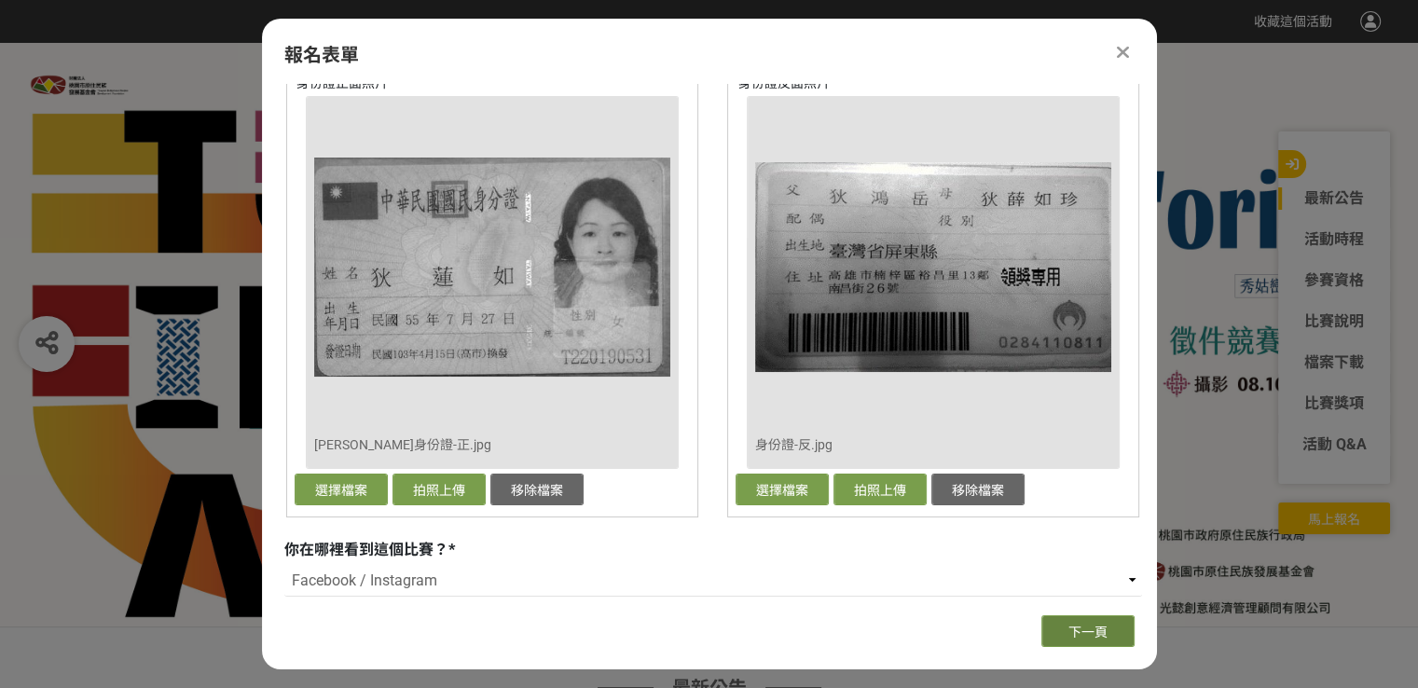
type input "T220190531"
click at [1080, 626] on span "下一頁" at bounding box center [1087, 632] width 39 height 15
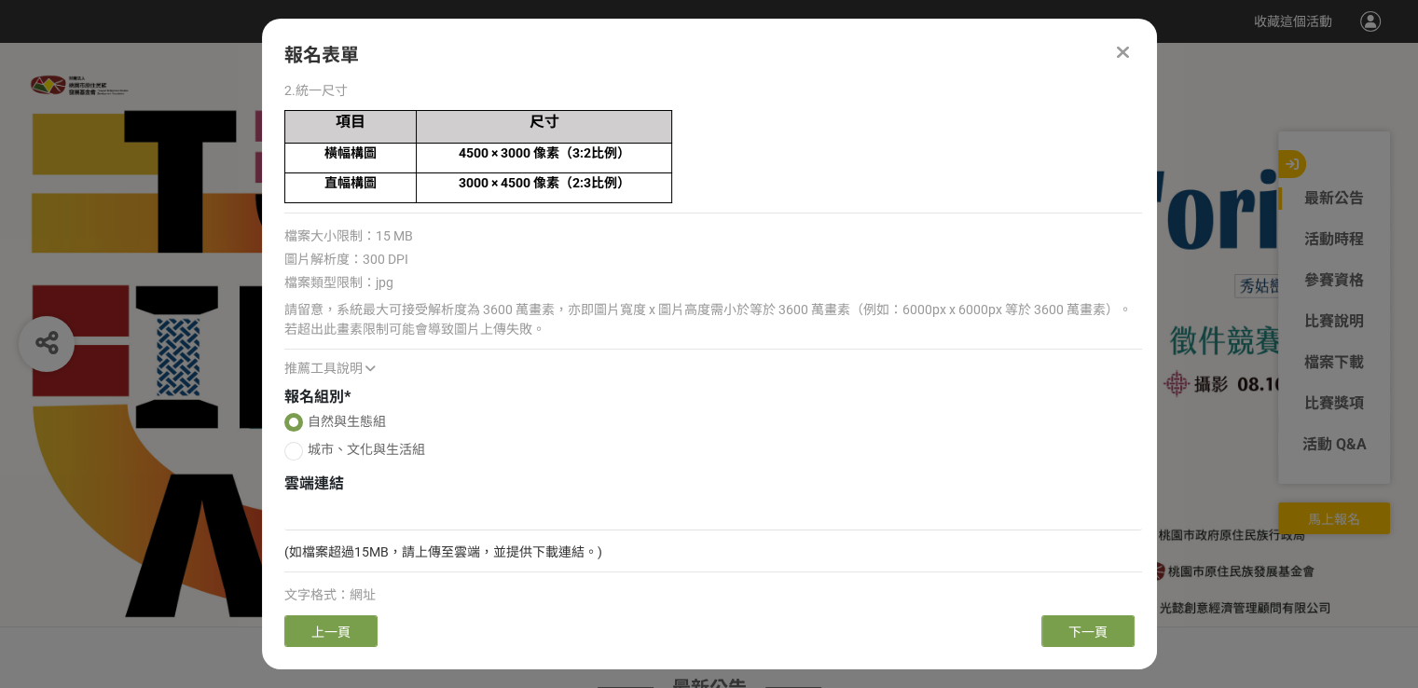
scroll to position [0, 0]
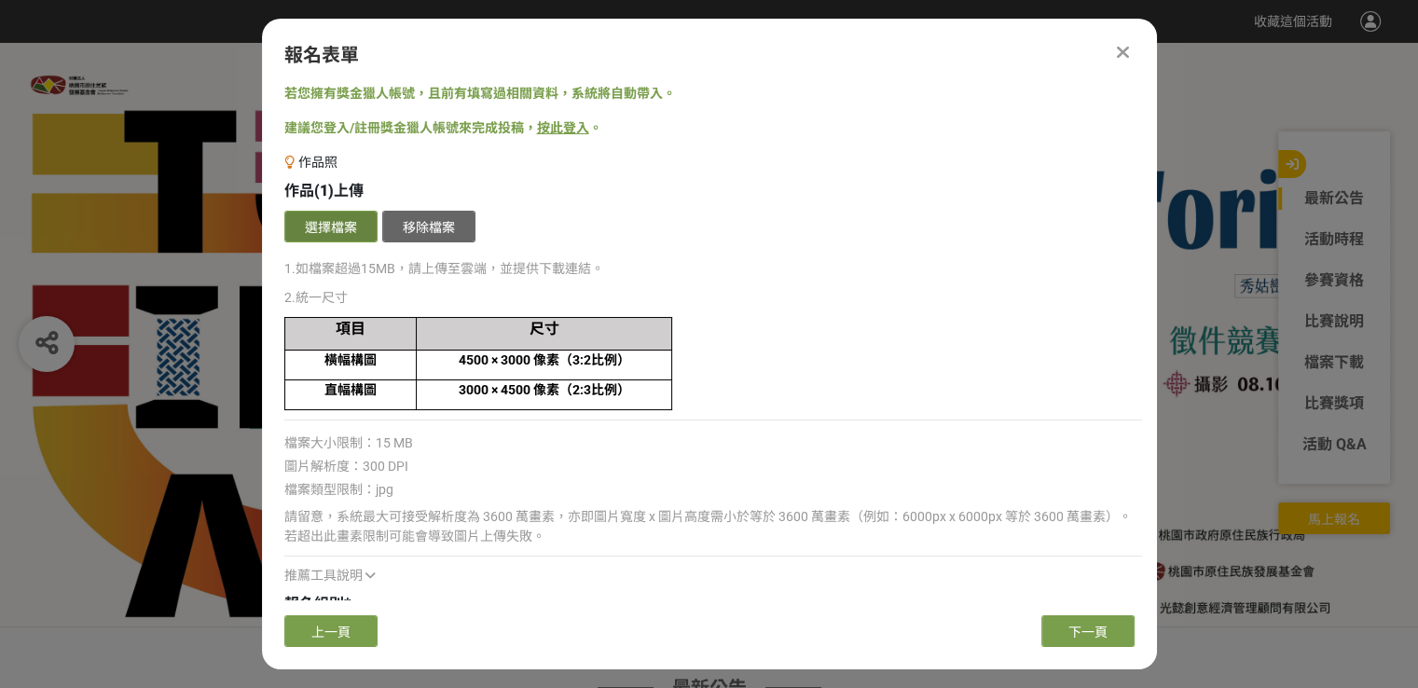
click at [339, 236] on button "選擇檔案" at bounding box center [330, 227] width 93 height 32
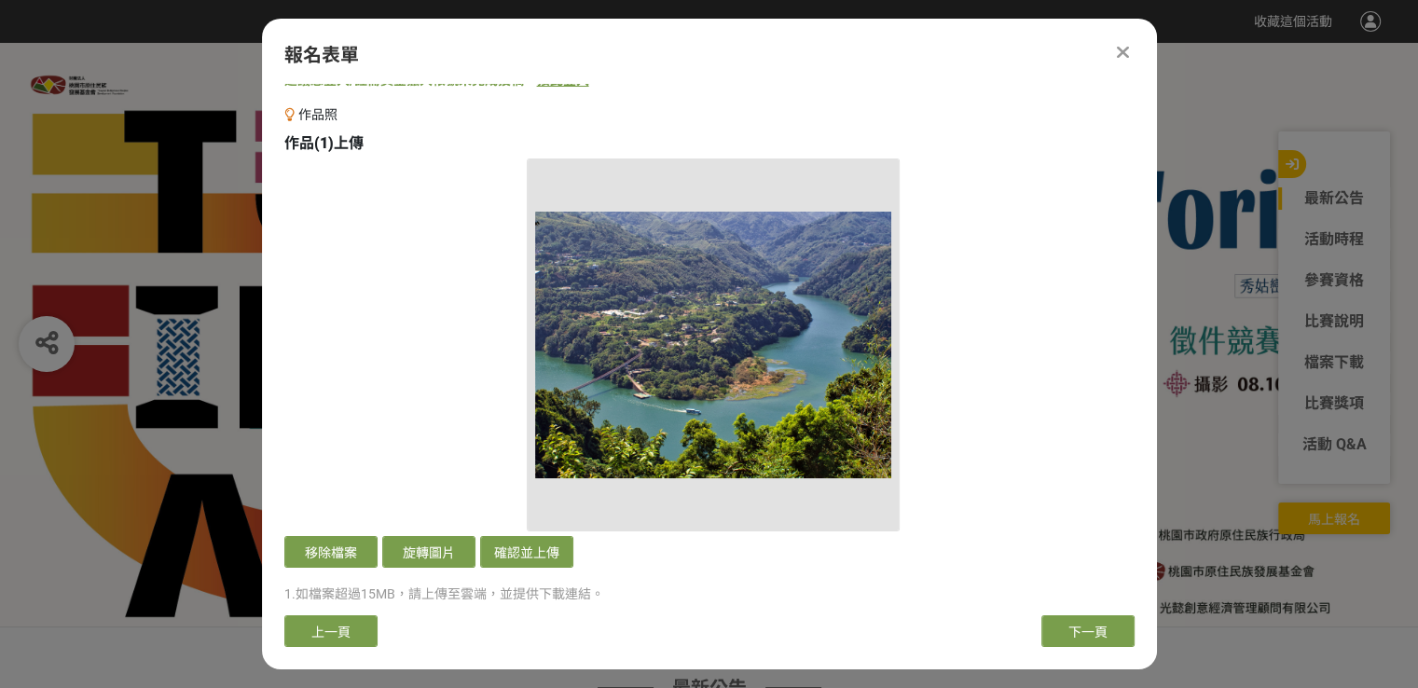
scroll to position [93, 0]
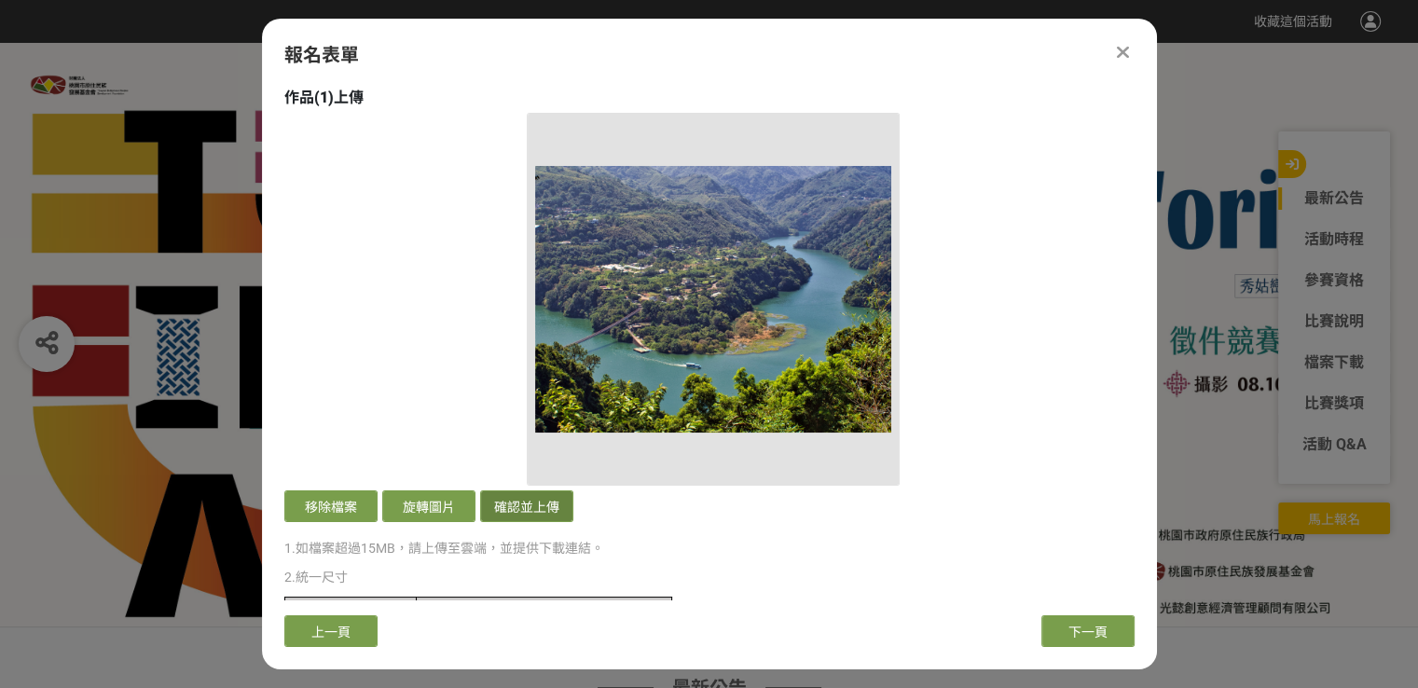
click at [544, 497] on button "確認並上傳" at bounding box center [526, 506] width 93 height 32
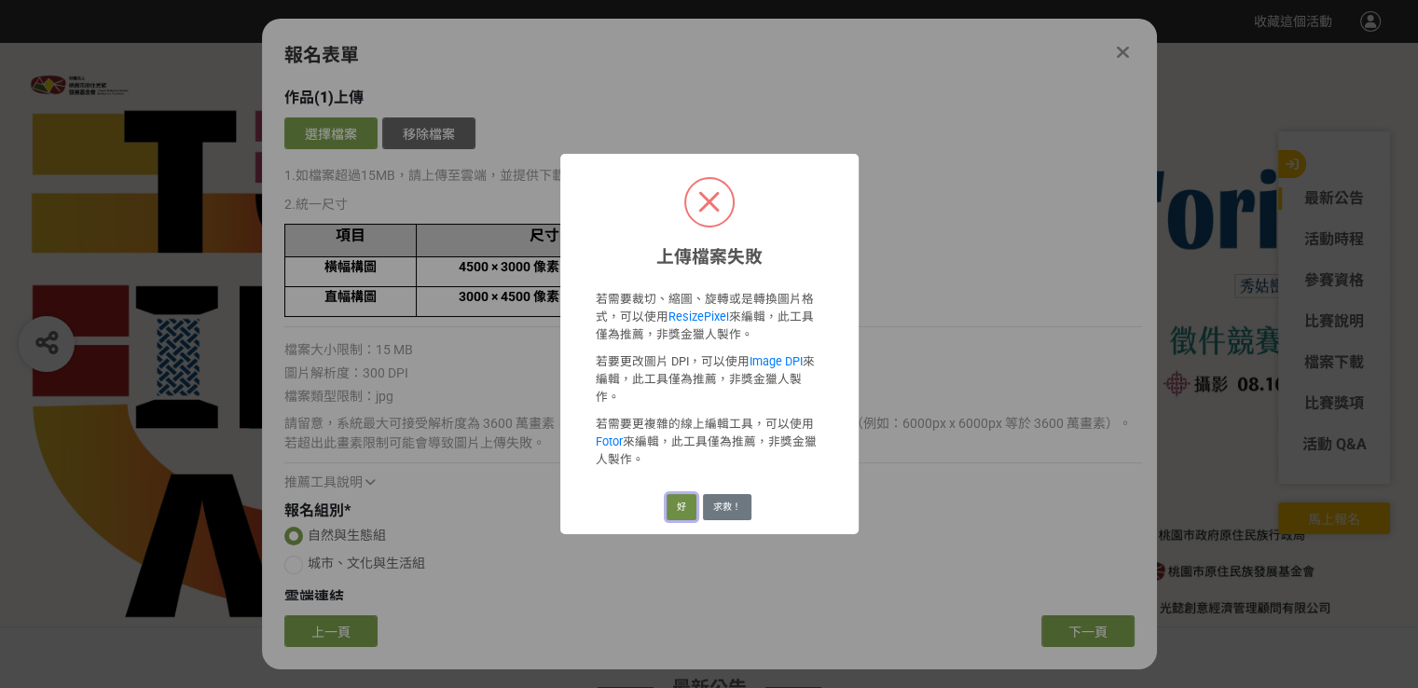
click at [675, 494] on button "好" at bounding box center [682, 507] width 30 height 26
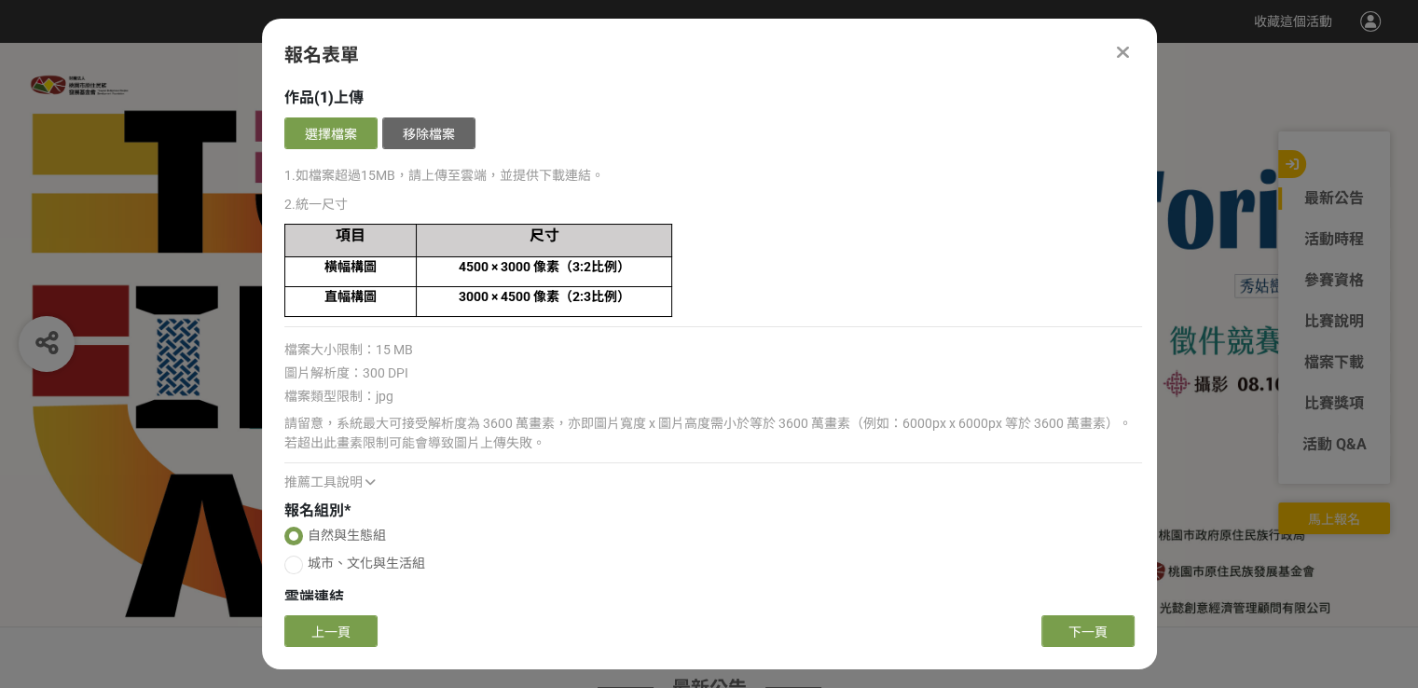
scroll to position [0, 0]
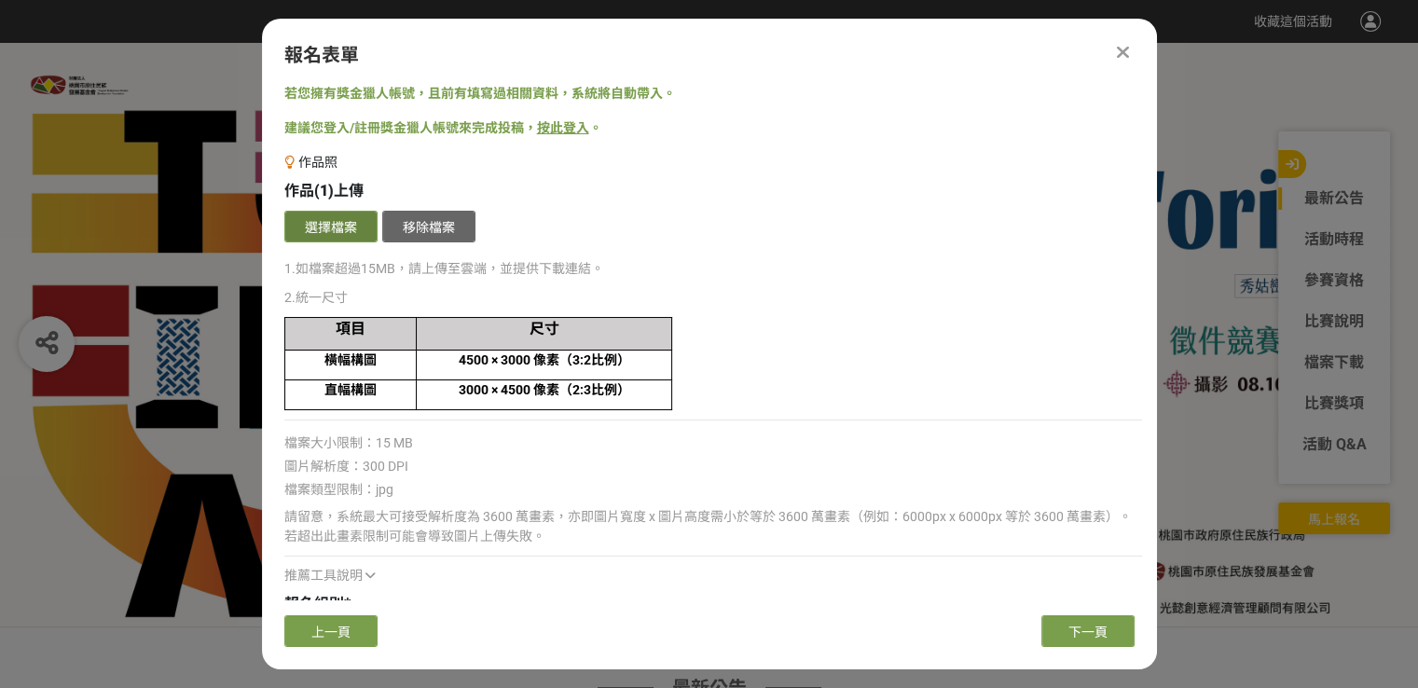
click at [331, 219] on button "選擇檔案" at bounding box center [330, 227] width 93 height 32
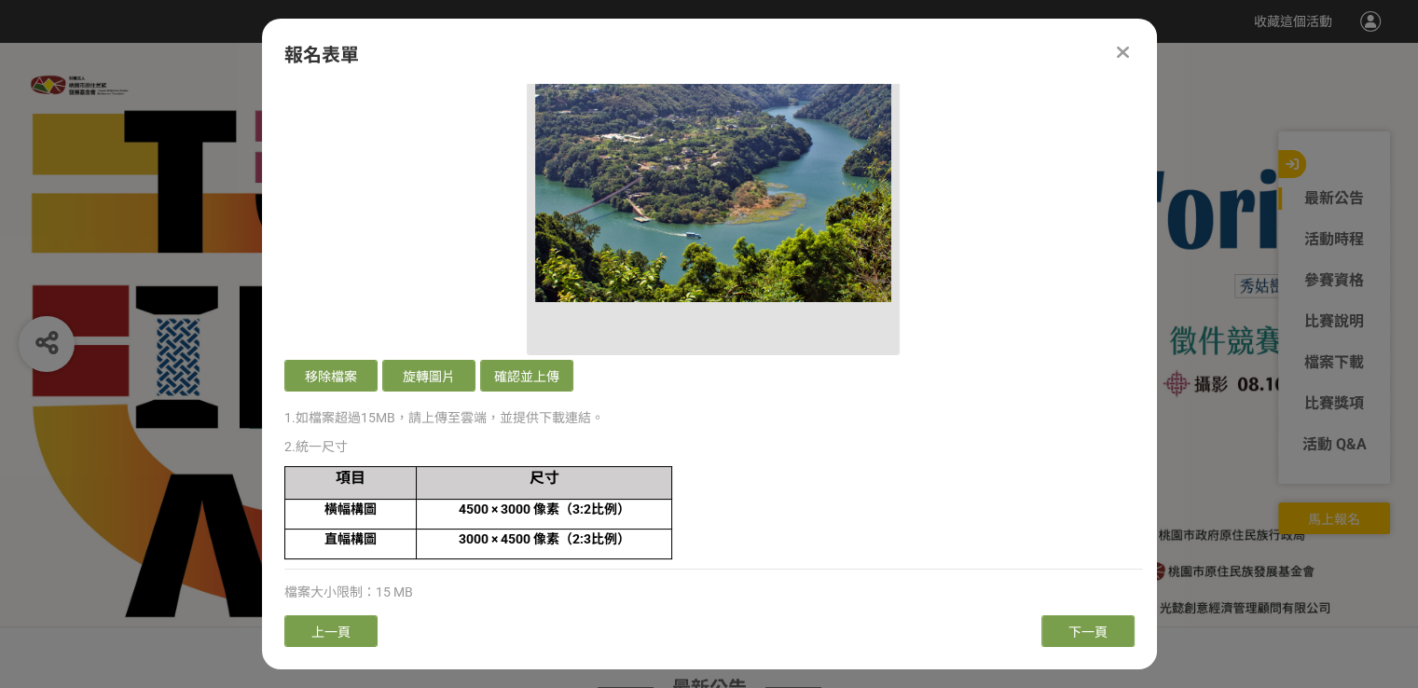
scroll to position [280, 0]
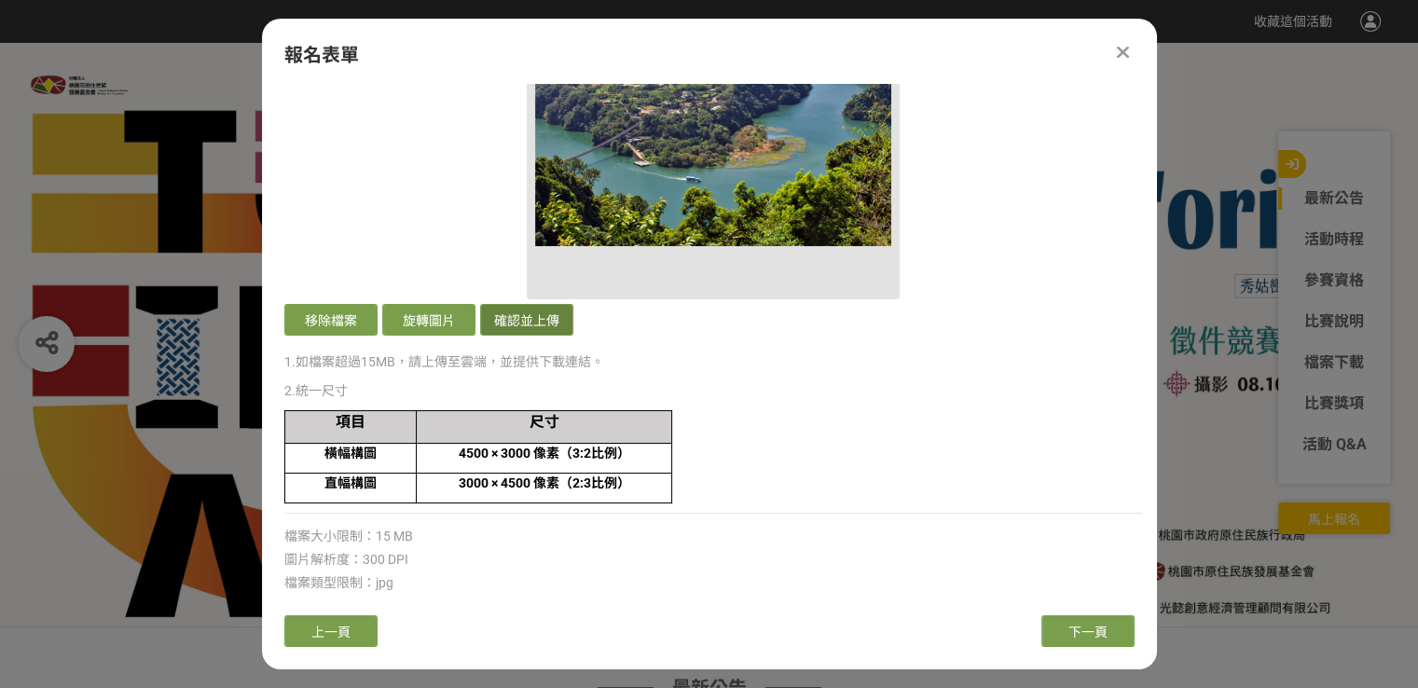
click at [506, 324] on button "確認並上傳" at bounding box center [526, 320] width 93 height 32
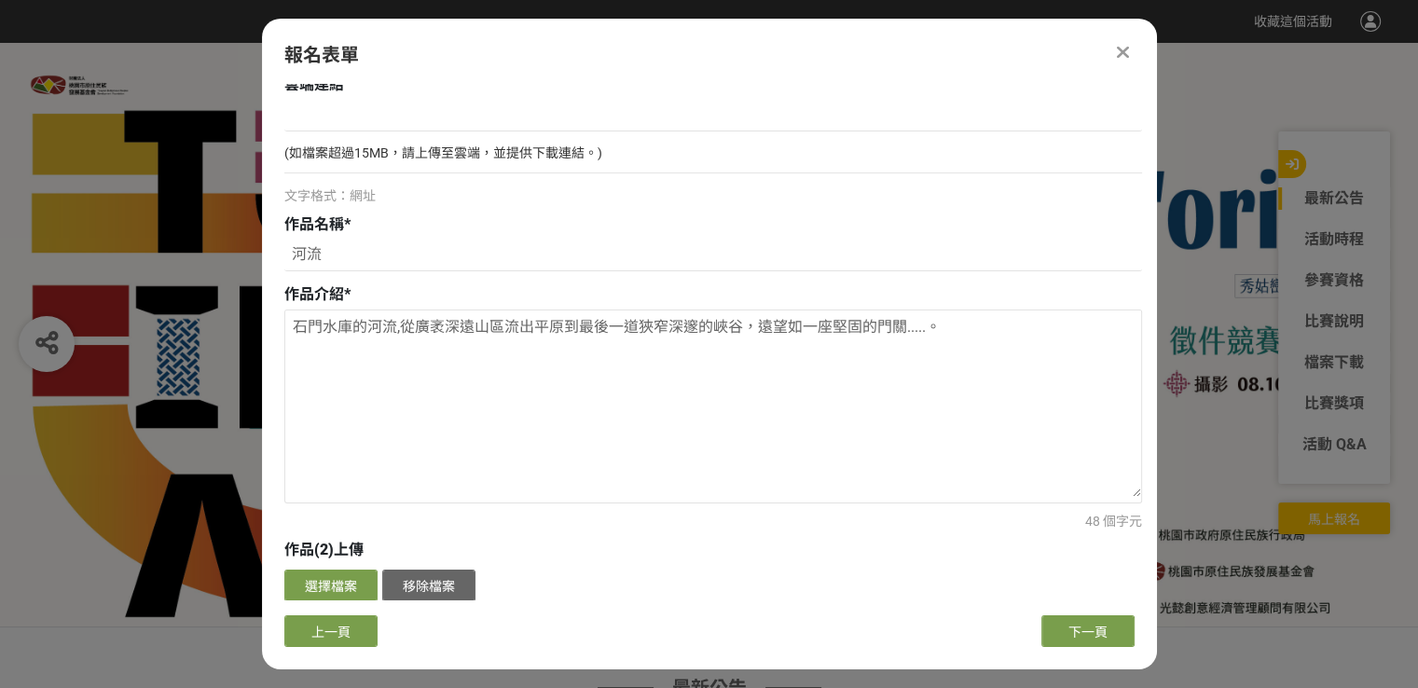
scroll to position [1025, 0]
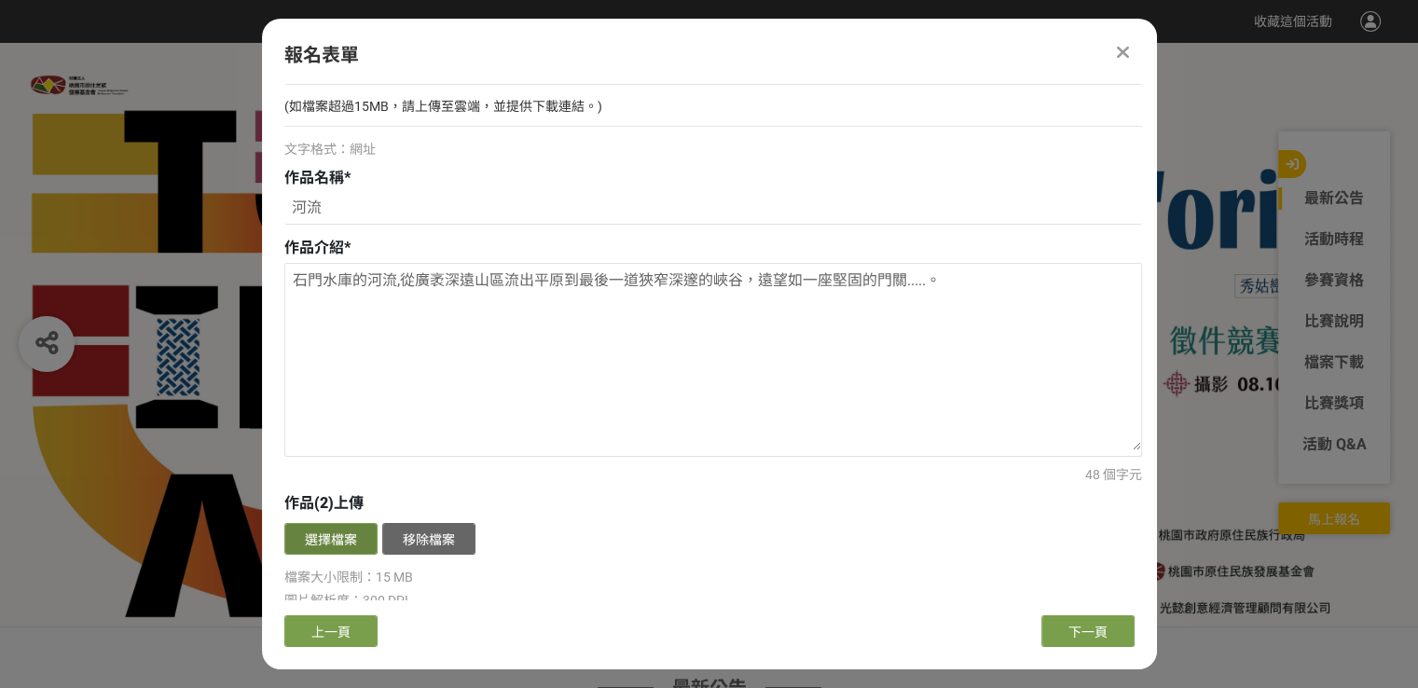
click at [351, 529] on button "選擇檔案" at bounding box center [330, 539] width 93 height 32
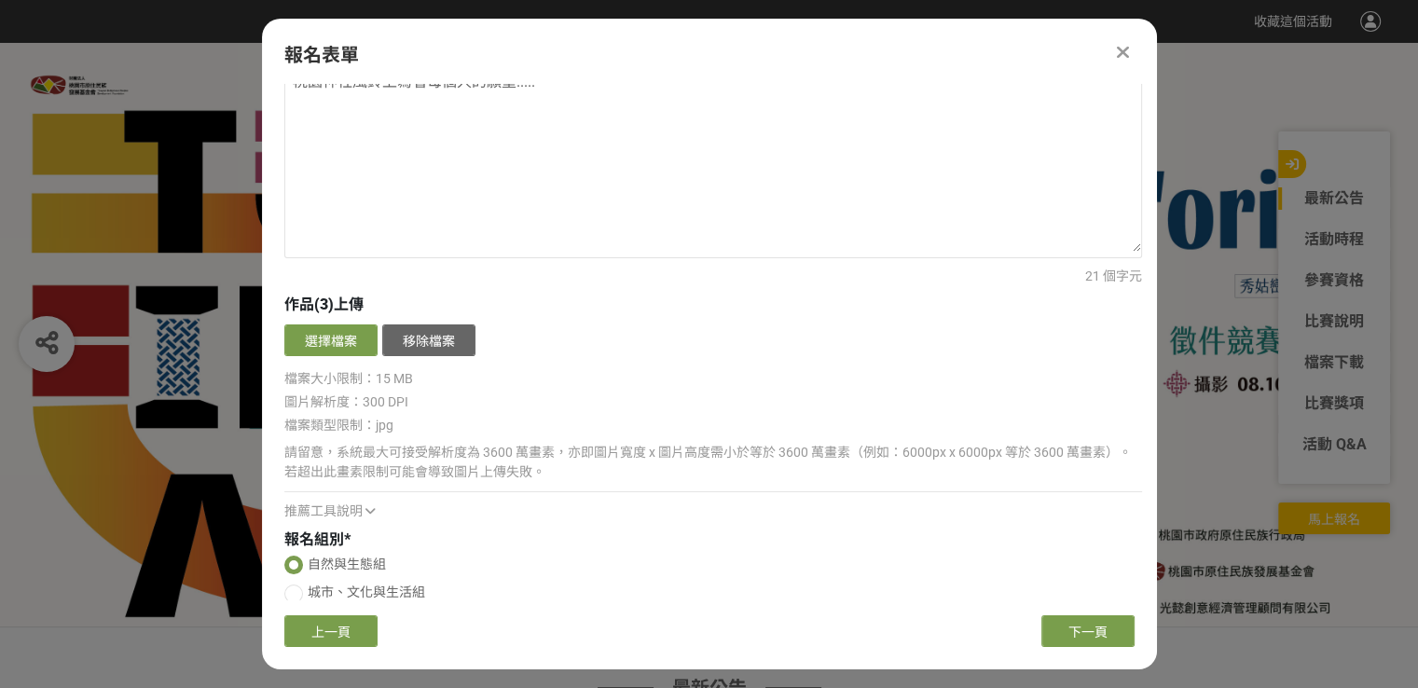
scroll to position [2424, 0]
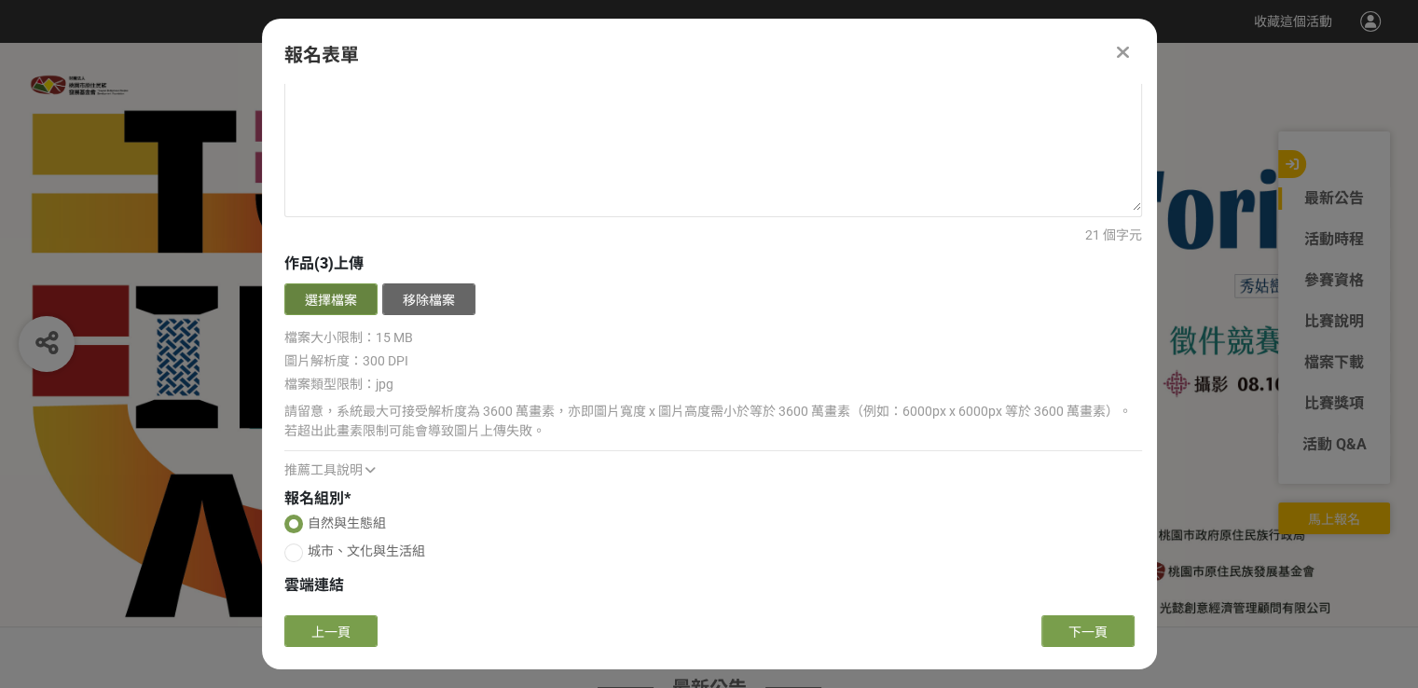
click at [347, 293] on button "選擇檔案" at bounding box center [330, 299] width 93 height 32
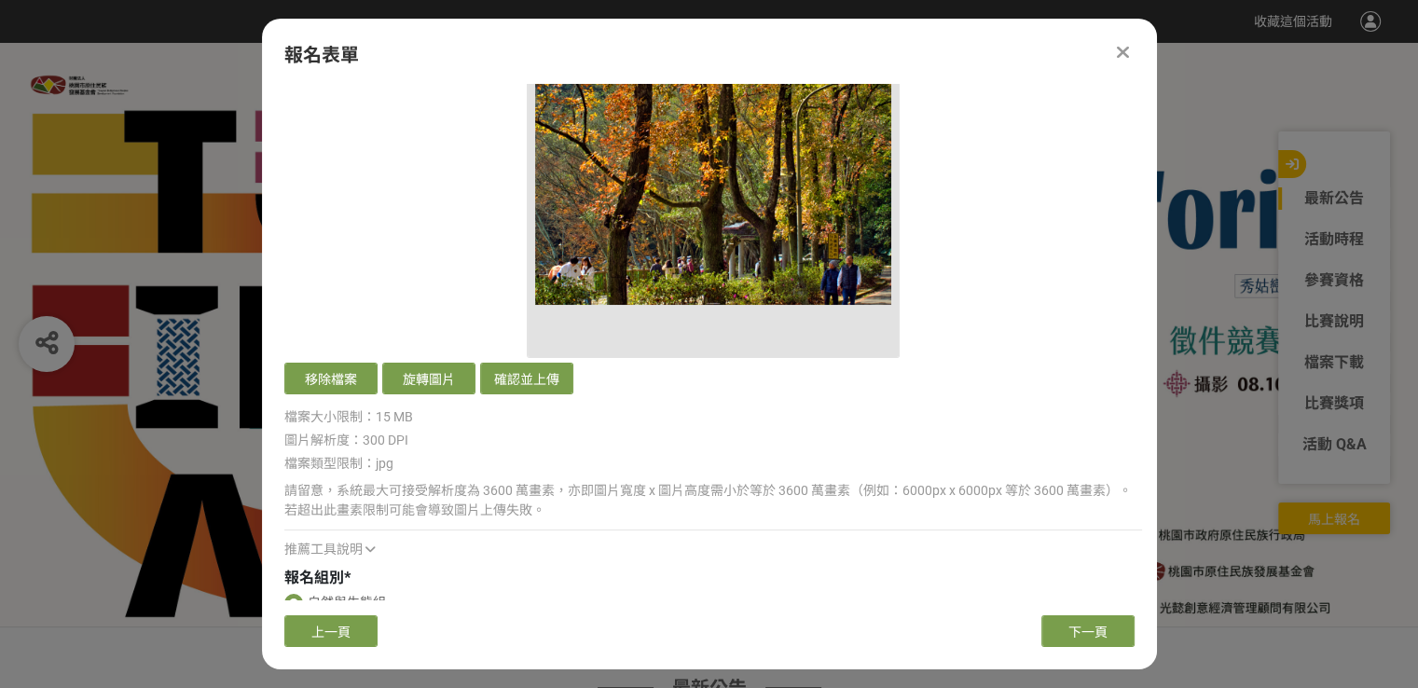
scroll to position [2797, 0]
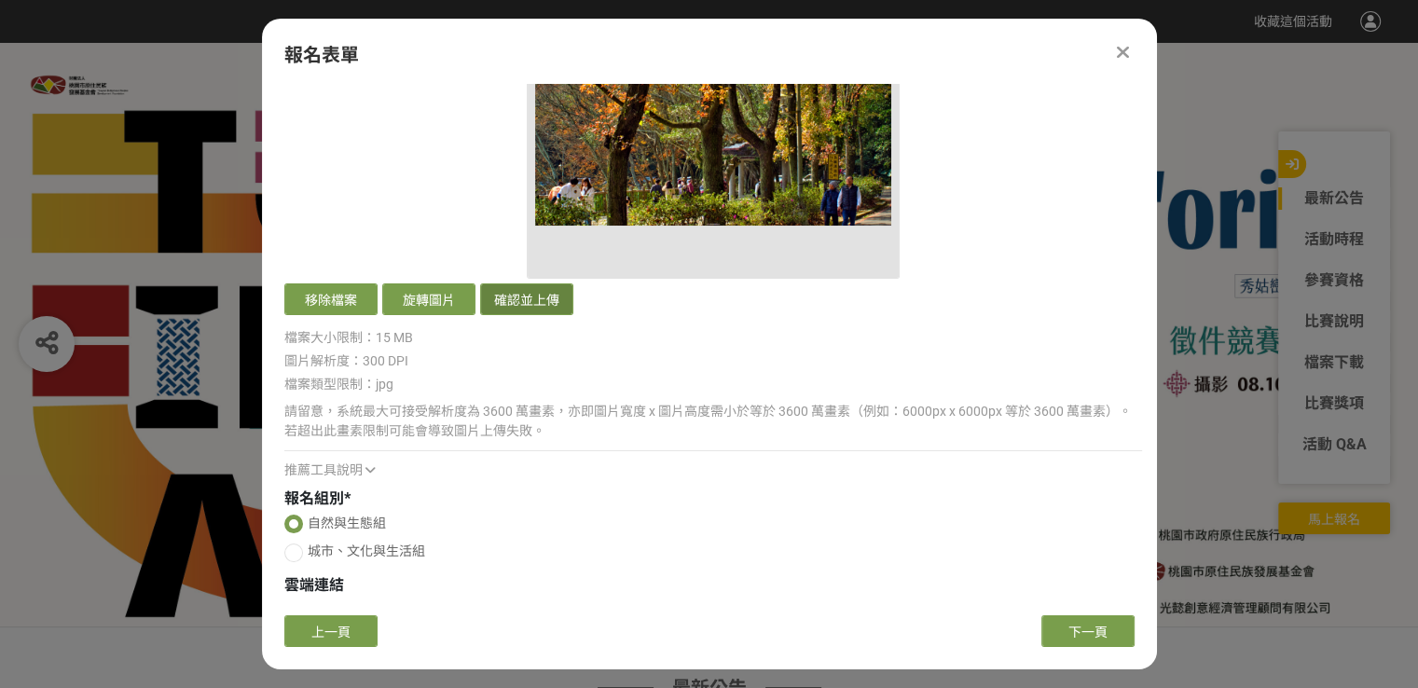
click at [514, 298] on button "確認並上傳" at bounding box center [526, 299] width 93 height 32
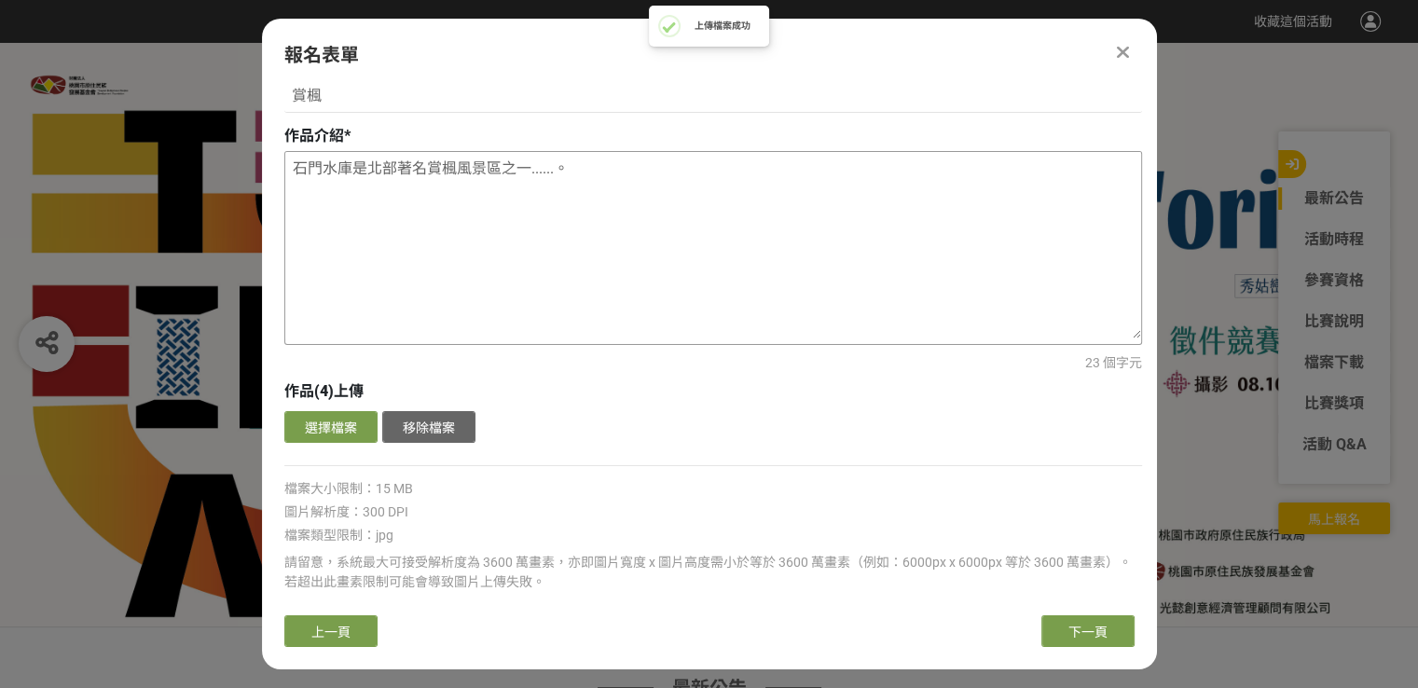
scroll to position [3542, 0]
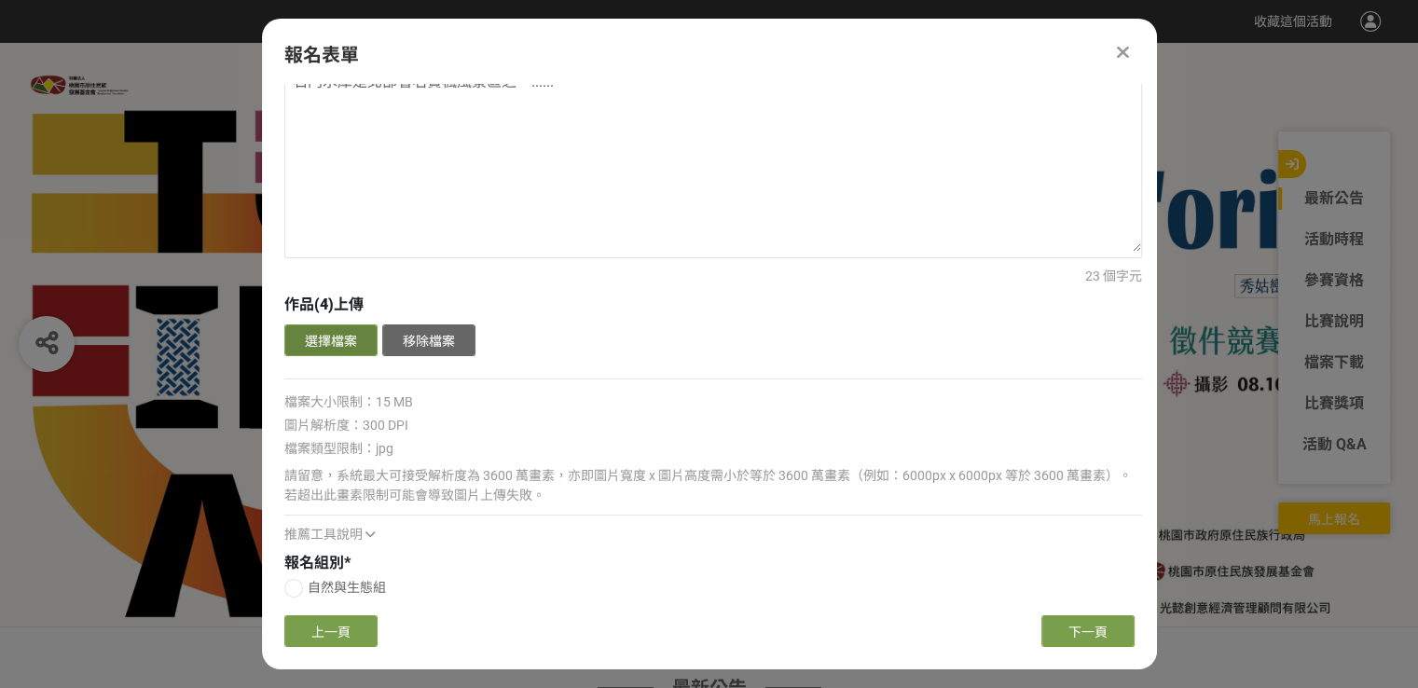
click at [317, 338] on button "選擇檔案" at bounding box center [330, 340] width 93 height 32
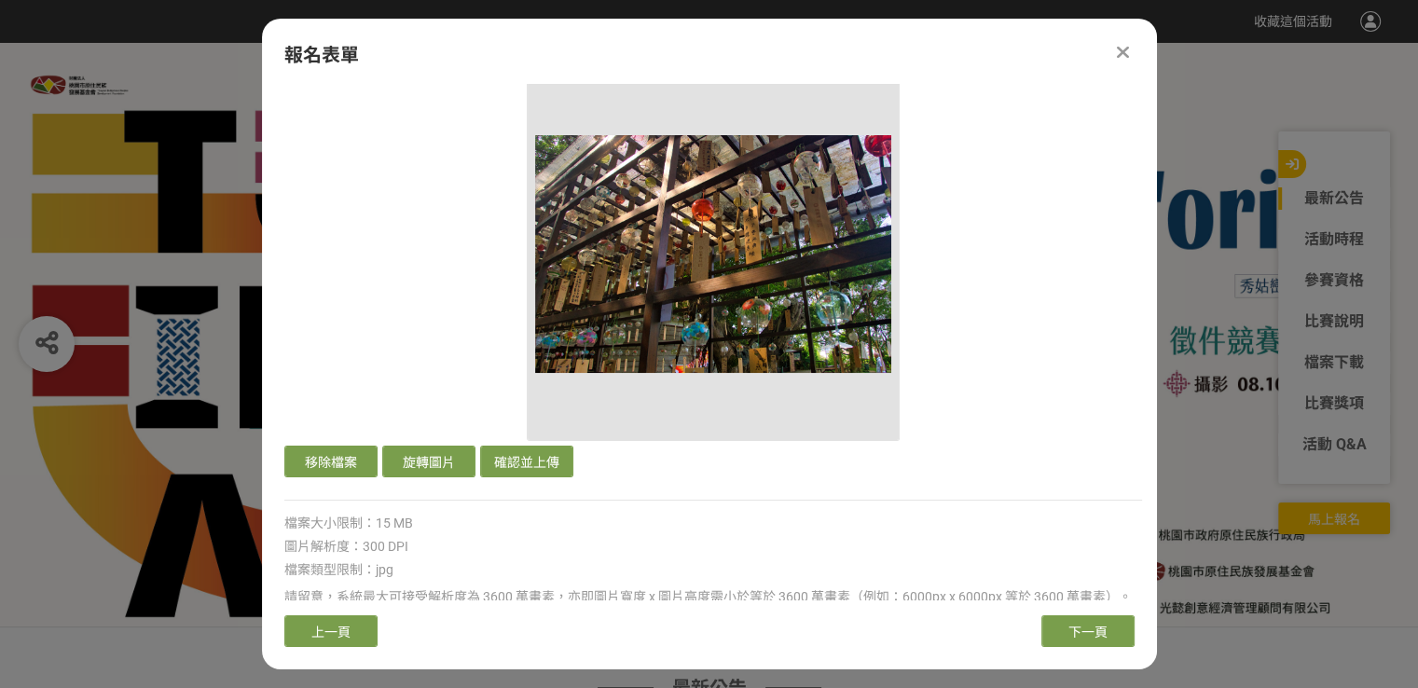
scroll to position [3822, 0]
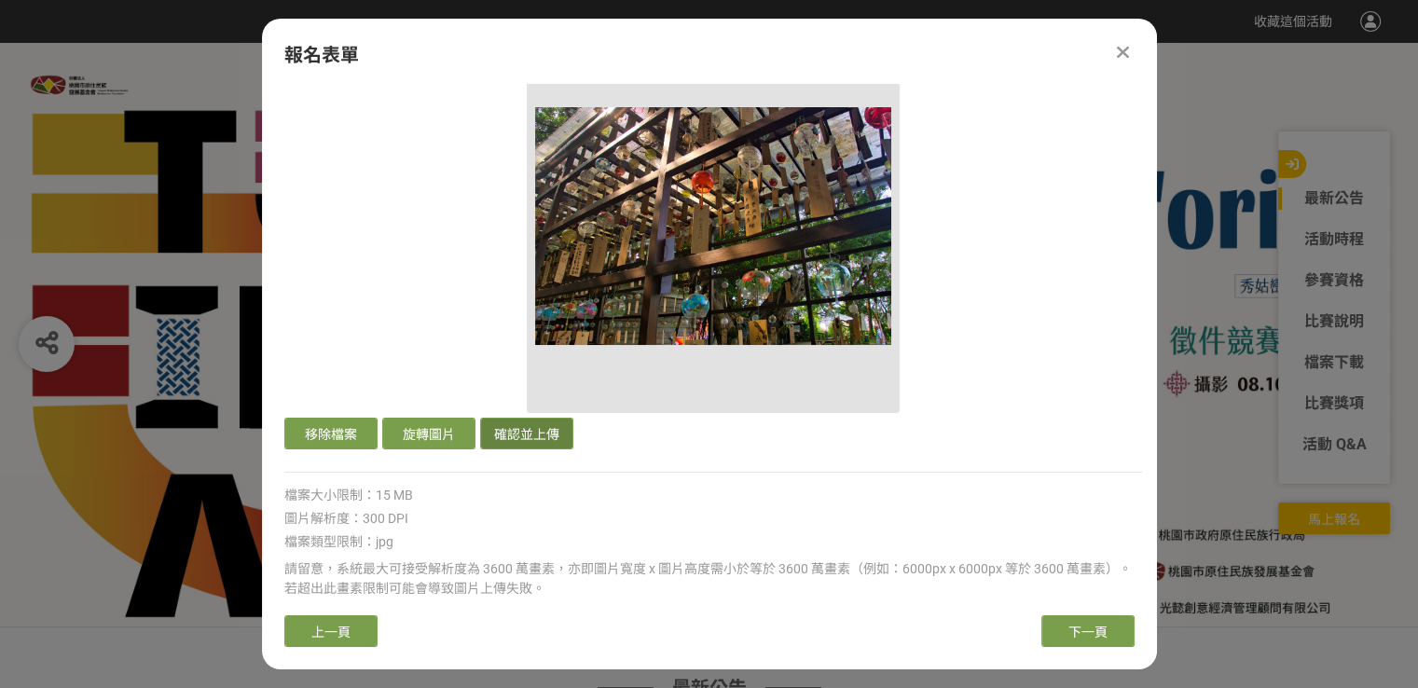
click at [560, 433] on button "確認並上傳" at bounding box center [526, 434] width 93 height 32
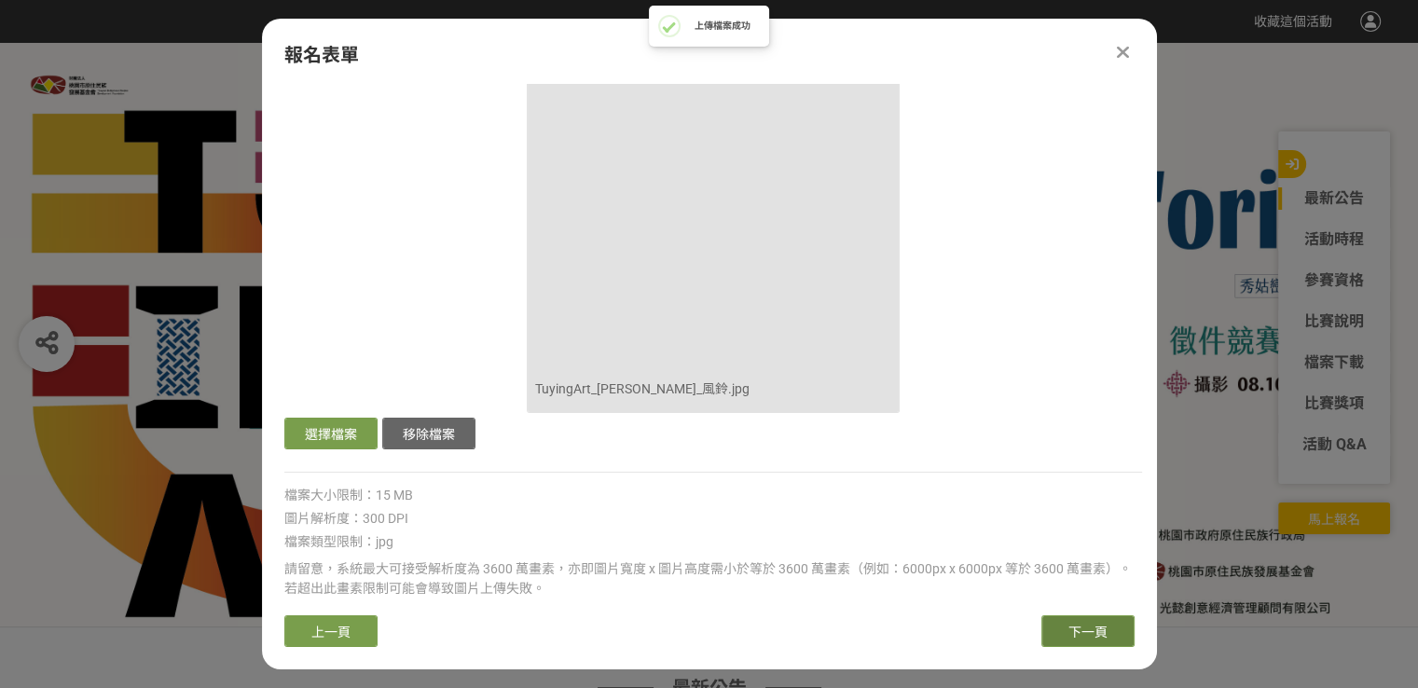
click at [1070, 642] on button "下一頁" at bounding box center [1087, 631] width 93 height 32
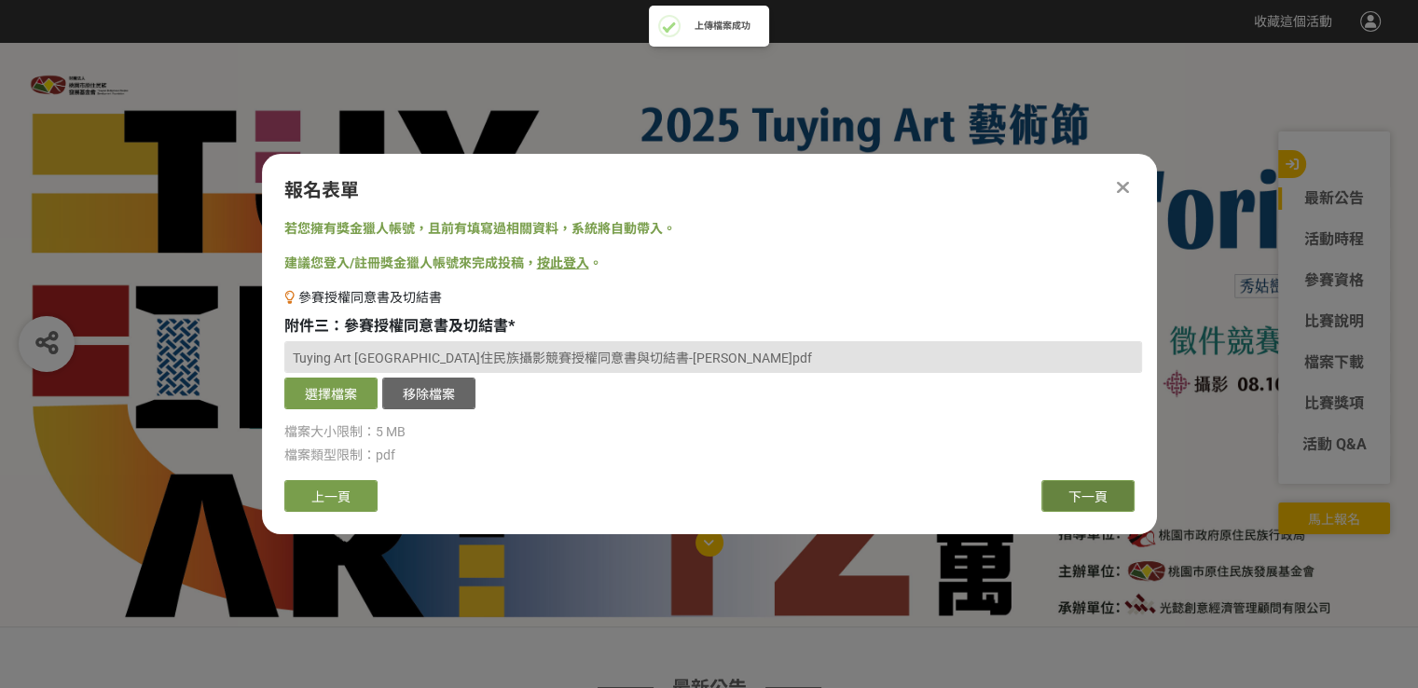
scroll to position [0, 0]
click at [1102, 480] on button "下一頁" at bounding box center [1087, 496] width 93 height 32
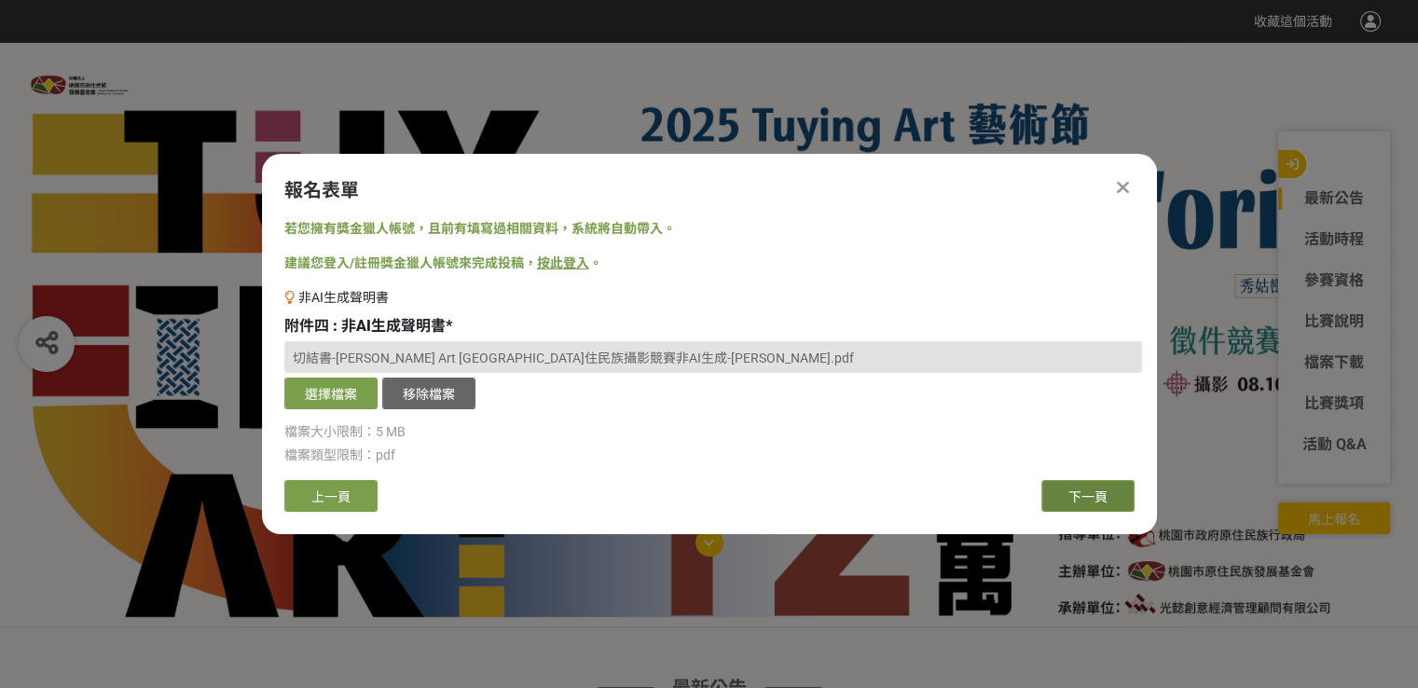
click at [1102, 480] on button "下一頁" at bounding box center [1087, 496] width 93 height 32
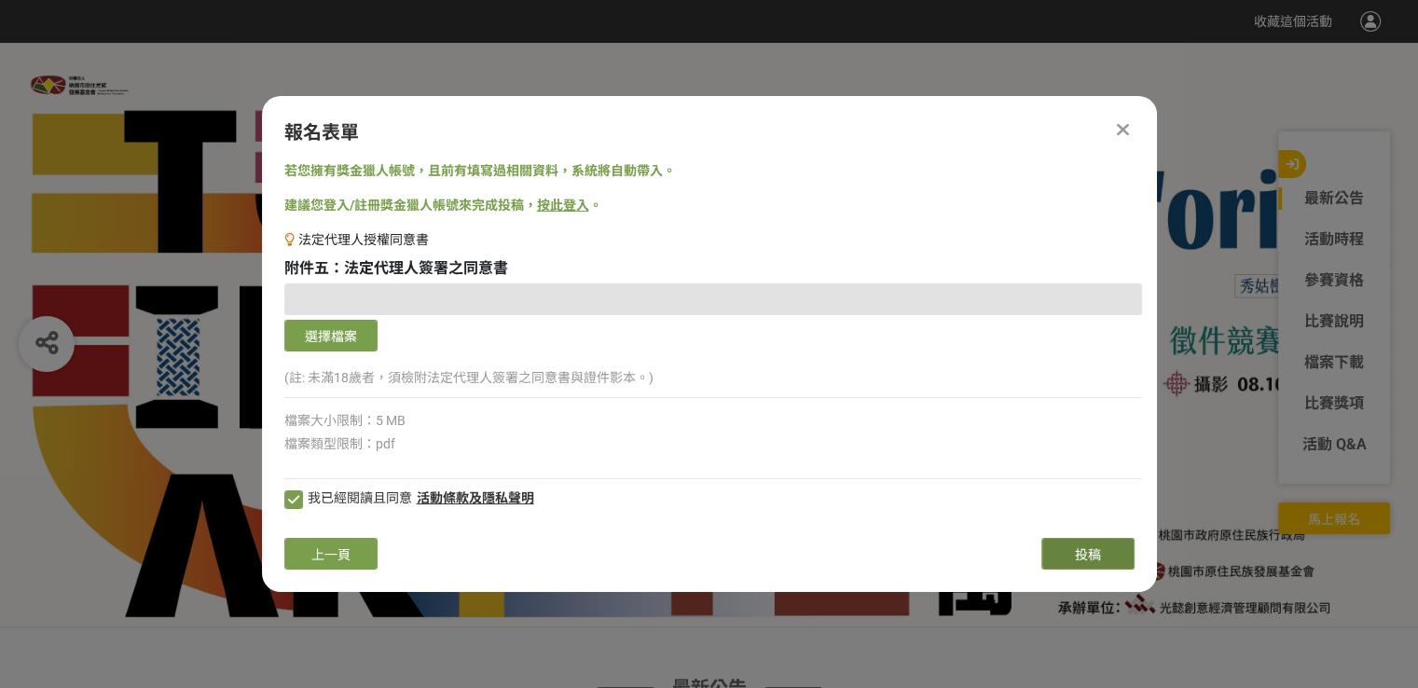
click at [1070, 544] on button "投稿" at bounding box center [1087, 554] width 93 height 32
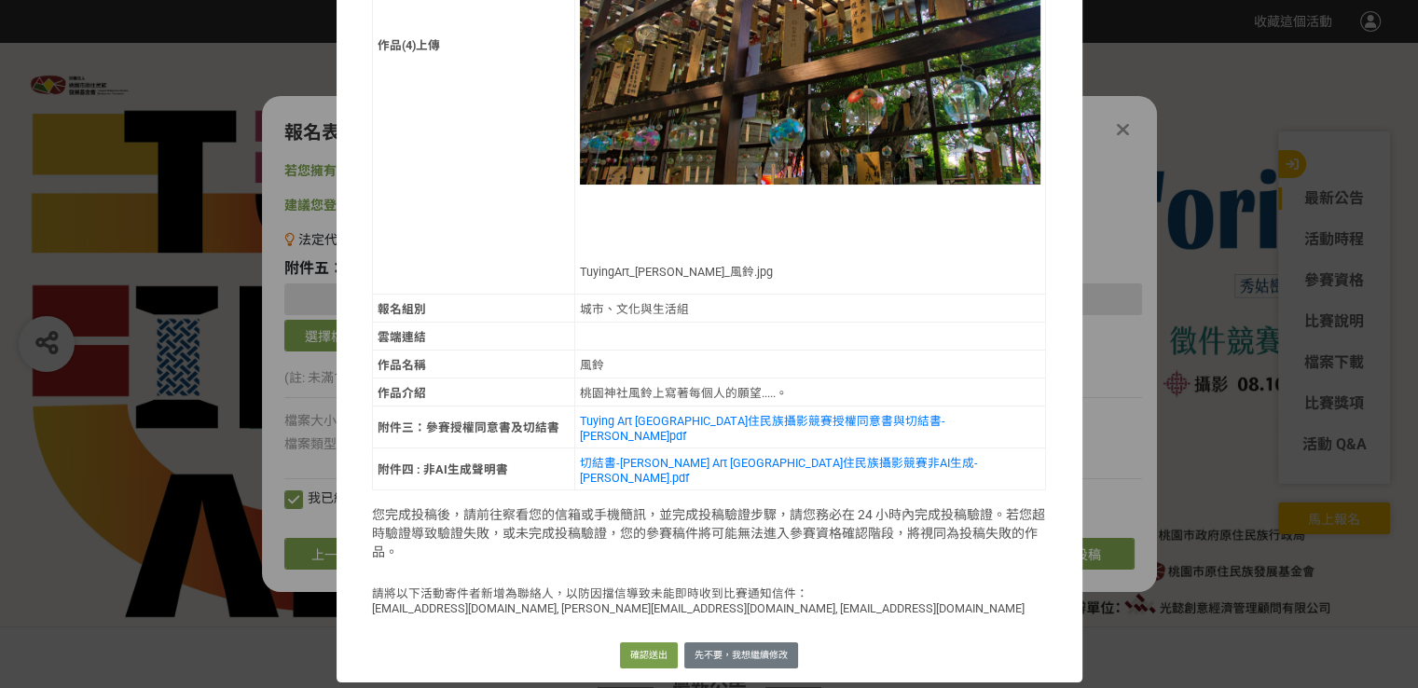
scroll to position [3404, 0]
click at [633, 653] on button "確認送出" at bounding box center [649, 655] width 58 height 26
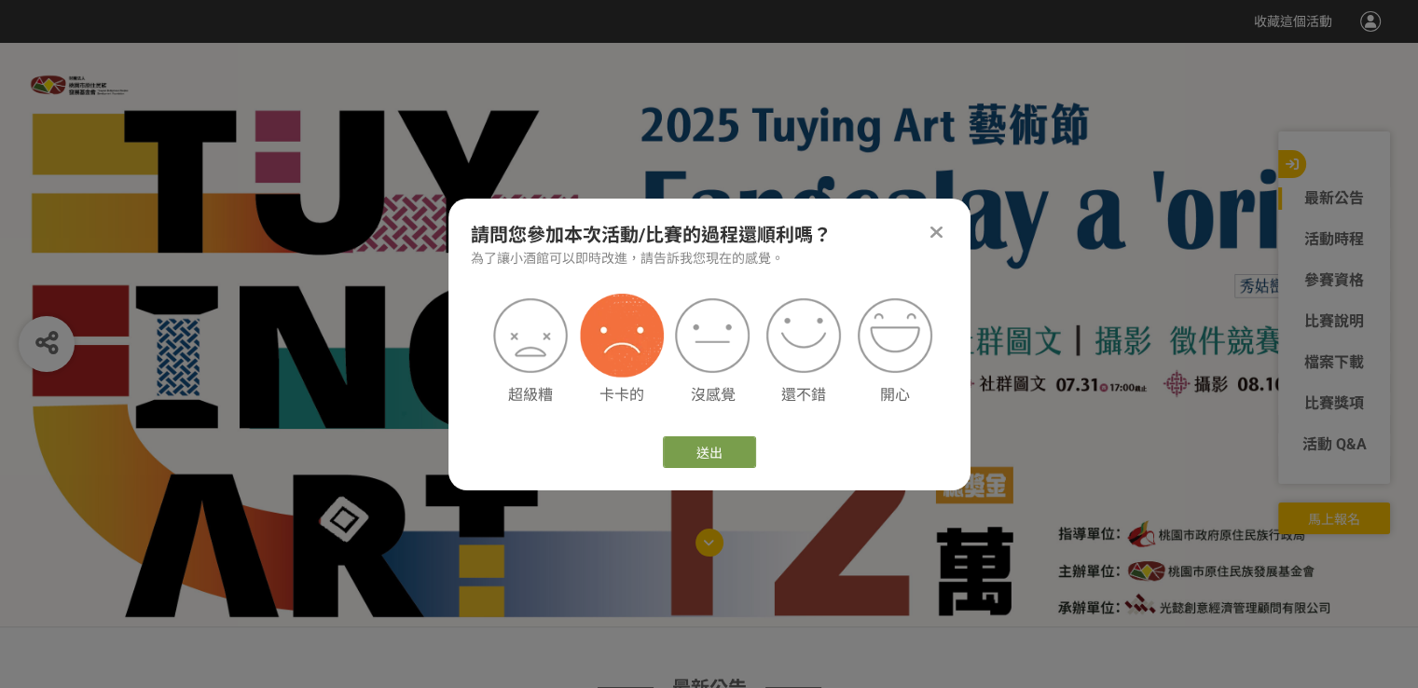
click at [615, 346] on img at bounding box center [622, 336] width 84 height 84
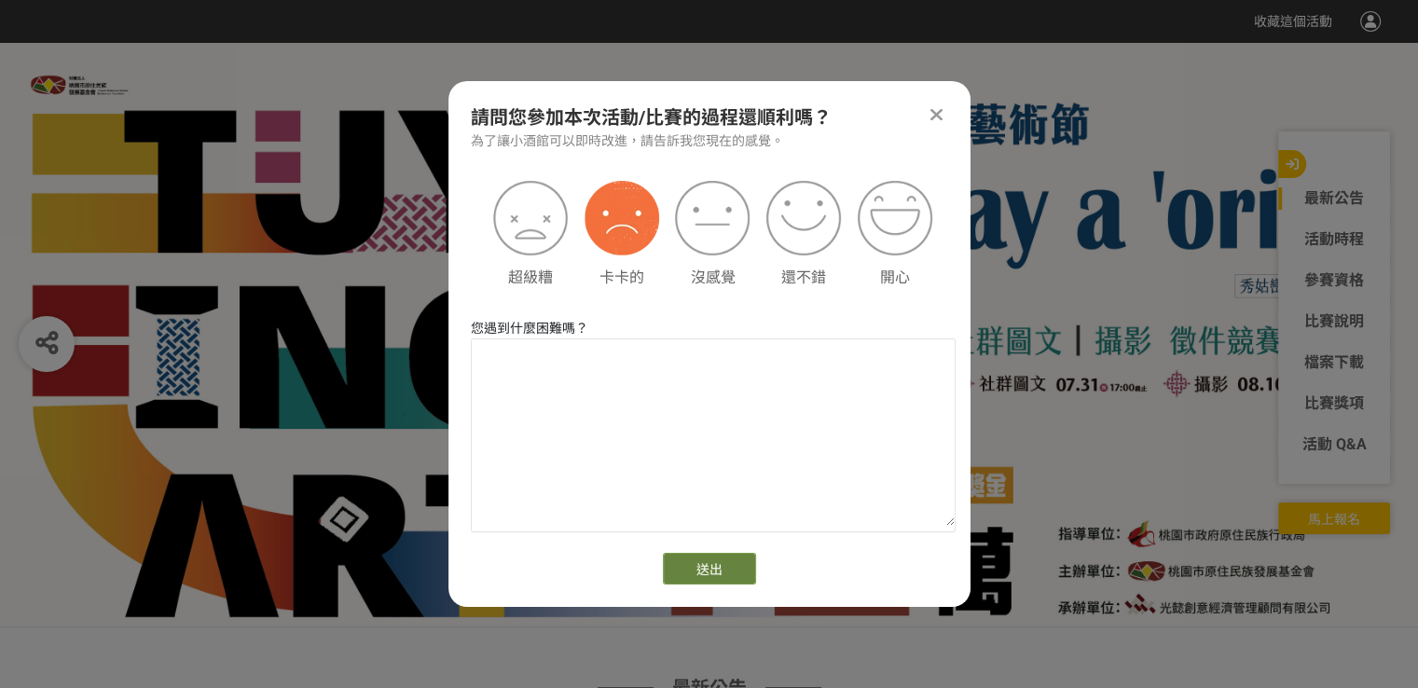
click at [741, 557] on button "送出" at bounding box center [709, 569] width 93 height 32
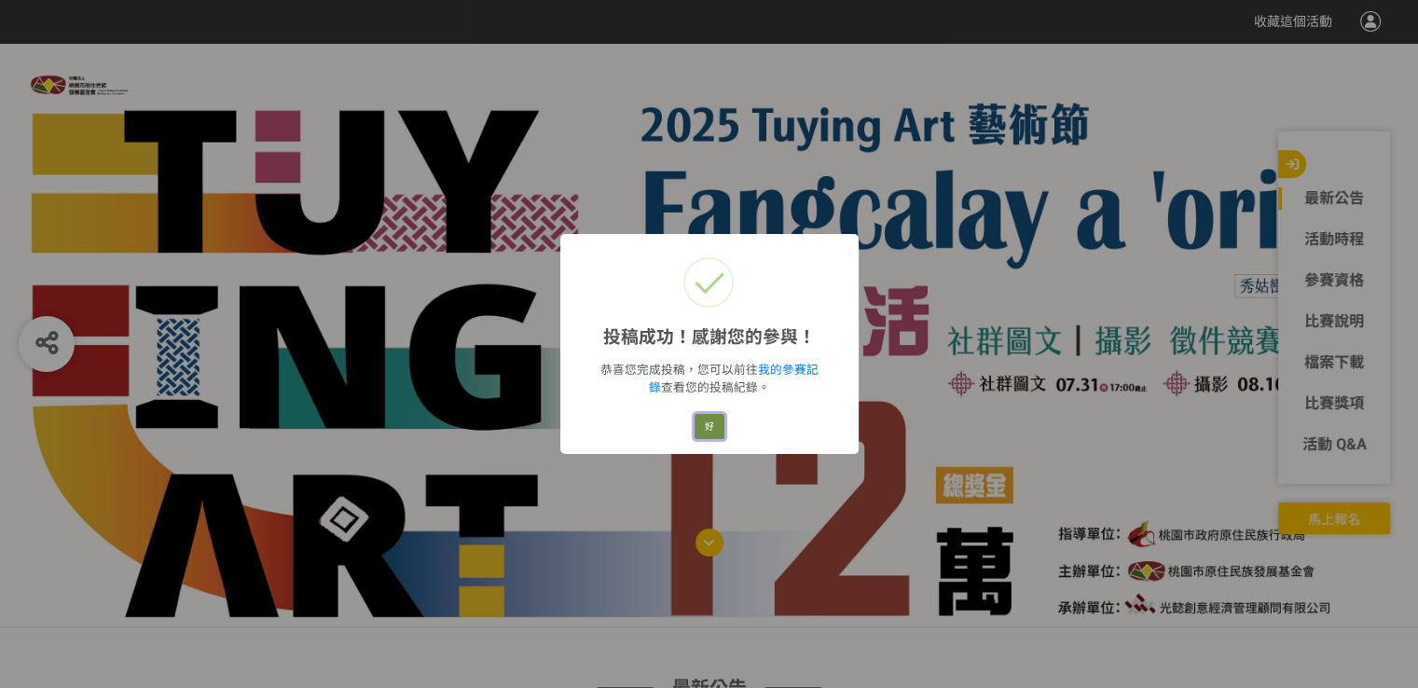
click at [697, 421] on button "好" at bounding box center [709, 427] width 30 height 26
